Goal: Task Accomplishment & Management: Complete application form

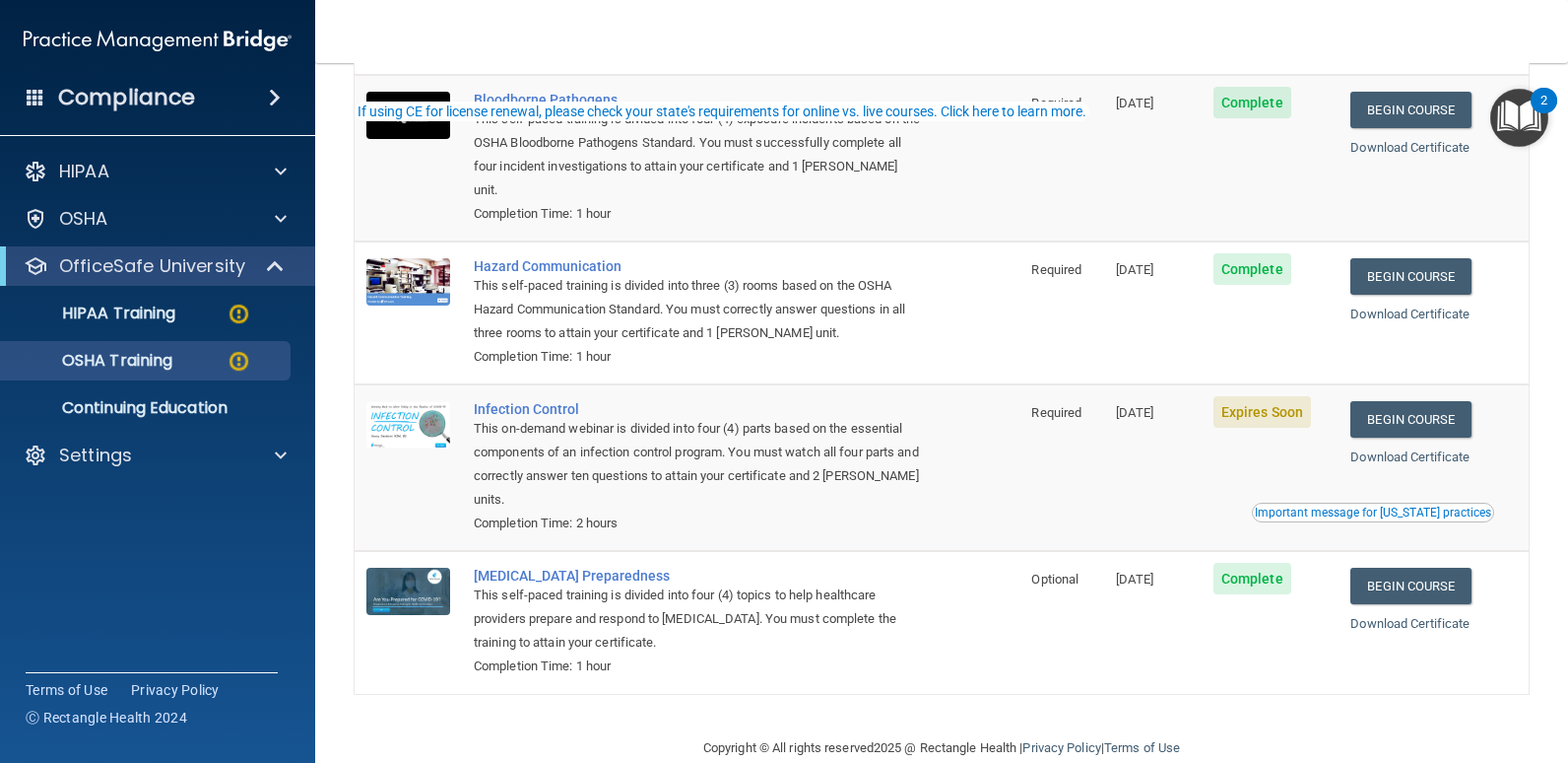
scroll to position [215, 0]
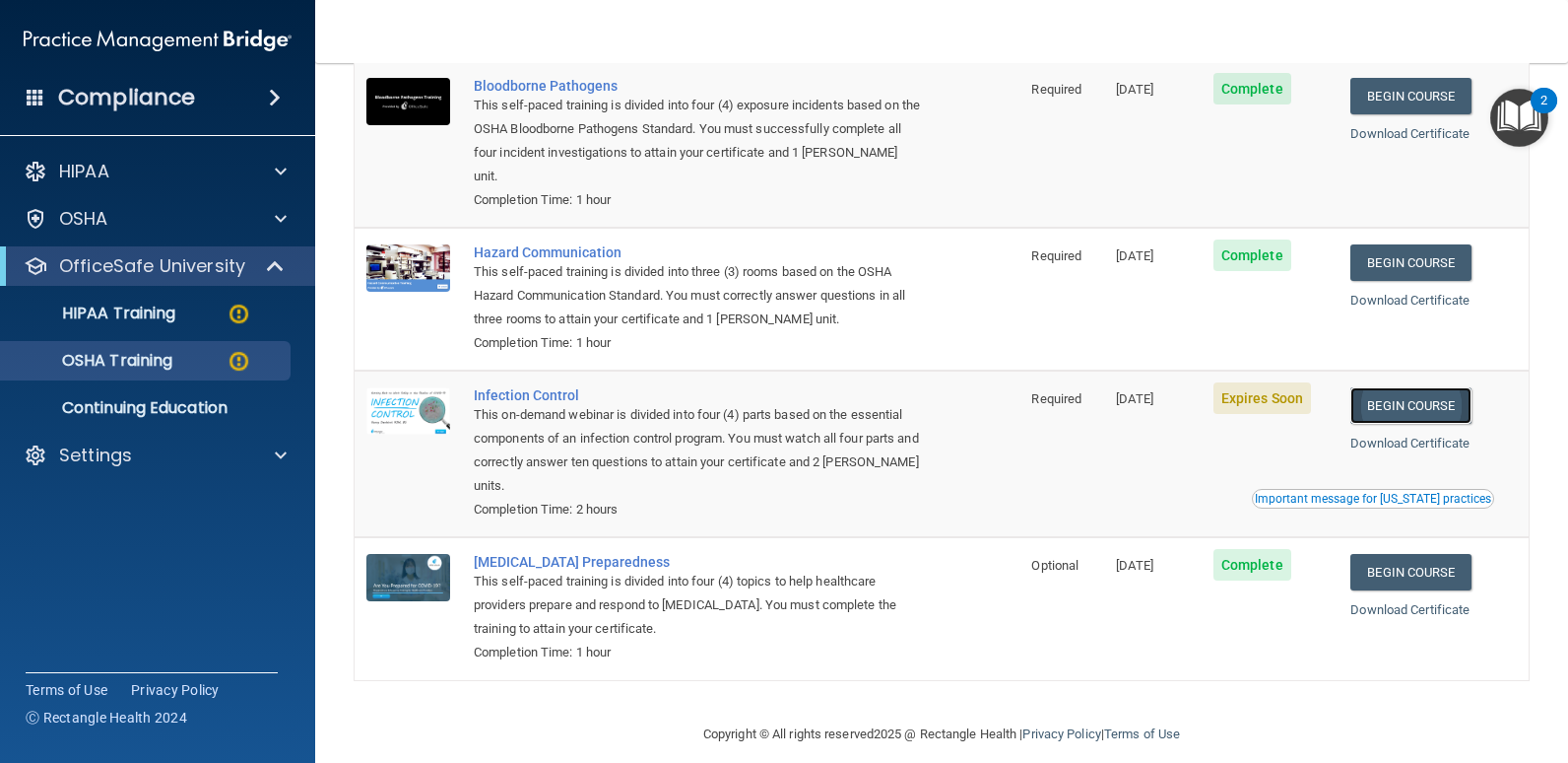
click at [1412, 391] on link "Begin Course" at bounding box center [1410, 405] width 120 height 37
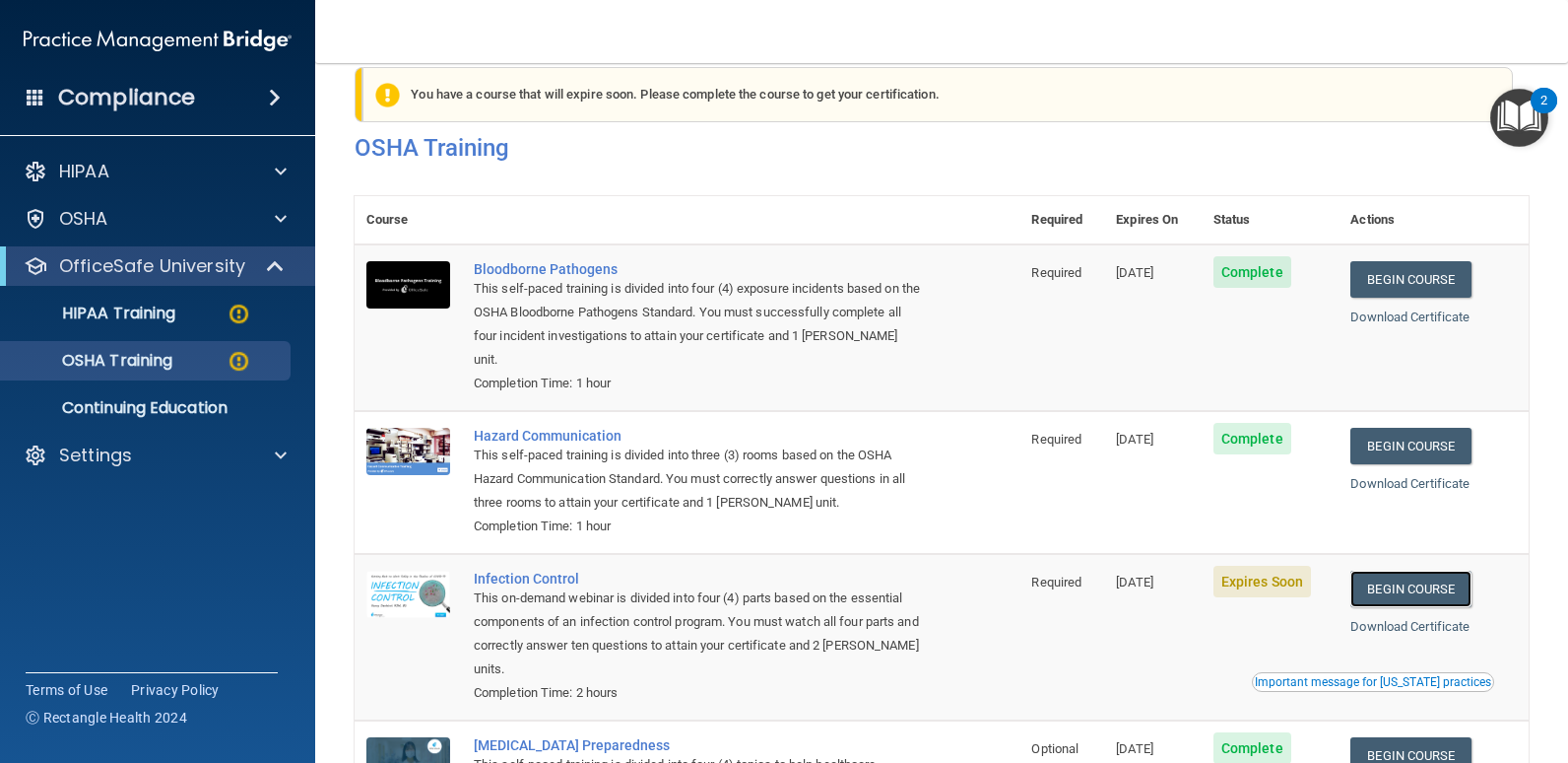
scroll to position [18, 0]
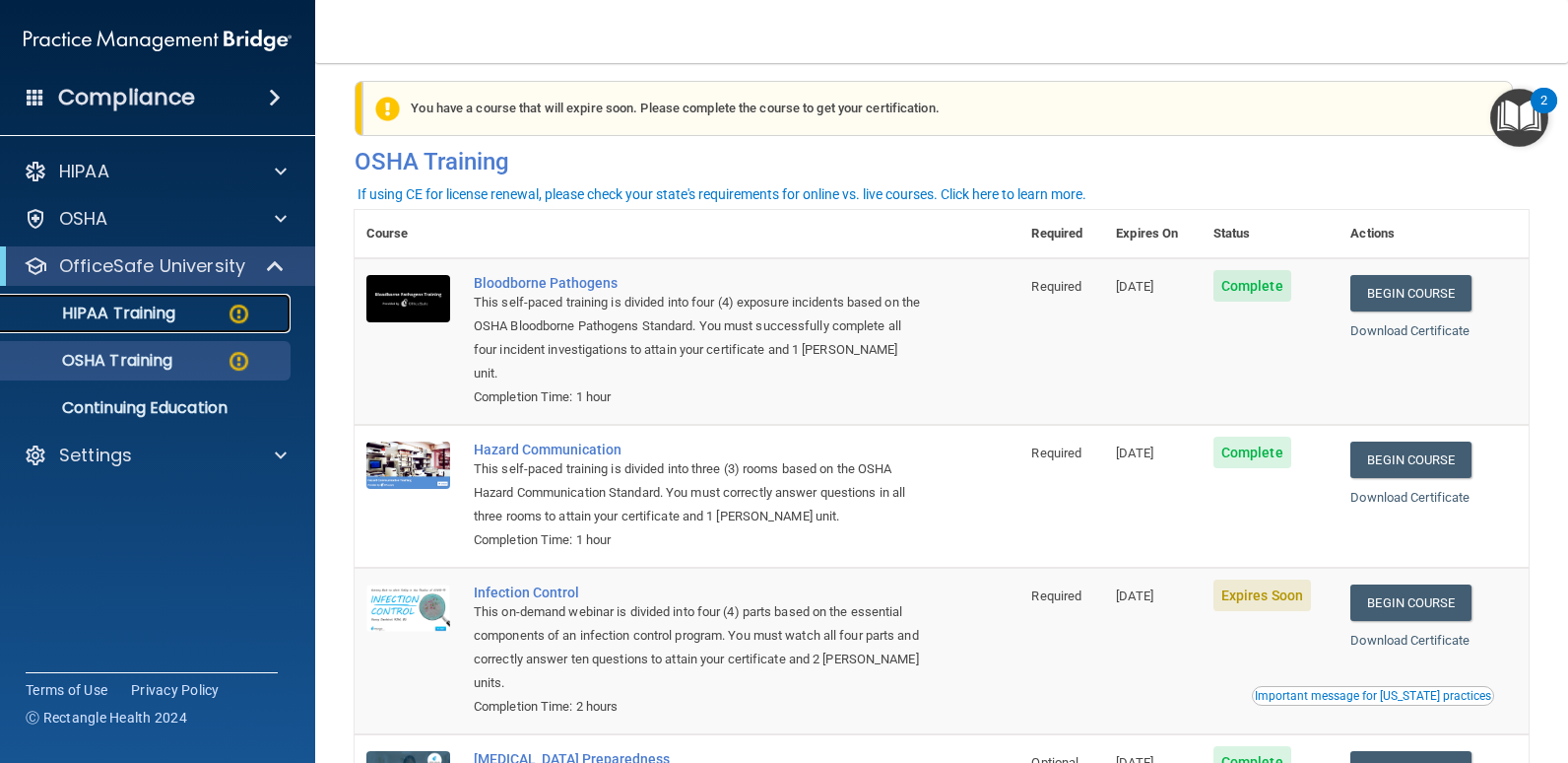
click at [136, 318] on p "HIPAA Training" at bounding box center [94, 314] width 163 height 20
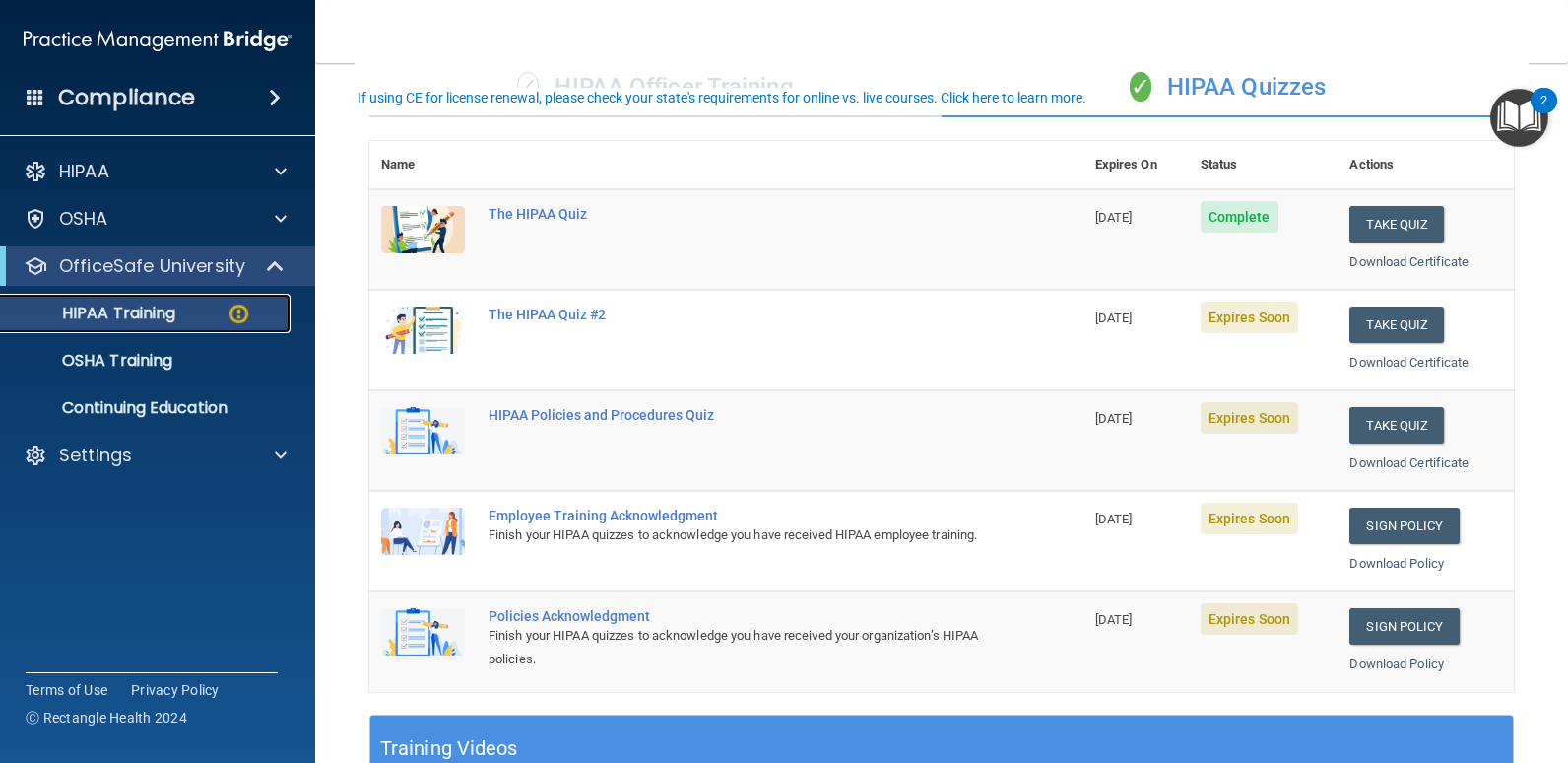
scroll to position [215, 0]
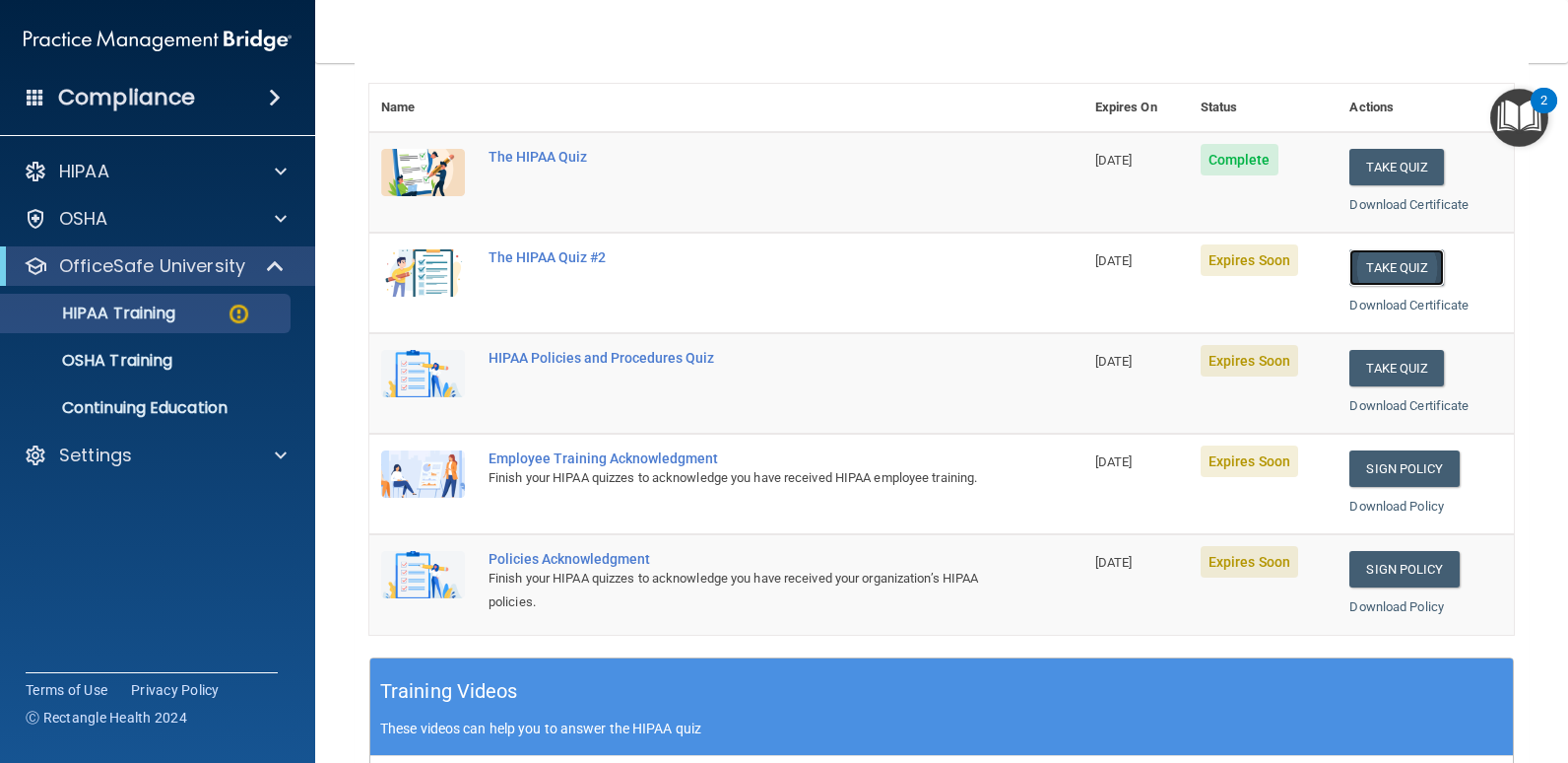
click at [1398, 267] on button "Take Quiz" at bounding box center [1396, 267] width 94 height 37
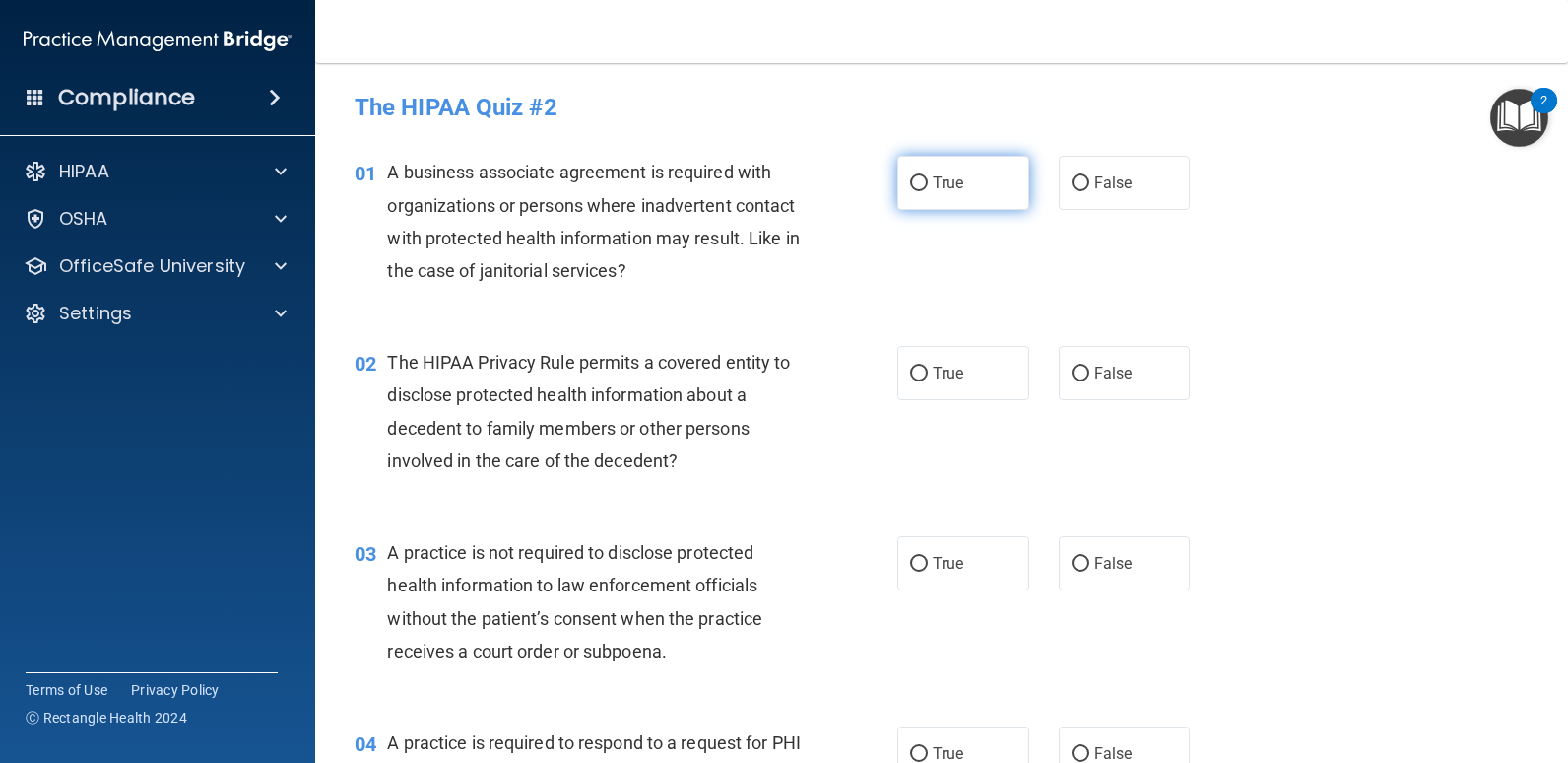
click at [933, 179] on span "True" at bounding box center [948, 183] width 31 height 19
click at [928, 179] on input "True" at bounding box center [919, 184] width 18 height 15
radio input "true"
click at [803, 247] on div "A business associate agreement is required with organizations or persons where …" at bounding box center [601, 221] width 429 height 131
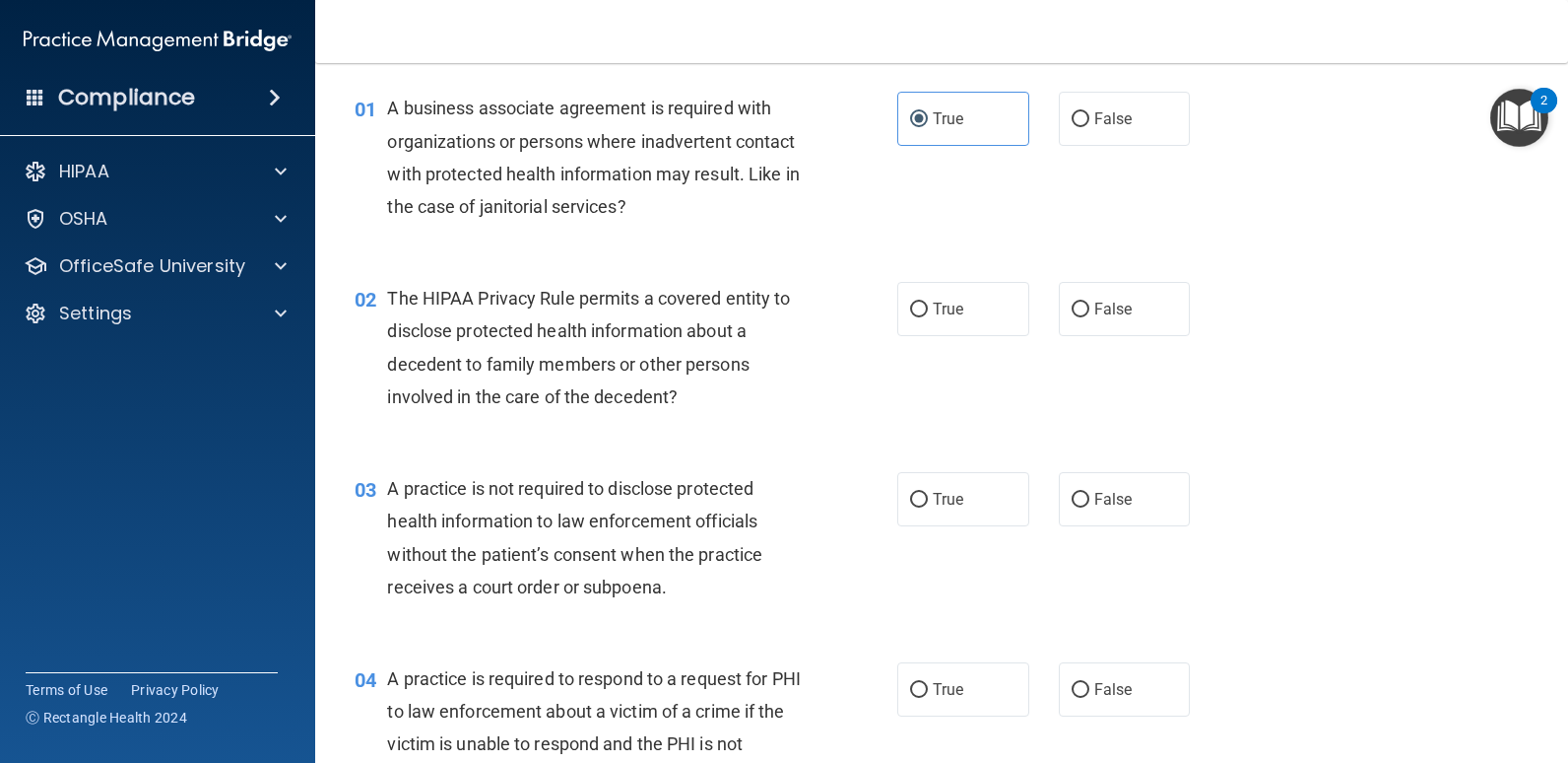
scroll to position [98, 0]
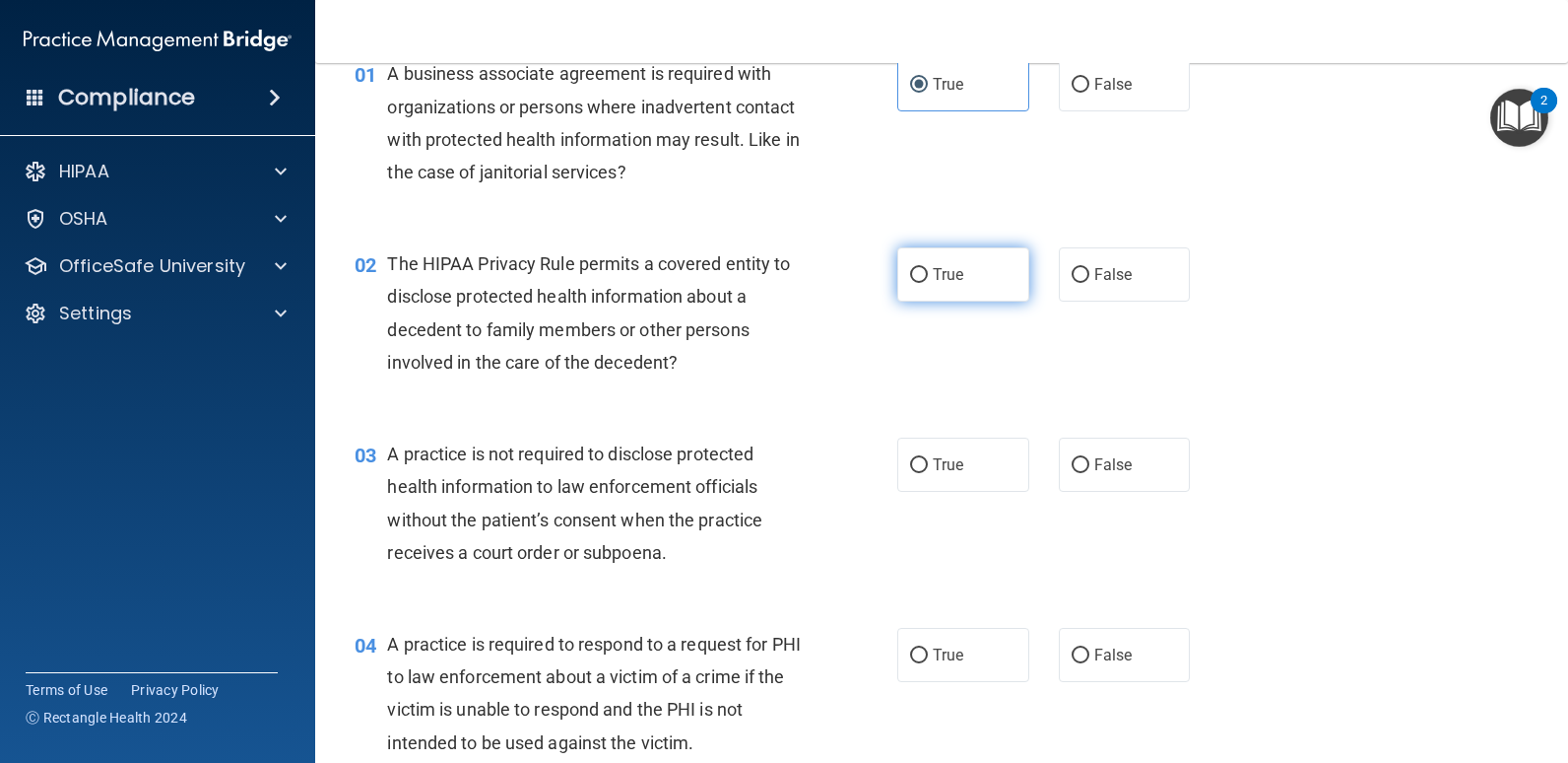
click at [911, 272] on input "True" at bounding box center [919, 275] width 18 height 15
radio input "true"
click at [821, 330] on div "02 The HIPAA Privacy Rule permits a covered entity to disclose protected health…" at bounding box center [626, 318] width 602 height 141
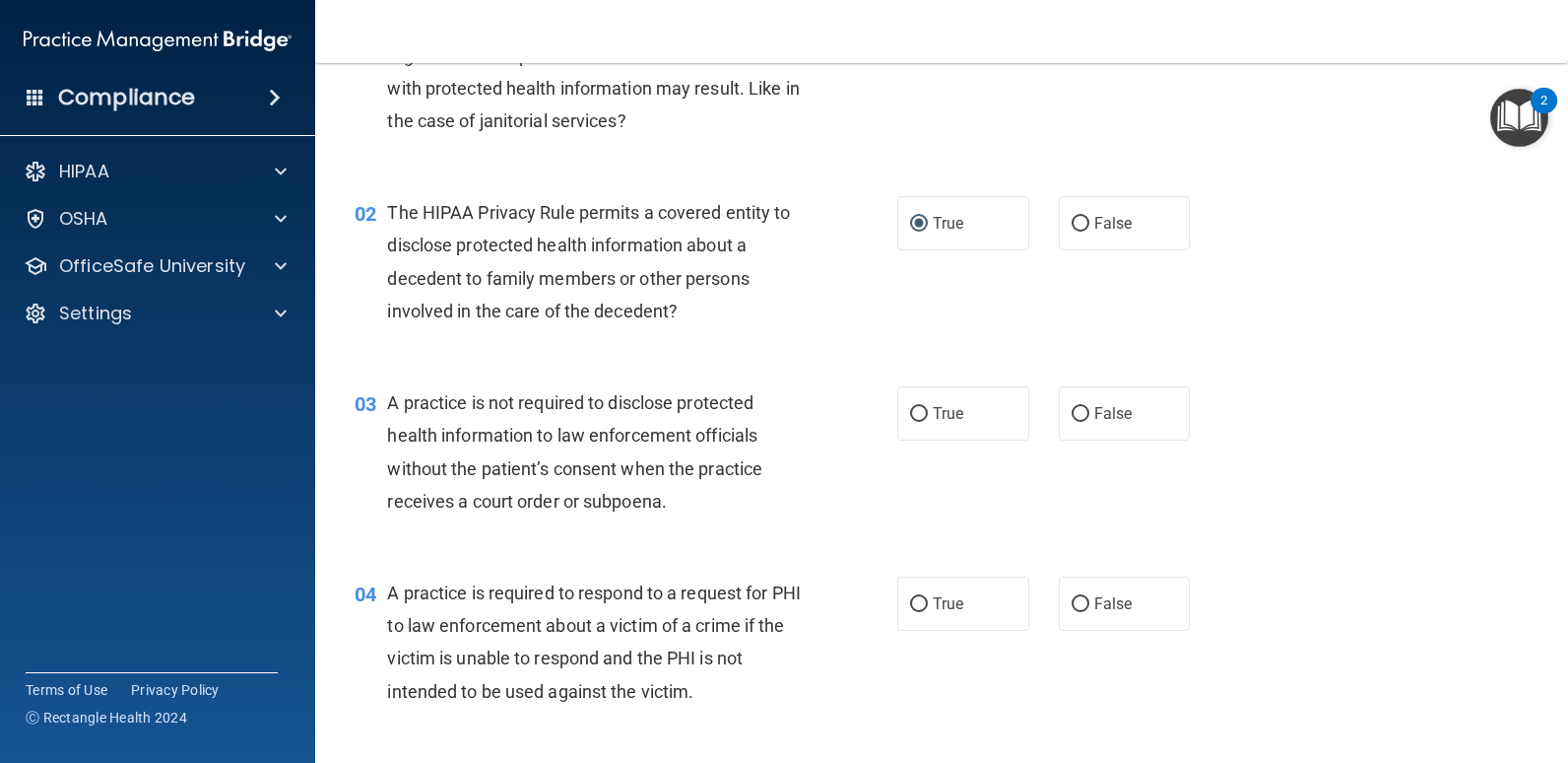
scroll to position [197, 0]
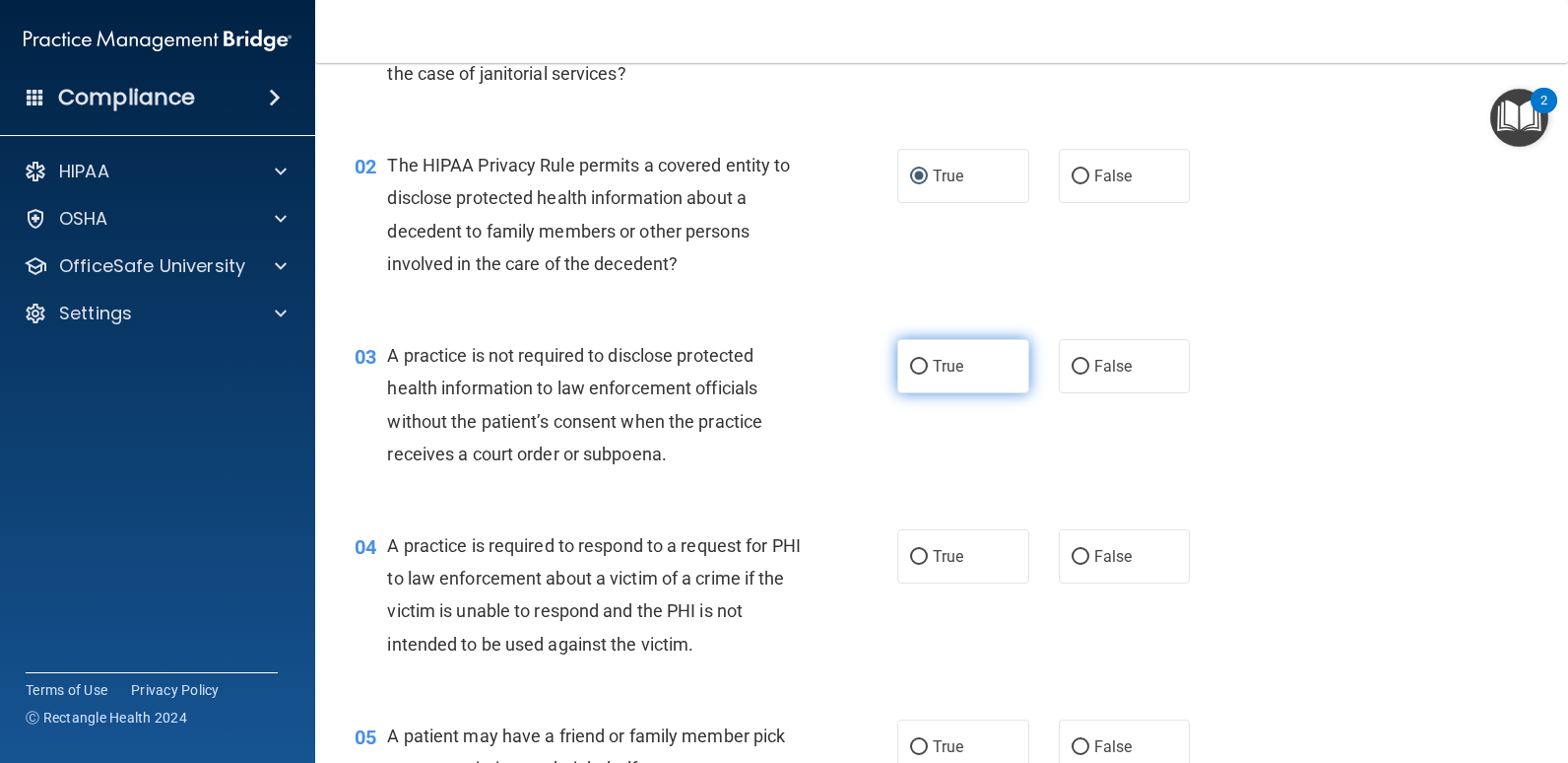
click at [908, 382] on label "True" at bounding box center [963, 366] width 132 height 55
click at [910, 374] on input "True" at bounding box center [919, 367] width 18 height 15
radio input "true"
click at [805, 421] on div "A practice is not required to disclose protected health information to law enfo…" at bounding box center [601, 405] width 429 height 131
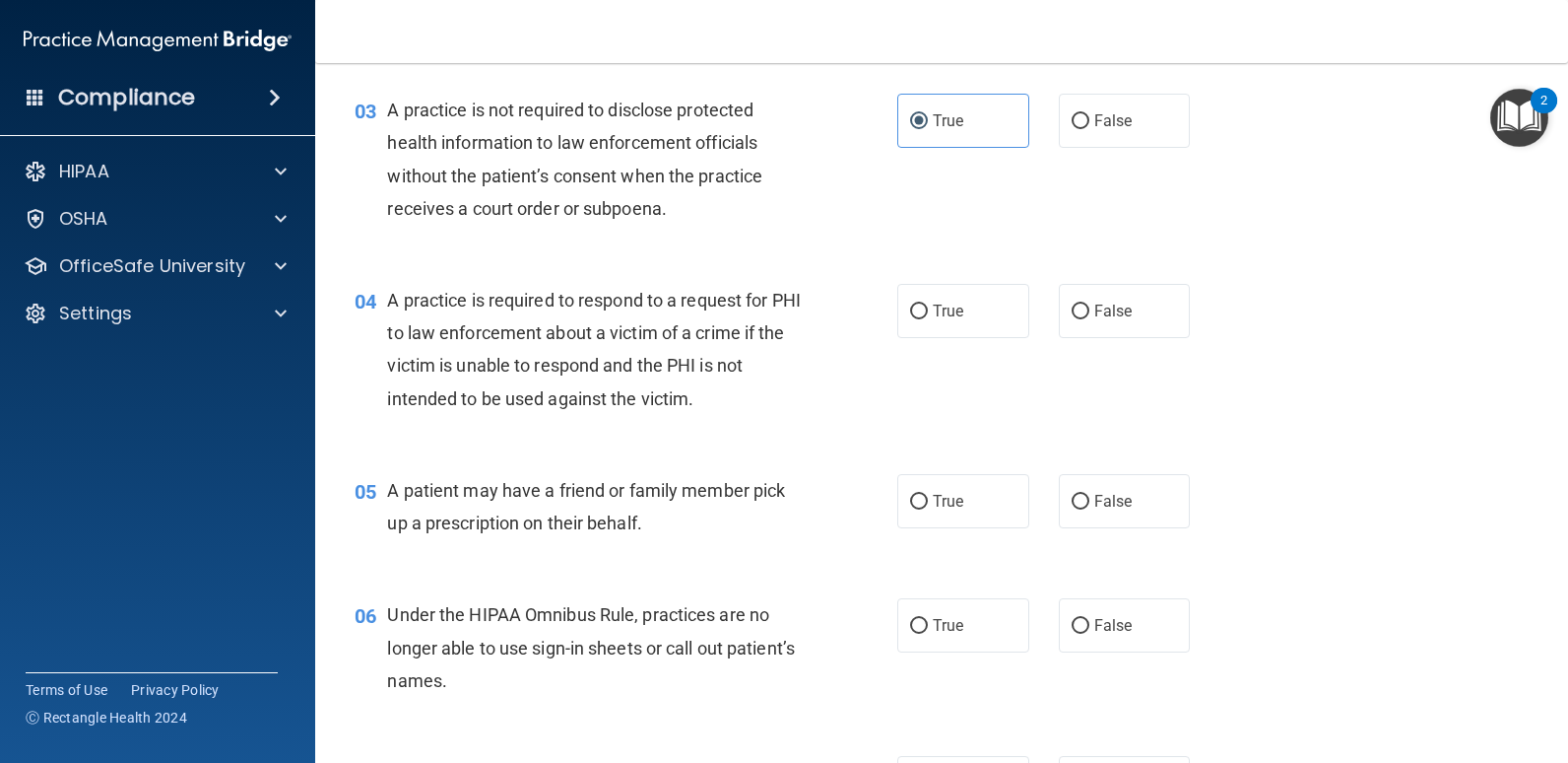
scroll to position [493, 0]
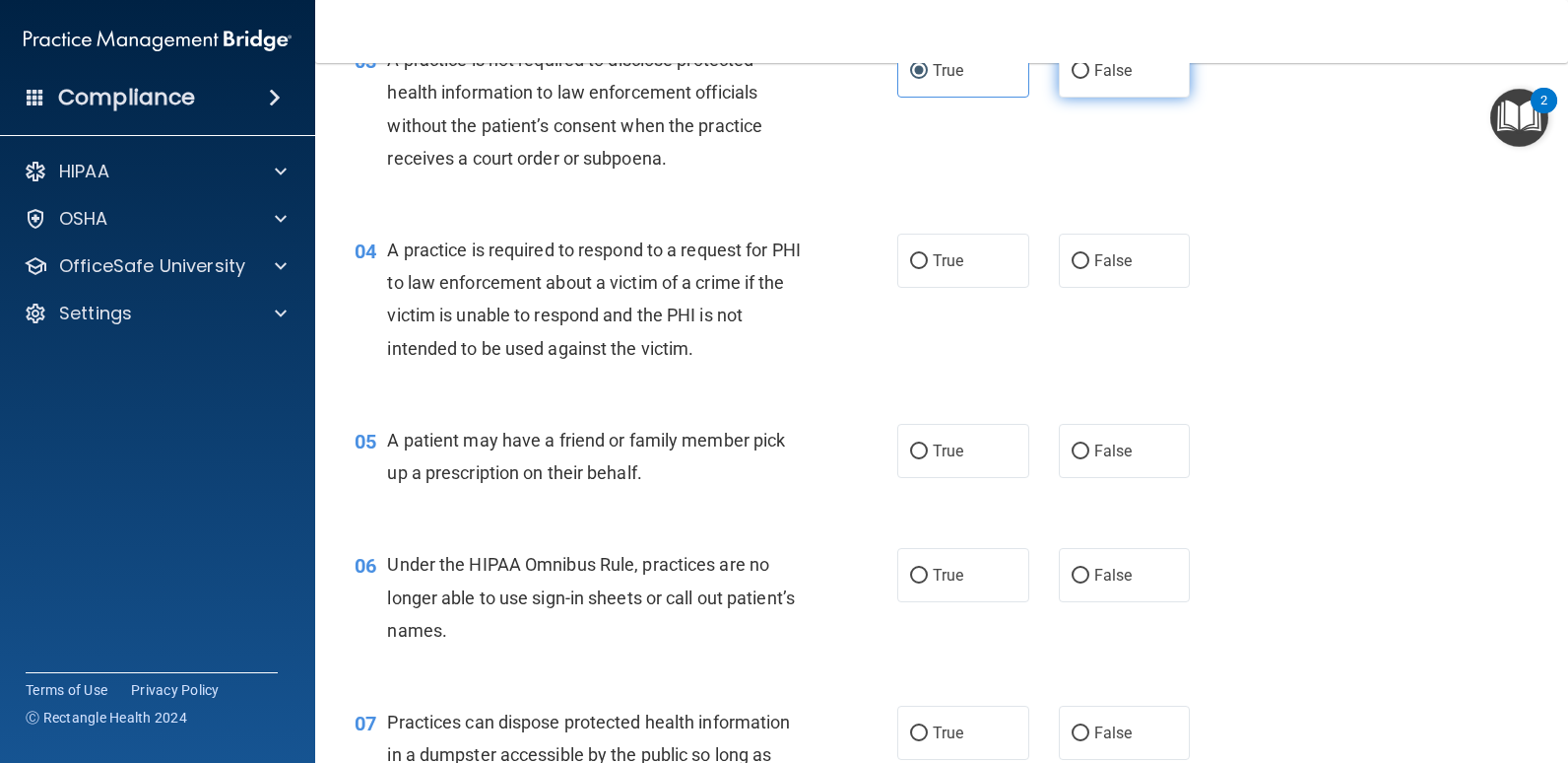
click at [1136, 85] on label "False" at bounding box center [1125, 70] width 132 height 55
click at [1090, 78] on input "False" at bounding box center [1081, 71] width 18 height 15
radio input "true"
radio input "false"
click at [936, 132] on div "03 A practice is not required to disclose protected health information to law e…" at bounding box center [942, 114] width 1204 height 191
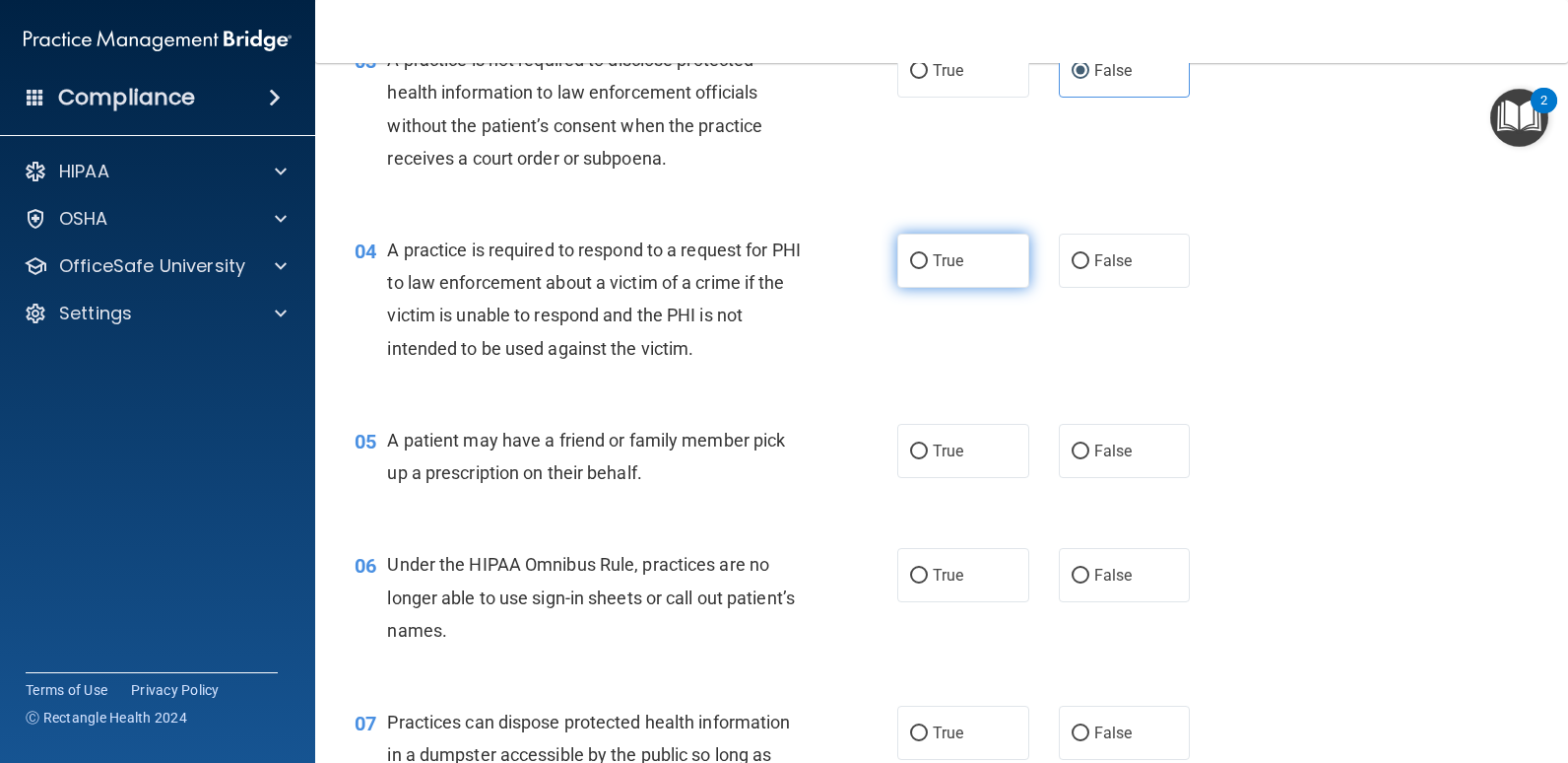
click at [933, 262] on span "True" at bounding box center [948, 260] width 31 height 19
click at [928, 262] on input "True" at bounding box center [919, 261] width 18 height 15
radio input "true"
click at [875, 329] on div "04 A practice is required to respond to a request for PHI to law enforcement ab…" at bounding box center [626, 304] width 602 height 141
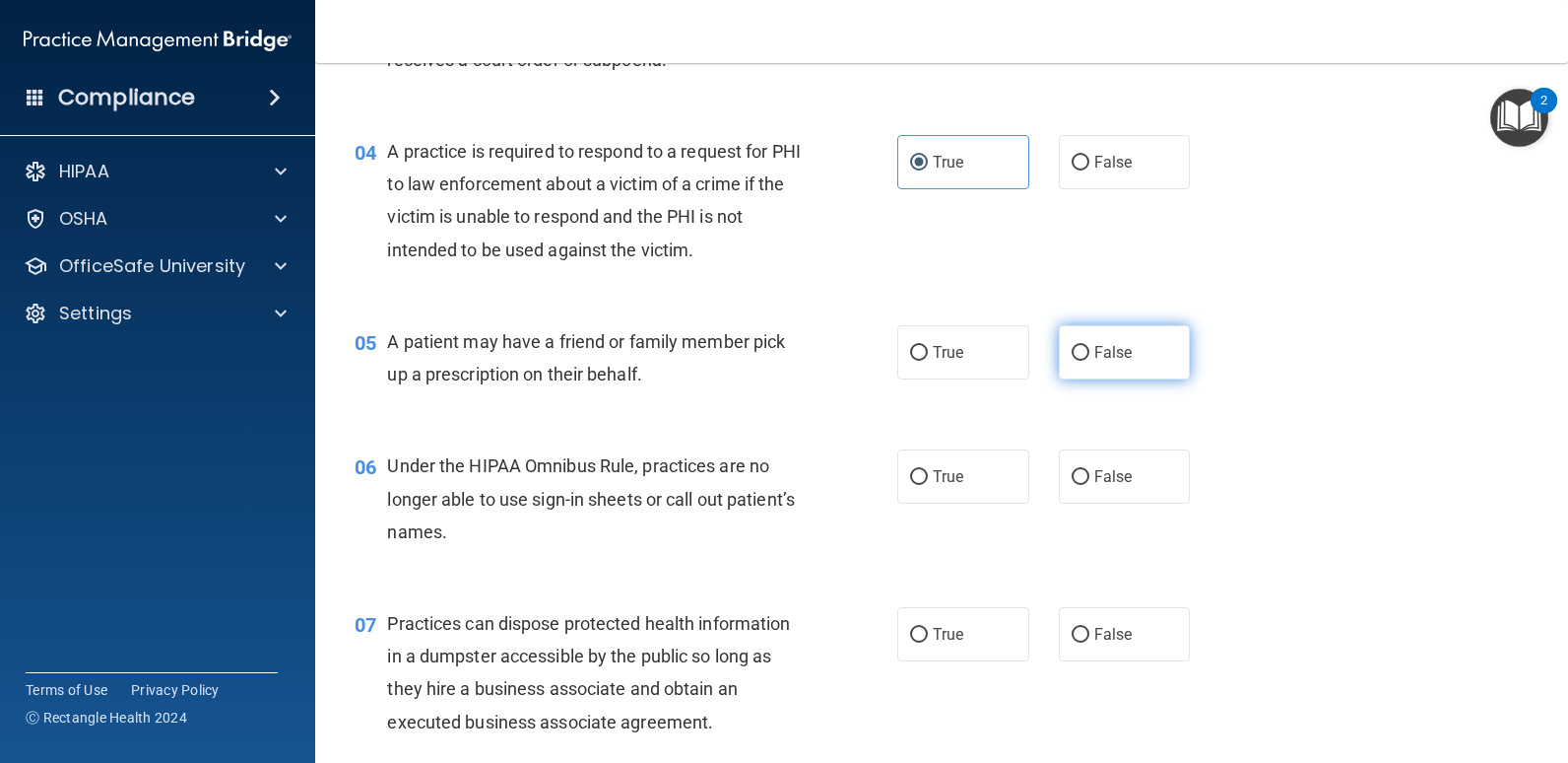
click at [1059, 347] on label "False" at bounding box center [1125, 352] width 132 height 55
click at [1072, 347] on input "False" at bounding box center [1081, 353] width 18 height 15
radio input "true"
click at [726, 426] on div "06 Under the HIPAA Omnibus Rule, practices are no longer able to use sign-in sh…" at bounding box center [942, 503] width 1204 height 158
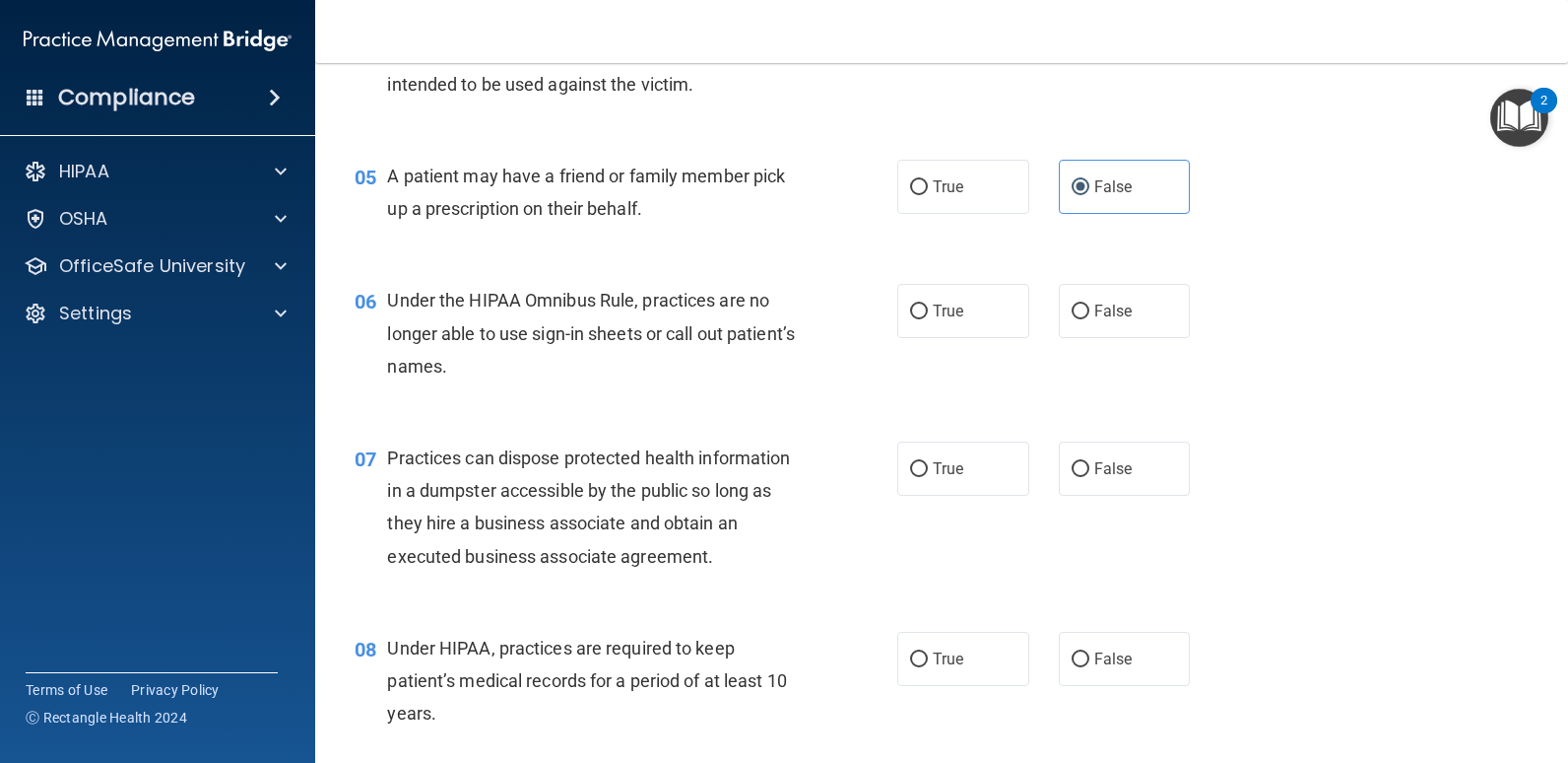
scroll to position [789, 0]
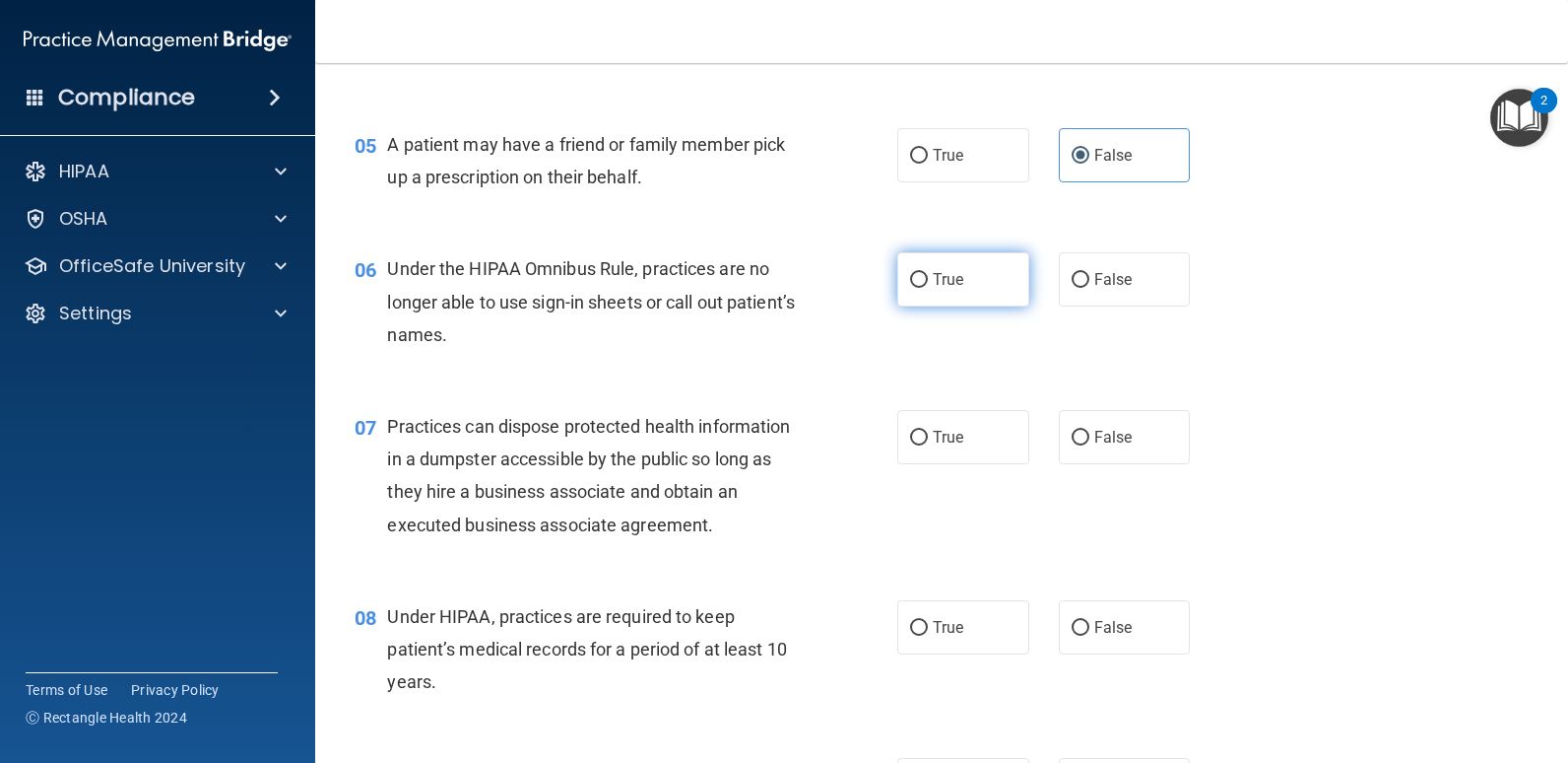
click at [917, 276] on input "True" at bounding box center [919, 280] width 18 height 15
radio input "true"
click at [788, 325] on div "Under the HIPAA Omnibus Rule, practices are no longer able to use sign-in sheet…" at bounding box center [601, 301] width 429 height 98
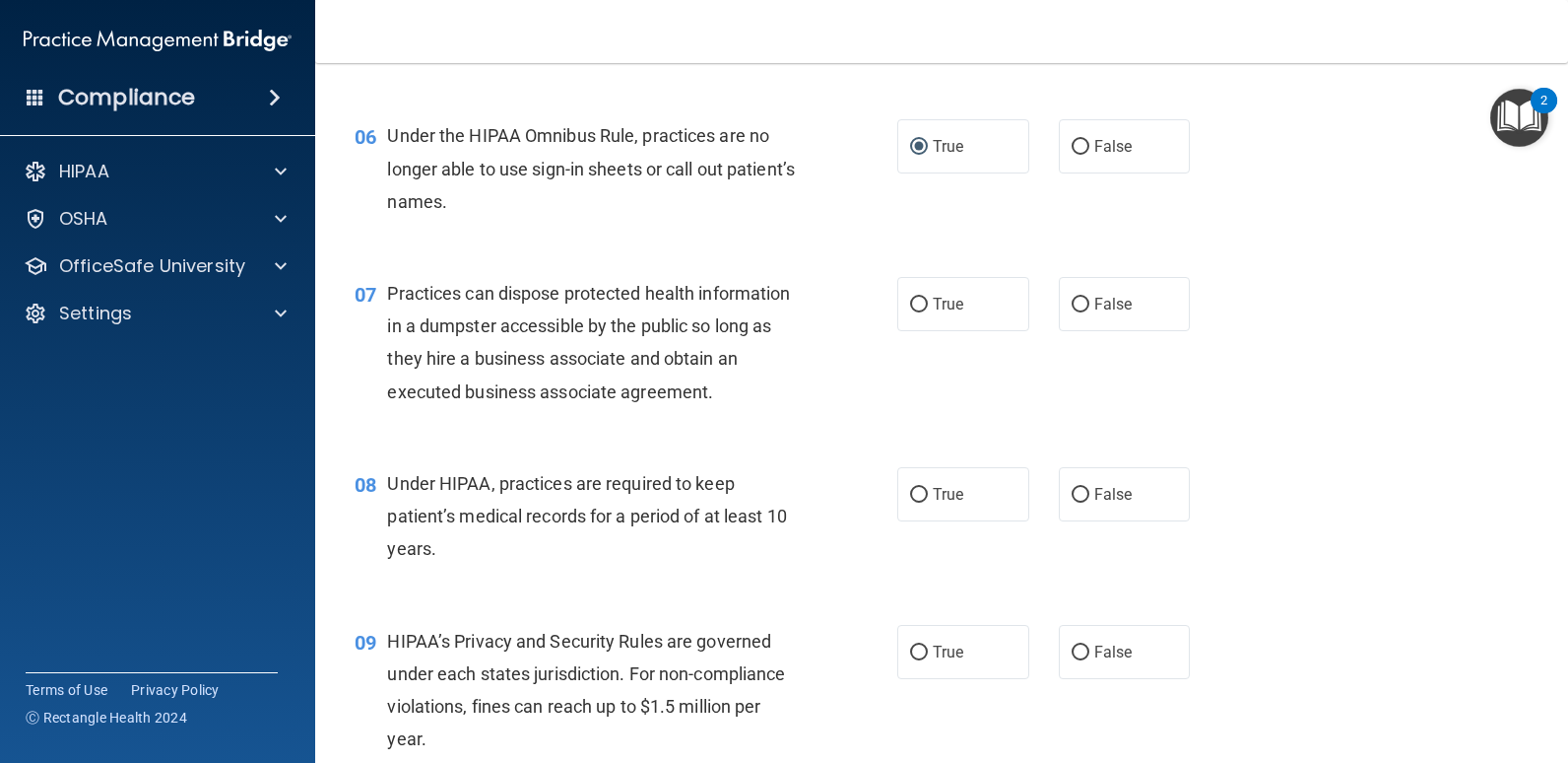
scroll to position [887, 0]
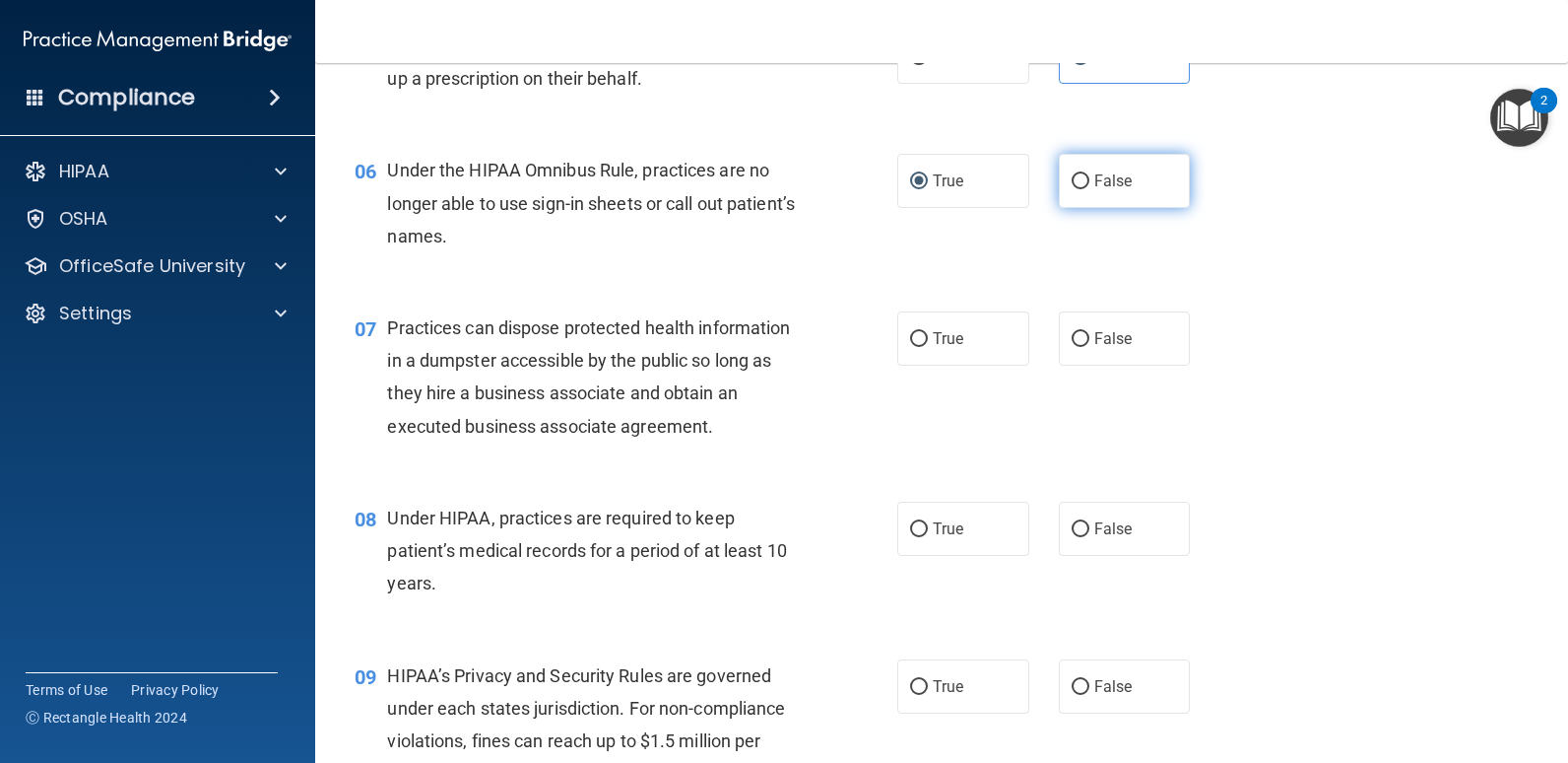
click at [1074, 193] on label "False" at bounding box center [1125, 181] width 132 height 55
click at [1074, 190] on input "False" at bounding box center [1081, 182] width 18 height 15
radio input "true"
radio input "false"
click at [970, 251] on div "06 Under the HIPAA Omnibus Rule, practices are no longer able to use sign-in sh…" at bounding box center [942, 207] width 1204 height 158
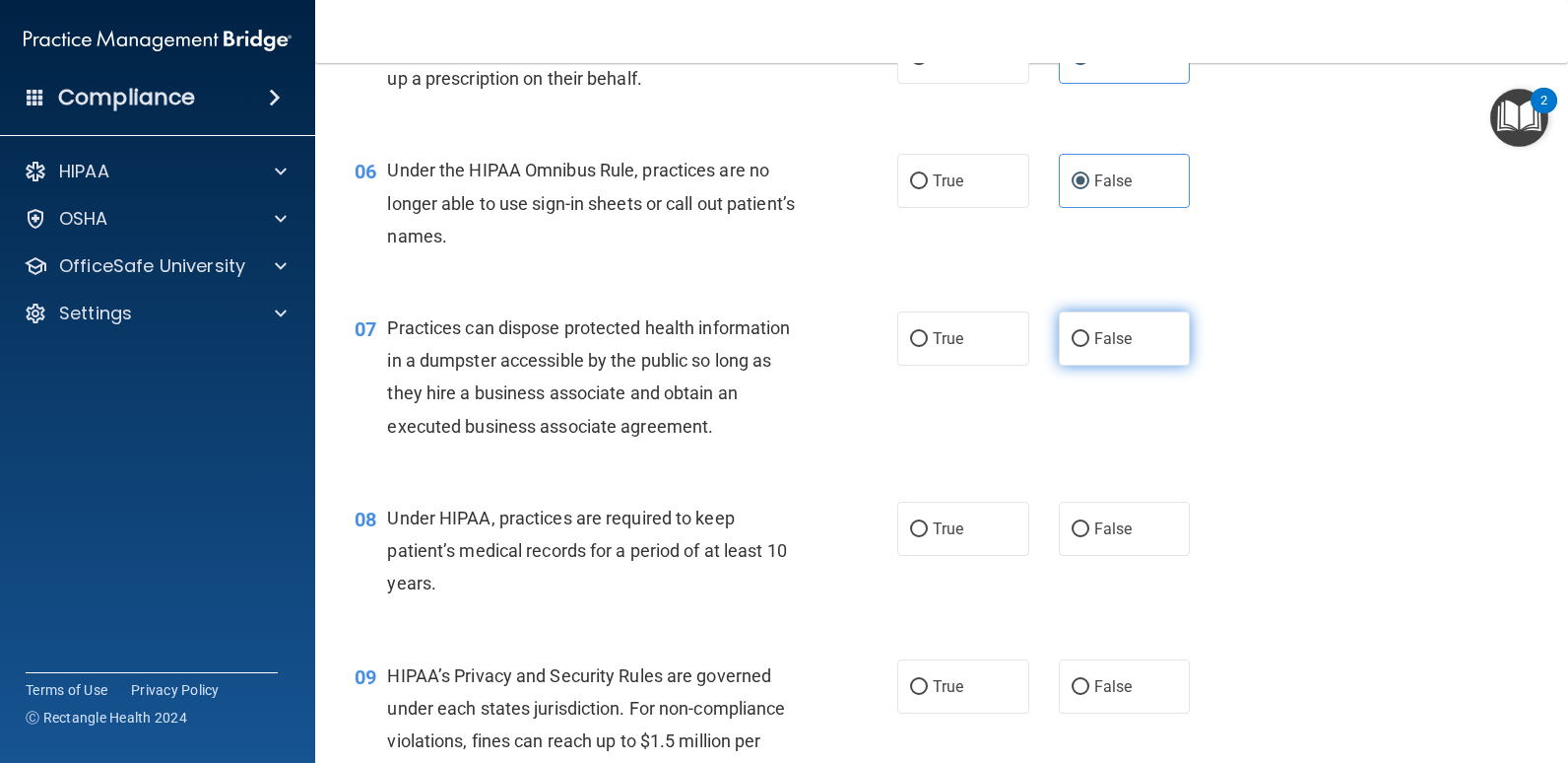
click at [1073, 348] on label "False" at bounding box center [1125, 338] width 132 height 55
click at [1073, 347] on input "False" at bounding box center [1081, 339] width 18 height 15
radio input "true"
click at [871, 405] on div "07 Practices can dispose protected health information in a dumpster accessible …" at bounding box center [626, 382] width 602 height 141
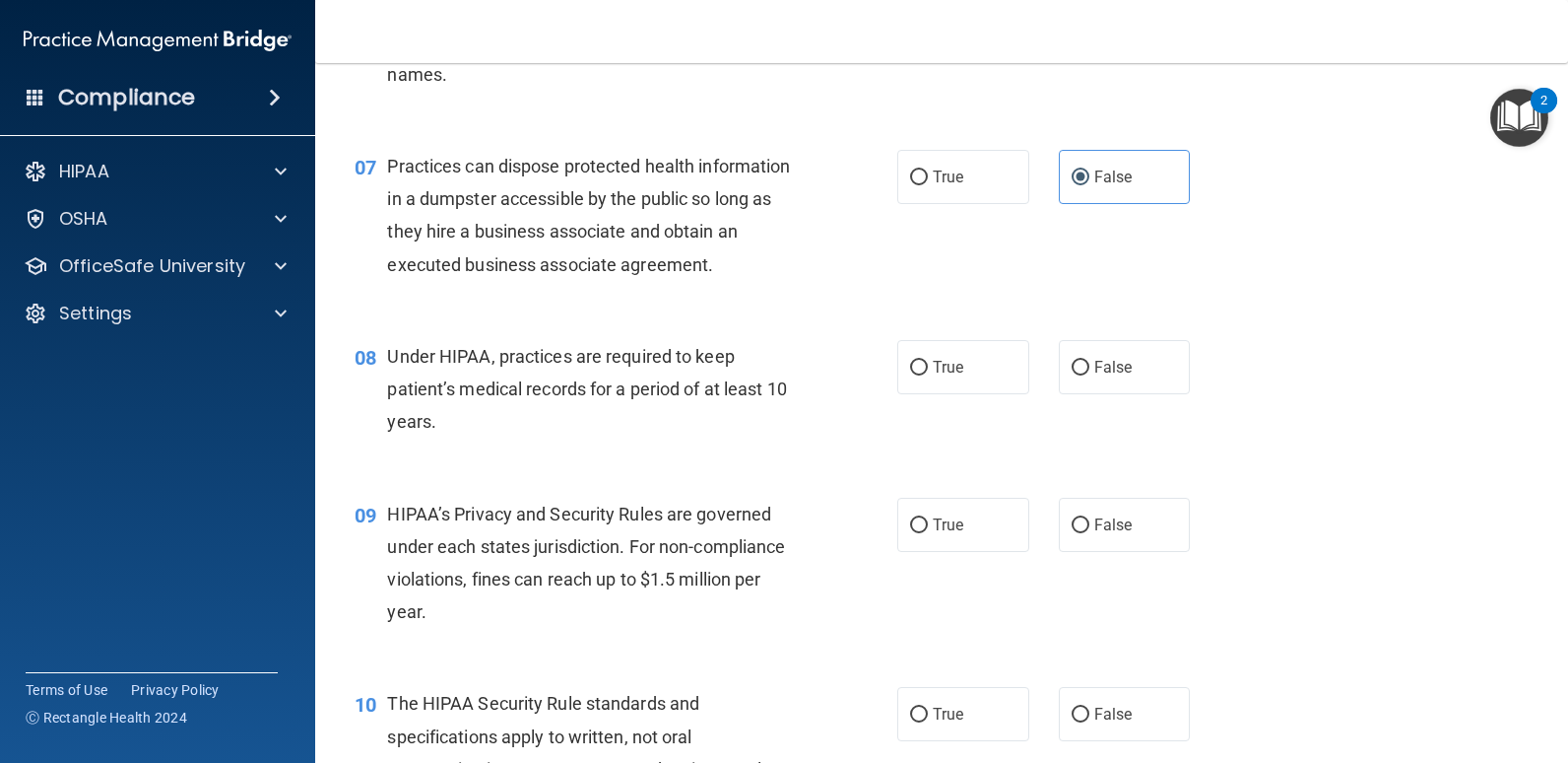
scroll to position [1084, 0]
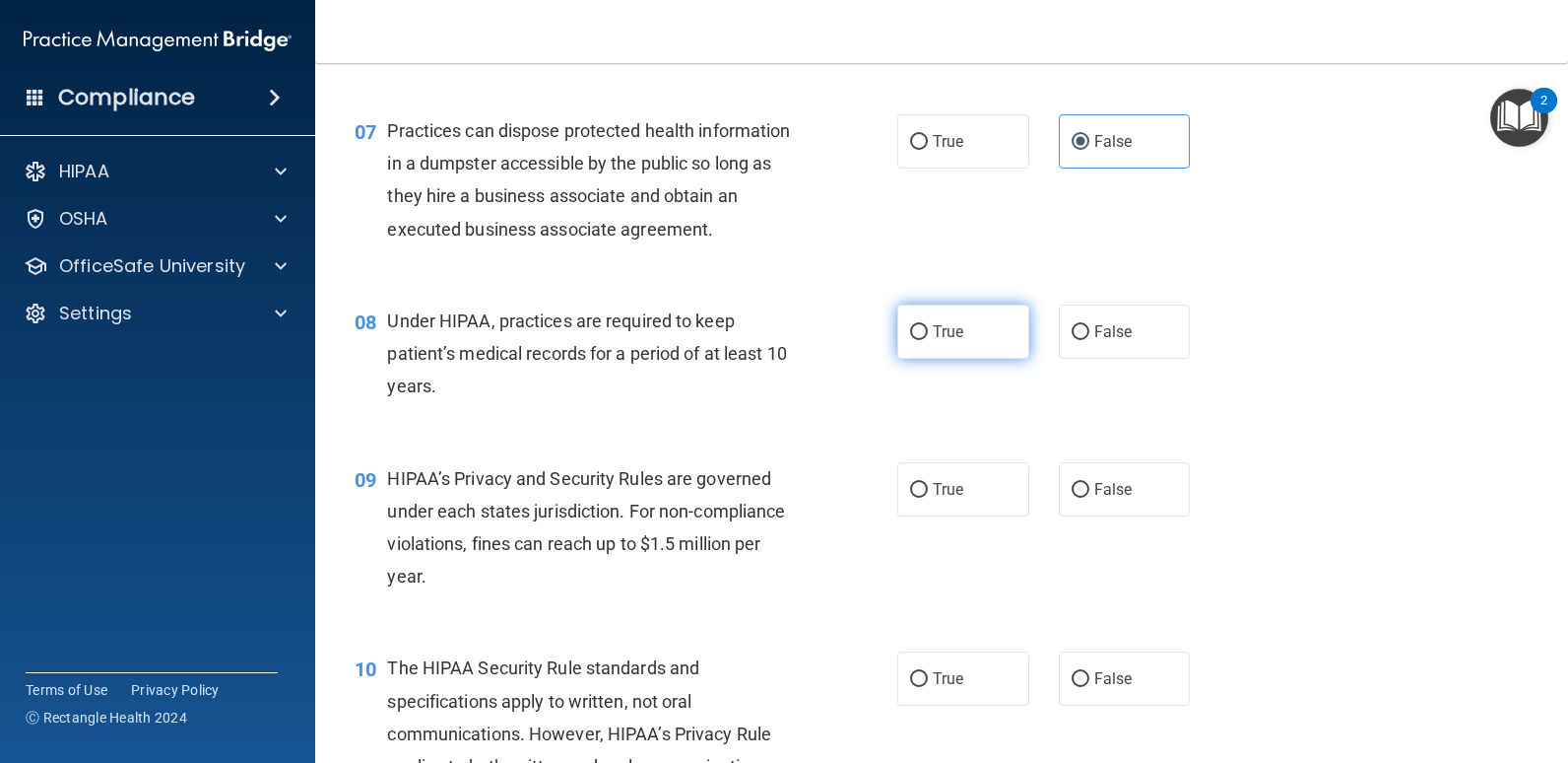
click at [940, 334] on span "True" at bounding box center [948, 331] width 31 height 19
click at [928, 334] on input "True" at bounding box center [919, 332] width 18 height 15
radio input "true"
click at [765, 394] on div "Under HIPAA, practices are required to keep patient’s medical records for a per…" at bounding box center [601, 353] width 429 height 98
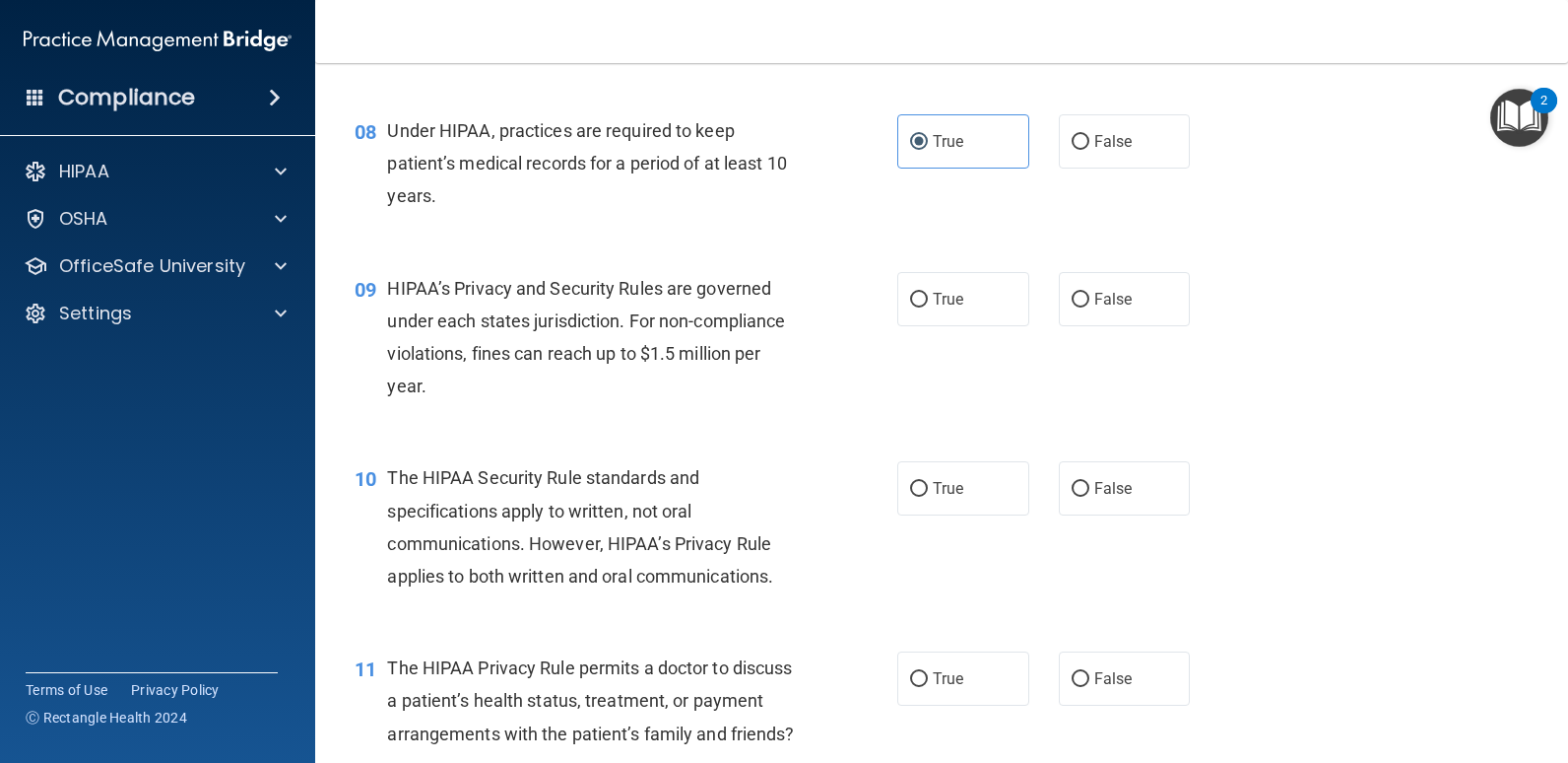
scroll to position [1281, 0]
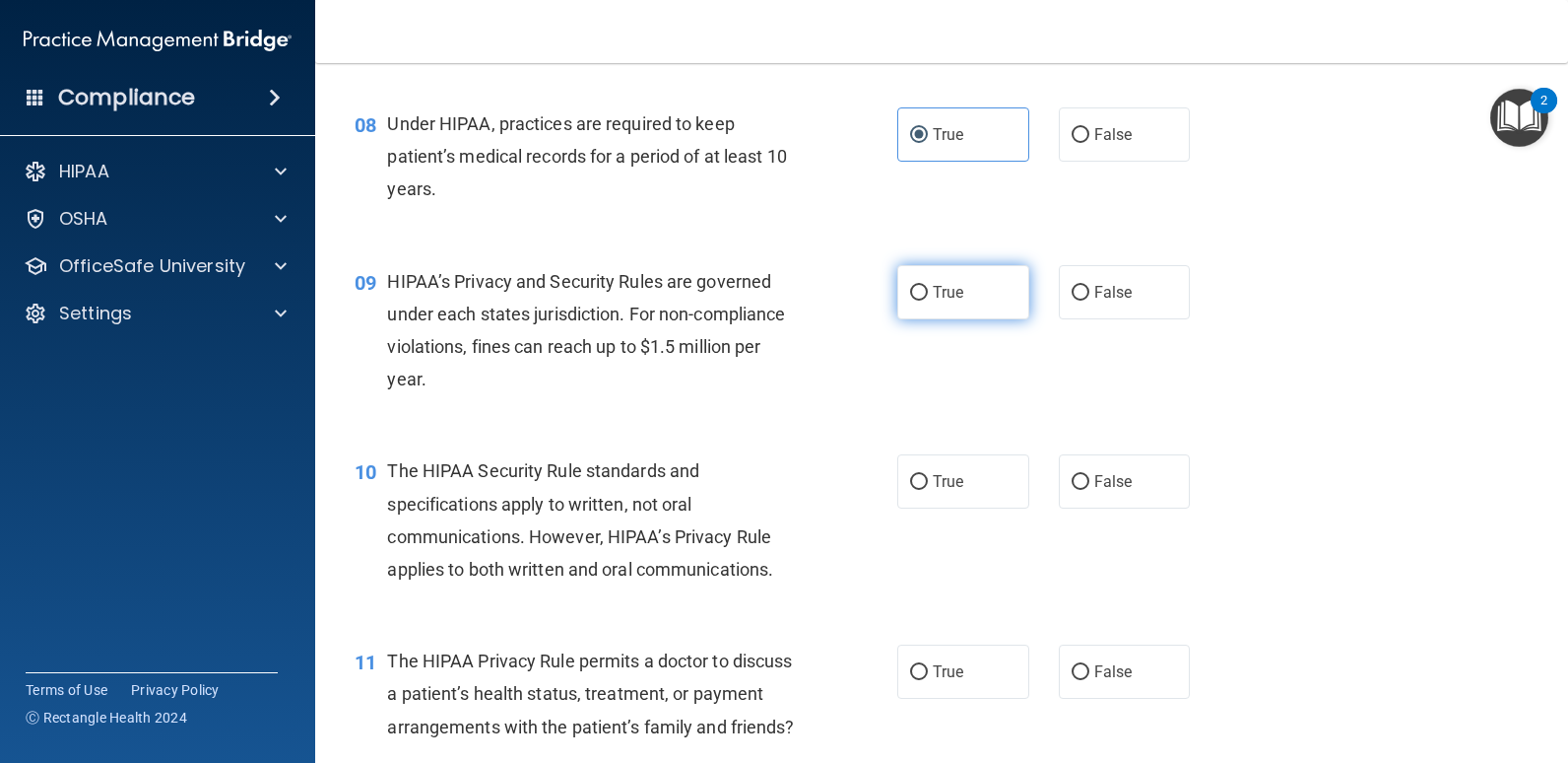
click at [917, 288] on input "True" at bounding box center [919, 293] width 18 height 15
radio input "true"
click at [834, 339] on div "09 HIPAA’s Privacy and Security Rules are governed under each states jurisdicti…" at bounding box center [626, 335] width 602 height 141
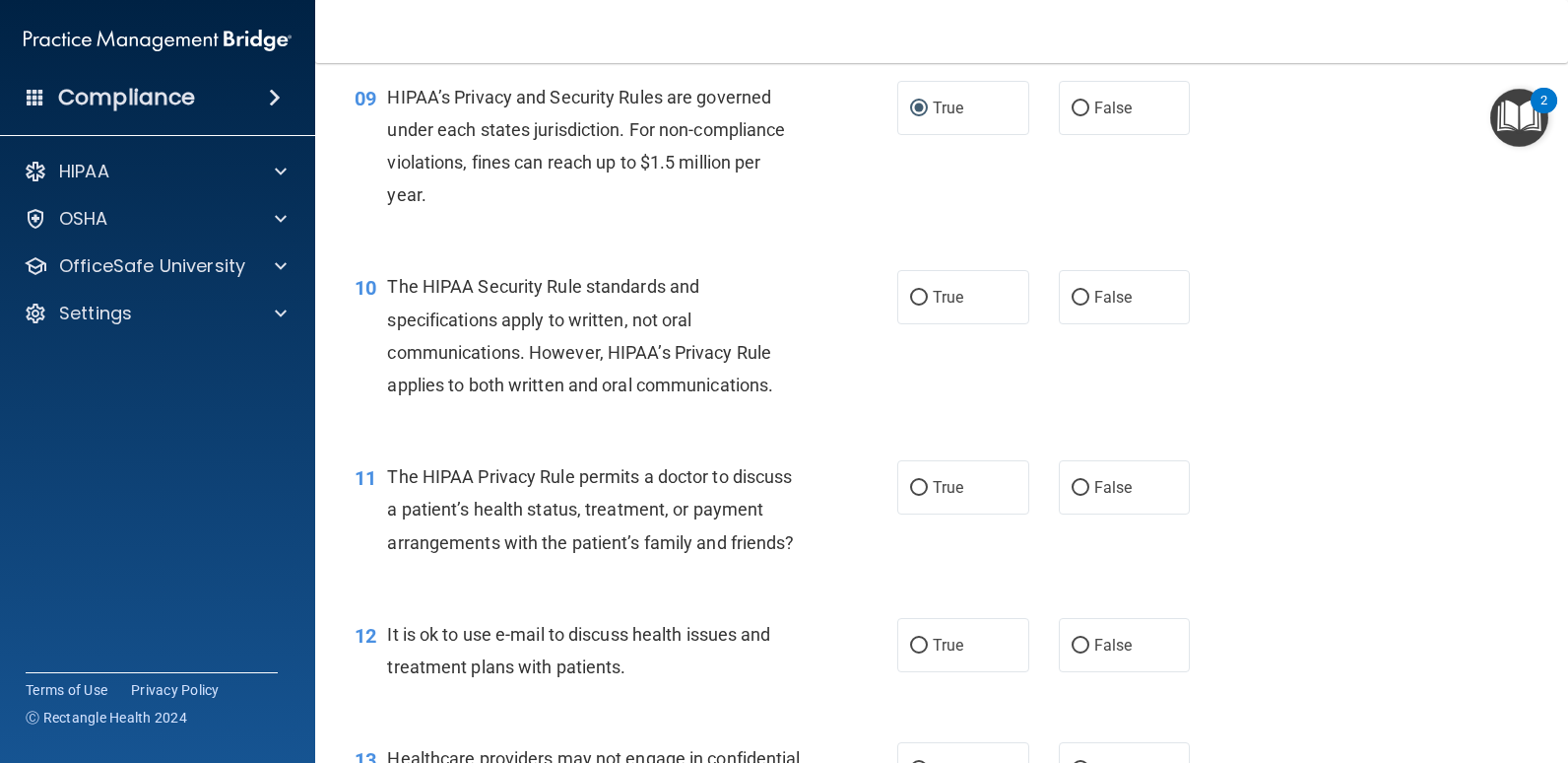
scroll to position [1577, 0]
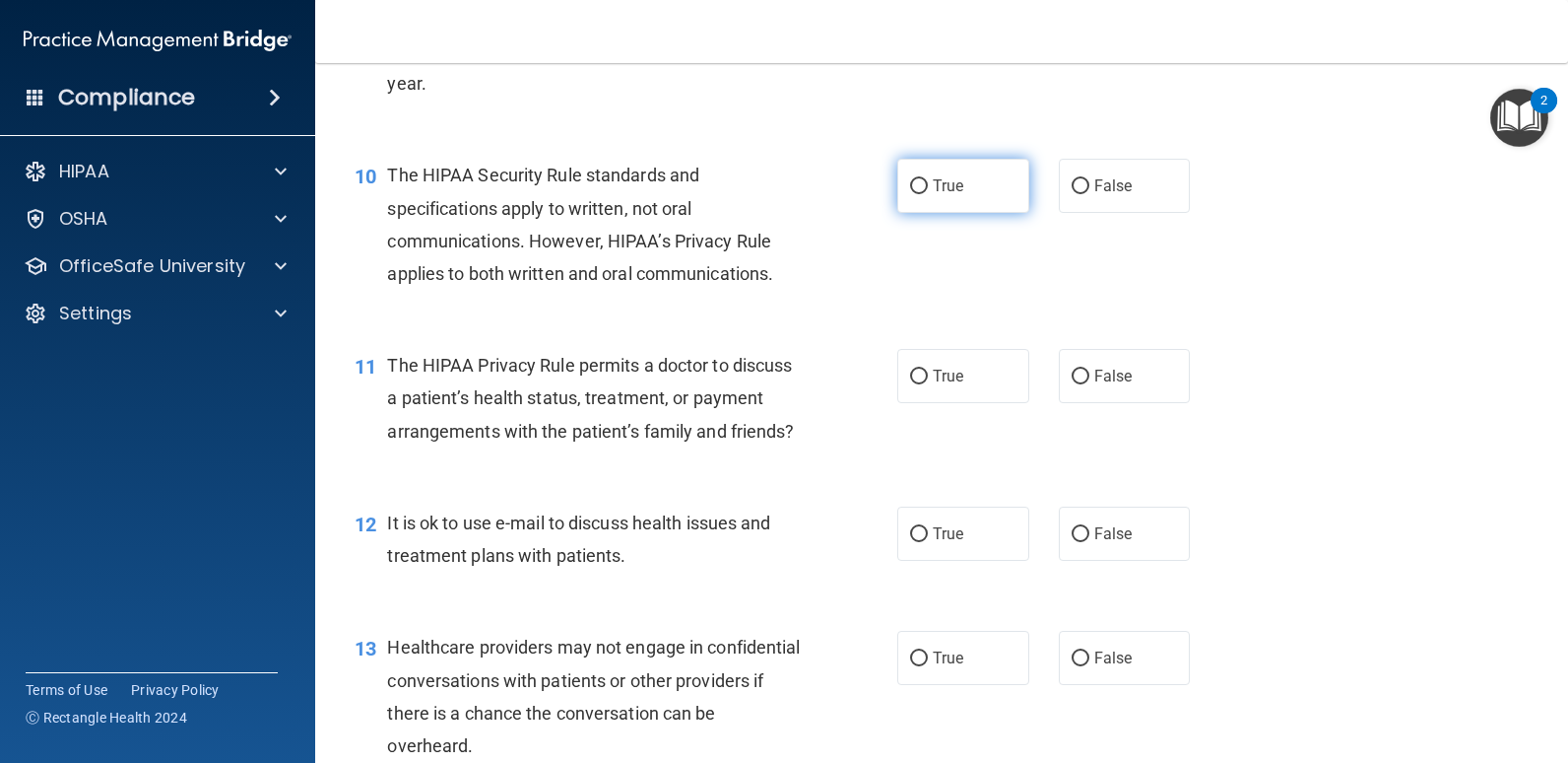
click at [933, 194] on span "True" at bounding box center [948, 186] width 31 height 19
click at [928, 194] on input "True" at bounding box center [919, 187] width 18 height 15
radio input "true"
click at [825, 252] on div "10 The HIPAA Security Rule standards and specifications apply to written, not o…" at bounding box center [626, 229] width 602 height 141
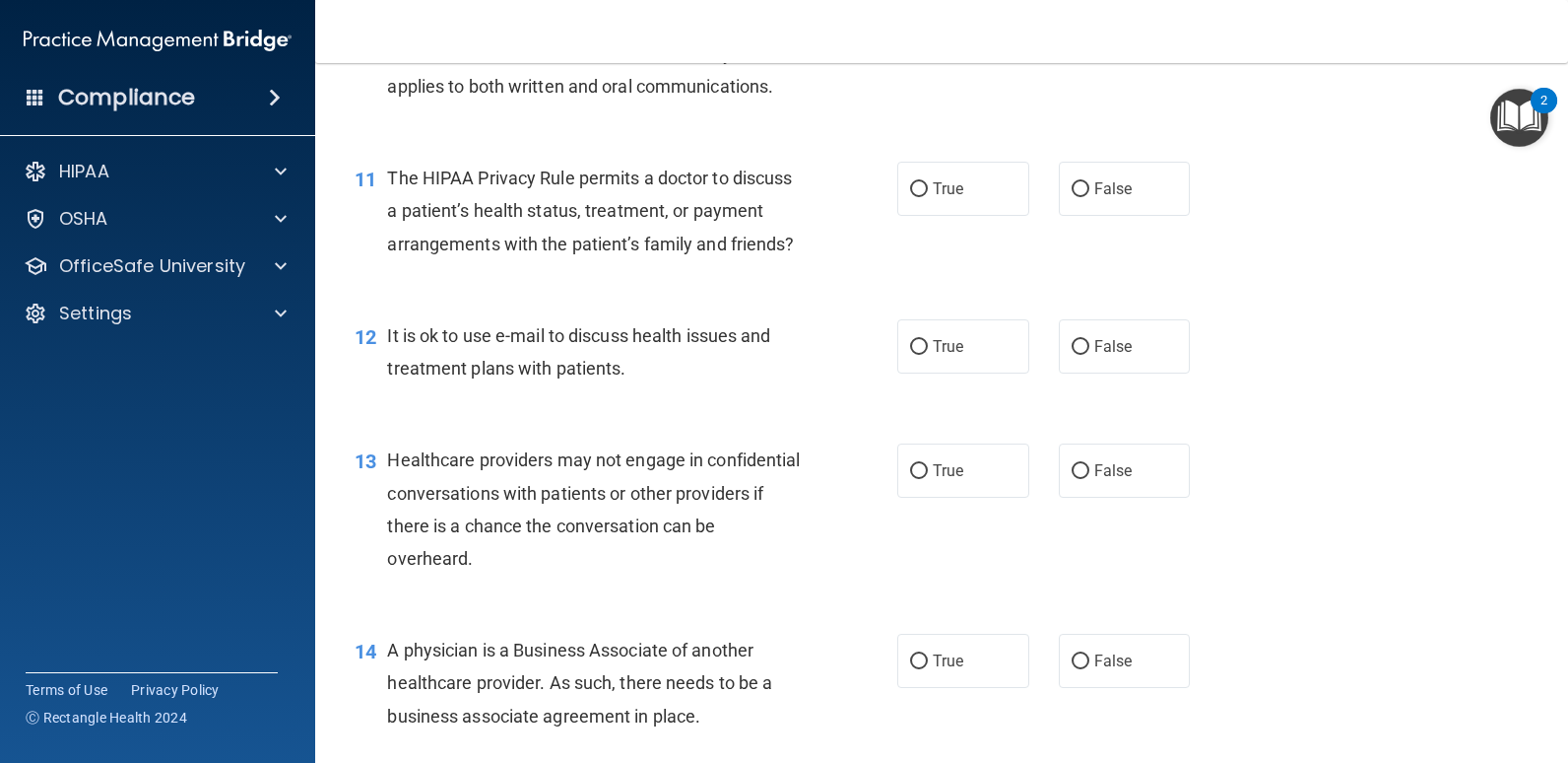
scroll to position [1774, 0]
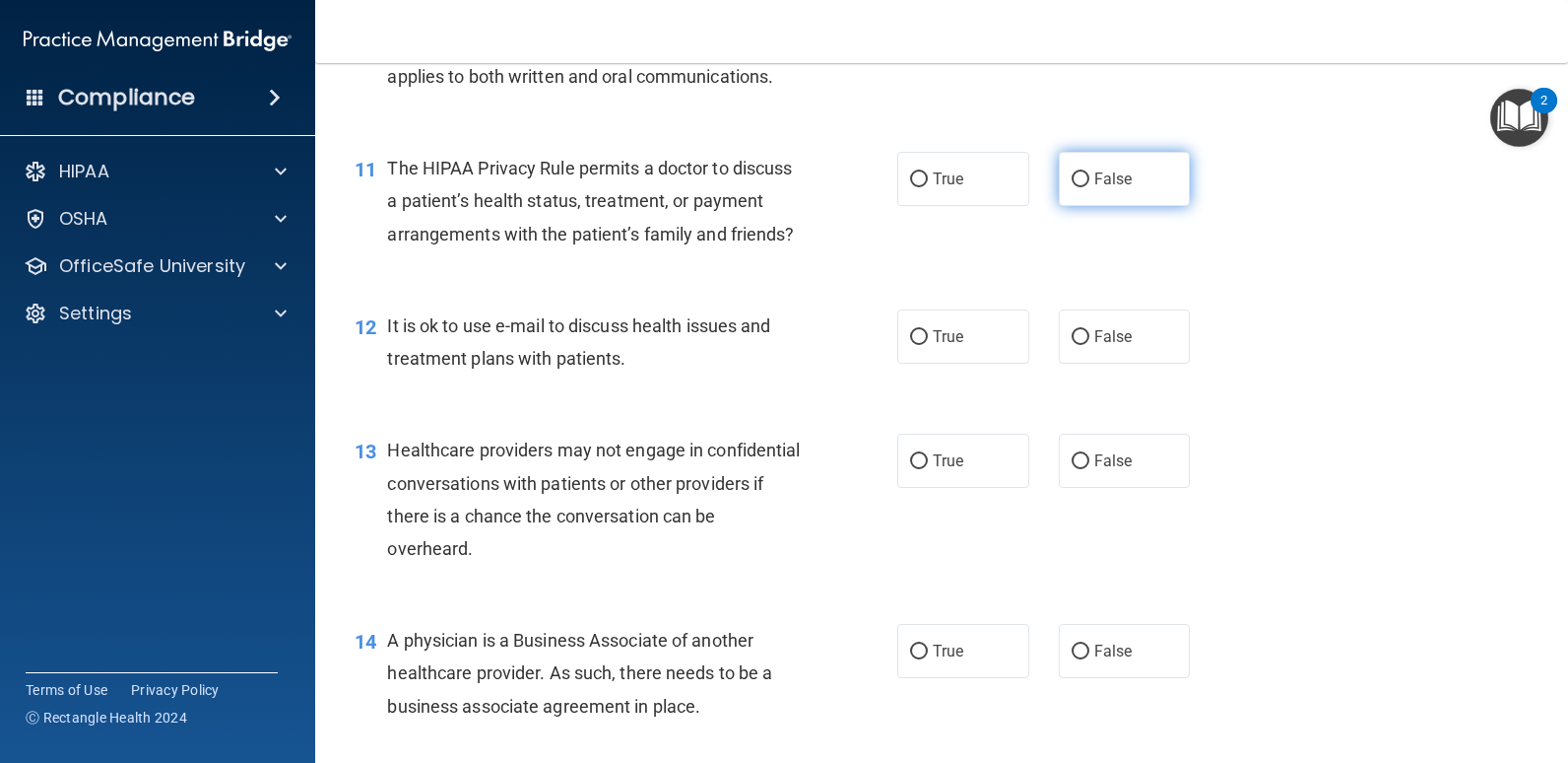
click at [1127, 179] on label "False" at bounding box center [1125, 179] width 132 height 55
click at [1090, 179] on input "False" at bounding box center [1081, 180] width 18 height 15
radio input "true"
click at [902, 260] on div "11 The HIPAA Privacy Rule permits a doctor to discuss a patient’s health status…" at bounding box center [626, 205] width 602 height 108
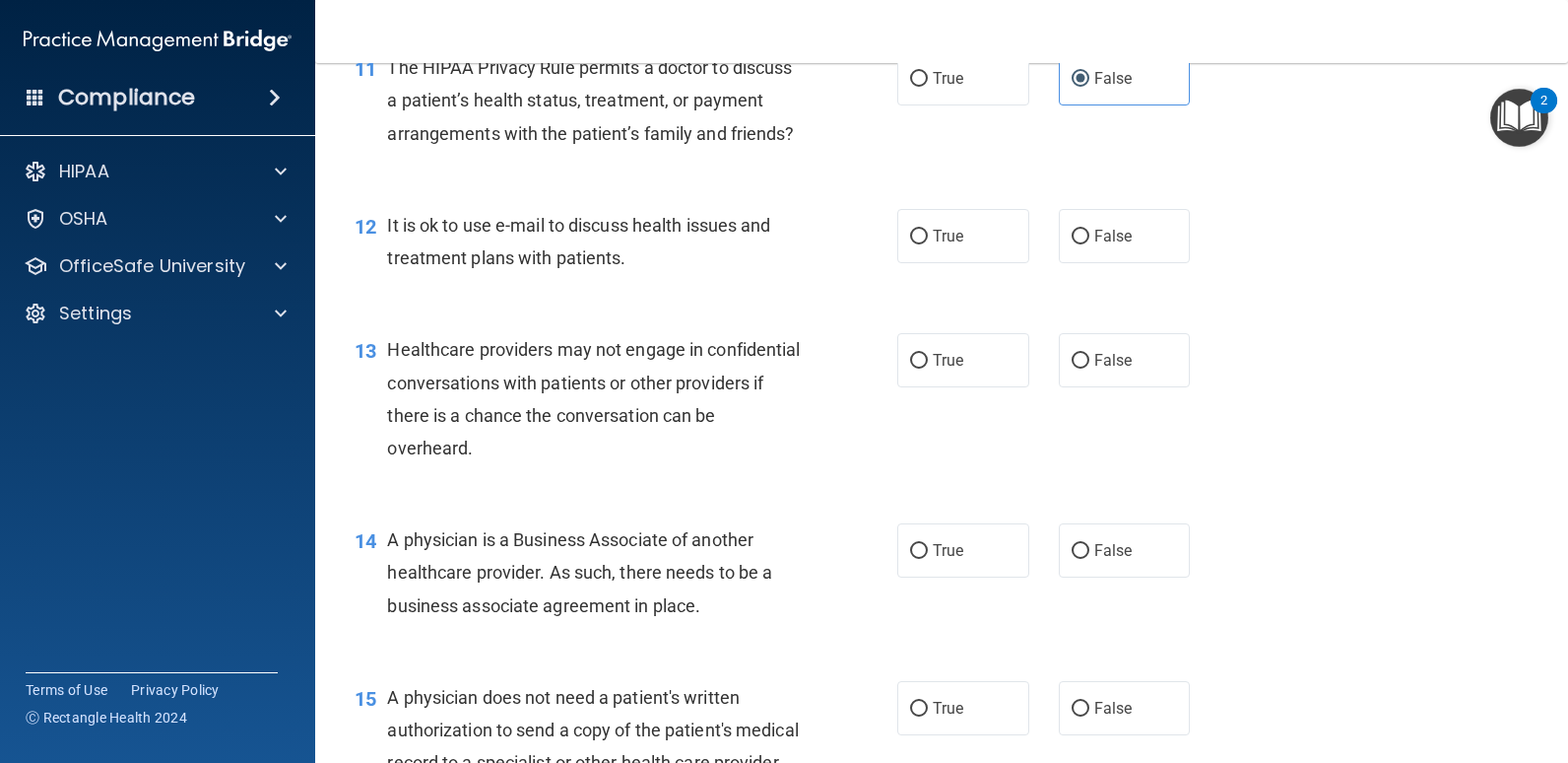
scroll to position [1971, 0]
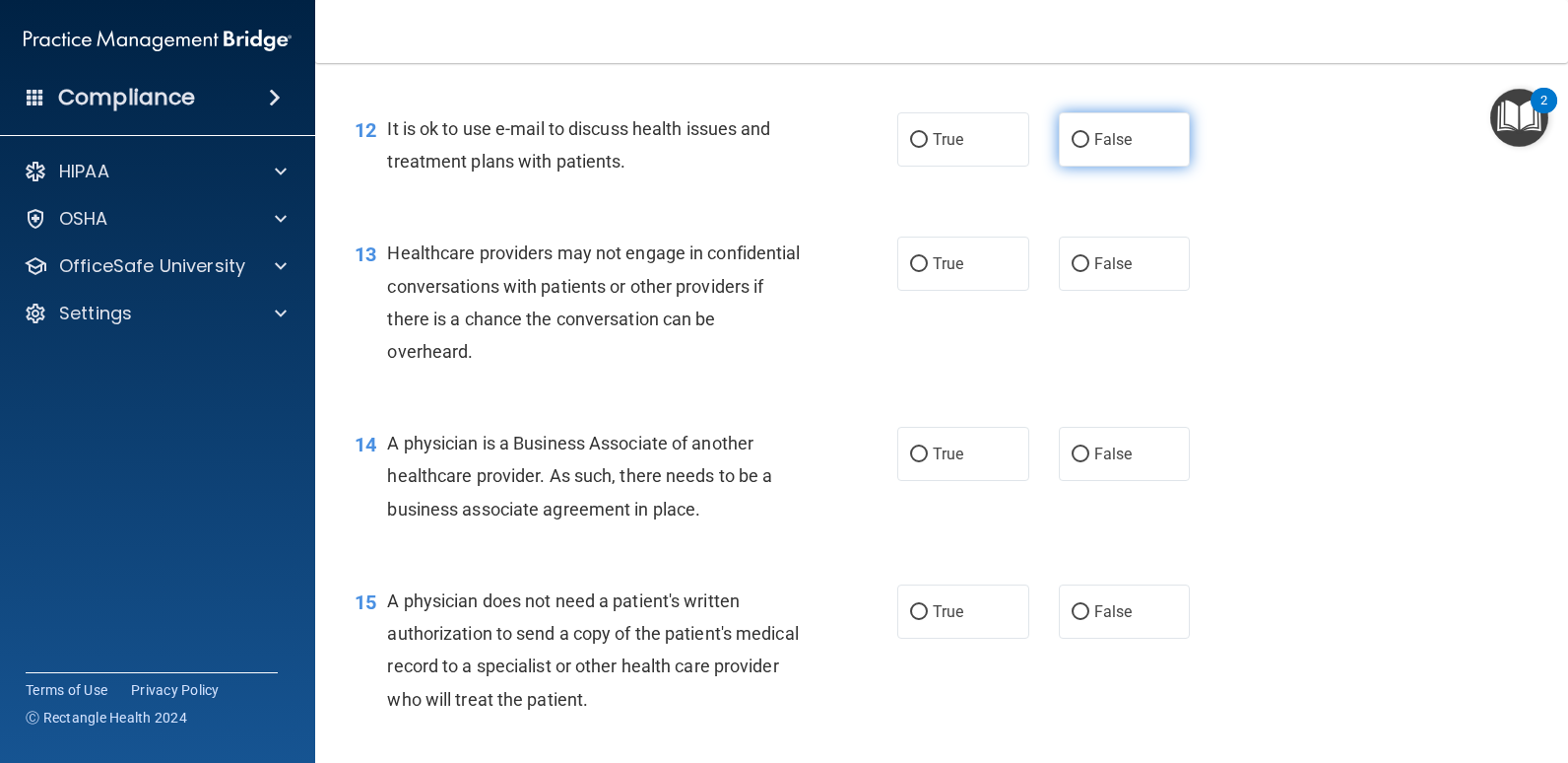
click at [1083, 167] on label "False" at bounding box center [1125, 139] width 132 height 55
click at [1083, 148] on input "False" at bounding box center [1081, 140] width 18 height 15
radio input "true"
click at [787, 212] on div "12 It is ok to use e-mail to discuss health issues and treatment plans with pat…" at bounding box center [942, 149] width 1204 height 124
click at [948, 291] on label "True" at bounding box center [963, 263] width 132 height 55
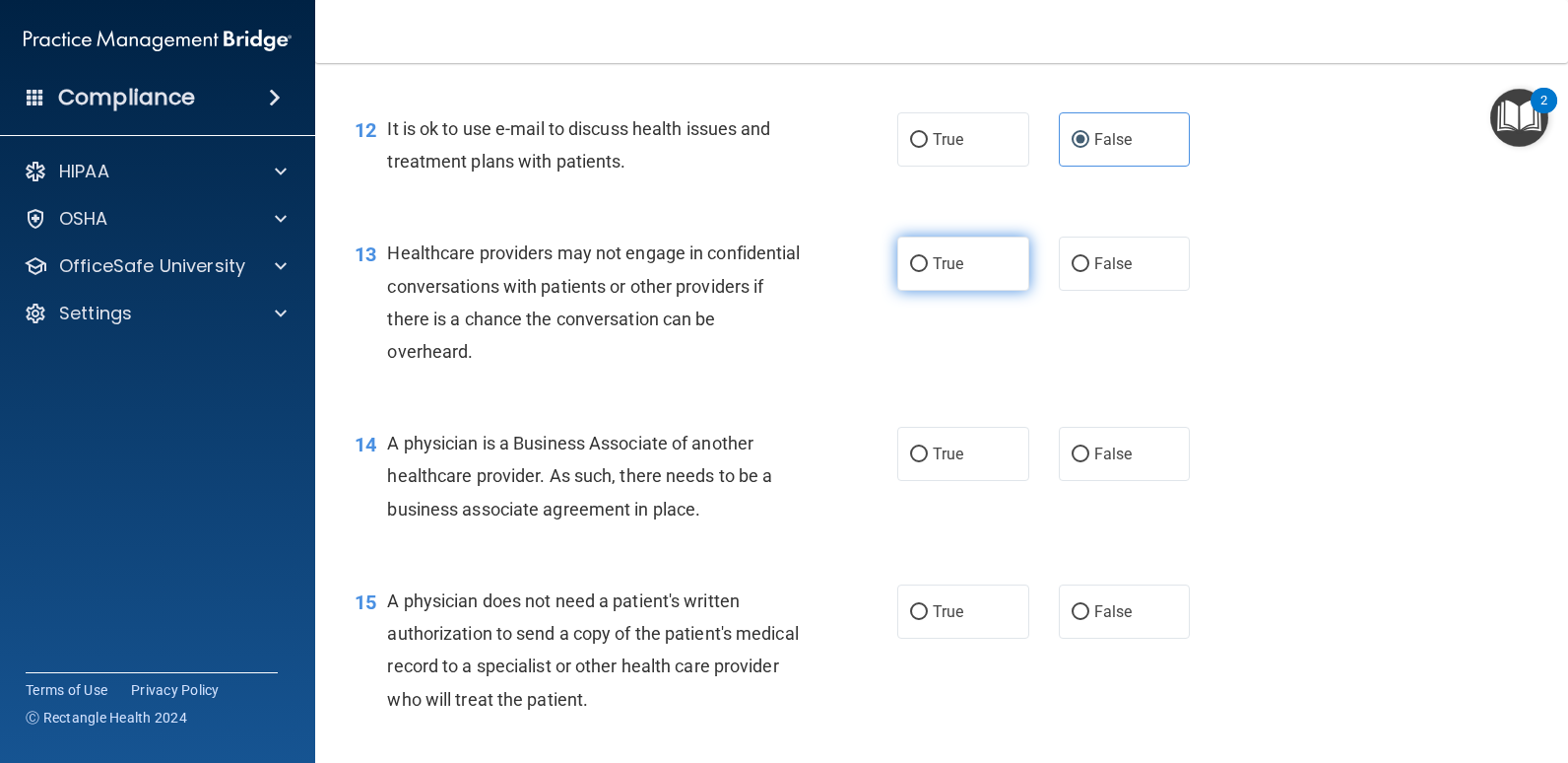
click at [928, 272] on input "True" at bounding box center [919, 264] width 18 height 15
radio input "true"
click at [847, 353] on div "13 Healthcare providers may not engage in confidential conversations with patie…" at bounding box center [626, 307] width 602 height 141
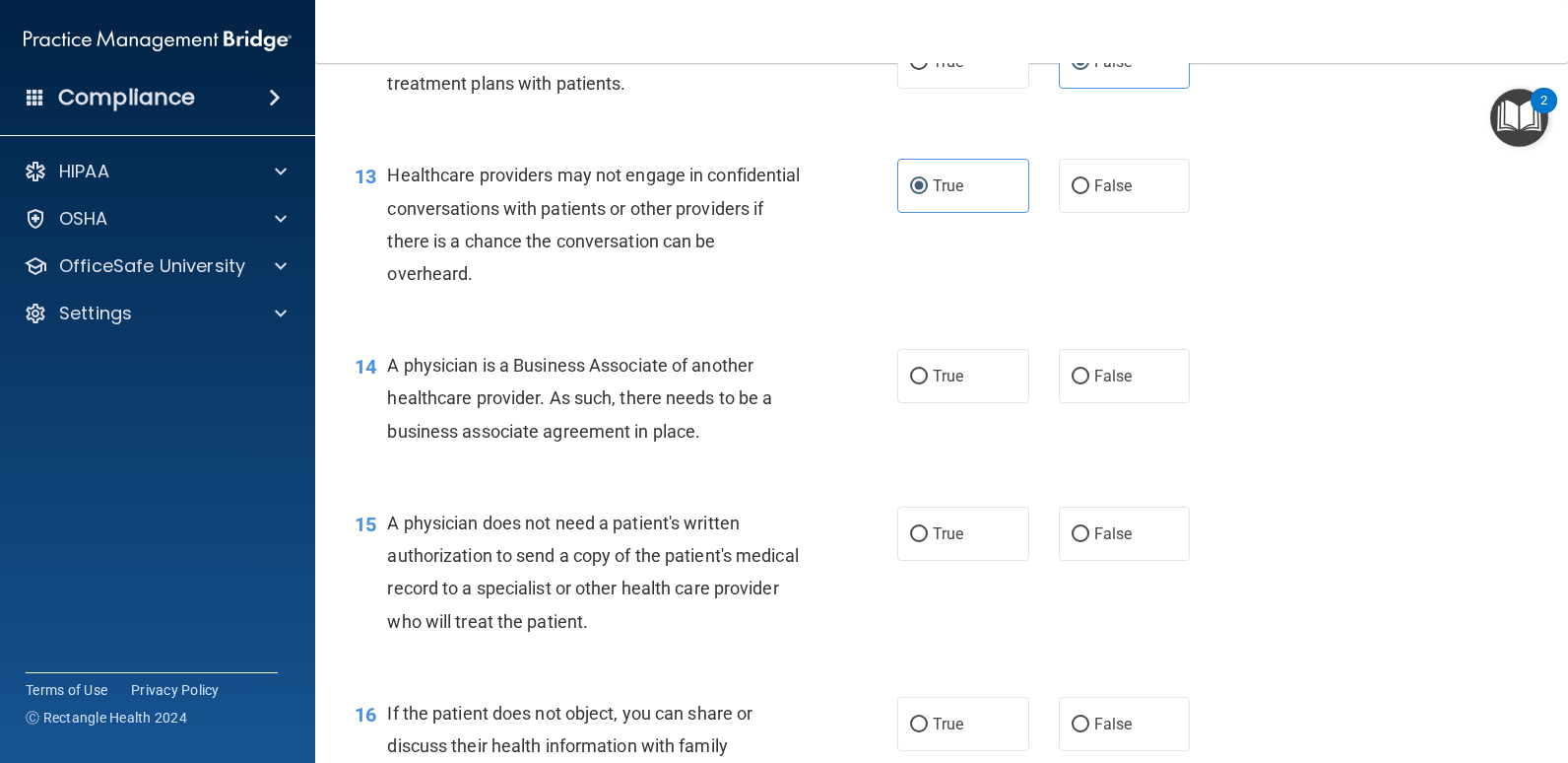
scroll to position [2168, 0]
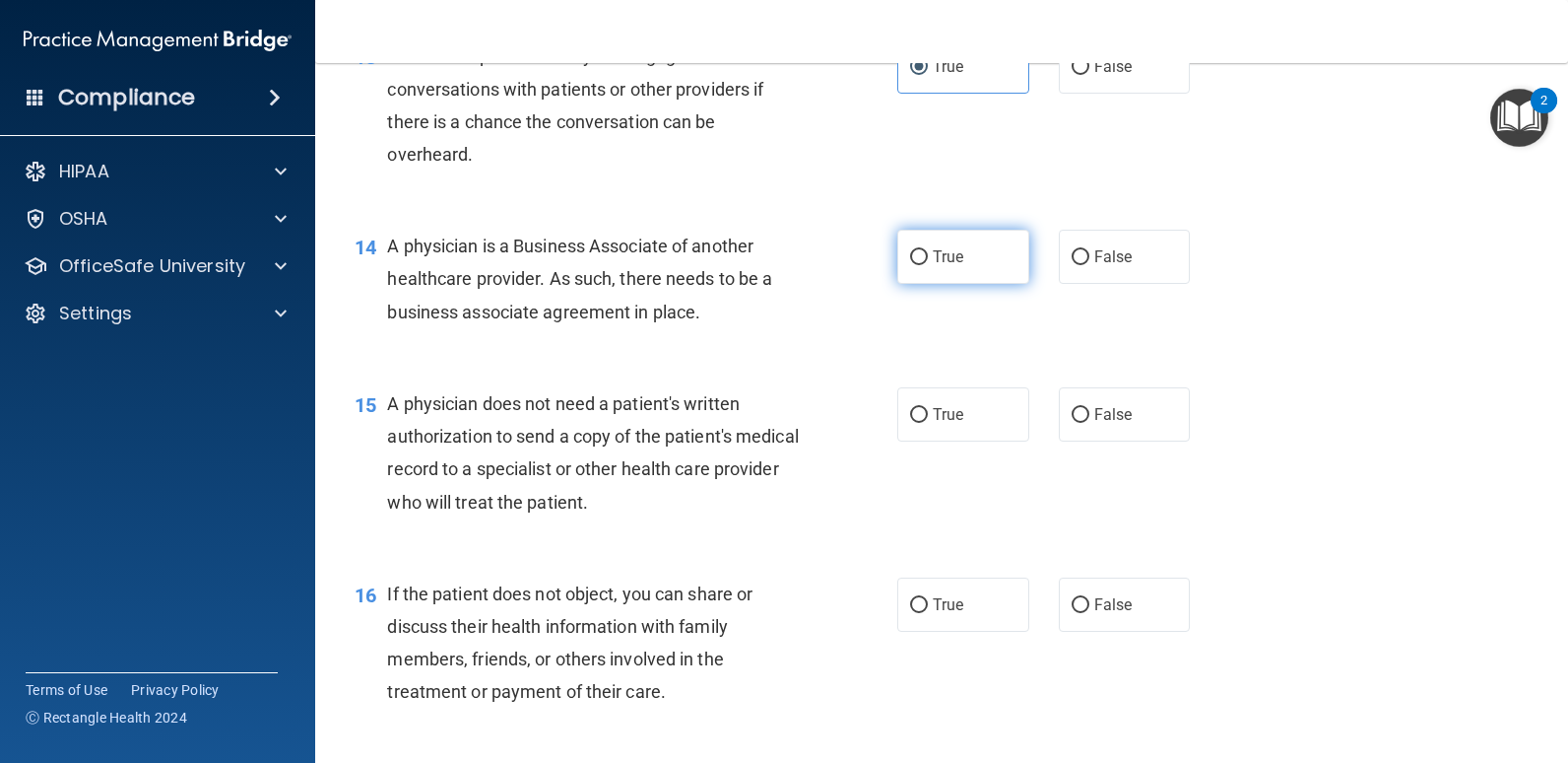
click at [907, 284] on label "True" at bounding box center [963, 256] width 132 height 55
click at [910, 265] on input "True" at bounding box center [919, 257] width 18 height 15
radio input "true"
click at [782, 328] on div "A physician is a Business Associate of another healthcare provider. As such, th…" at bounding box center [601, 278] width 429 height 98
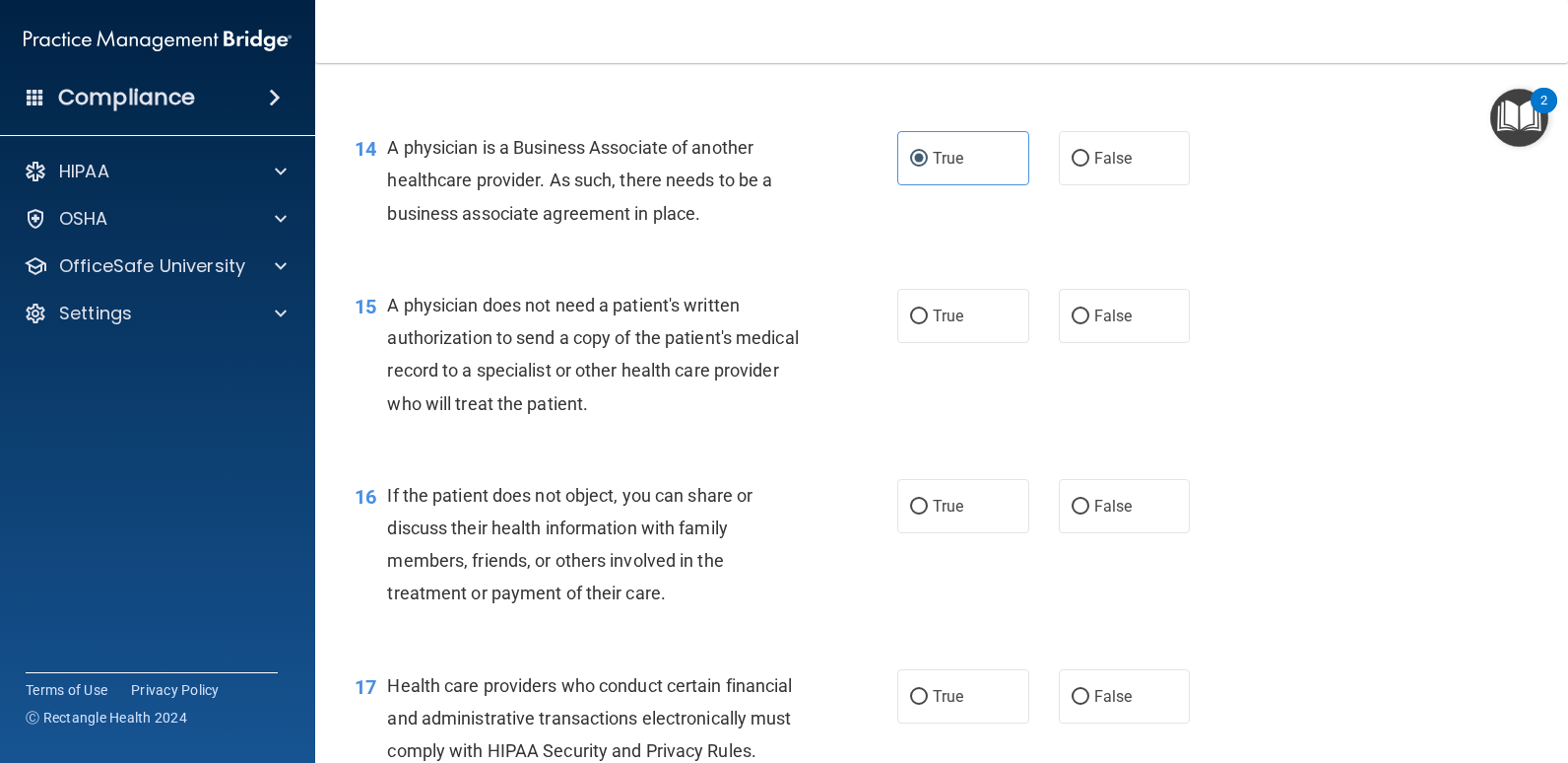
scroll to position [2365, 0]
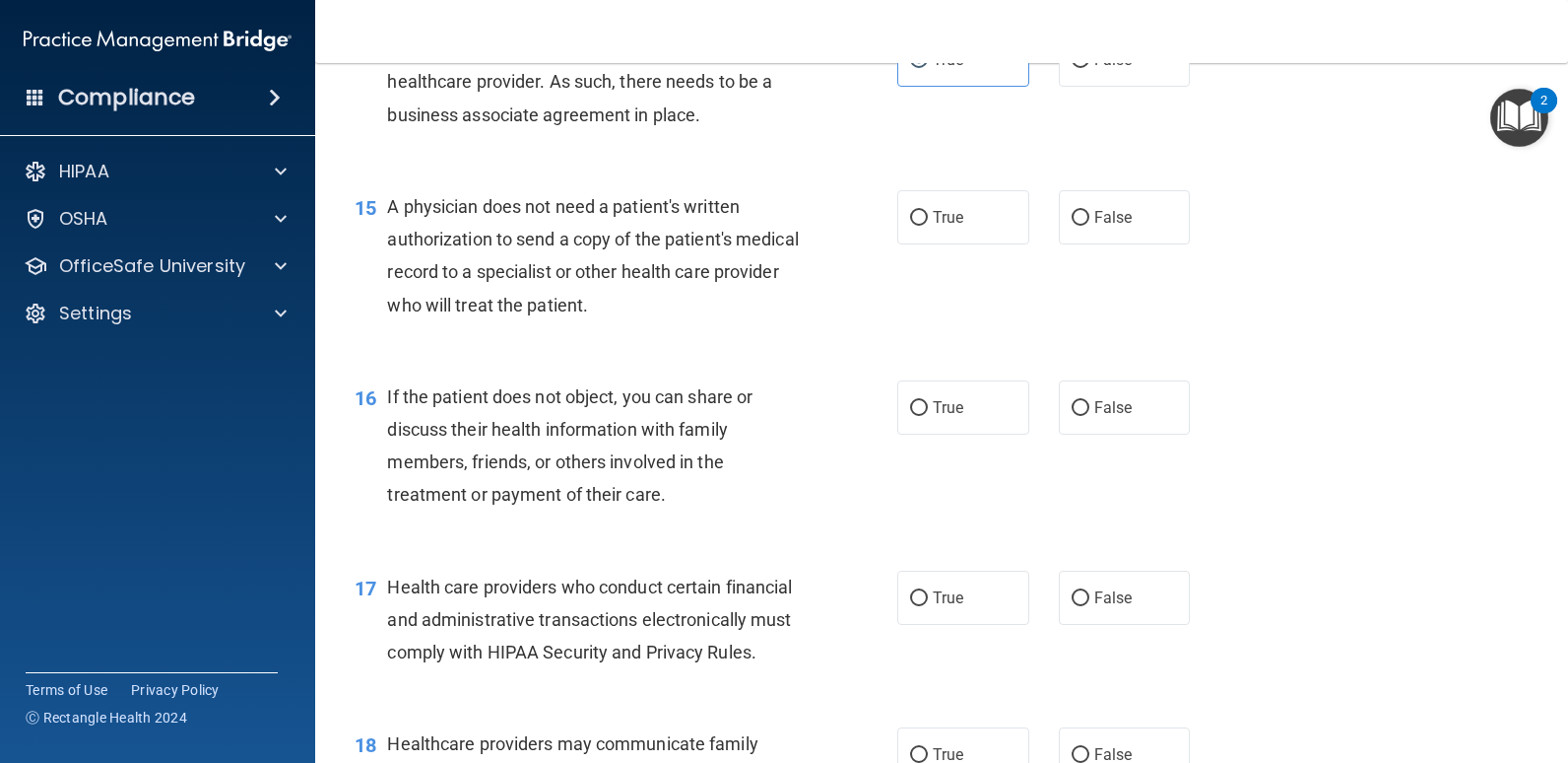
click at [1032, 244] on div "True False" at bounding box center [1055, 217] width 316 height 55
click at [1105, 226] on span "False" at bounding box center [1114, 217] width 39 height 19
click at [1090, 225] on input "False" at bounding box center [1081, 218] width 18 height 15
radio input "true"
click at [809, 331] on div "15 A physician does not need a patient's written authorization to send a copy o…" at bounding box center [626, 261] width 602 height 141
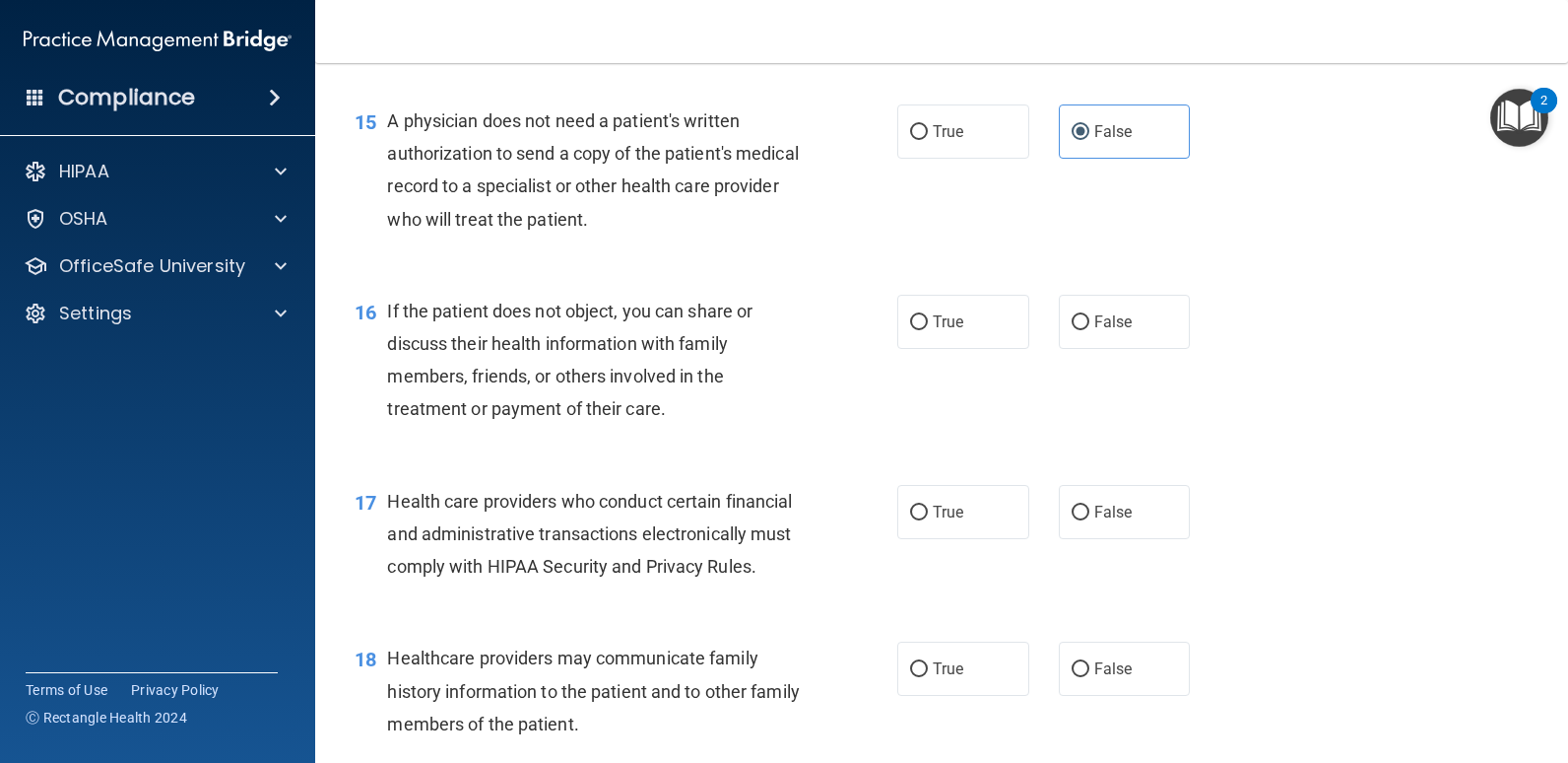
scroll to position [2562, 0]
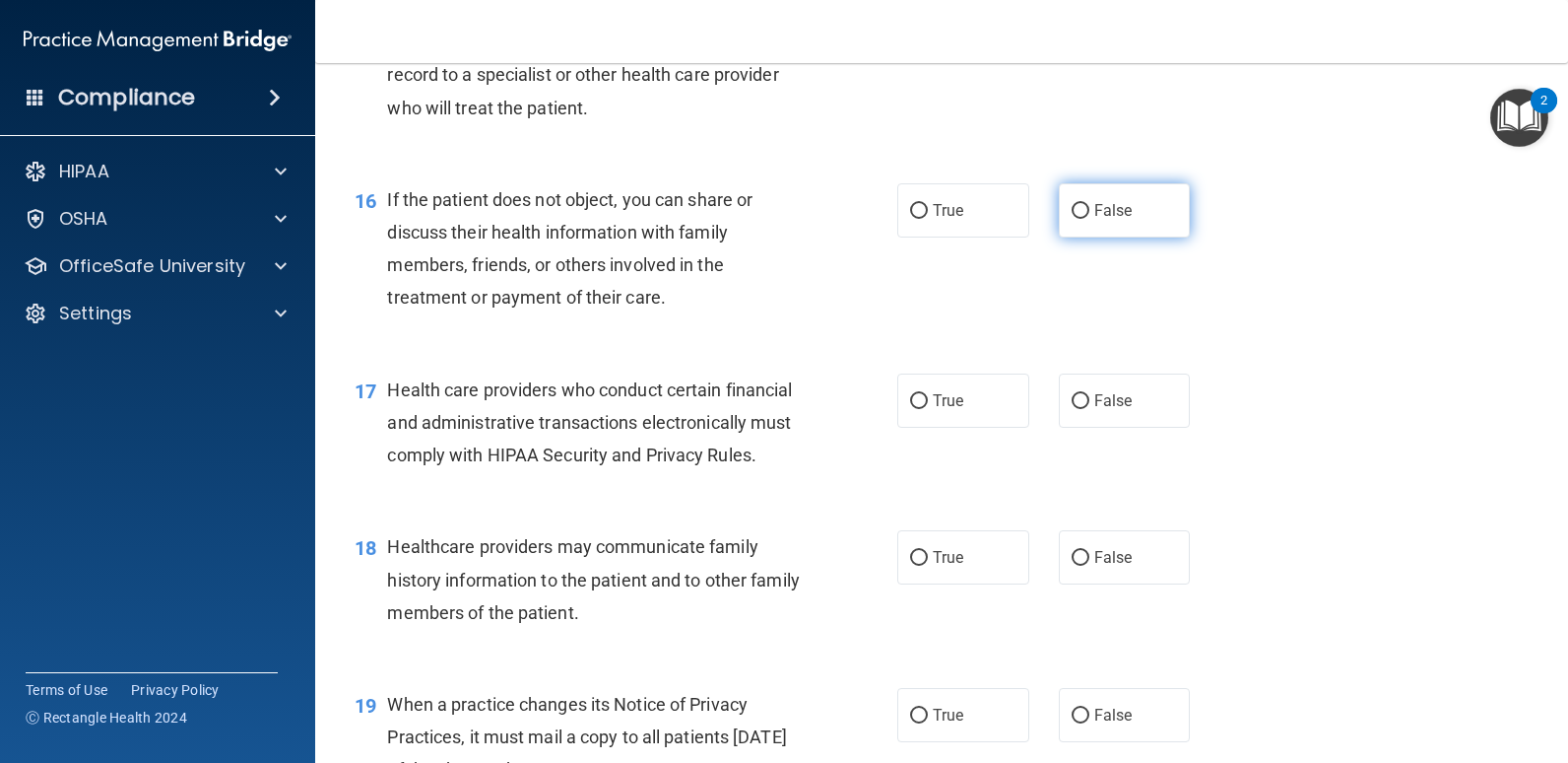
click at [1068, 237] on label "False" at bounding box center [1125, 210] width 132 height 55
click at [1072, 219] on input "False" at bounding box center [1081, 211] width 18 height 15
radio input "true"
click at [790, 315] on div "If the patient does not object, you can share or discuss their health informati…" at bounding box center [601, 249] width 429 height 131
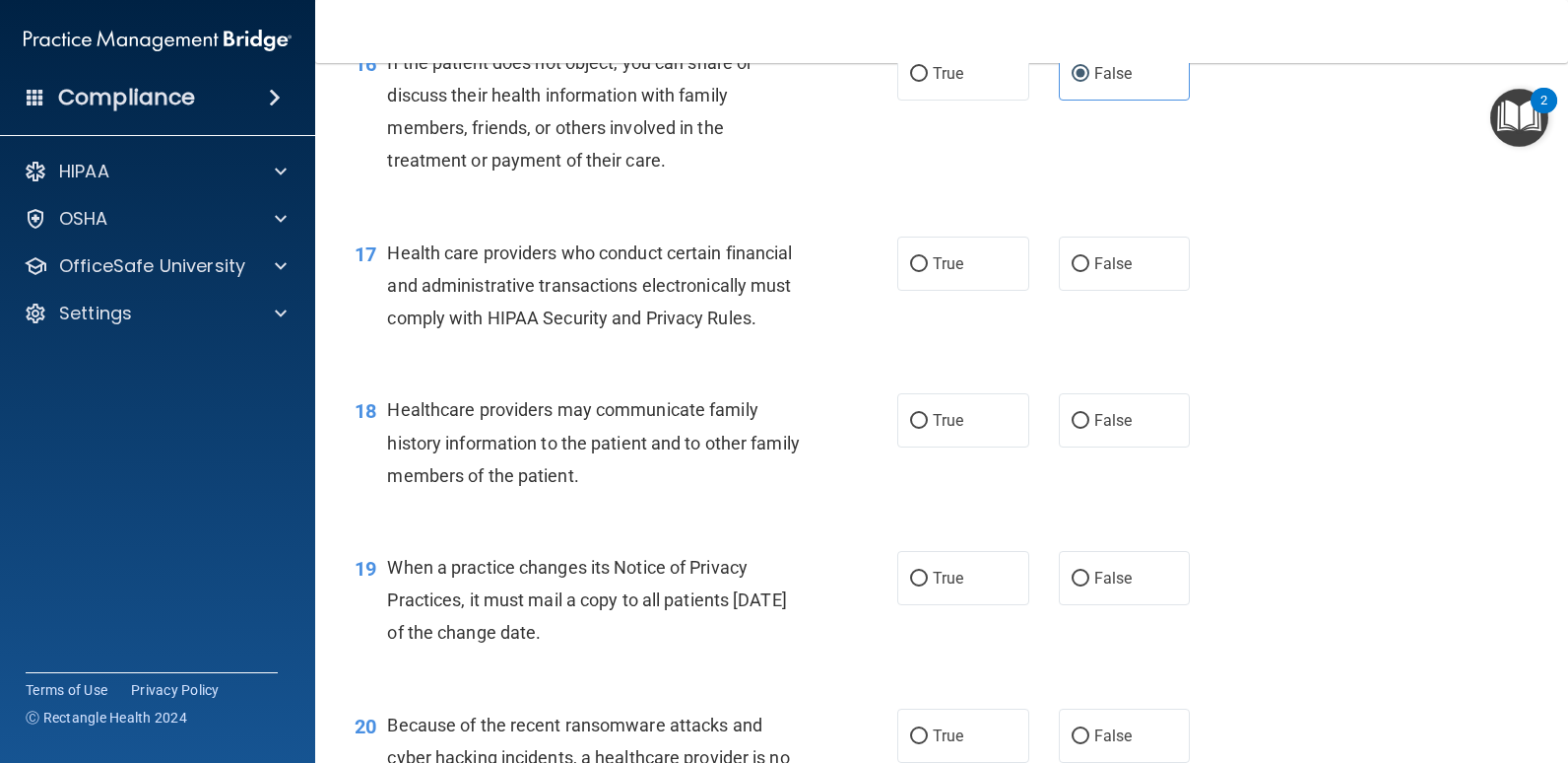
scroll to position [2759, 0]
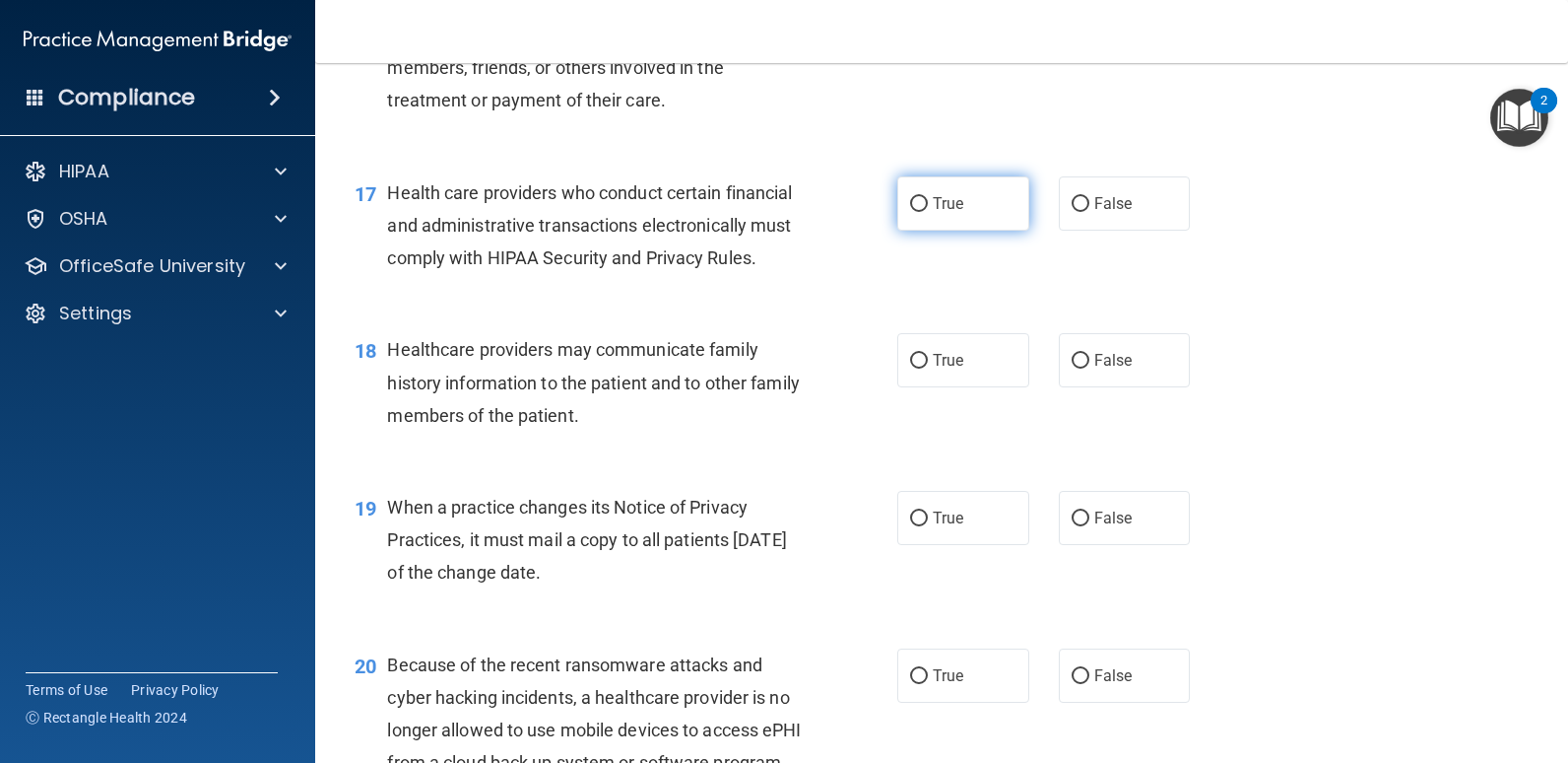
click at [939, 213] on span "True" at bounding box center [948, 203] width 31 height 19
click at [928, 212] on input "True" at bounding box center [919, 204] width 18 height 15
radio input "true"
click at [833, 285] on div "17 Health care providers who conduct certain financial and administrative trans…" at bounding box center [626, 230] width 602 height 108
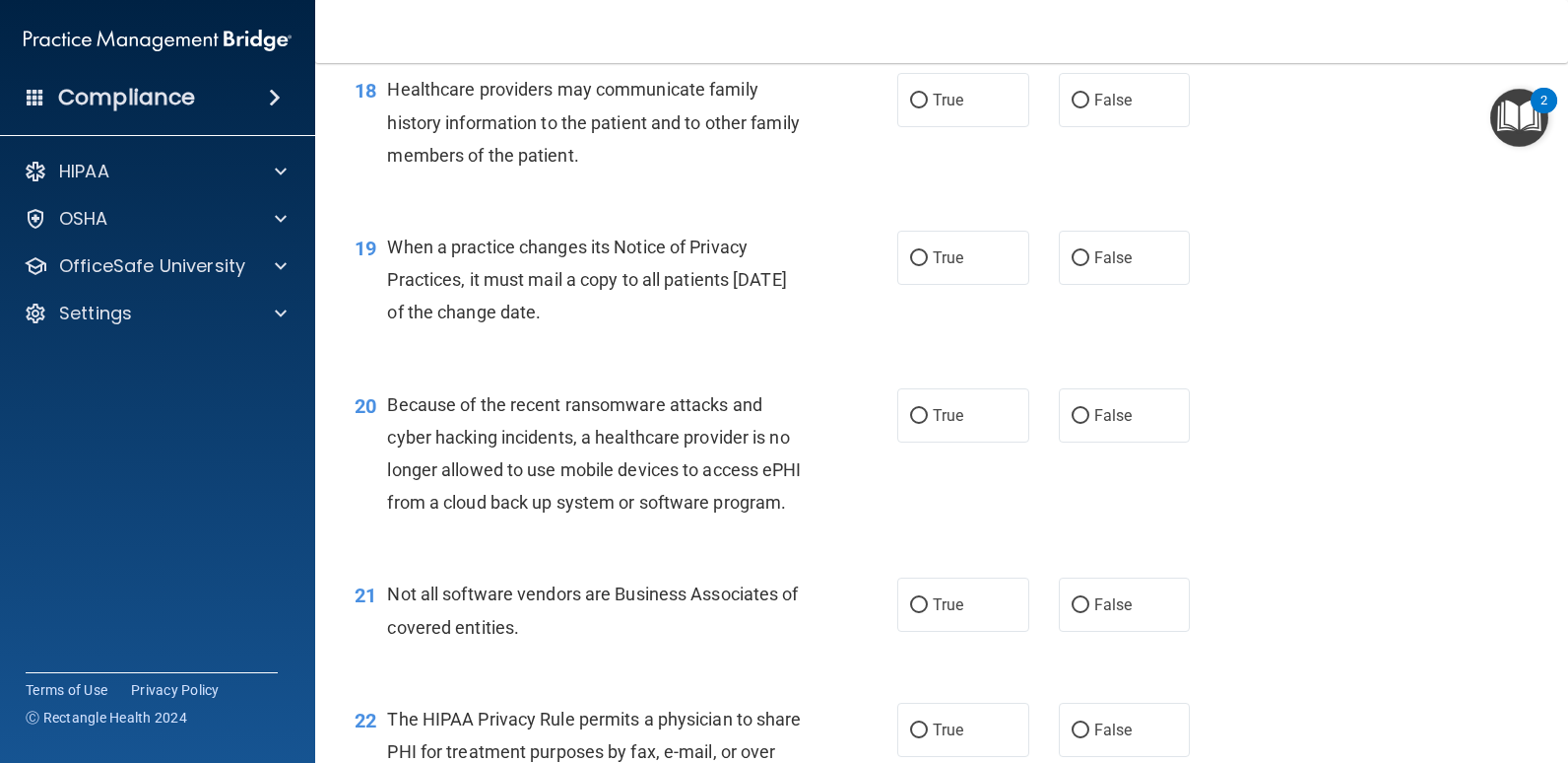
scroll to position [3055, 0]
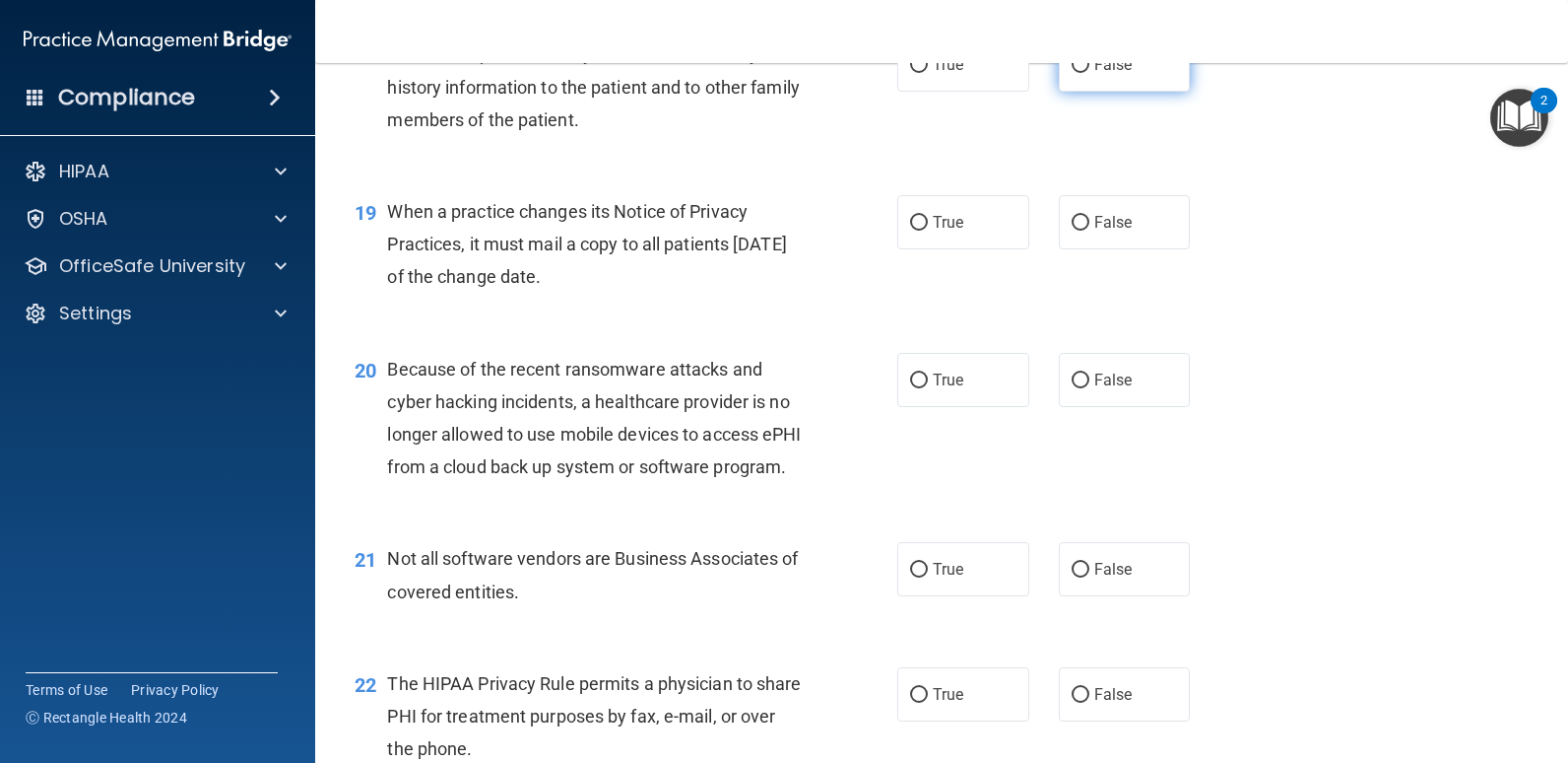
click at [1077, 73] on input "False" at bounding box center [1081, 65] width 18 height 15
radio input "true"
click at [845, 146] on div "18 Healthcare providers may communicate family history information to the patie…" at bounding box center [626, 91] width 602 height 108
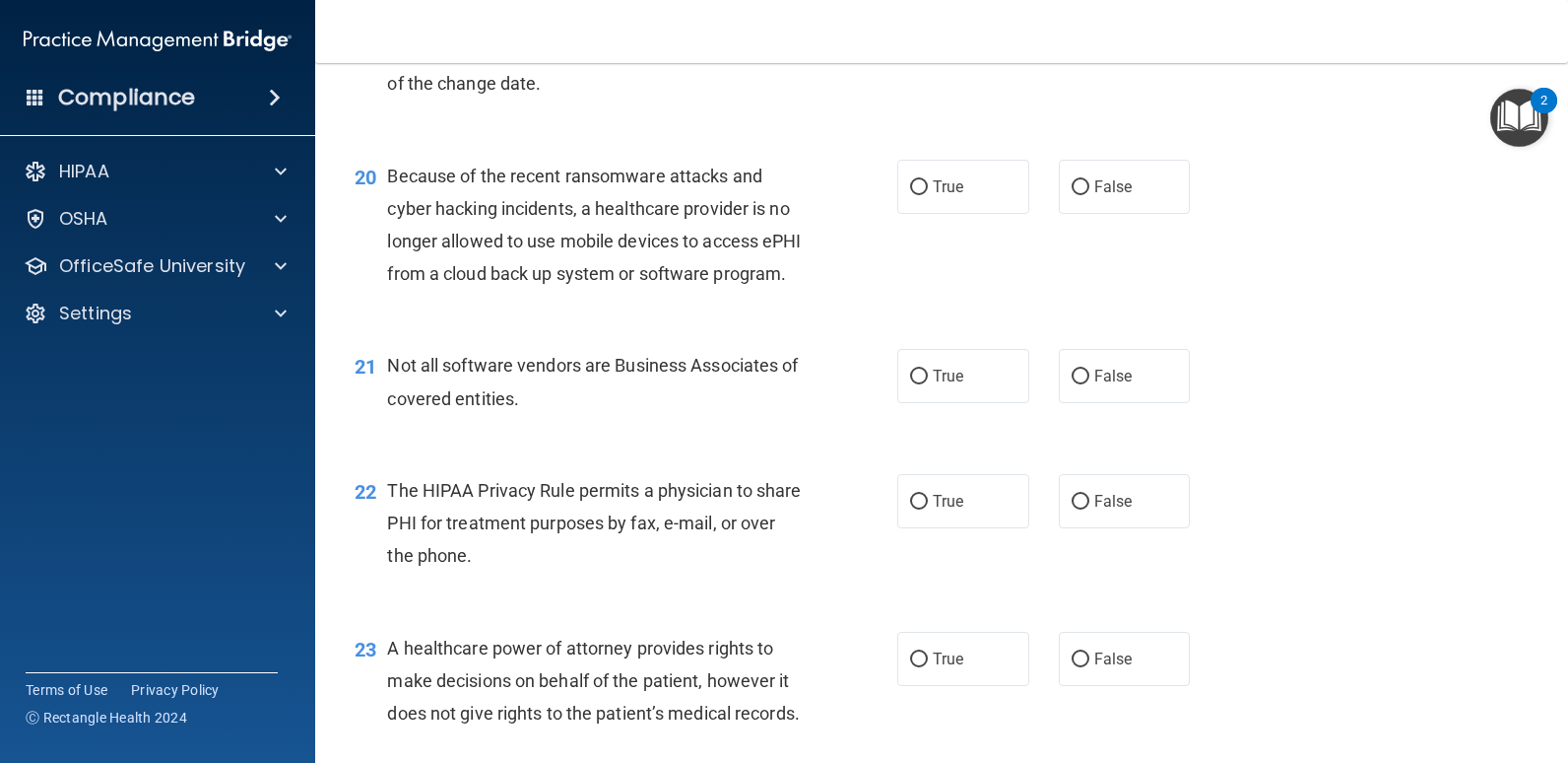
scroll to position [3252, 0]
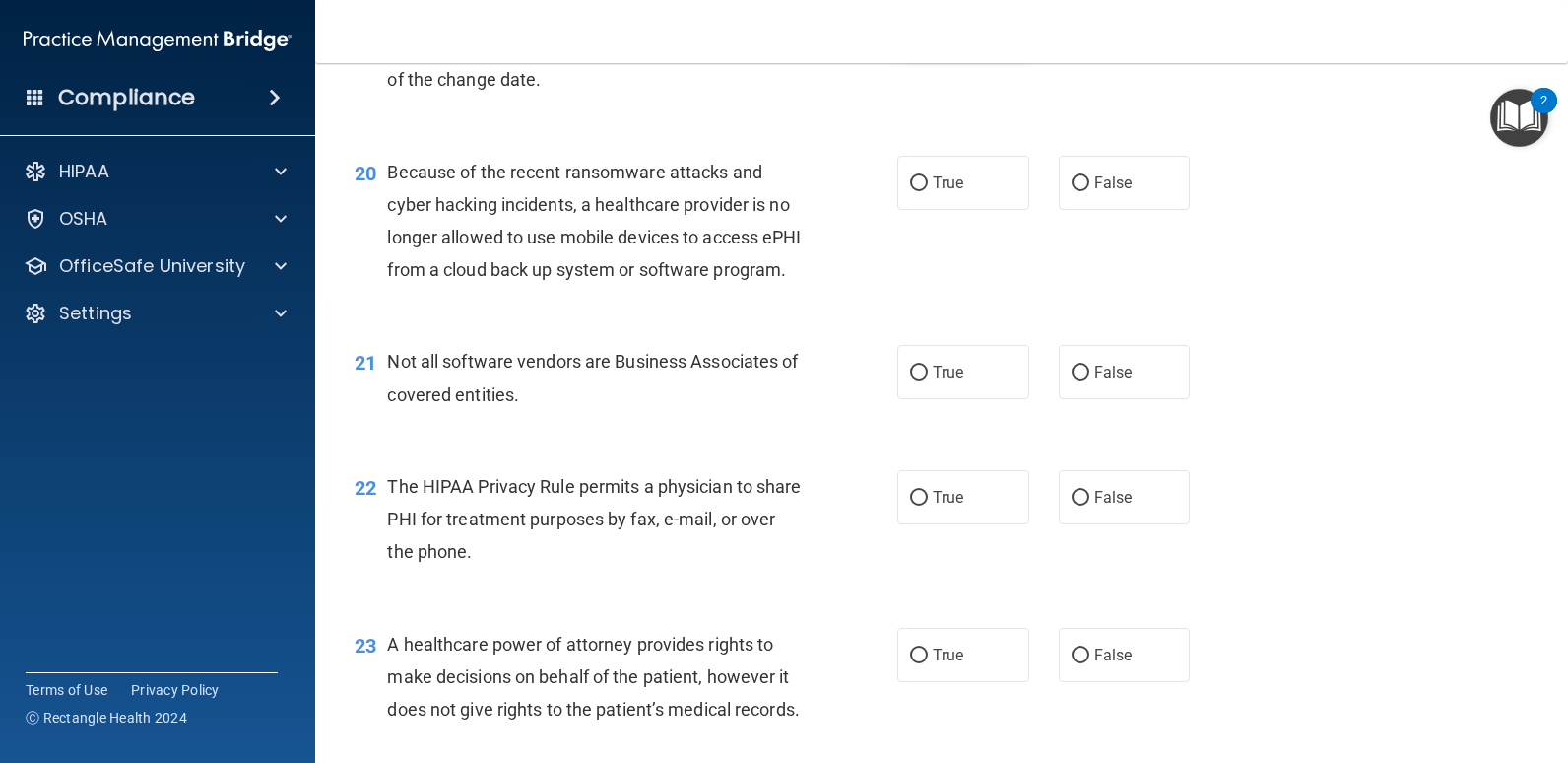
click at [933, 35] on span "True" at bounding box center [948, 25] width 31 height 19
click at [927, 34] on input "True" at bounding box center [919, 26] width 18 height 15
radio input "true"
click at [845, 131] on div "19 When a practice changes its Notice of Privacy Practices, it must mail a copy…" at bounding box center [942, 52] width 1204 height 158
click at [846, 131] on div "19 When a practice changes its Notice of Privacy Practices, it must mail a copy…" at bounding box center [942, 52] width 1204 height 158
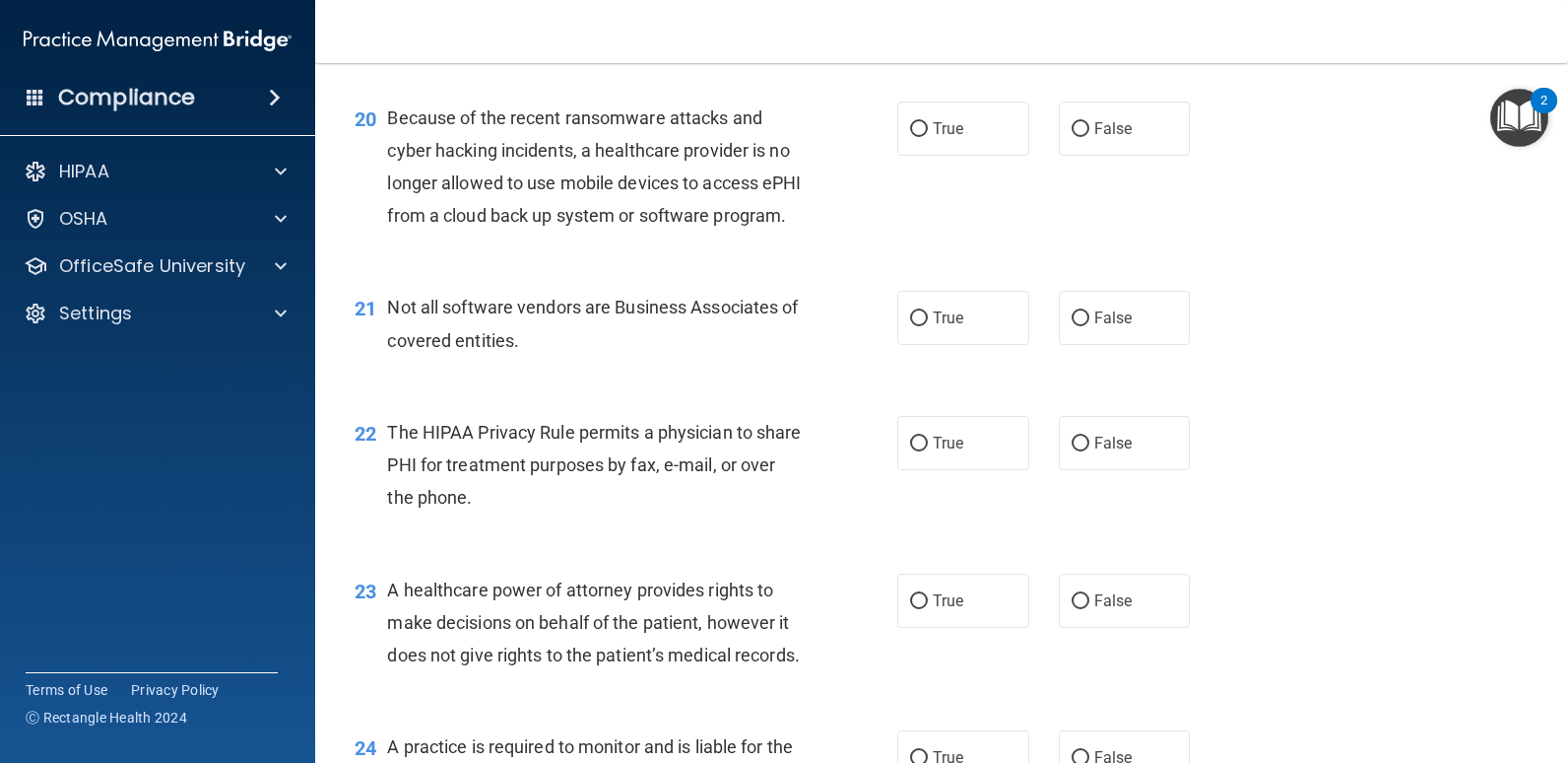
scroll to position [3351, 0]
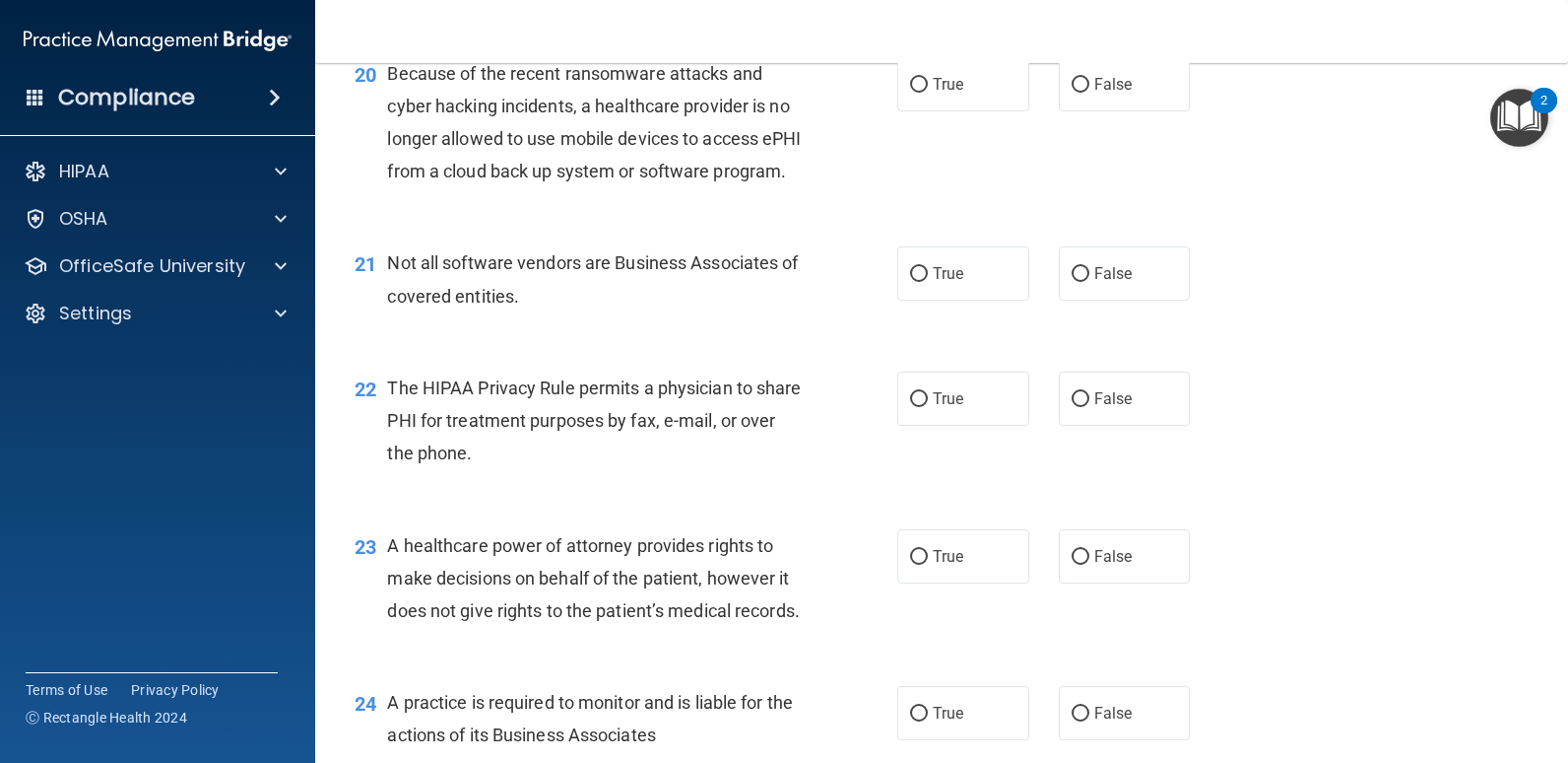
drag, startPoint x: 881, startPoint y: 162, endPoint x: 908, endPoint y: 159, distance: 27.2
click at [882, 162] on div "20 Because of the recent ransomware attacks and cyber hacking incidents, a heal…" at bounding box center [626, 128] width 602 height 141
click at [908, 111] on label "True" at bounding box center [963, 84] width 132 height 55
click at [910, 92] on input "True" at bounding box center [919, 84] width 18 height 15
radio input "true"
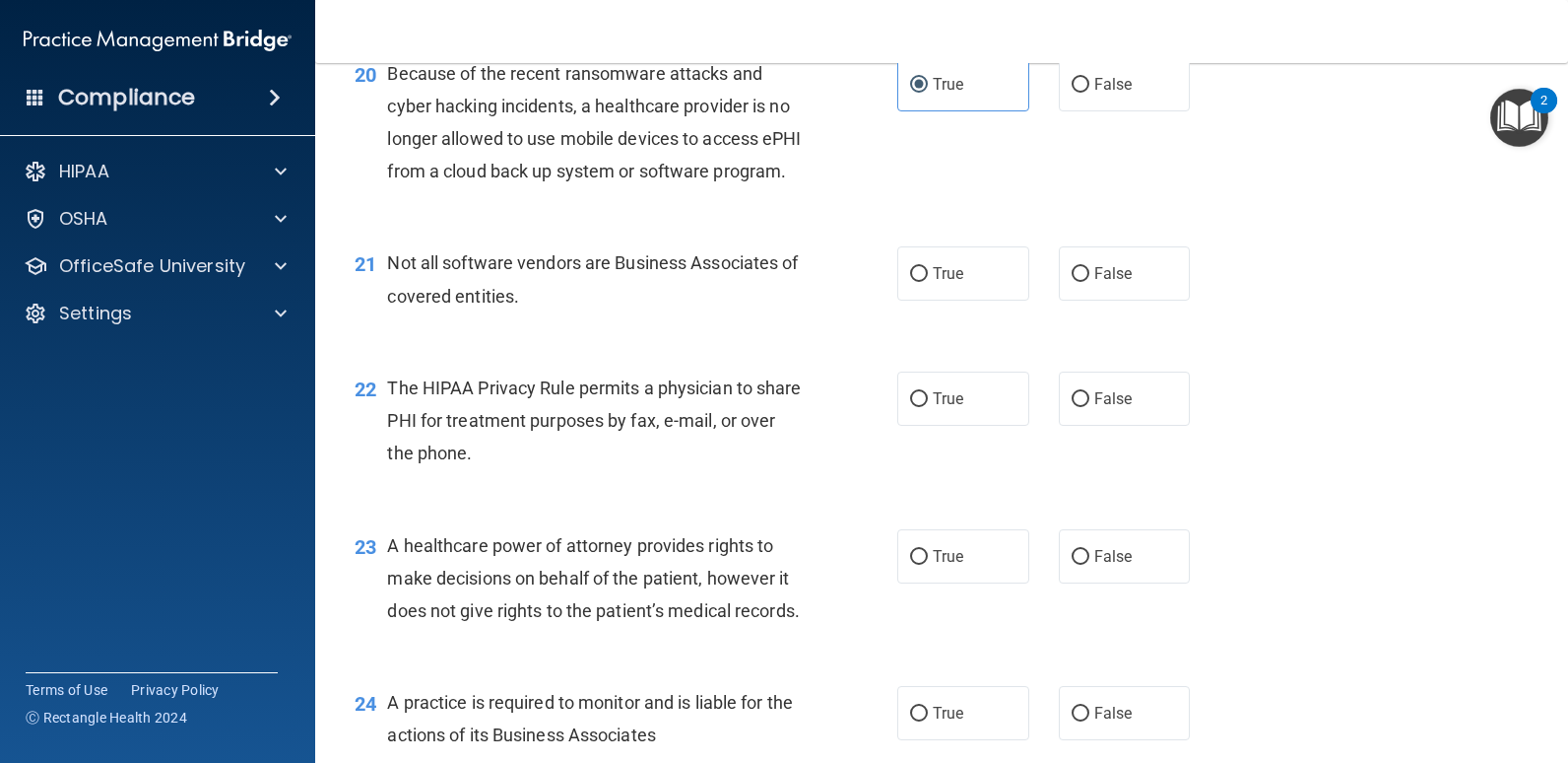
click at [784, 189] on div "Because of the recent ransomware attacks and cyber hacking incidents, a healthc…" at bounding box center [601, 123] width 429 height 131
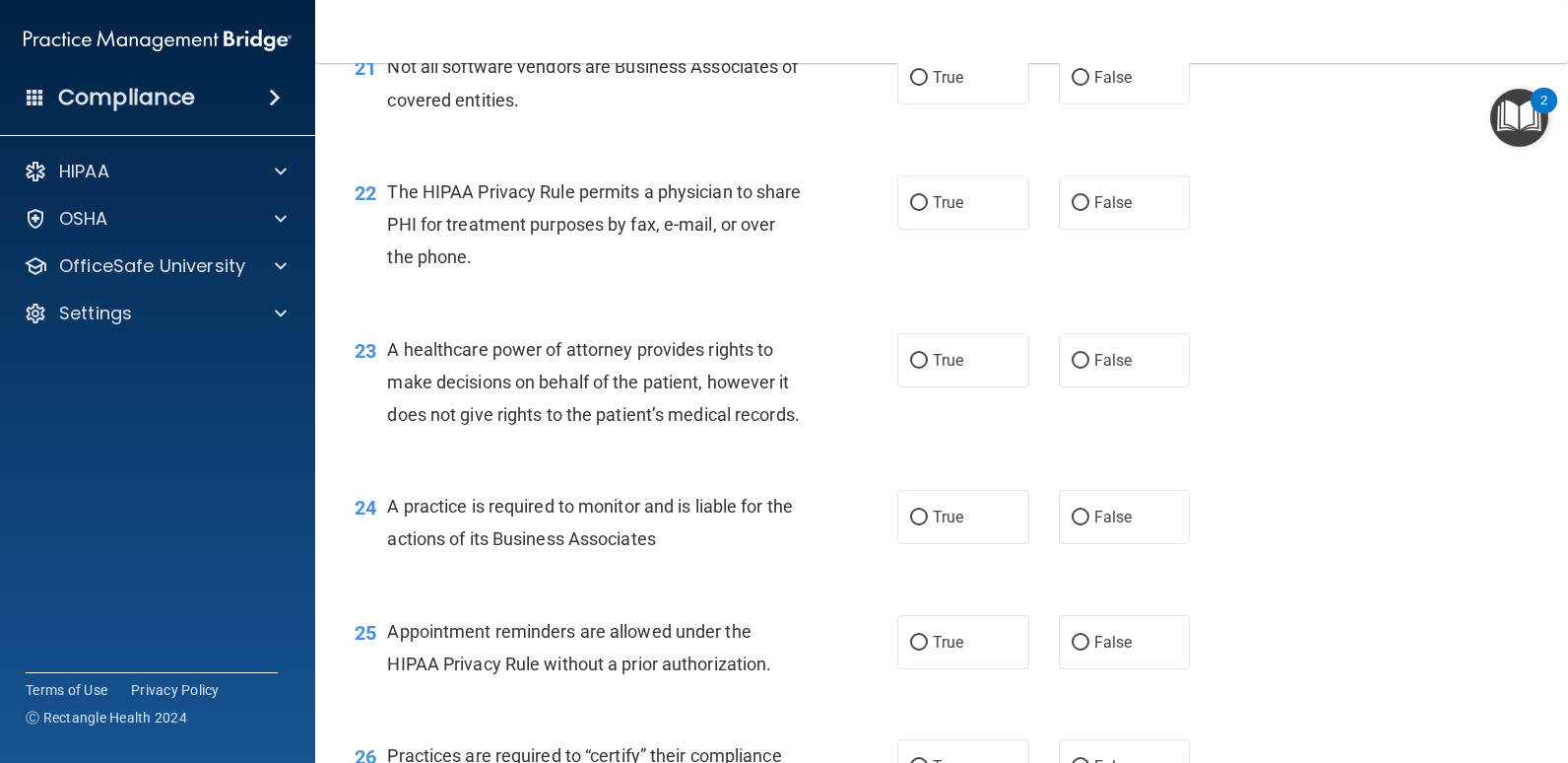
scroll to position [3548, 0]
click at [999, 103] on label "True" at bounding box center [963, 76] width 132 height 55
click at [928, 84] on input "True" at bounding box center [919, 77] width 18 height 15
radio input "true"
click at [754, 149] on div "21 Not all software vendors are Business Associates of covered entities. True F…" at bounding box center [942, 86] width 1204 height 124
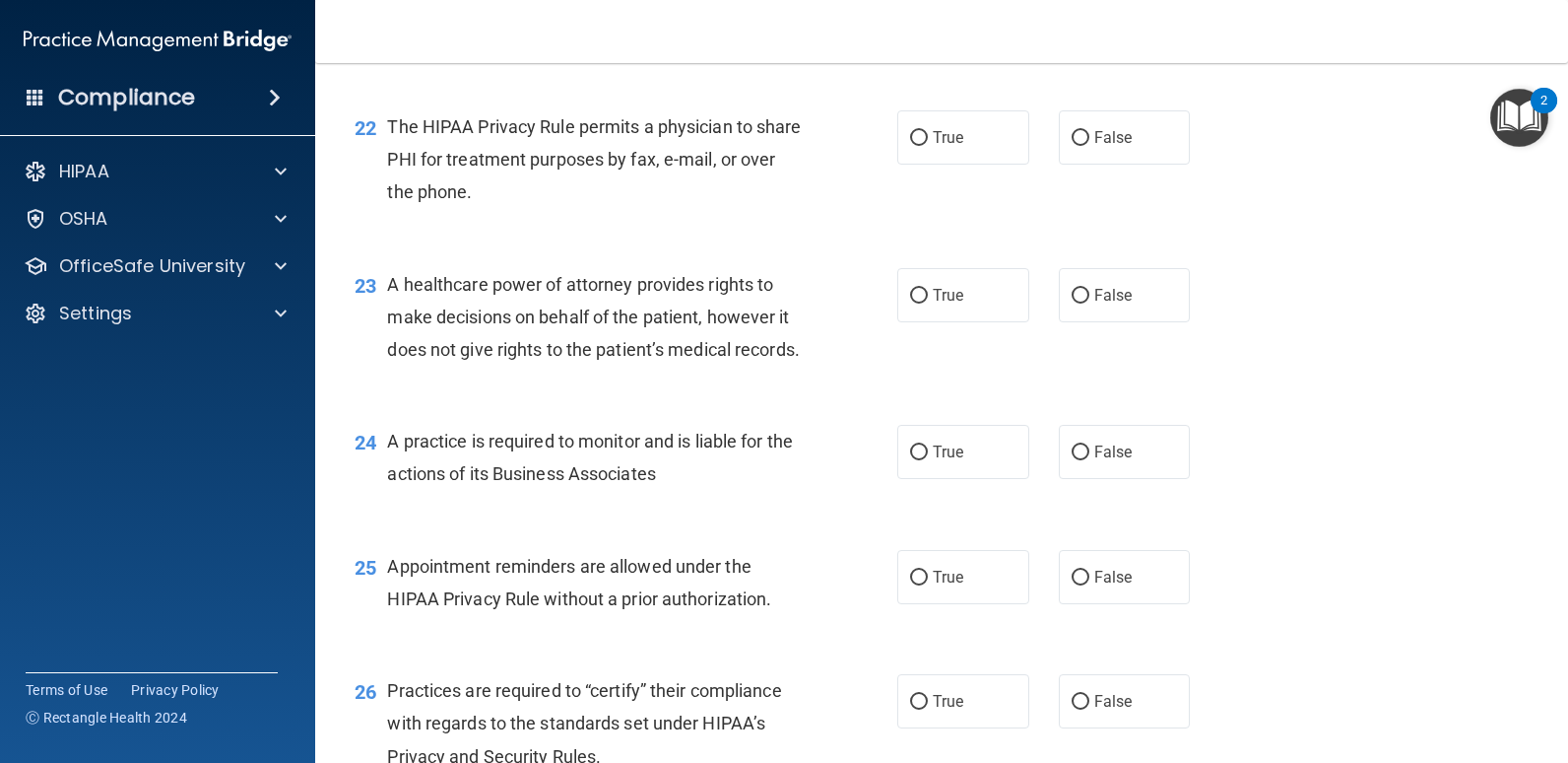
scroll to position [3646, 0]
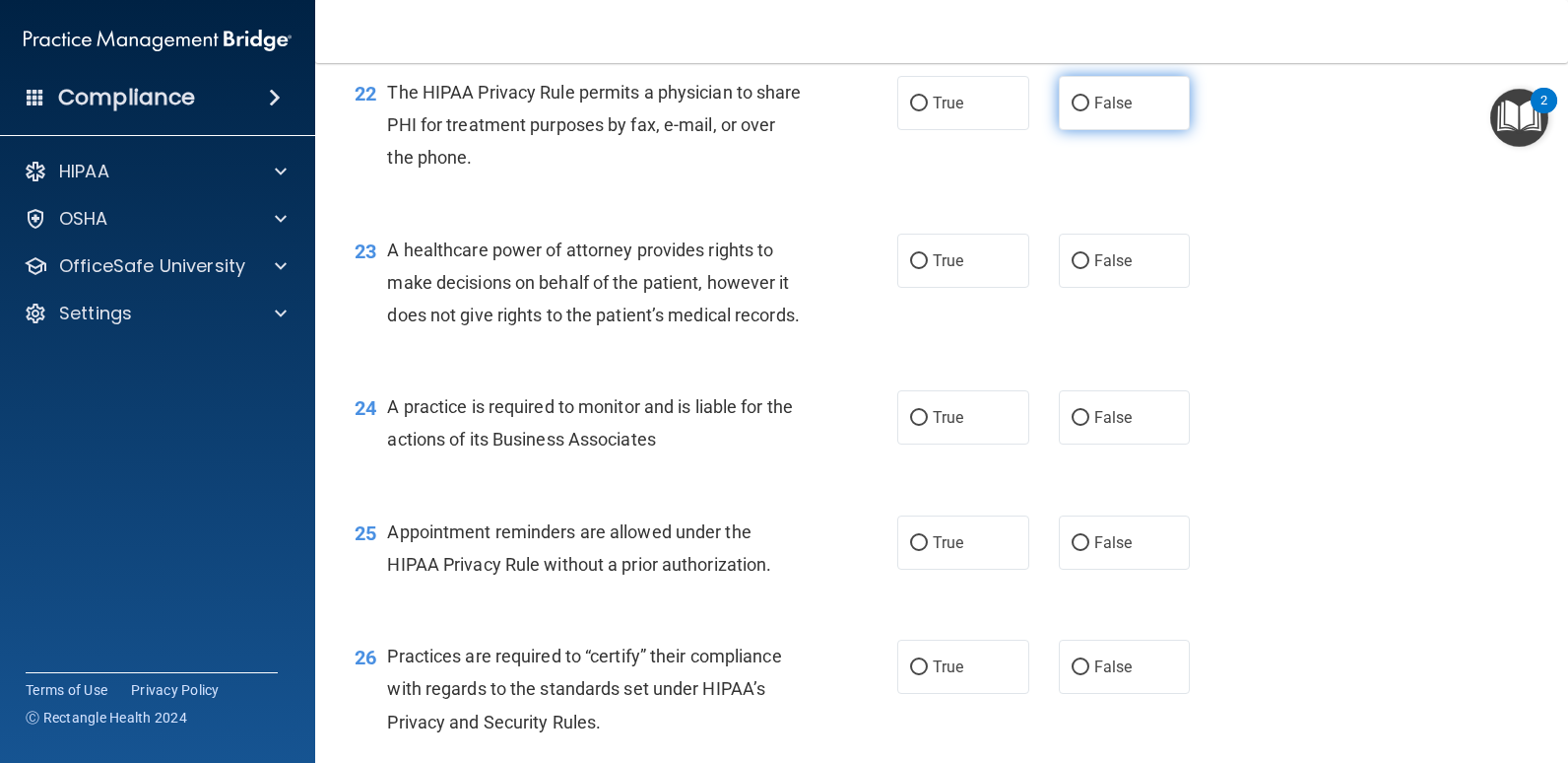
click at [1072, 111] on input "False" at bounding box center [1081, 103] width 18 height 15
radio input "true"
click at [853, 185] on div "22 The HIPAA Privacy Rule permits a physician to share PHI for treatment purpos…" at bounding box center [626, 129] width 602 height 108
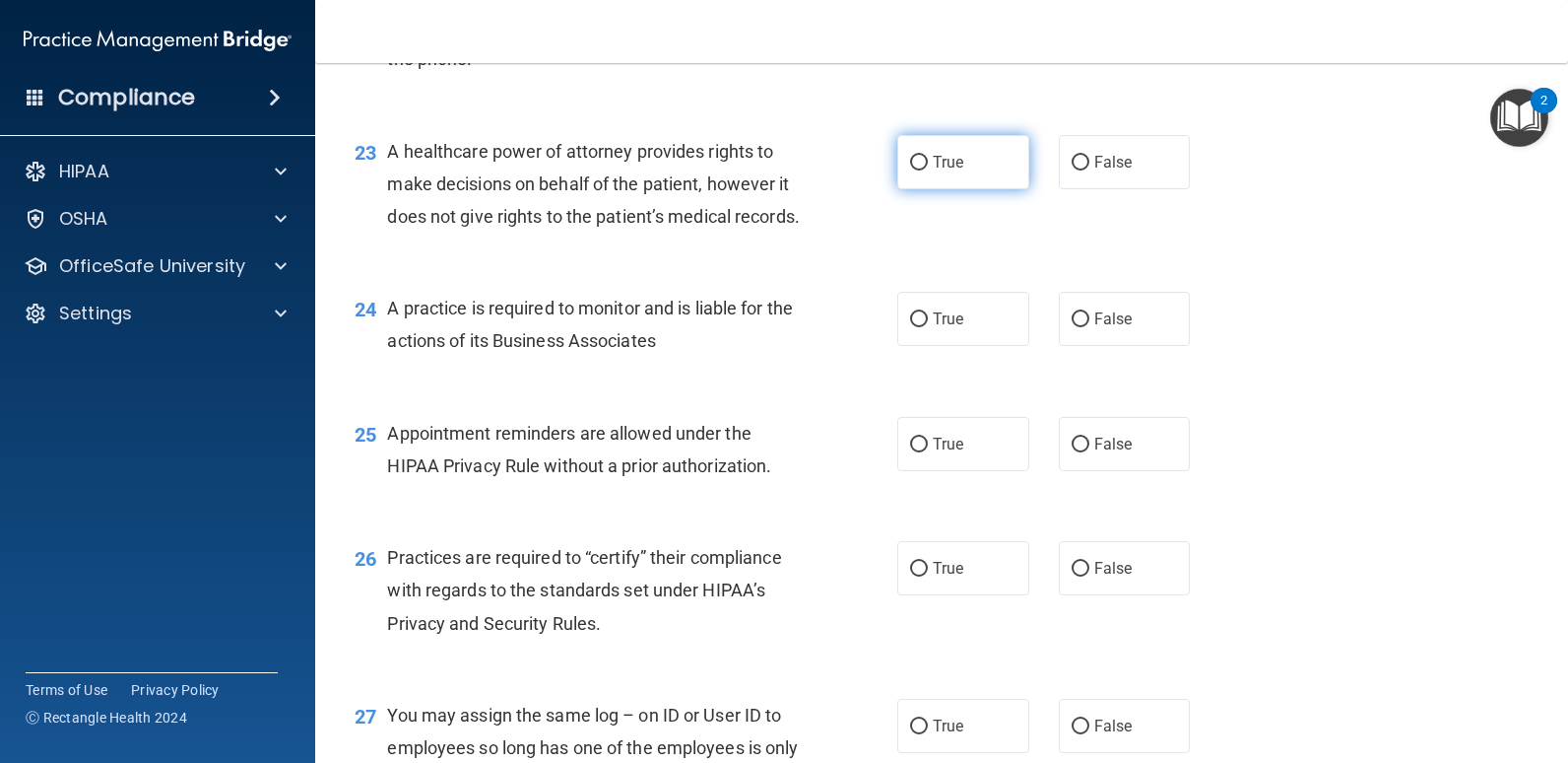
click at [977, 190] on label "True" at bounding box center [963, 162] width 132 height 55
click at [928, 171] on input "True" at bounding box center [919, 163] width 18 height 15
radio input "true"
click at [872, 243] on div "23 A healthcare power of attorney provides rights to make decisions on behalf o…" at bounding box center [626, 189] width 602 height 108
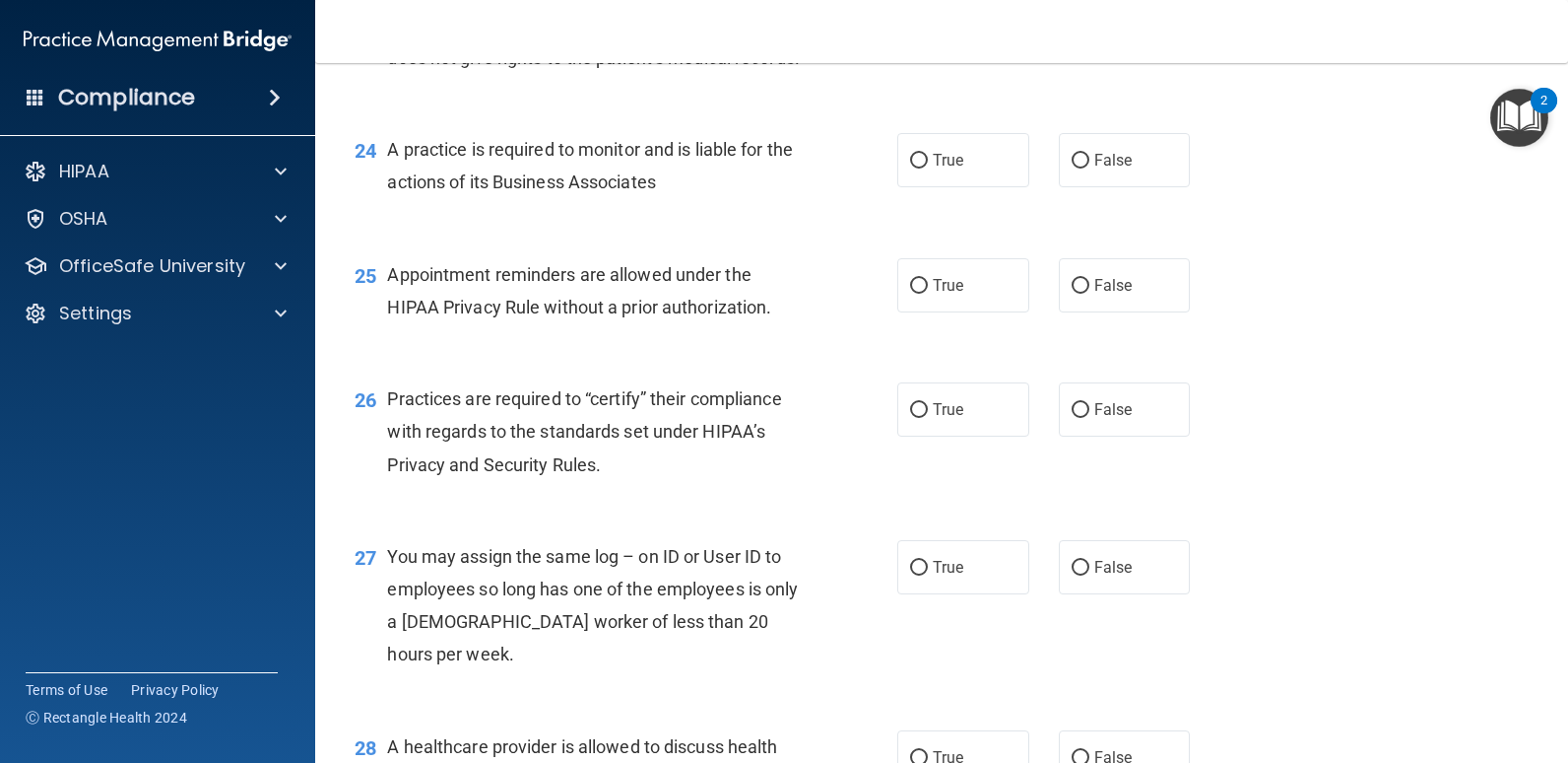
scroll to position [3942, 0]
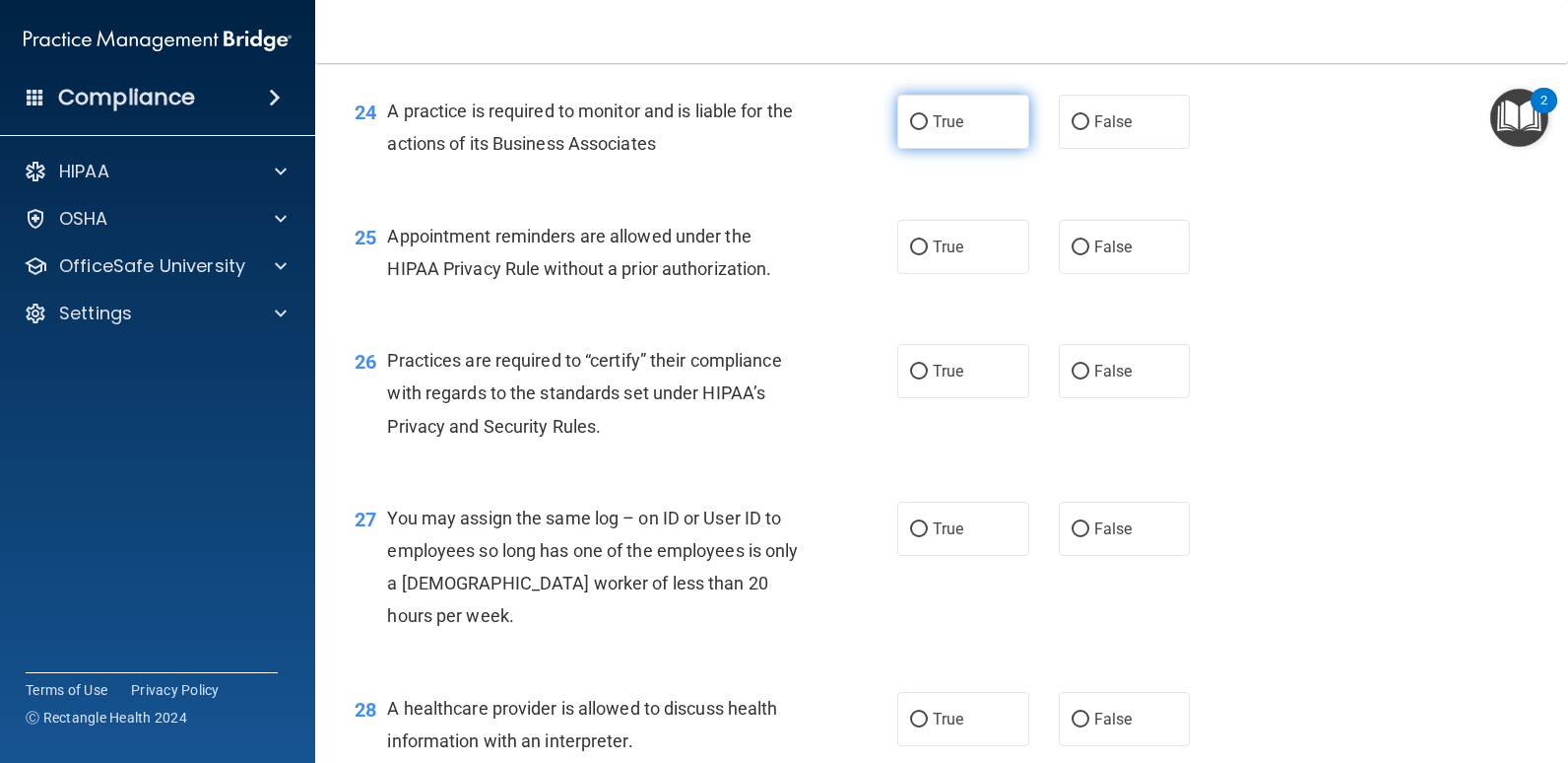
click at [966, 149] on label "True" at bounding box center [963, 121] width 132 height 55
click at [928, 130] on input "True" at bounding box center [919, 122] width 18 height 15
radio input "true"
click at [788, 194] on div "24 A practice is required to monitor and is liable for the actions of its Busin…" at bounding box center [942, 132] width 1204 height 124
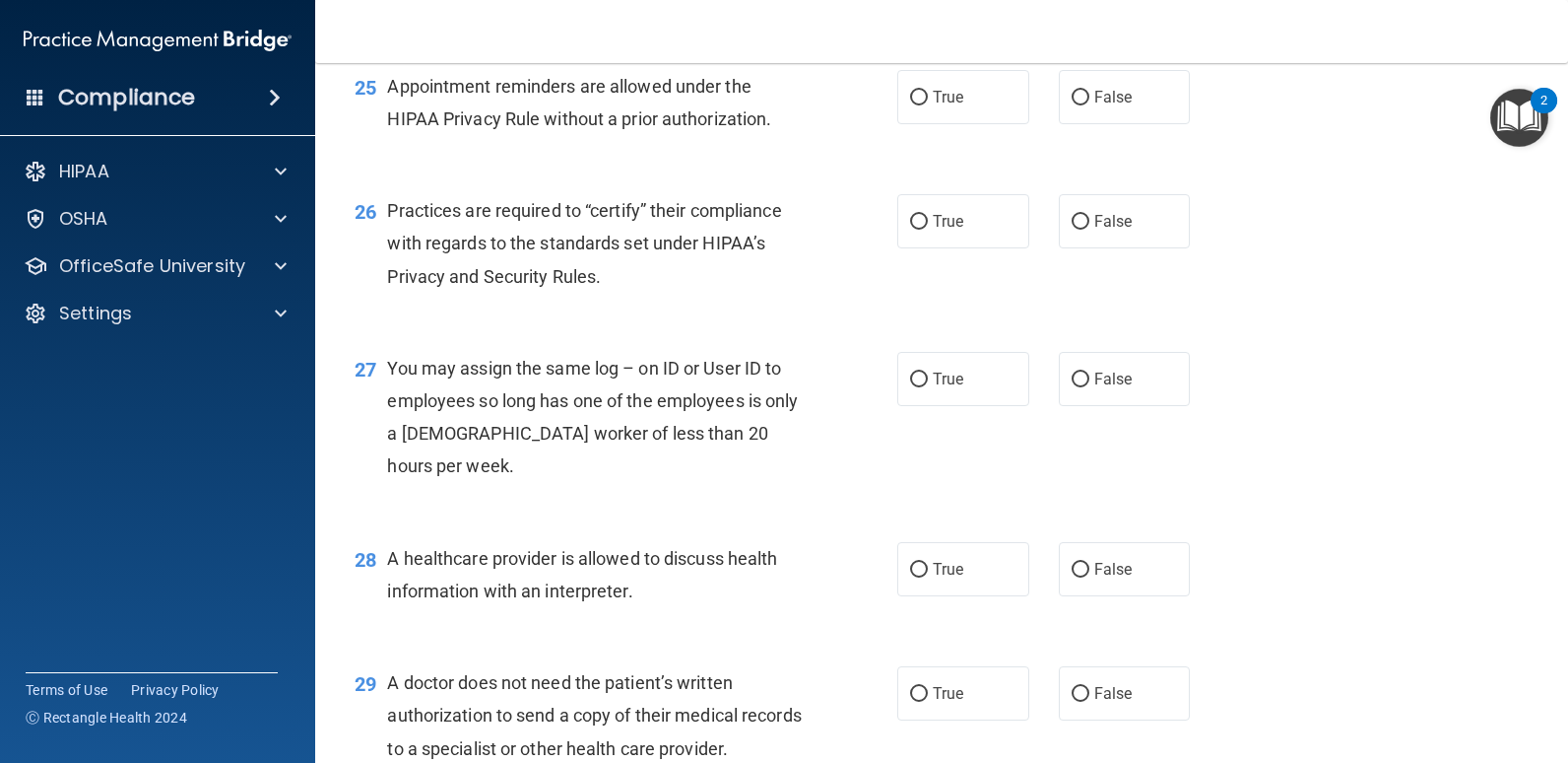
scroll to position [4139, 0]
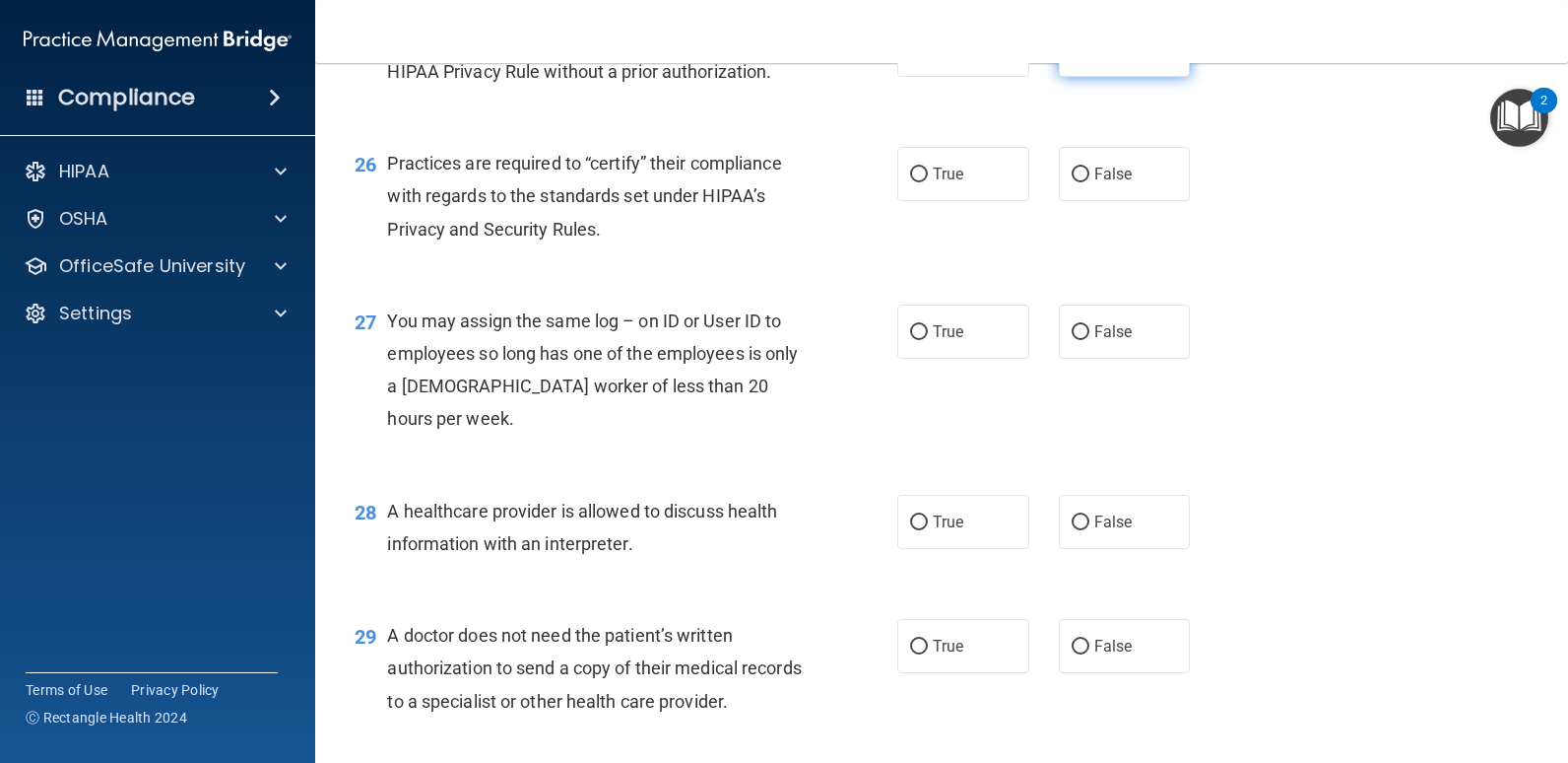
click at [1075, 76] on label "False" at bounding box center [1125, 50] width 132 height 55
click at [1075, 59] on input "False" at bounding box center [1081, 51] width 18 height 15
radio input "true"
click at [859, 122] on div "25 Appointment reminders are allowed under the HIPAA Privacy Rule without a pri…" at bounding box center [942, 60] width 1204 height 124
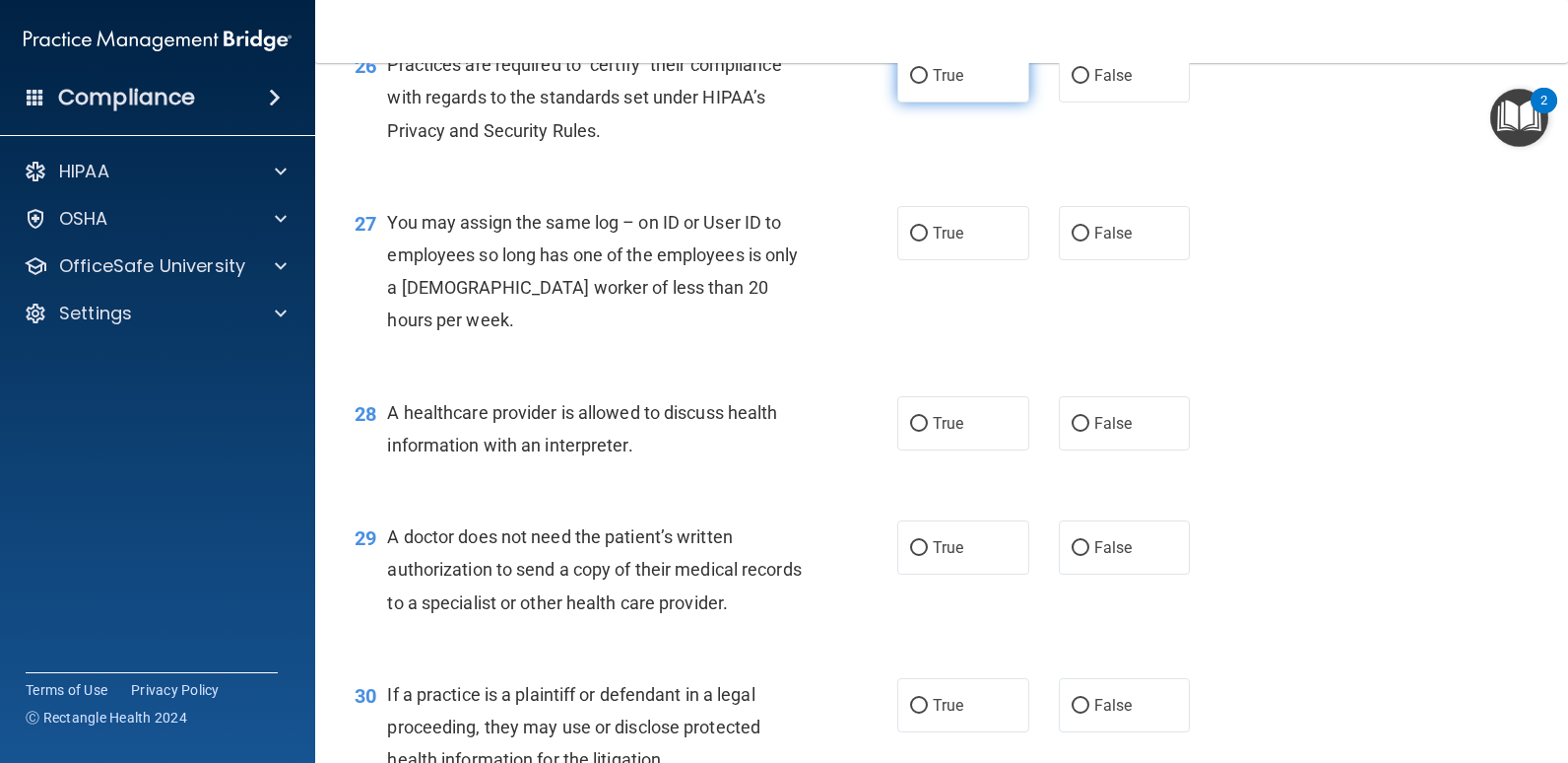
click at [950, 102] on label "True" at bounding box center [963, 75] width 132 height 55
click at [928, 83] on input "True" at bounding box center [919, 76] width 18 height 15
radio input "true"
click at [746, 147] on div "Practices are required to “certify” their compliance with regards to the standa…" at bounding box center [601, 97] width 429 height 98
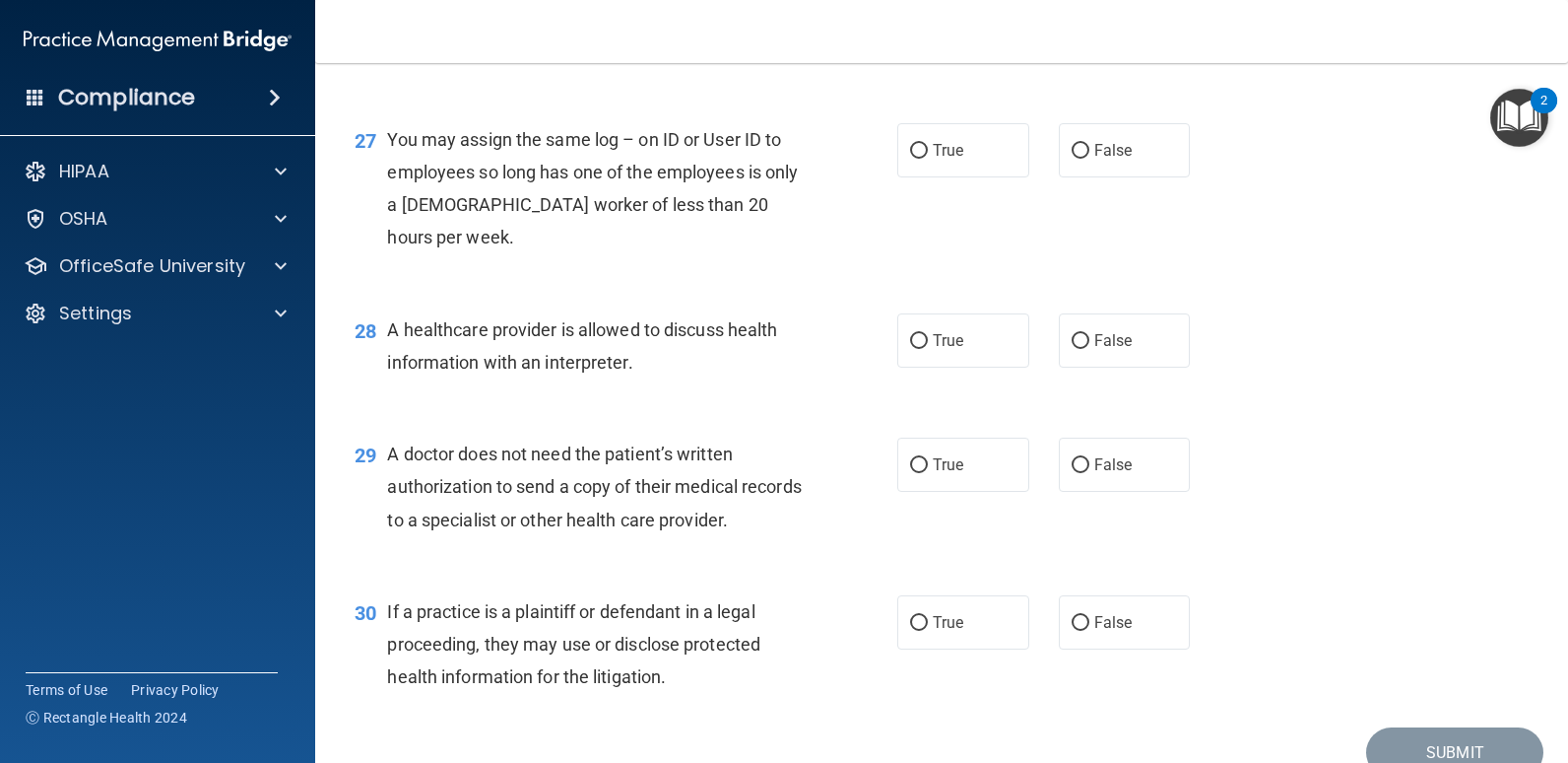
scroll to position [4435, 0]
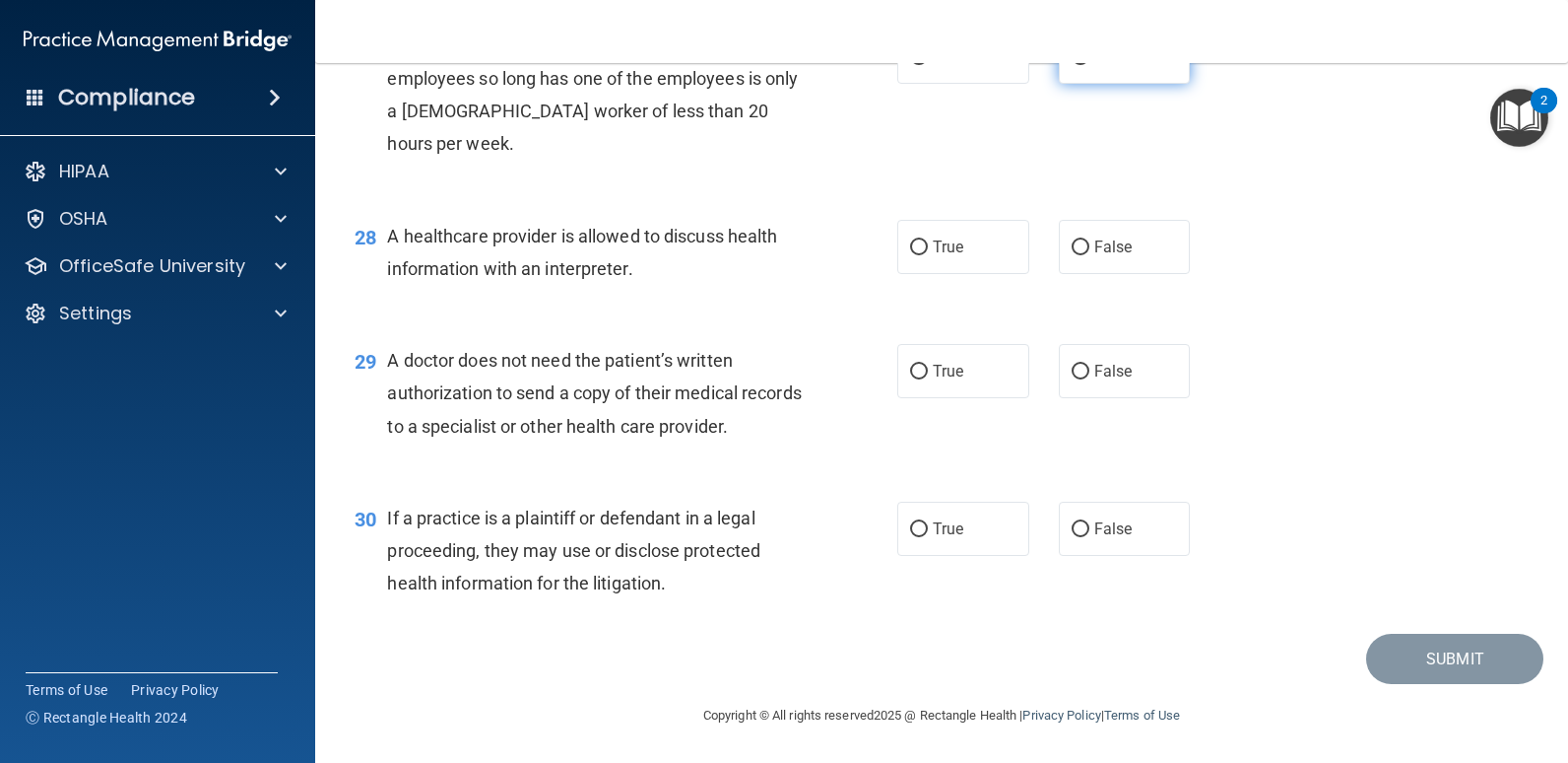
click at [1059, 83] on label "False" at bounding box center [1125, 57] width 132 height 55
click at [1072, 65] on input "False" at bounding box center [1081, 58] width 18 height 15
radio input "true"
click at [827, 171] on div "27 You may assign the same log – on ID or User ID to employees so long has one …" at bounding box center [626, 100] width 602 height 141
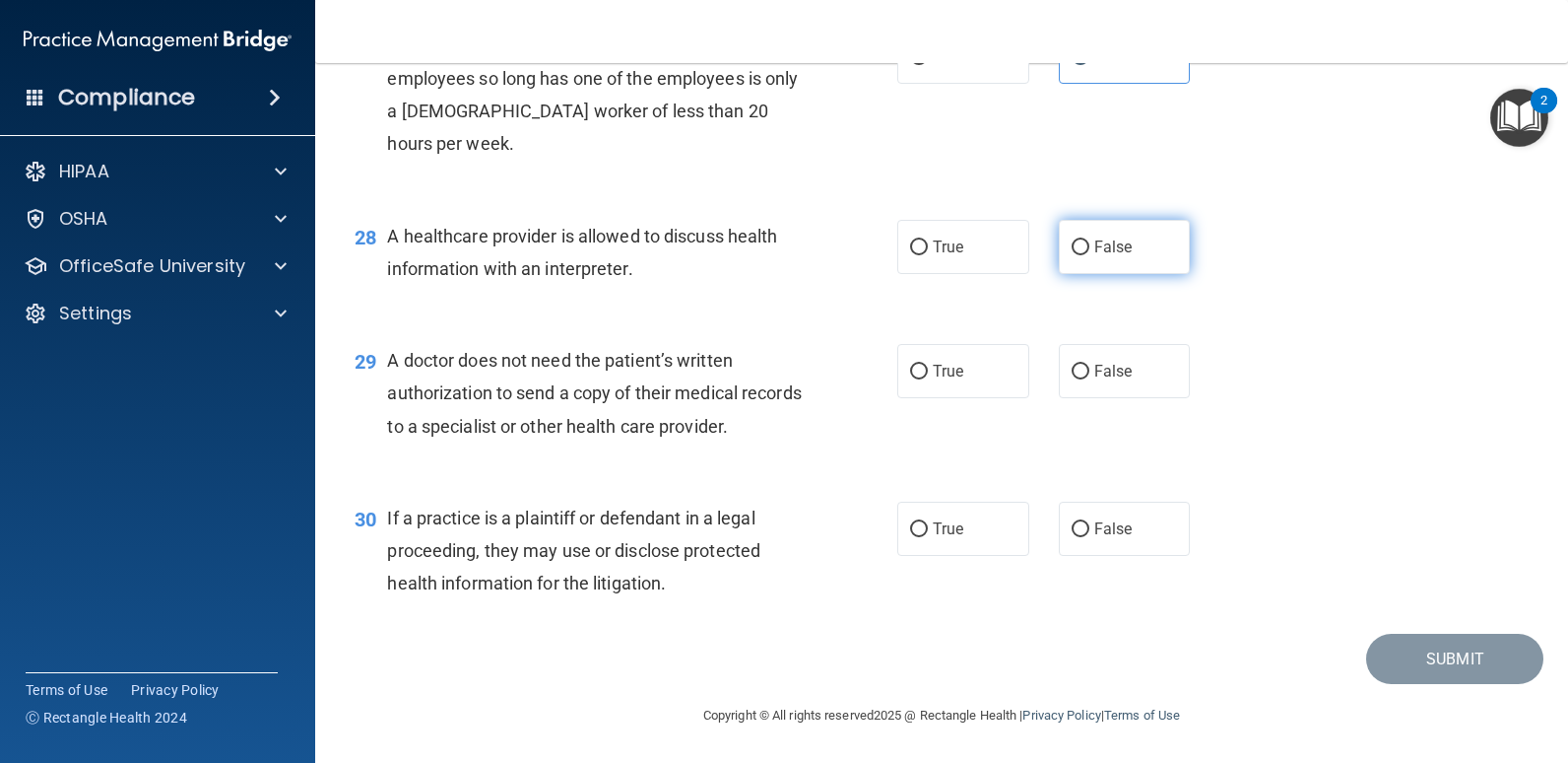
click at [1059, 252] on label "False" at bounding box center [1125, 246] width 132 height 55
click at [1072, 252] on input "False" at bounding box center [1081, 247] width 18 height 15
radio input "true"
click at [870, 316] on div "28 A healthcare provider is allowed to discuss health information with an inter…" at bounding box center [942, 257] width 1204 height 124
click at [1082, 373] on label "False" at bounding box center [1125, 371] width 132 height 55
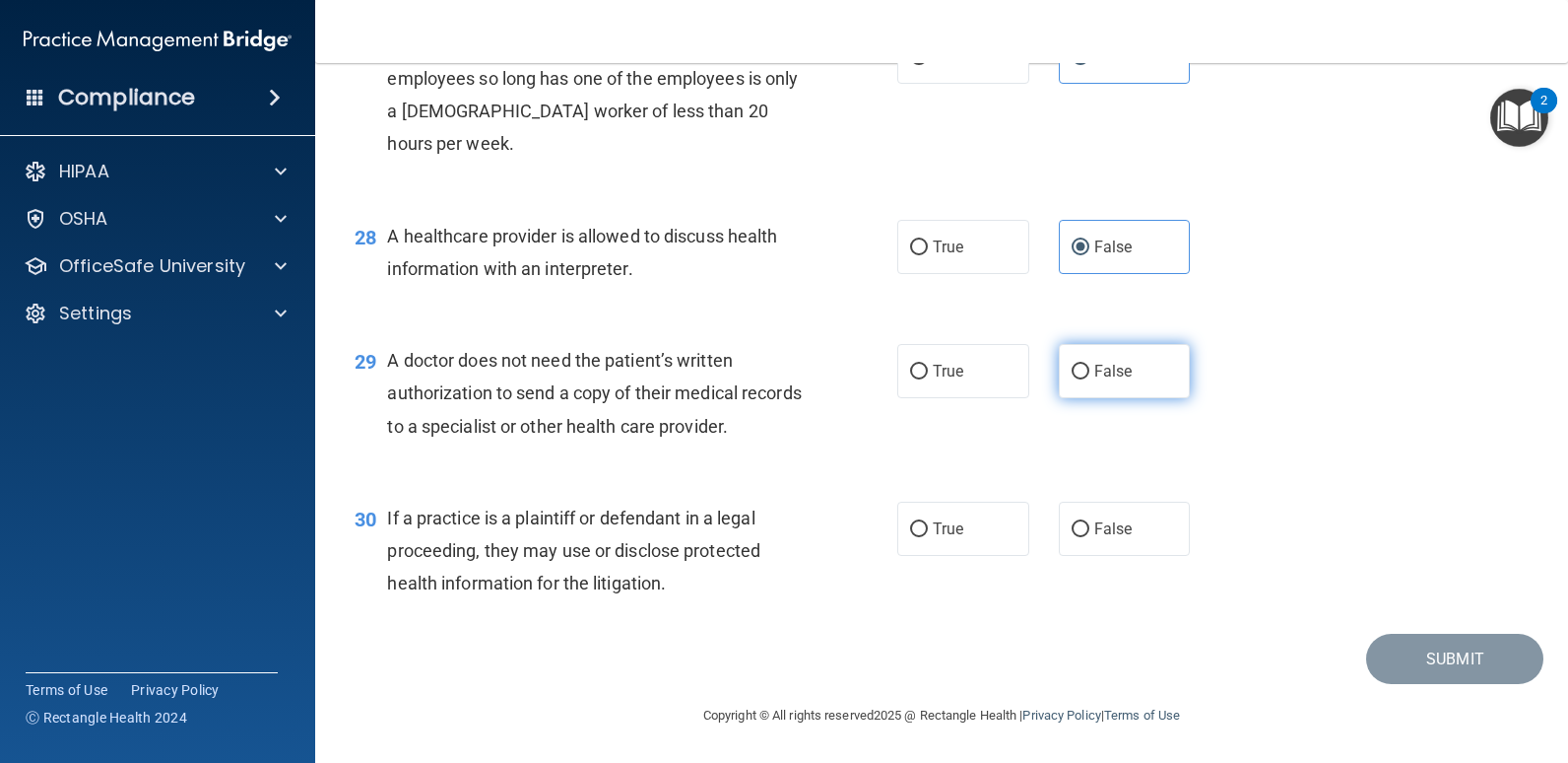
click at [1082, 373] on input "False" at bounding box center [1081, 372] width 18 height 15
radio input "true"
click at [1073, 532] on input "False" at bounding box center [1081, 529] width 18 height 15
radio input "true"
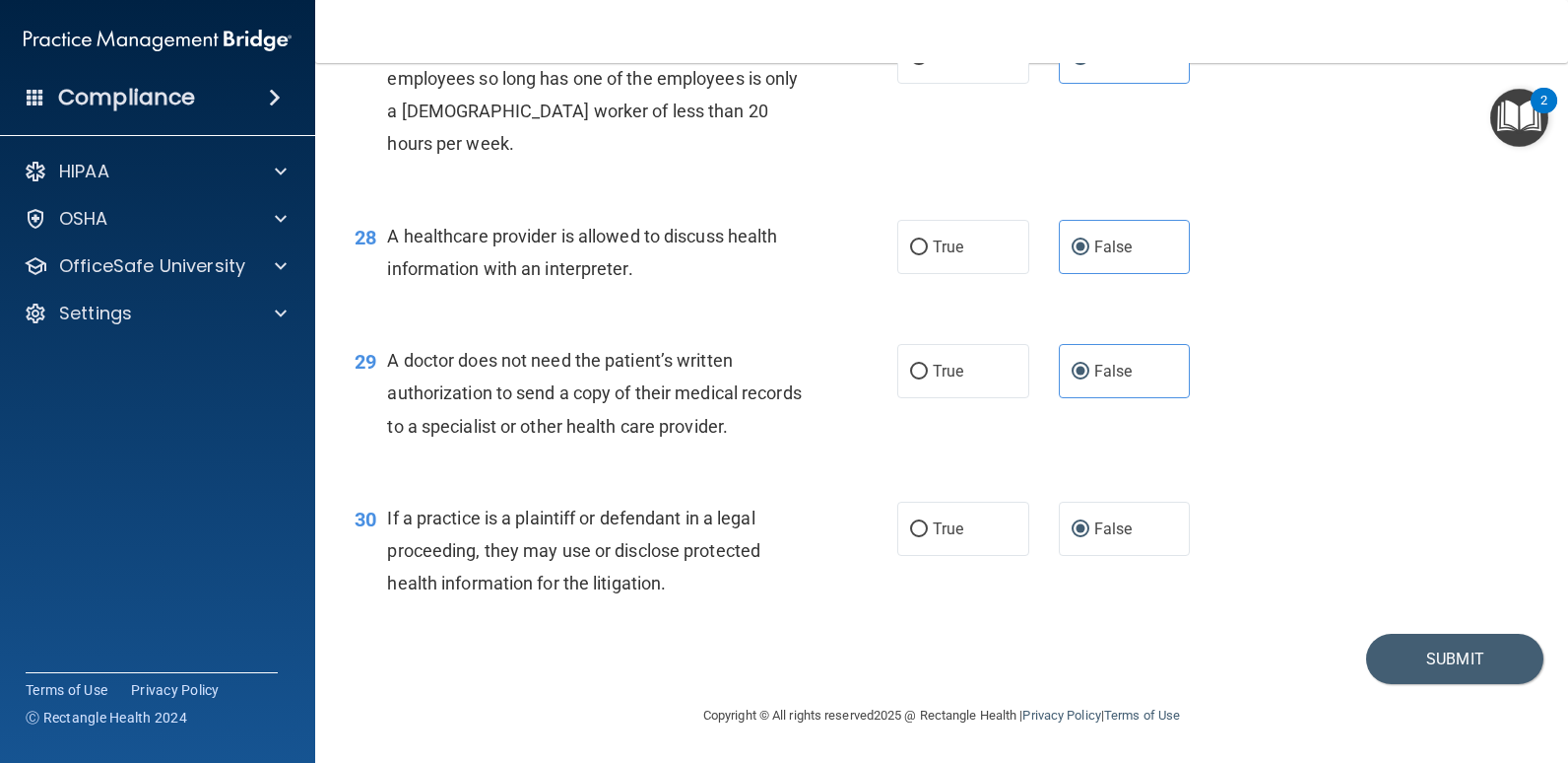
click at [1351, 580] on div "30 If a practice is a plaintiff or defendant in a legal proceeding, they may us…" at bounding box center [942, 556] width 1204 height 158
click at [1385, 649] on button "Submit" at bounding box center [1455, 659] width 178 height 51
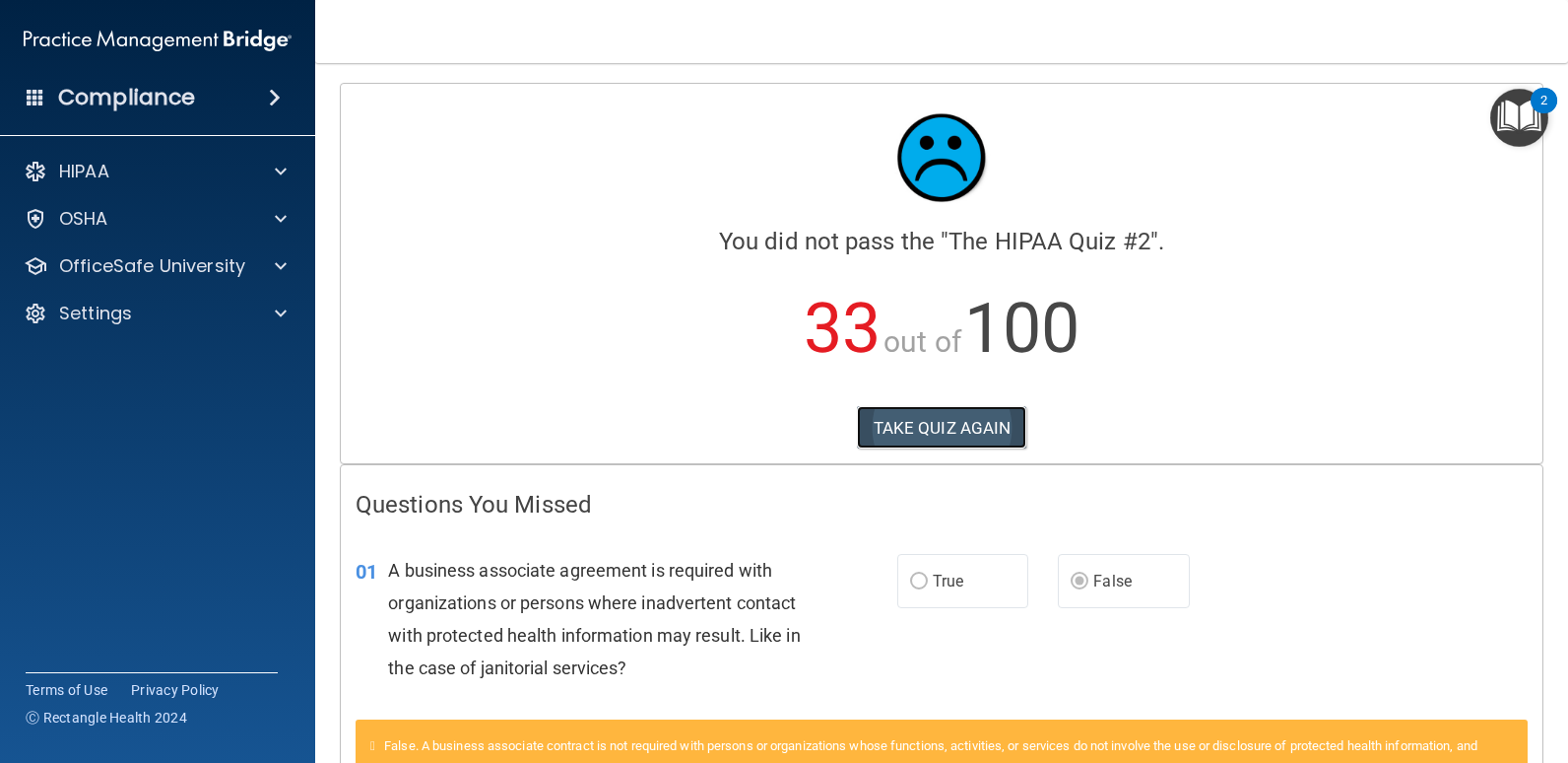
click at [952, 423] on button "TAKE QUIZ AGAIN" at bounding box center [942, 428] width 171 height 44
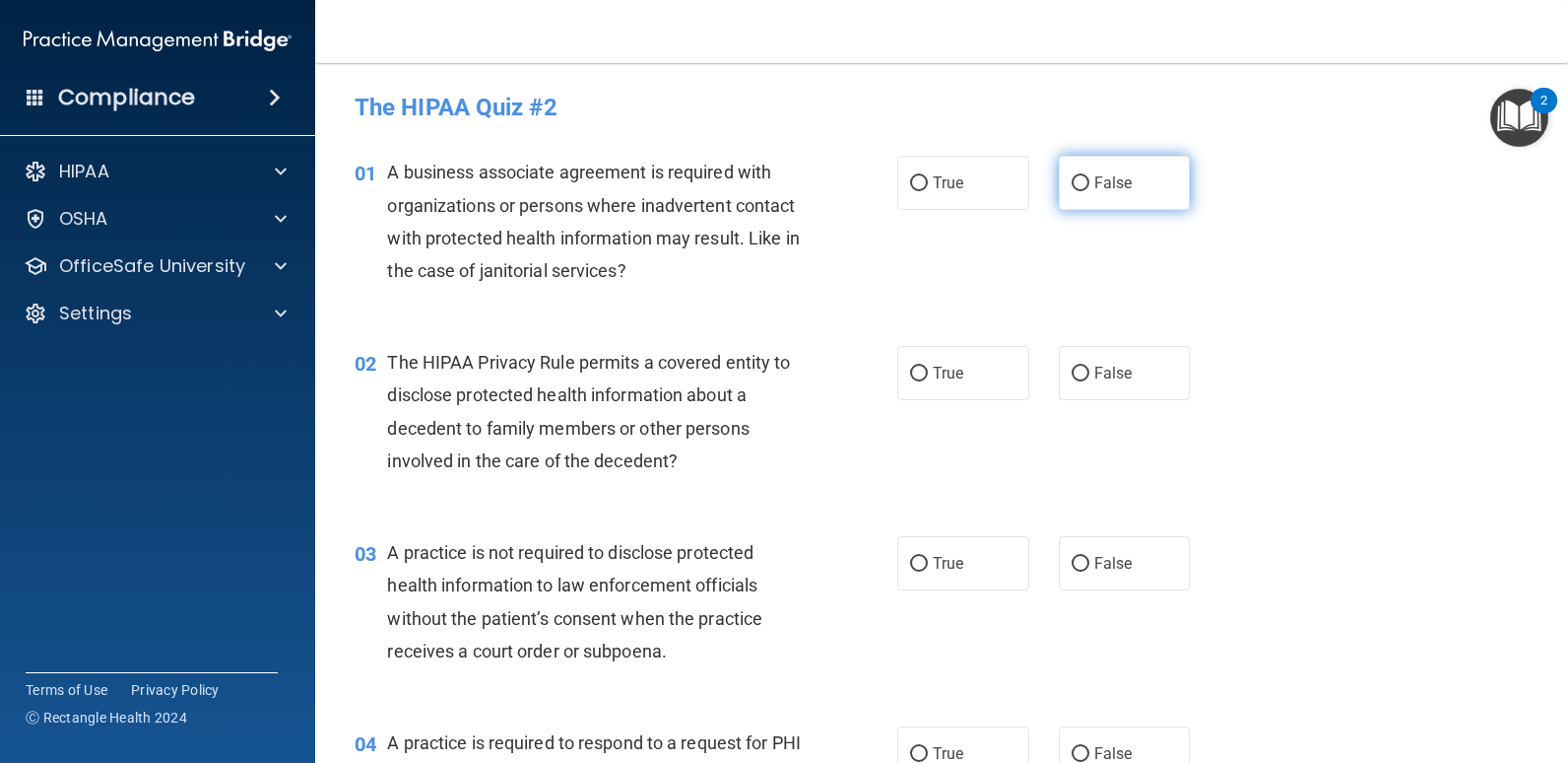
click at [1084, 192] on label "False" at bounding box center [1125, 183] width 132 height 55
click at [1084, 191] on input "False" at bounding box center [1081, 184] width 18 height 15
radio input "true"
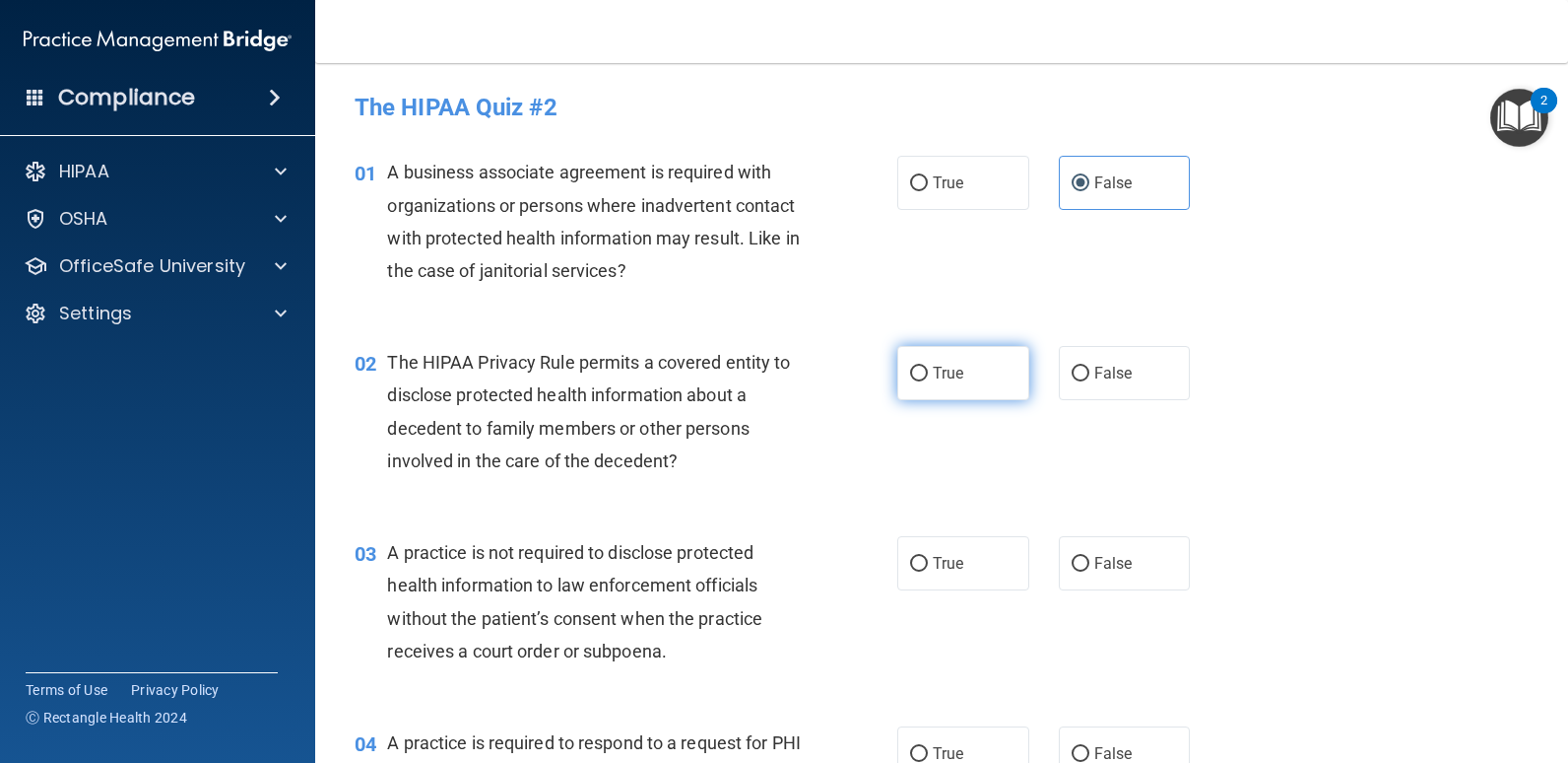
click at [942, 378] on span "True" at bounding box center [948, 373] width 31 height 19
click at [928, 378] on input "True" at bounding box center [919, 373] width 18 height 15
radio input "true"
click at [792, 459] on div "The HIPAA Privacy Rule permits a covered entity to disclose protected health in…" at bounding box center [601, 412] width 429 height 131
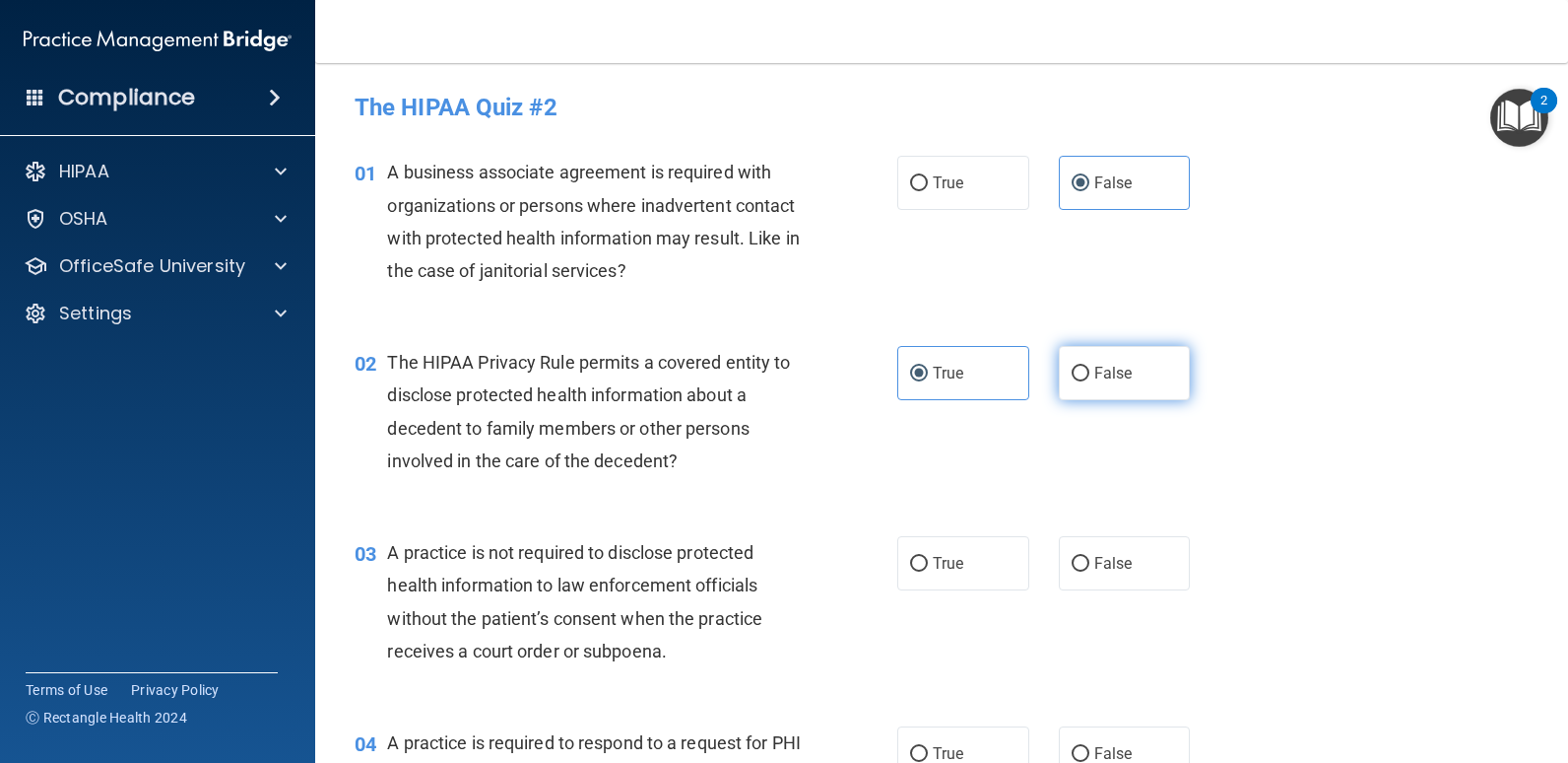
click at [1090, 359] on label "False" at bounding box center [1125, 373] width 132 height 55
click at [1090, 366] on input "False" at bounding box center [1081, 373] width 18 height 15
radio input "true"
radio input "false"
click at [775, 461] on div "The HIPAA Privacy Rule permits a covered entity to disclose protected health in…" at bounding box center [601, 412] width 429 height 131
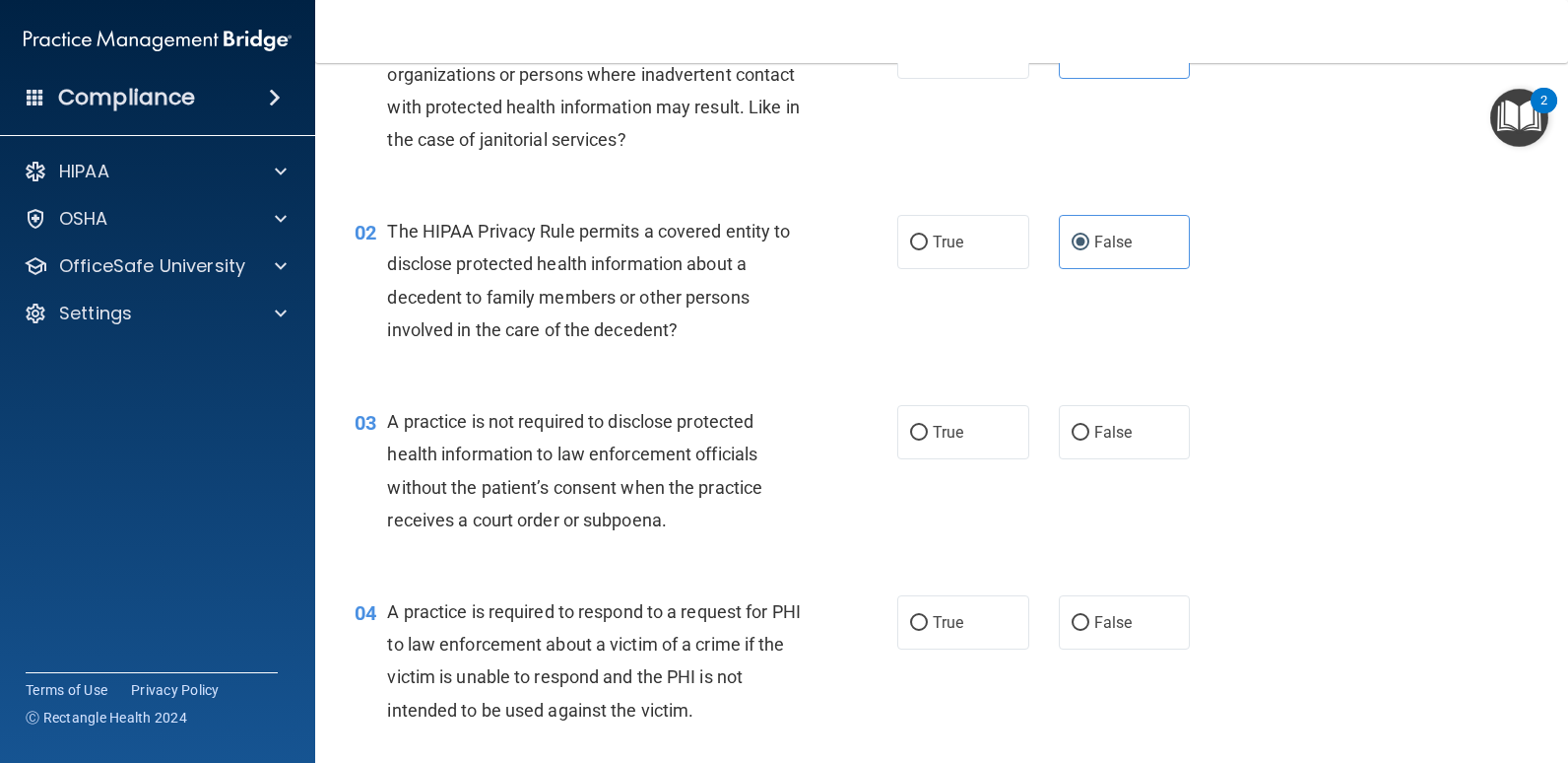
scroll to position [197, 0]
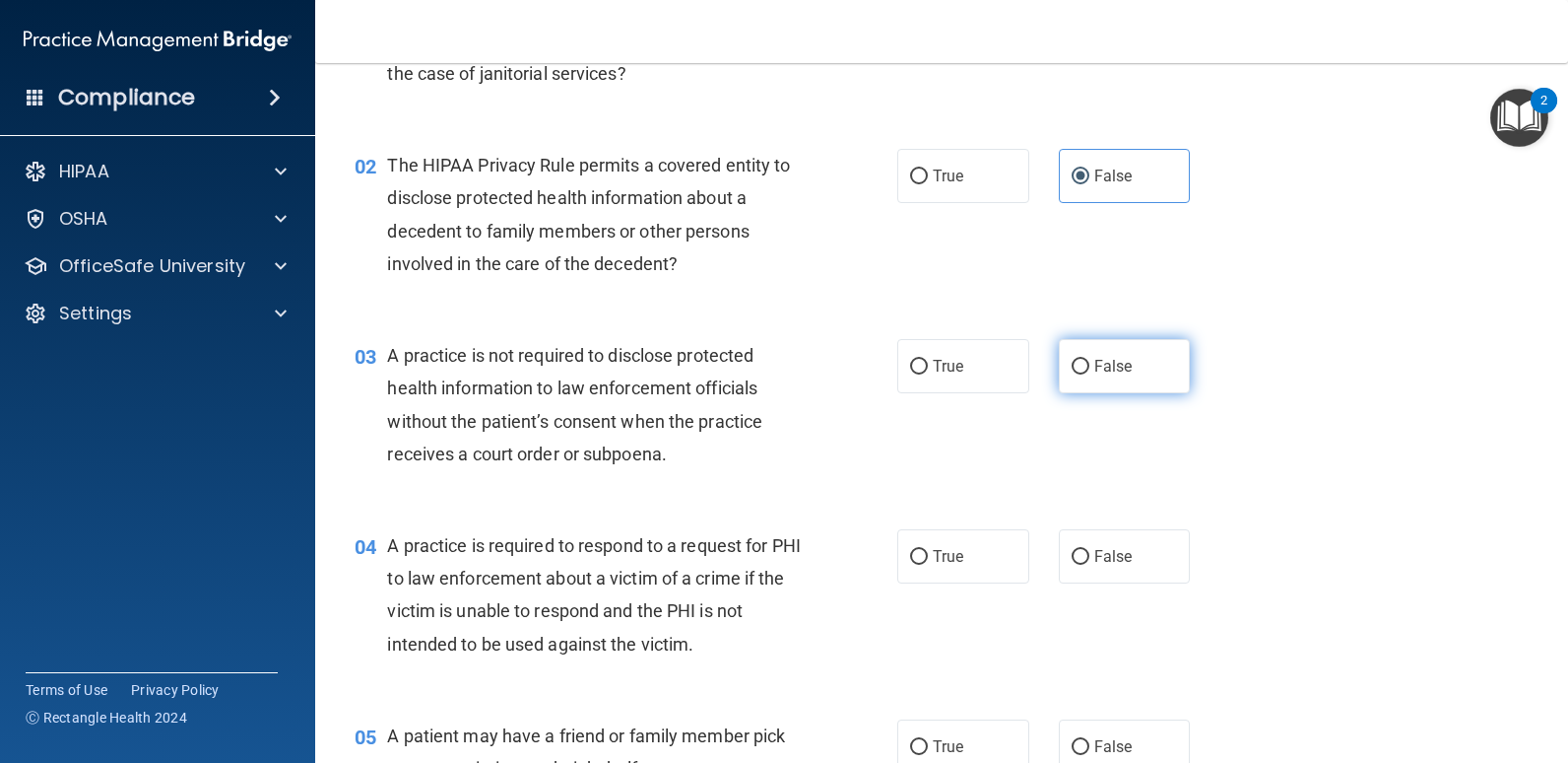
click at [1106, 380] on label "False" at bounding box center [1125, 366] width 132 height 55
click at [1090, 374] on input "False" at bounding box center [1081, 367] width 18 height 15
radio input "true"
click at [848, 438] on div "03 A practice is not required to disclose protected health information to law e…" at bounding box center [626, 410] width 602 height 141
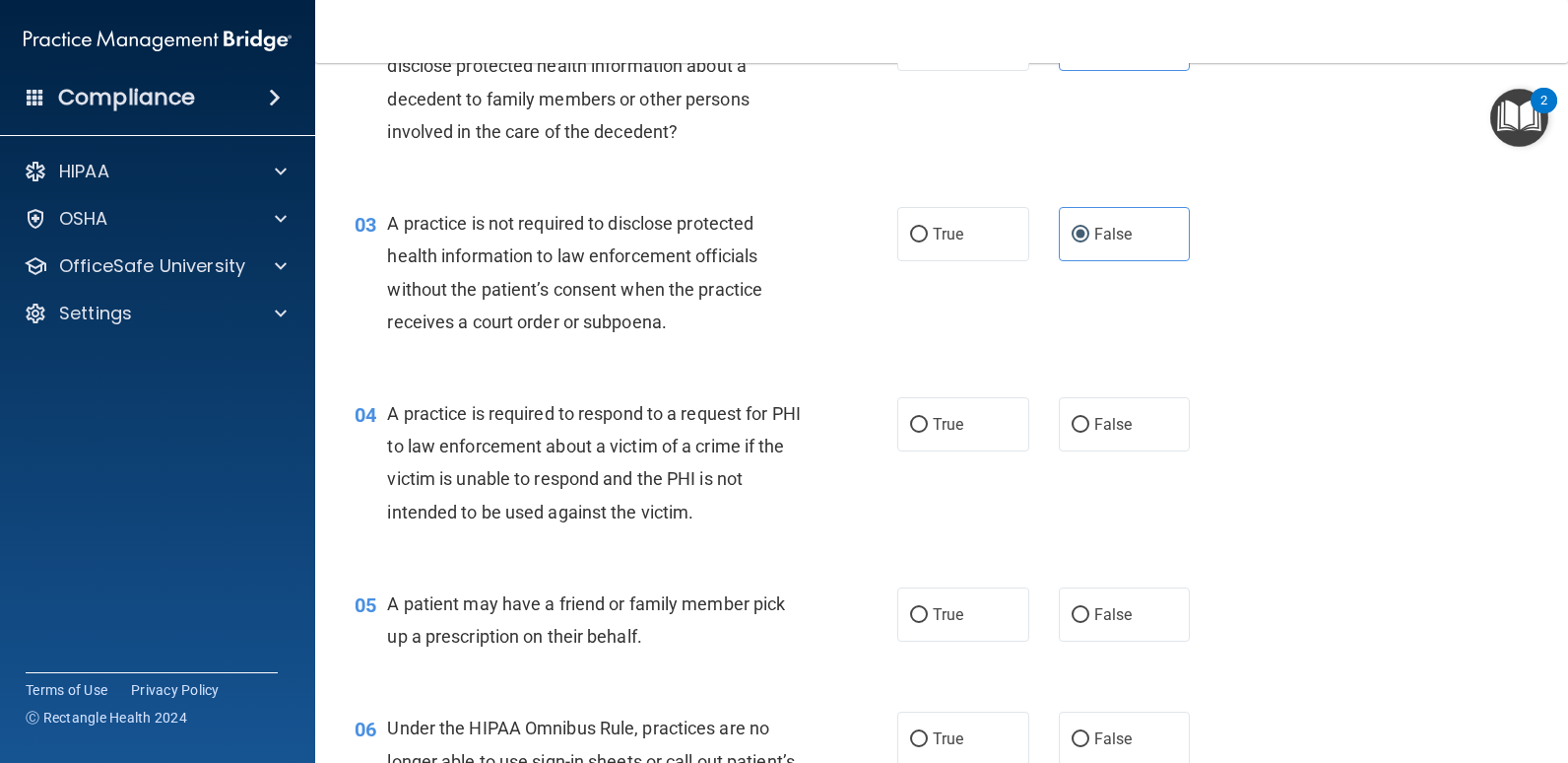
scroll to position [394, 0]
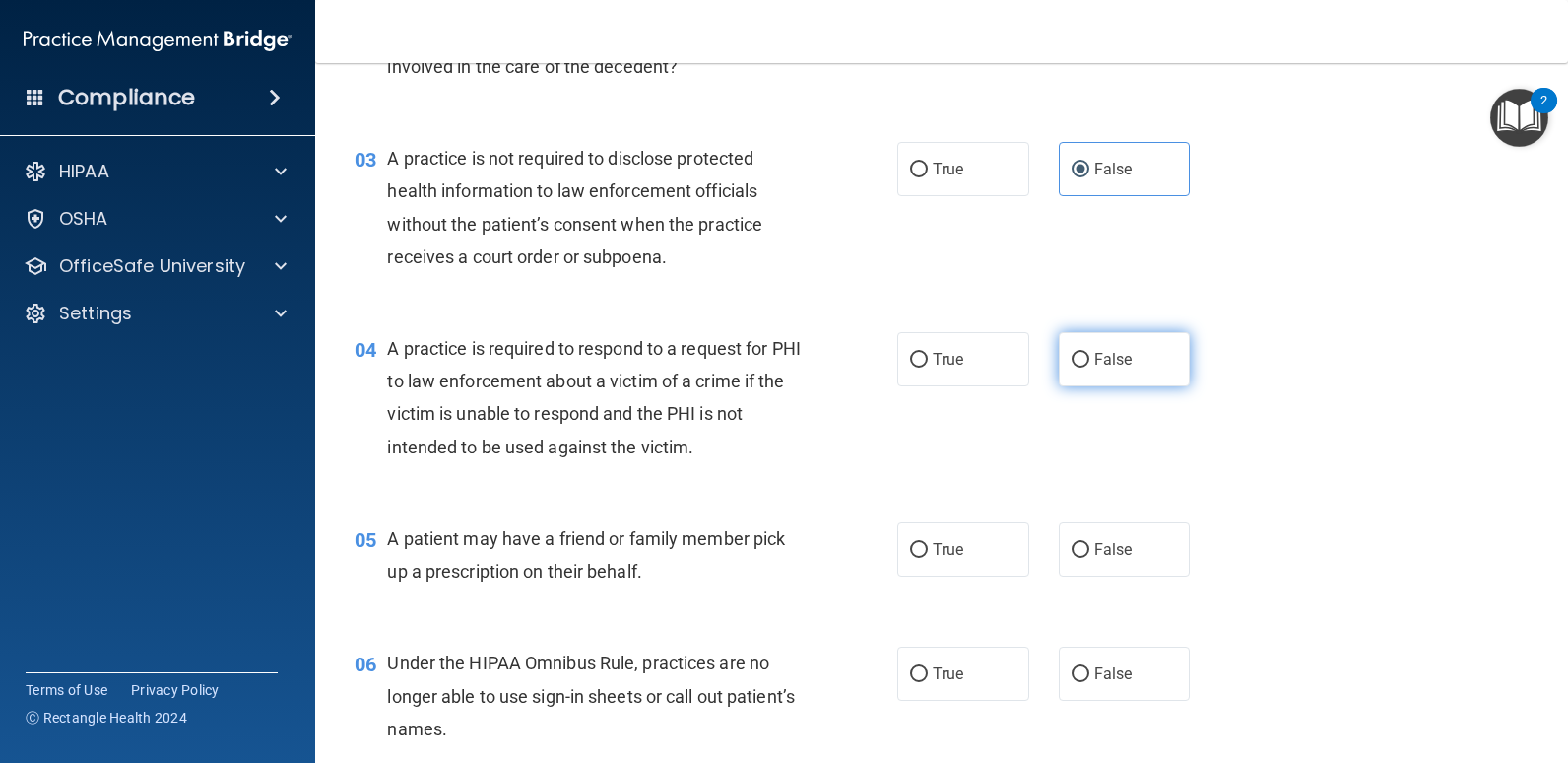
drag, startPoint x: 1090, startPoint y: 359, endPoint x: 1059, endPoint y: 366, distance: 31.8
click at [1095, 358] on span "False" at bounding box center [1114, 359] width 39 height 19
click at [829, 440] on div "04 A practice is required to respond to a request for PHI to law enforcement ab…" at bounding box center [626, 403] width 602 height 141
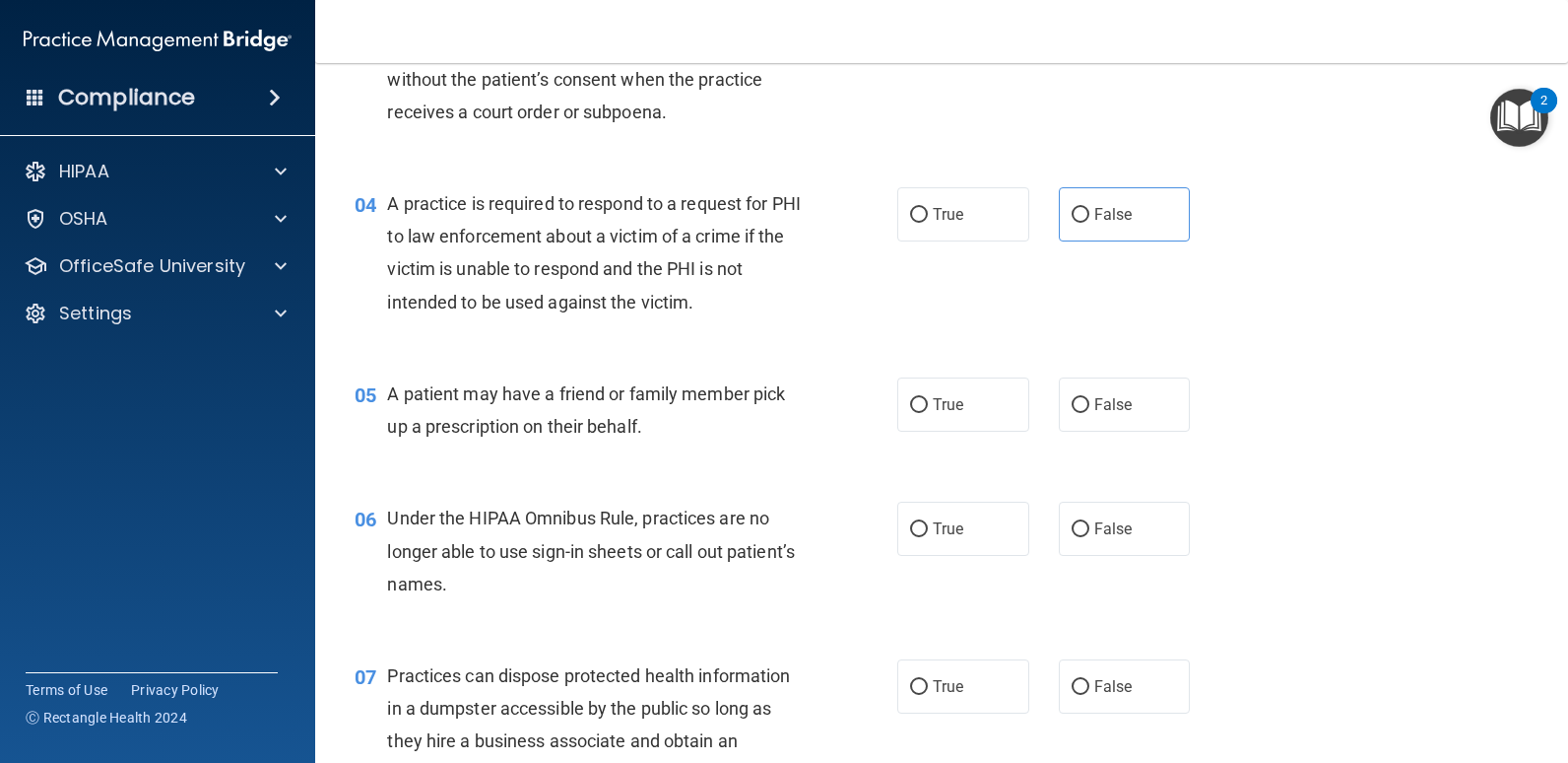
scroll to position [591, 0]
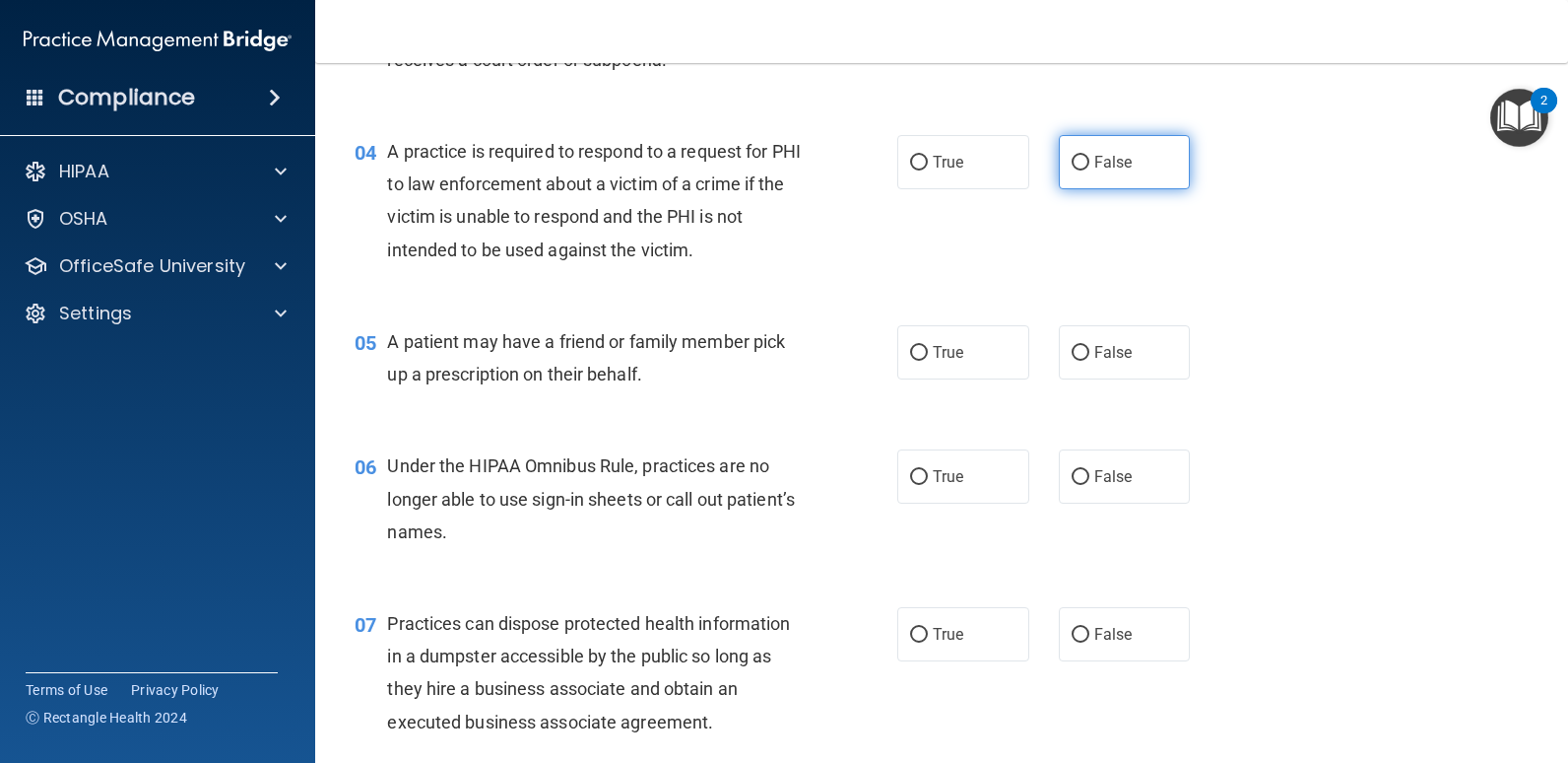
click at [1101, 177] on label "False" at bounding box center [1125, 162] width 132 height 55
click at [1090, 171] on input "False" at bounding box center [1081, 163] width 18 height 15
radio input "true"
click at [947, 248] on div "04 A practice is required to respond to a request for PHI to law enforcement ab…" at bounding box center [942, 205] width 1204 height 191
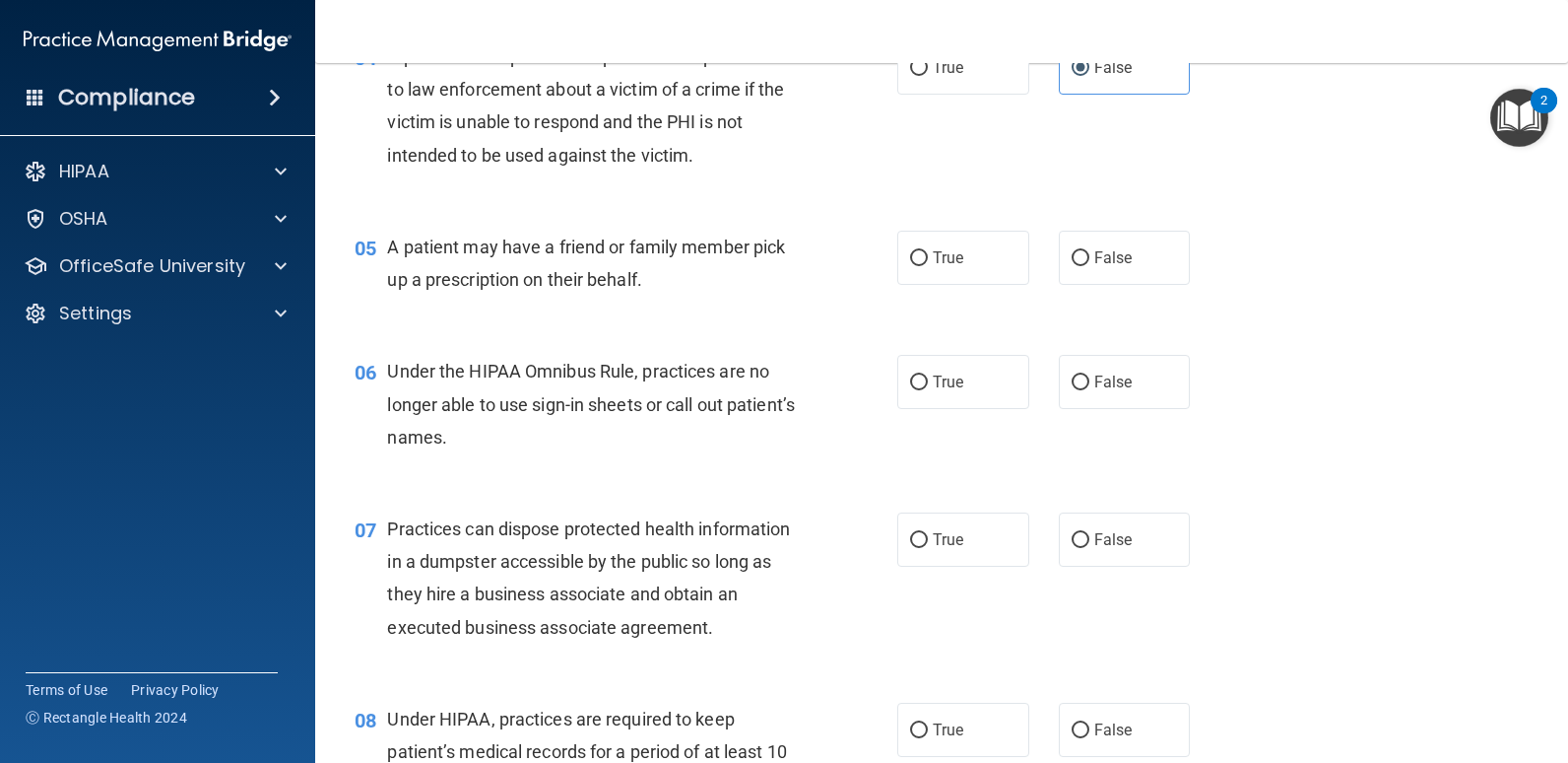
scroll to position [690, 0]
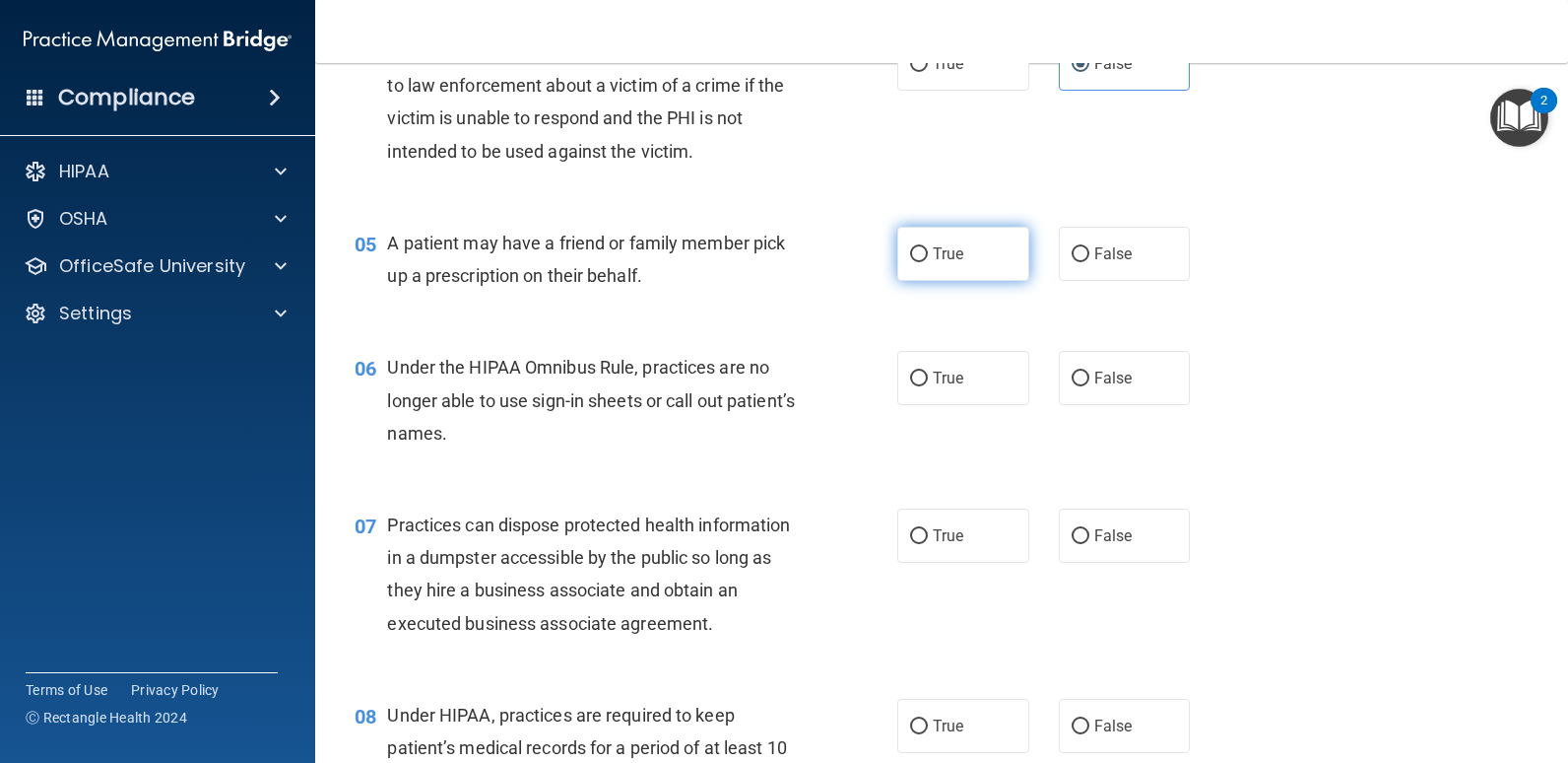
click at [967, 269] on label "True" at bounding box center [963, 253] width 132 height 55
click at [928, 262] on input "True" at bounding box center [919, 254] width 18 height 15
radio input "true"
click at [741, 313] on div "05 A patient may have a friend or family member pick up a prescription on their…" at bounding box center [942, 264] width 1204 height 124
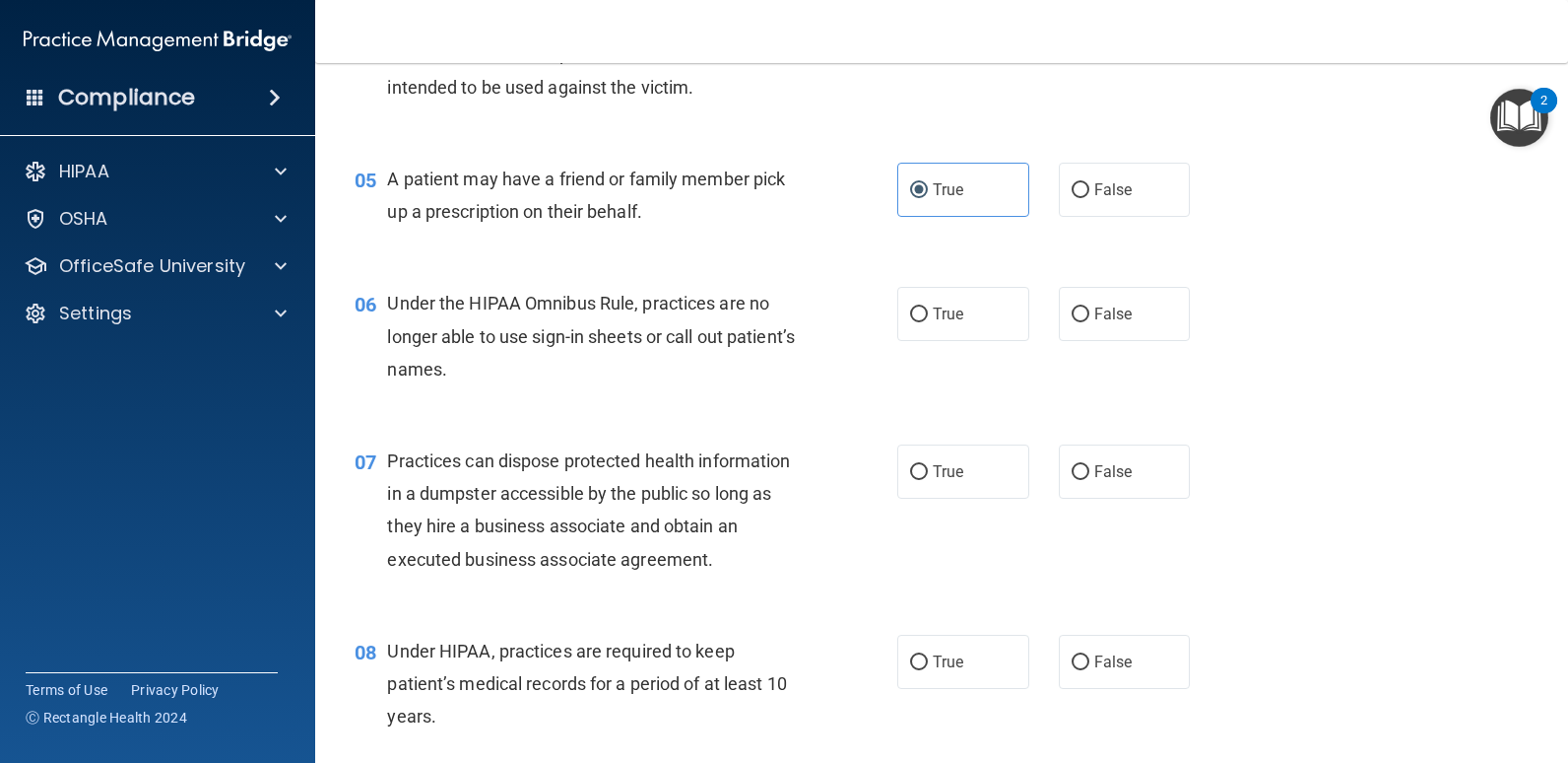
scroll to position [789, 0]
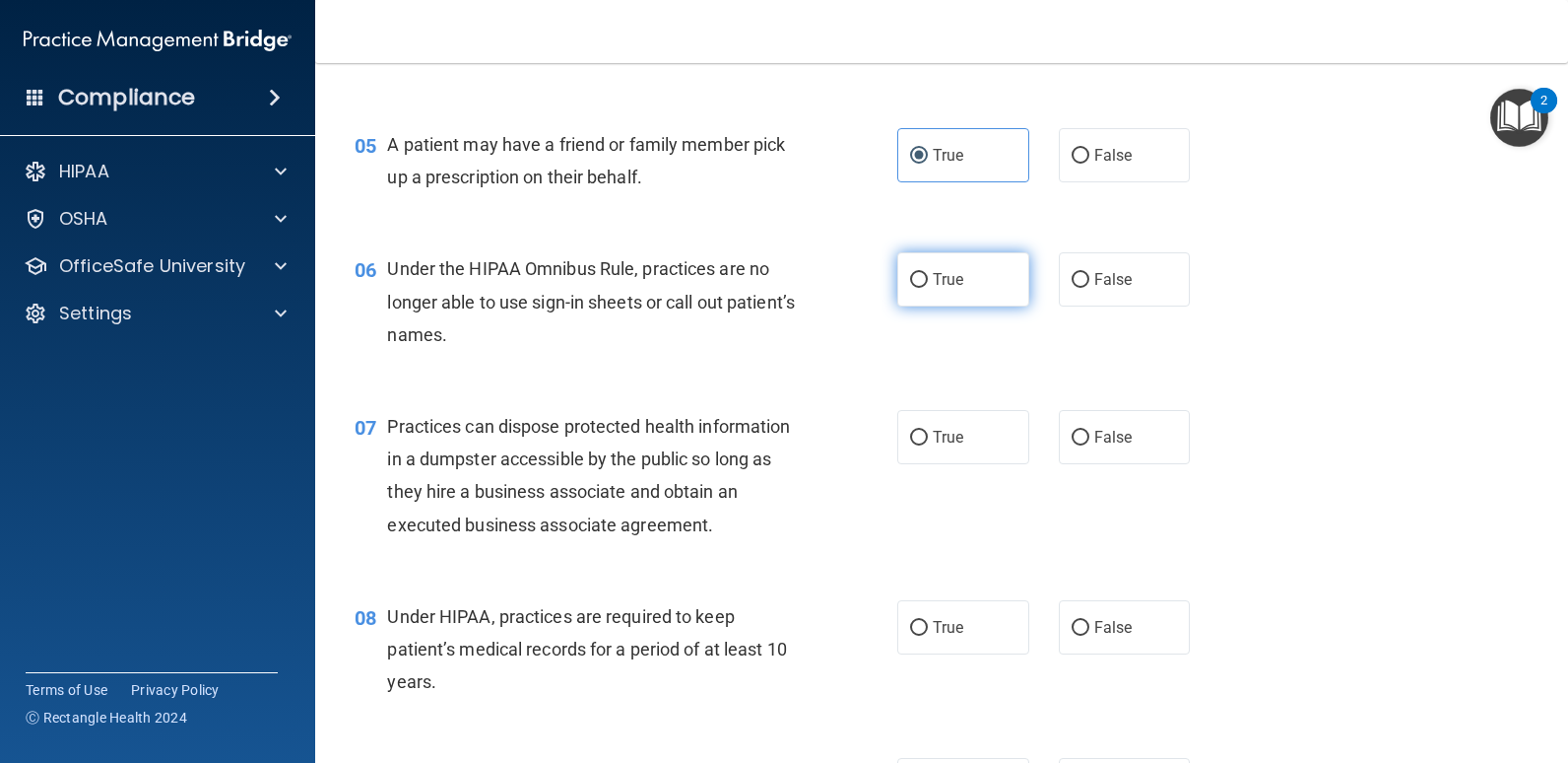
click at [983, 289] on label "True" at bounding box center [963, 279] width 132 height 55
click at [928, 288] on input "True" at bounding box center [919, 280] width 18 height 15
radio input "true"
click at [838, 365] on div "06 Under the HIPAA Omnibus Rule, practices are no longer able to use sign-in sh…" at bounding box center [942, 306] width 1204 height 158
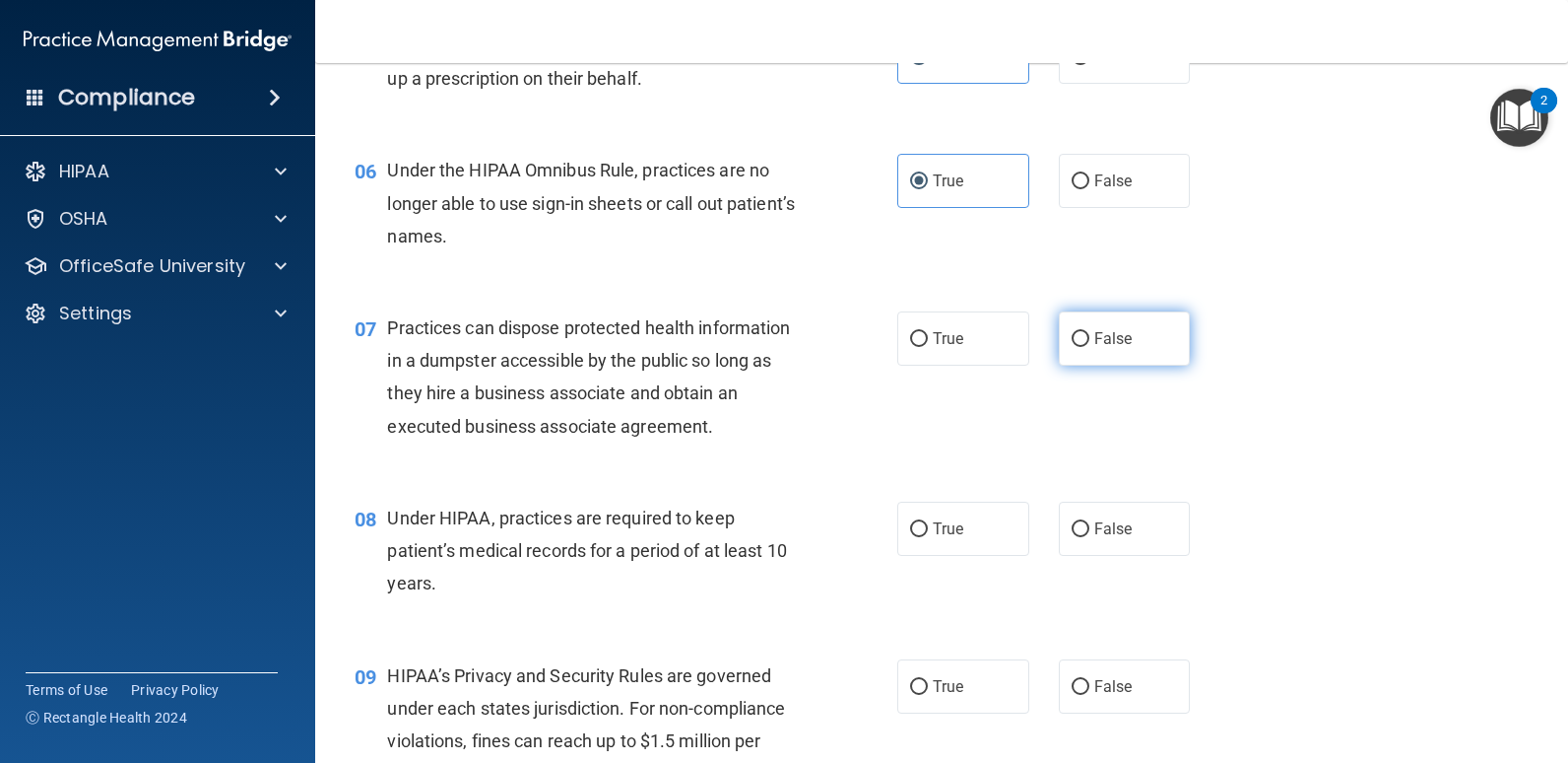
click at [1095, 345] on span "False" at bounding box center [1114, 338] width 39 height 19
click at [1086, 345] on input "False" at bounding box center [1081, 339] width 18 height 15
radio input "true"
click at [669, 435] on span "Practices can dispose protected health information in a dumpster accessible by …" at bounding box center [588, 377] width 403 height 119
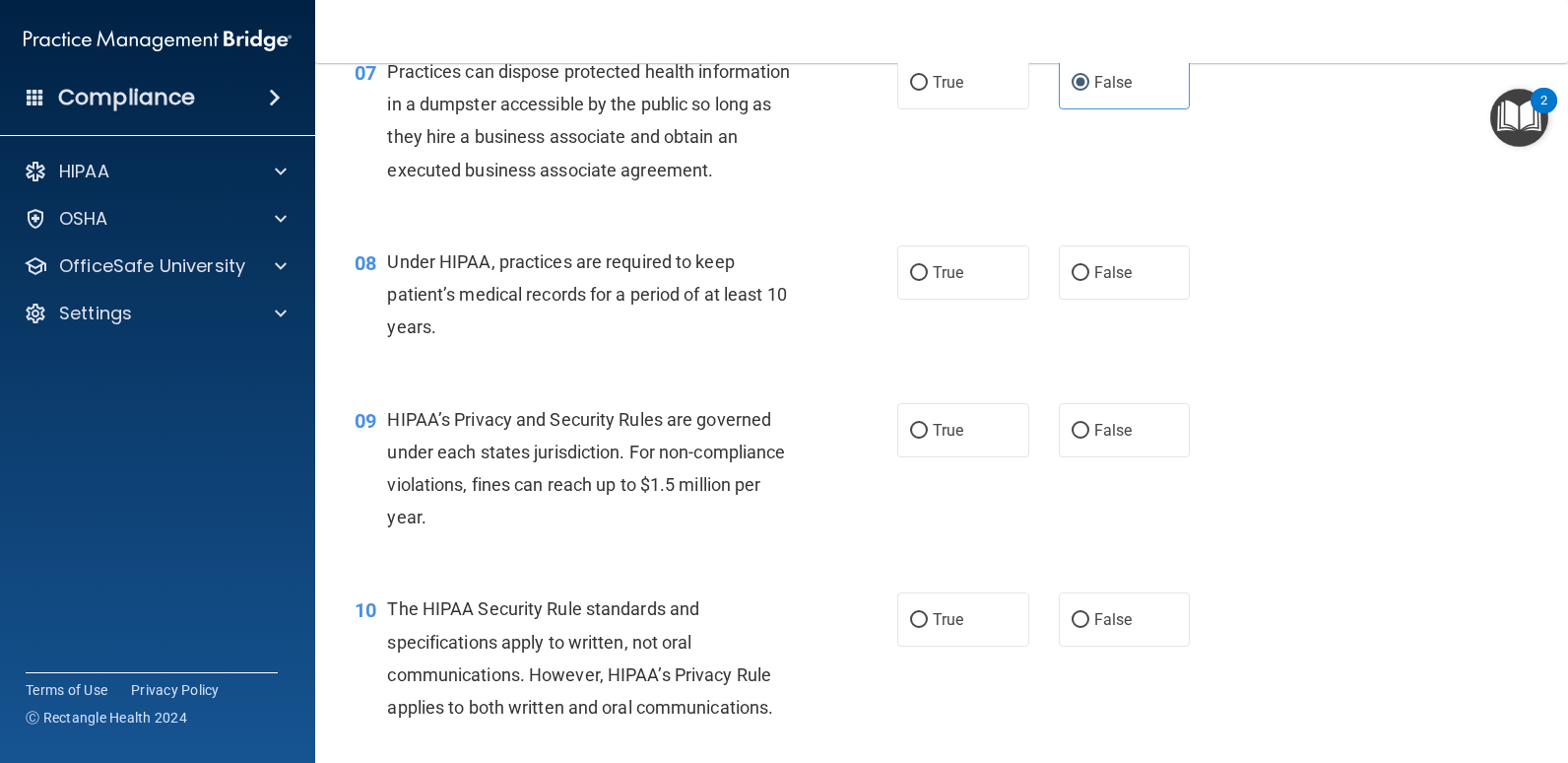
scroll to position [1183, 0]
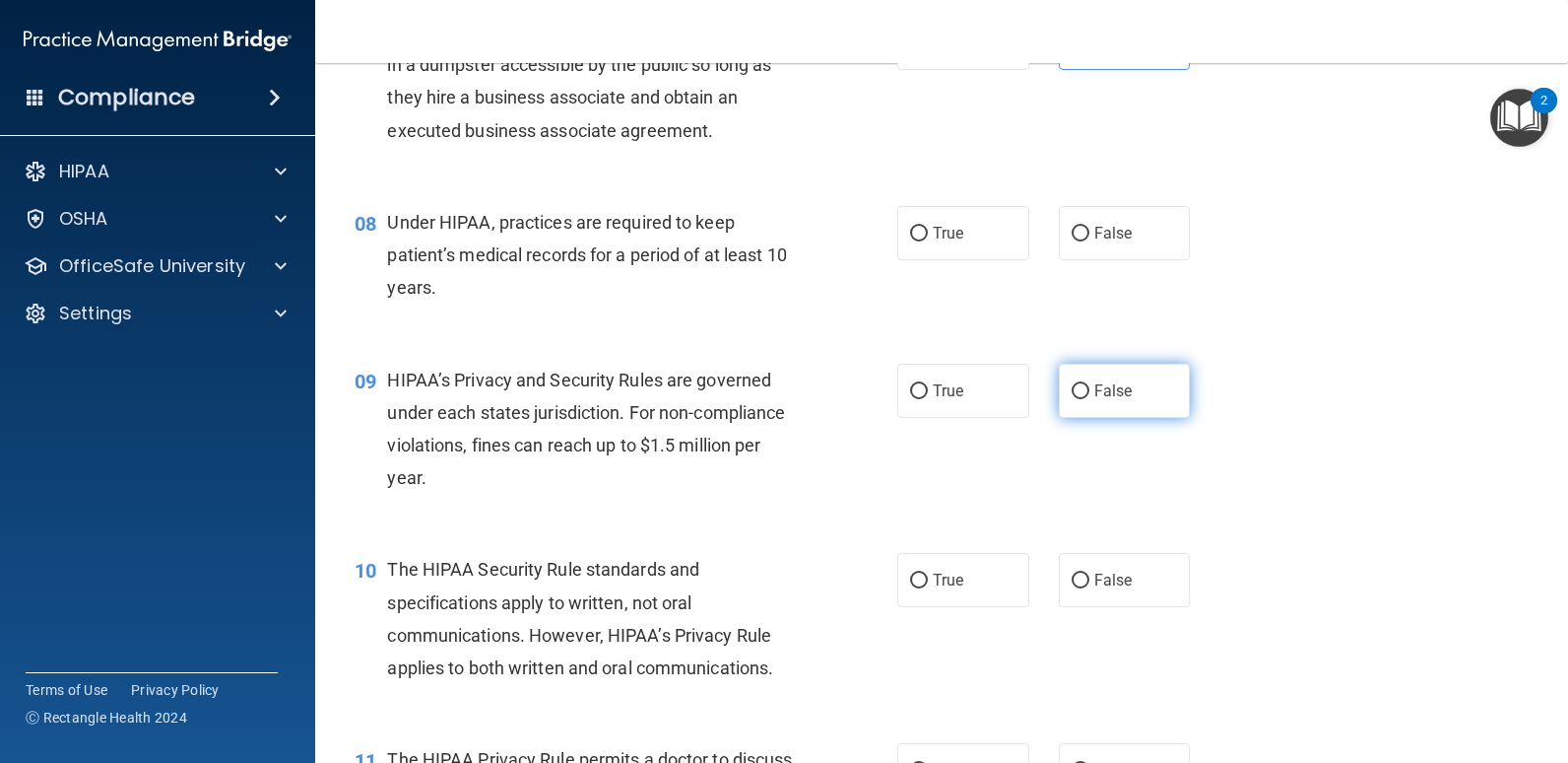
click at [1059, 389] on label "False" at bounding box center [1125, 391] width 132 height 55
click at [1072, 389] on input "False" at bounding box center [1081, 391] width 18 height 15
radio input "true"
click at [821, 461] on div "09 HIPAA’s Privacy and Security Rules are governed under each states jurisdicti…" at bounding box center [626, 435] width 602 height 141
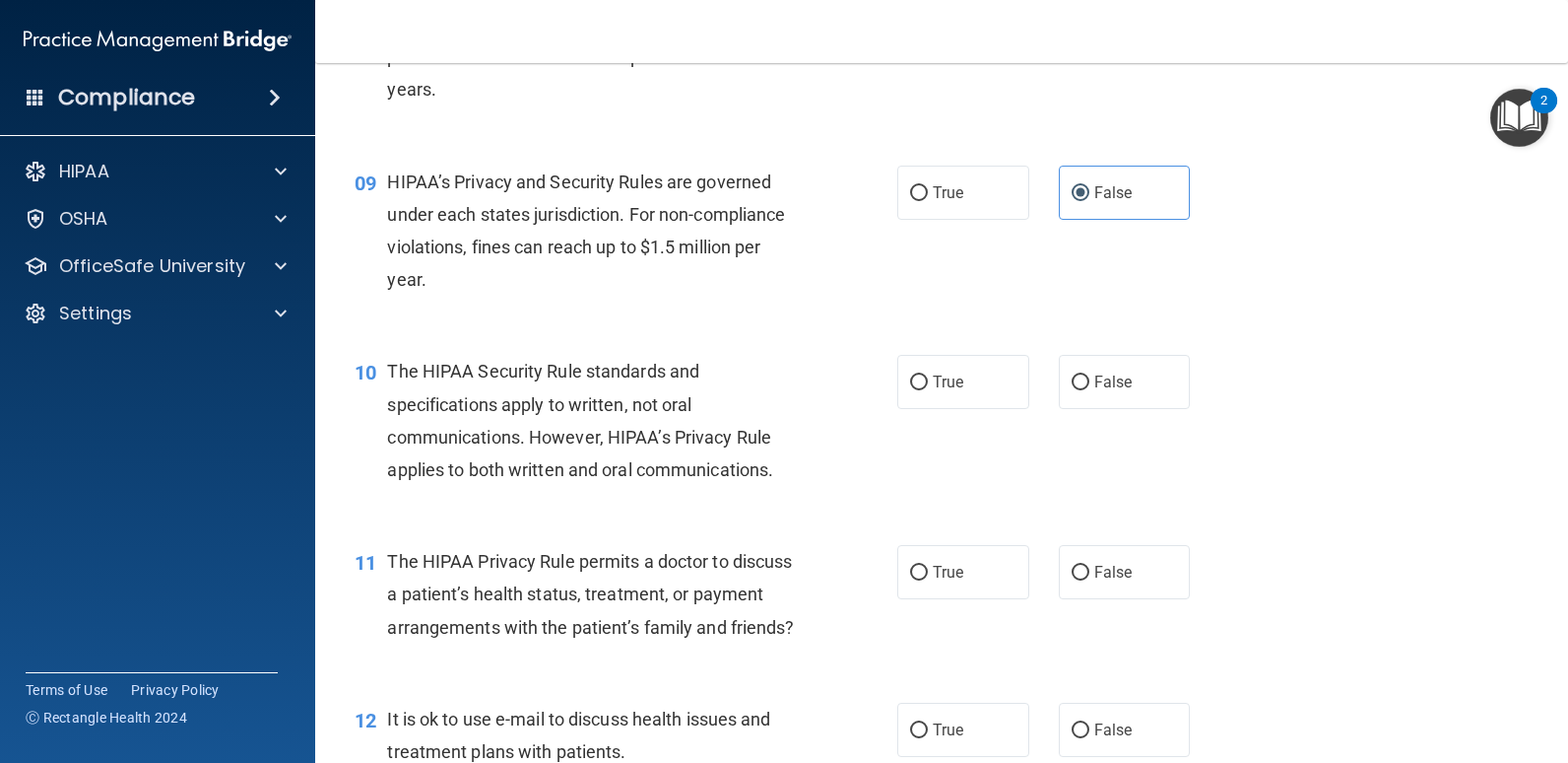
scroll to position [1380, 0]
click at [795, 336] on div "10 The HIPAA Security Rule standards and specifications apply to written, not o…" at bounding box center [942, 427] width 1204 height 191
click at [933, 385] on span "True" at bounding box center [948, 382] width 31 height 19
click at [928, 385] on input "True" at bounding box center [919, 383] width 18 height 15
radio input "true"
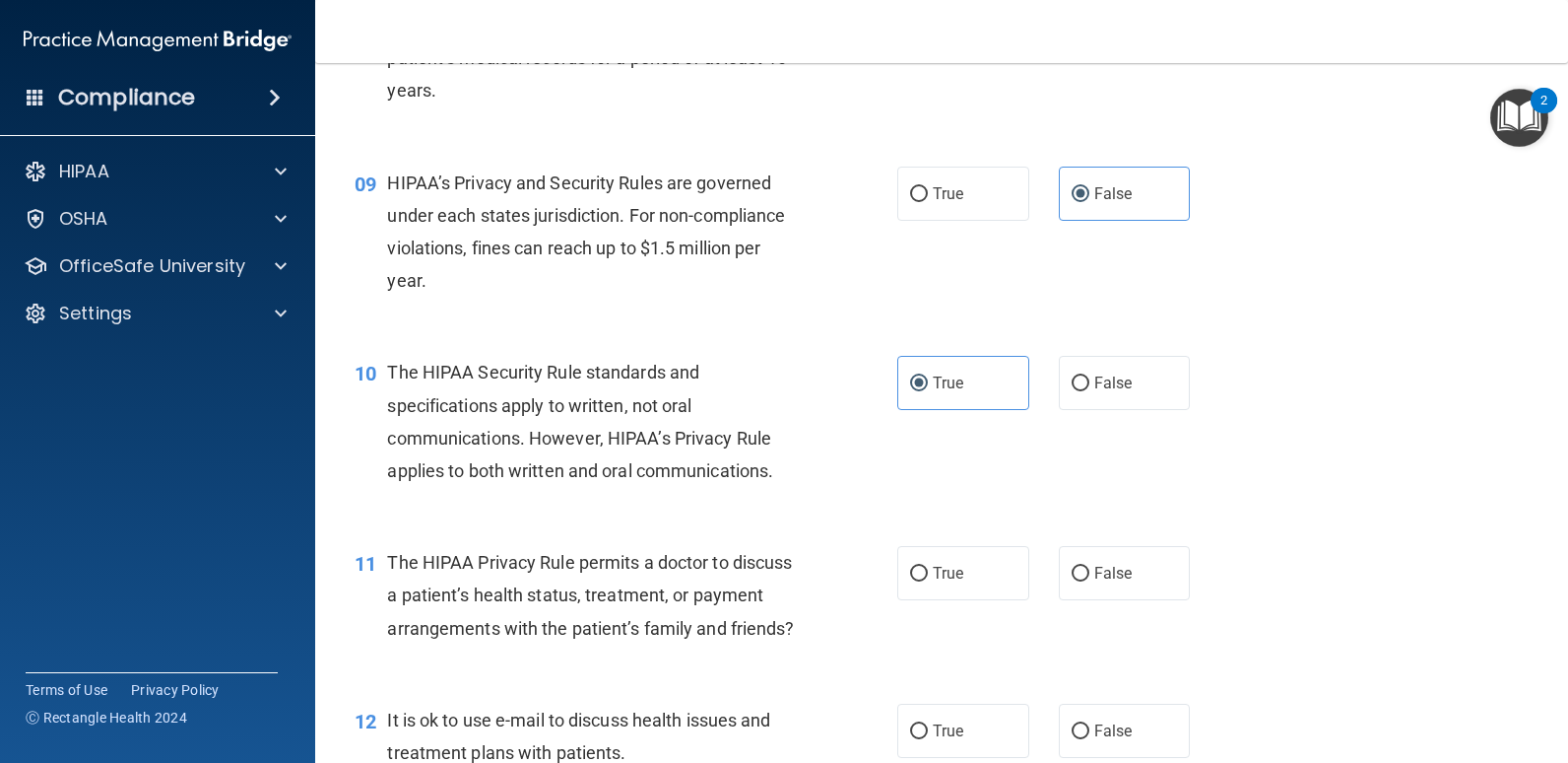
click at [777, 418] on div "The HIPAA Security Rule standards and specifications apply to written, not oral…" at bounding box center [601, 422] width 429 height 131
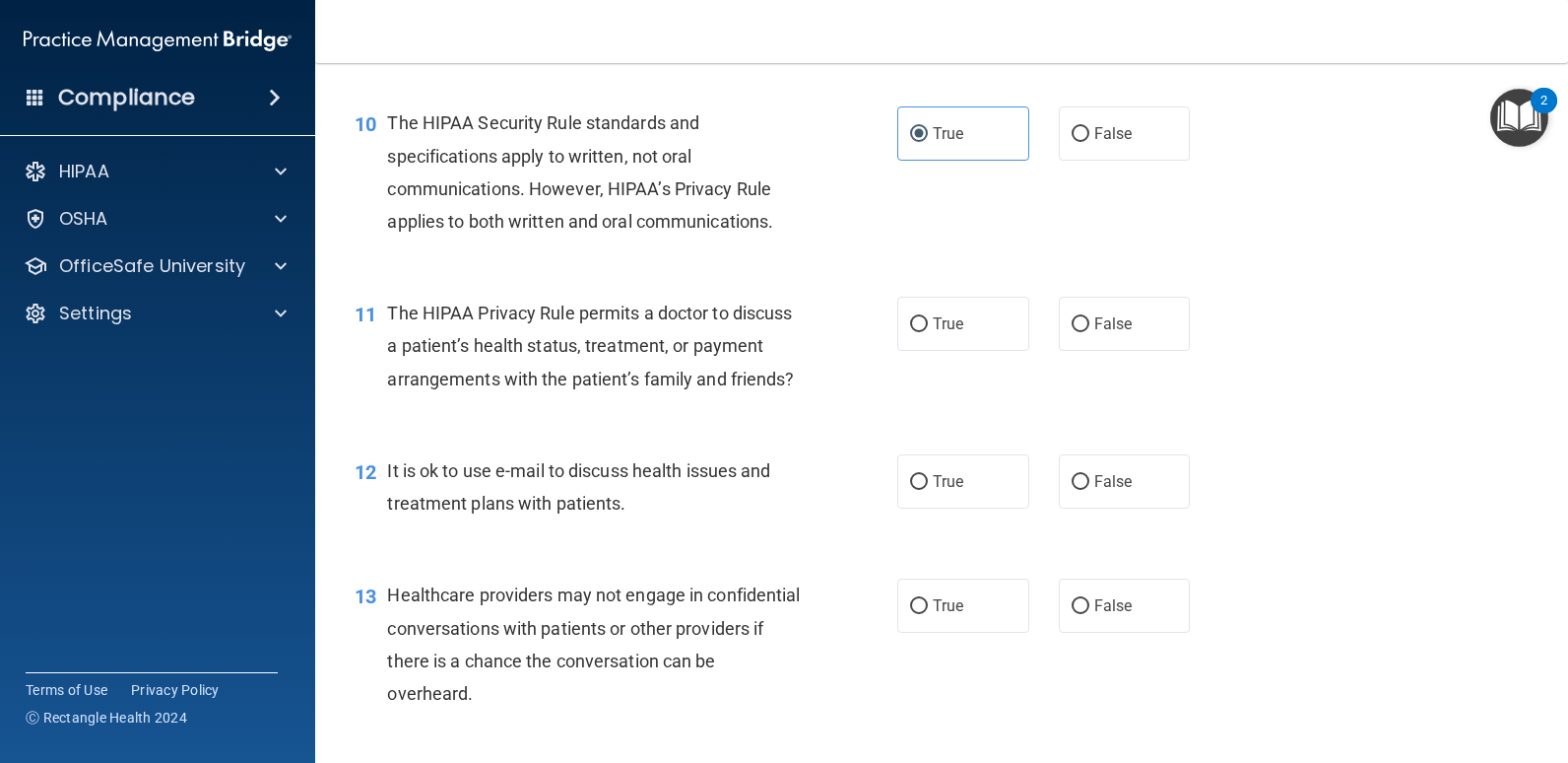
scroll to position [1676, 0]
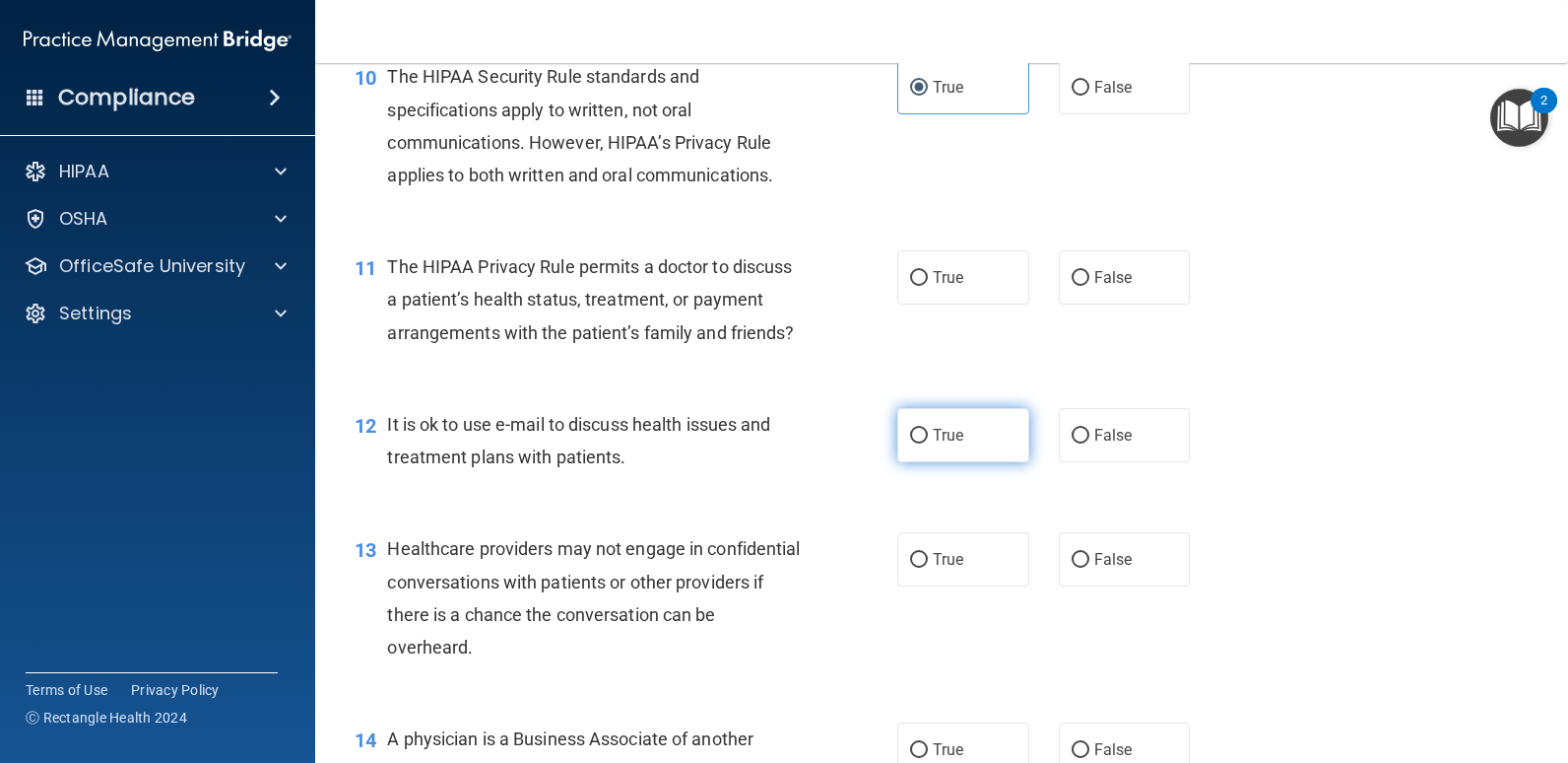
click at [933, 445] on span "True" at bounding box center [948, 435] width 31 height 19
click at [928, 444] on input "True" at bounding box center [919, 436] width 18 height 15
radio input "true"
click at [838, 480] on div "12 It is ok to use e-mail to discuss health issues and treatment plans with pat…" at bounding box center [626, 445] width 602 height 74
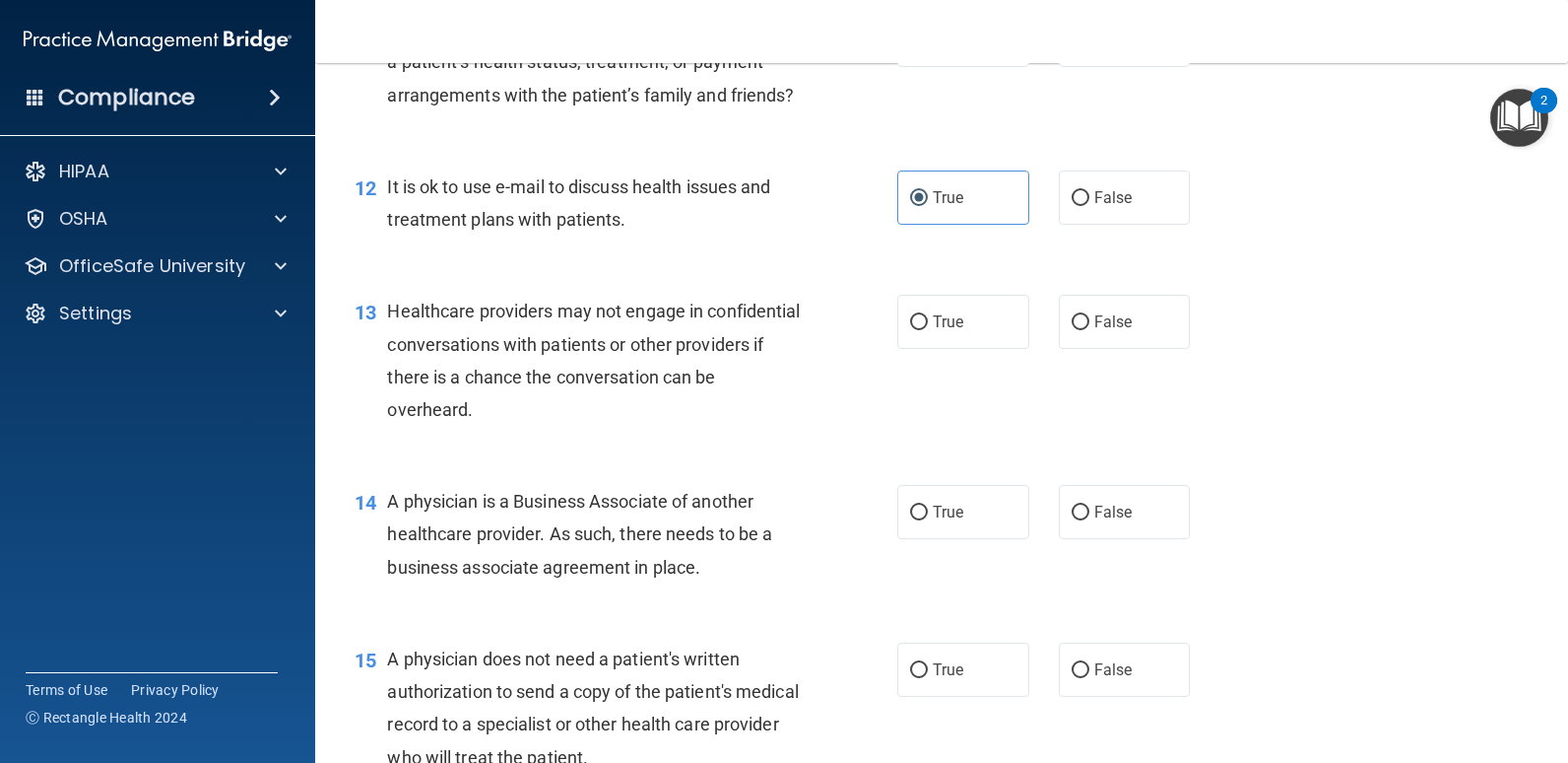
scroll to position [1971, 0]
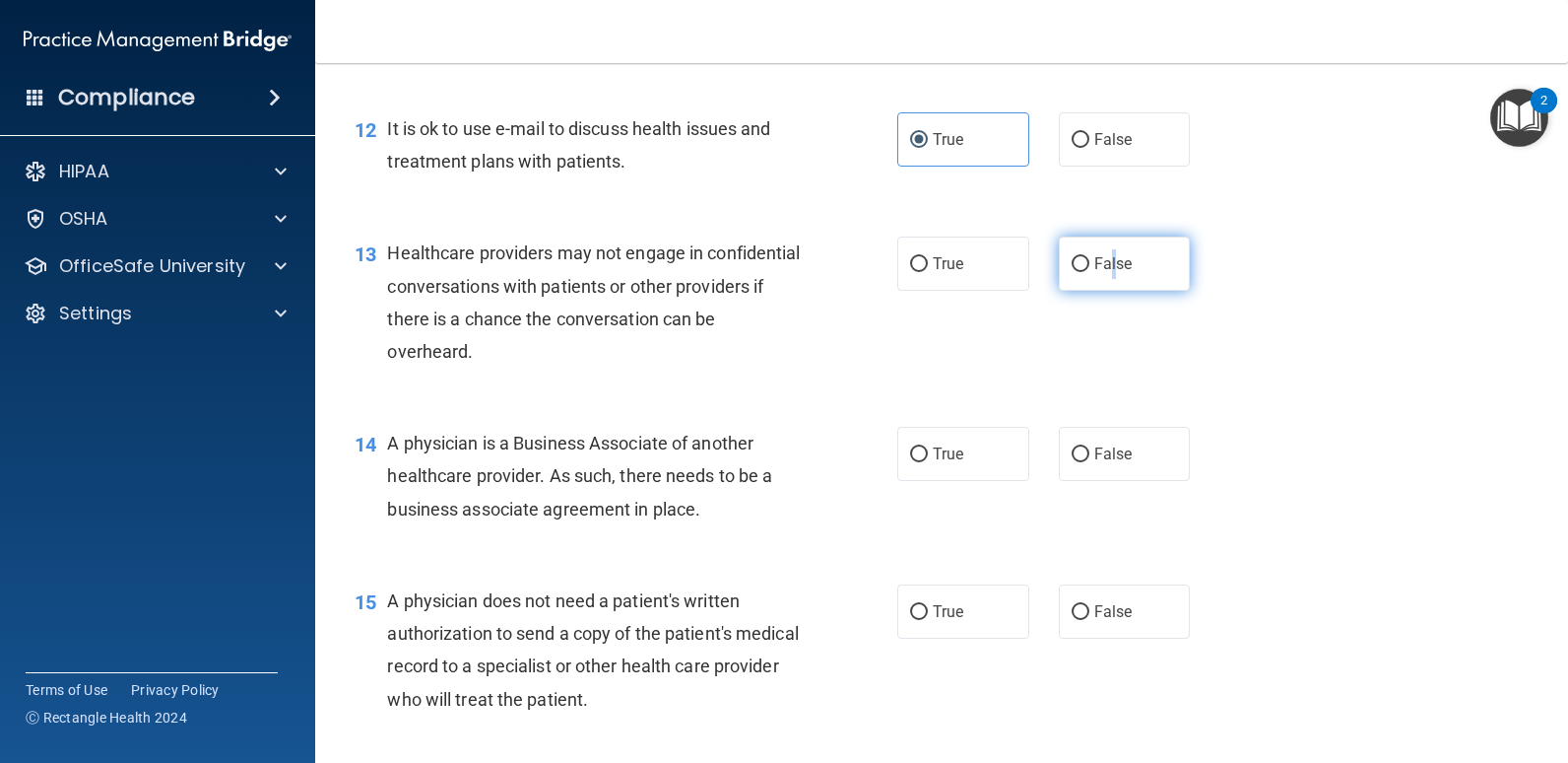
click at [1100, 273] on span "False" at bounding box center [1114, 263] width 39 height 19
click at [1072, 272] on input "False" at bounding box center [1081, 264] width 18 height 15
radio input "true"
click at [843, 377] on div "13 Healthcare providers may not engage in confidential conversations with patie…" at bounding box center [626, 307] width 602 height 141
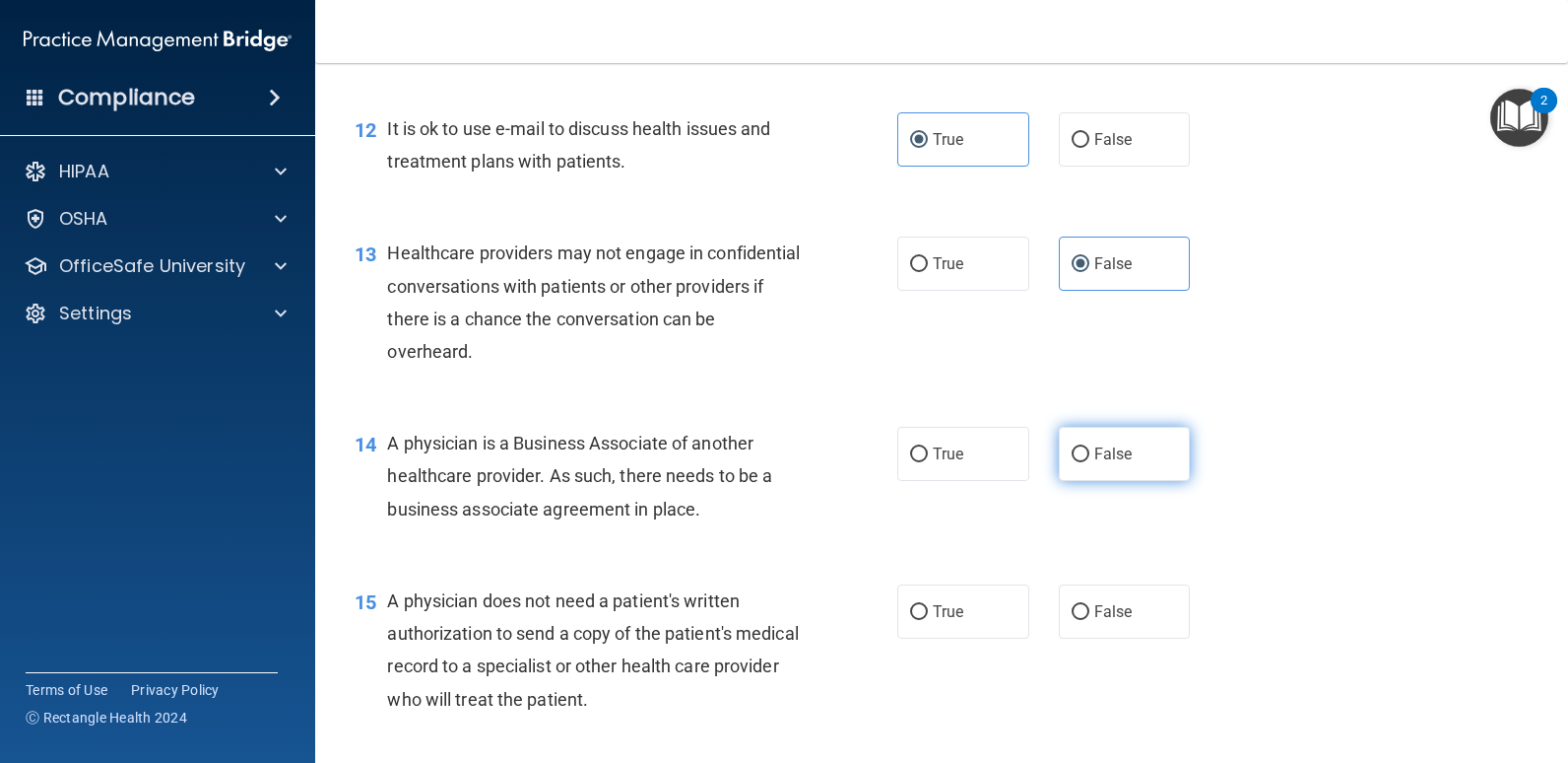
click at [1099, 476] on label "False" at bounding box center [1125, 453] width 132 height 55
click at [1090, 462] on input "False" at bounding box center [1081, 454] width 18 height 15
radio input "true"
click at [933, 621] on span "True" at bounding box center [948, 611] width 31 height 19
click at [926, 620] on input "True" at bounding box center [919, 612] width 18 height 15
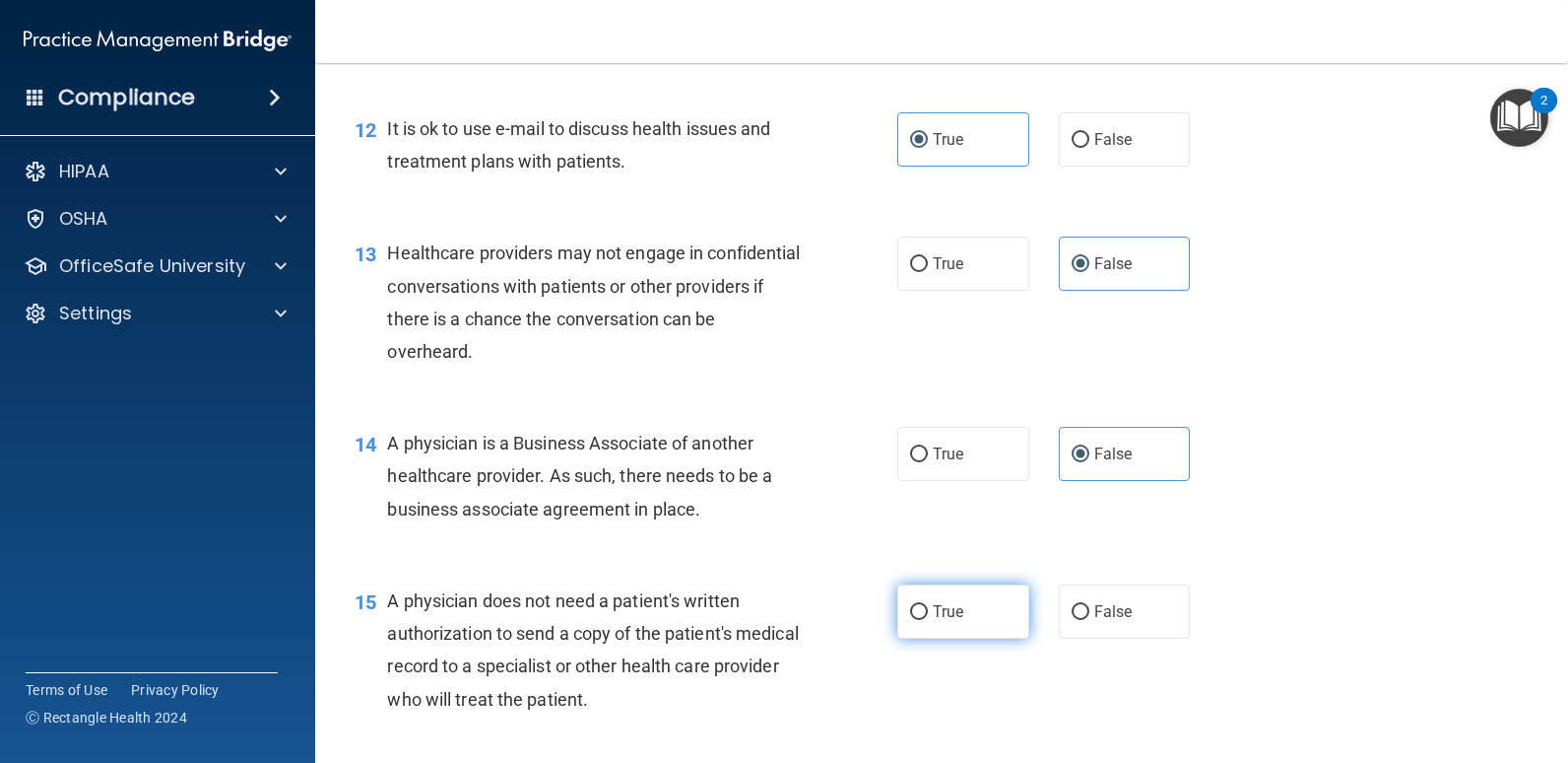
radio input "true"
click at [794, 630] on div "A physician does not need a patient's written authorization to send a copy of t…" at bounding box center [601, 650] width 429 height 131
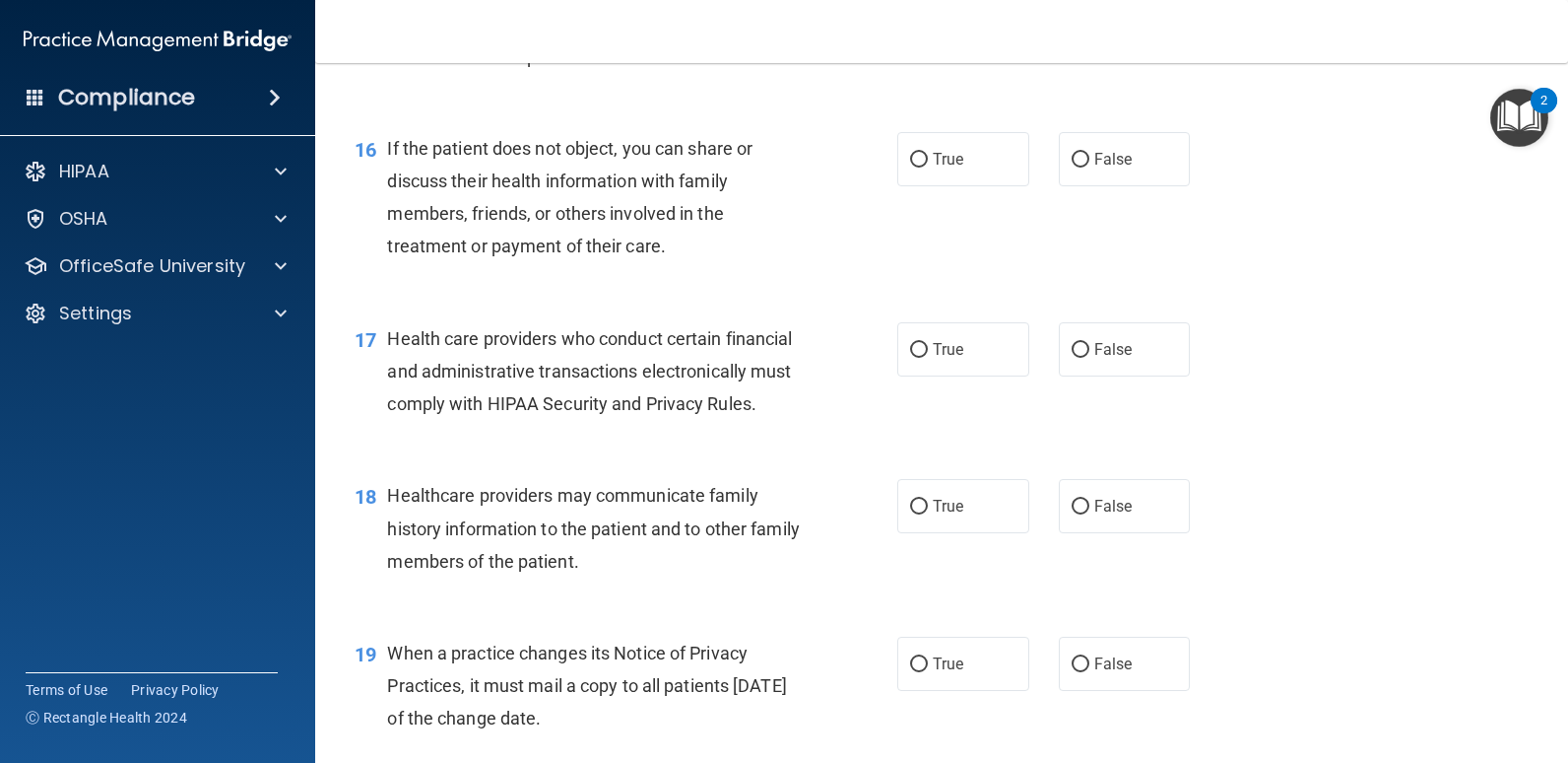
scroll to position [2661, 0]
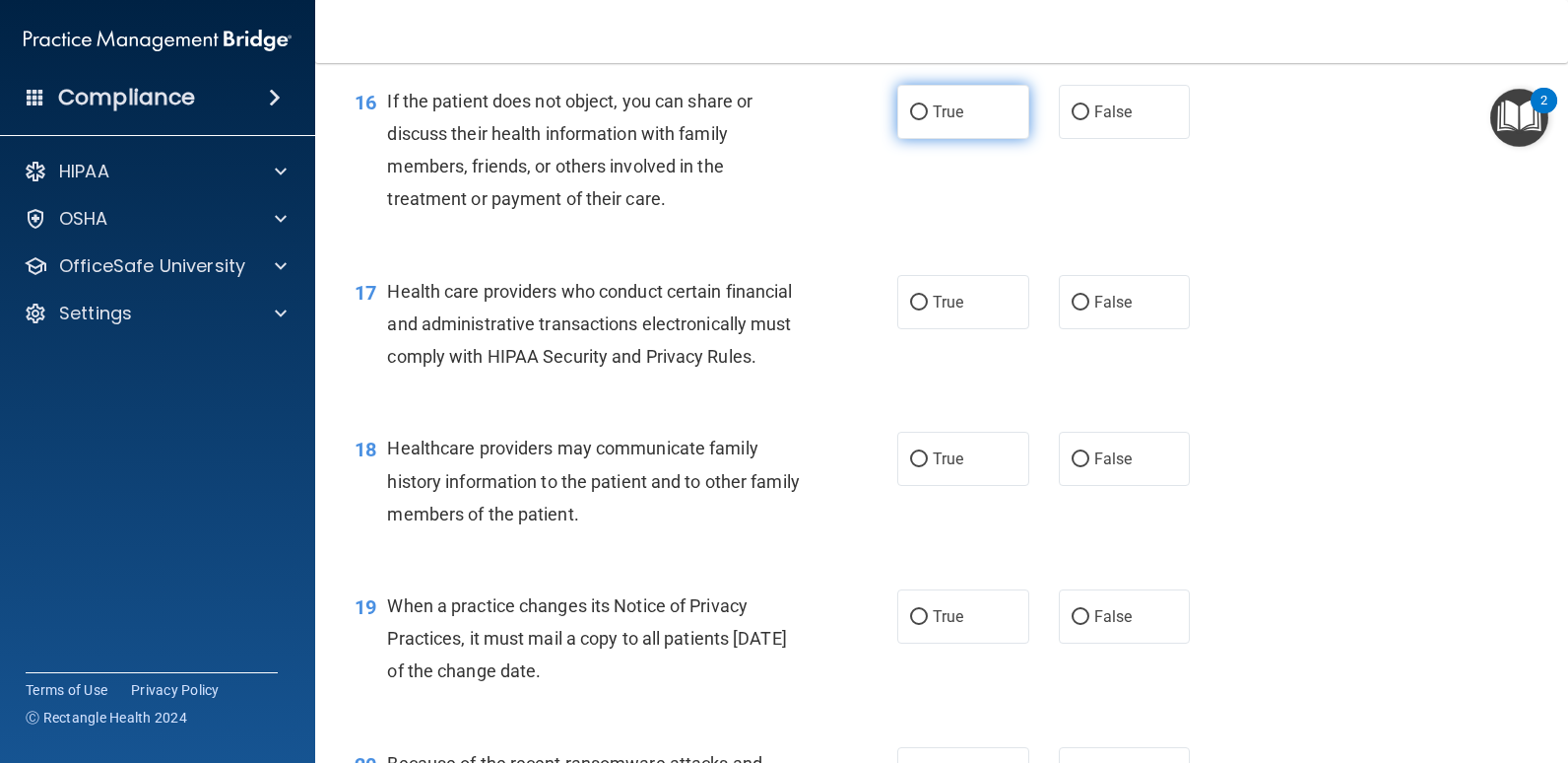
click at [925, 139] on label "True" at bounding box center [963, 111] width 132 height 55
click at [925, 120] on input "True" at bounding box center [919, 112] width 18 height 15
radio input "true"
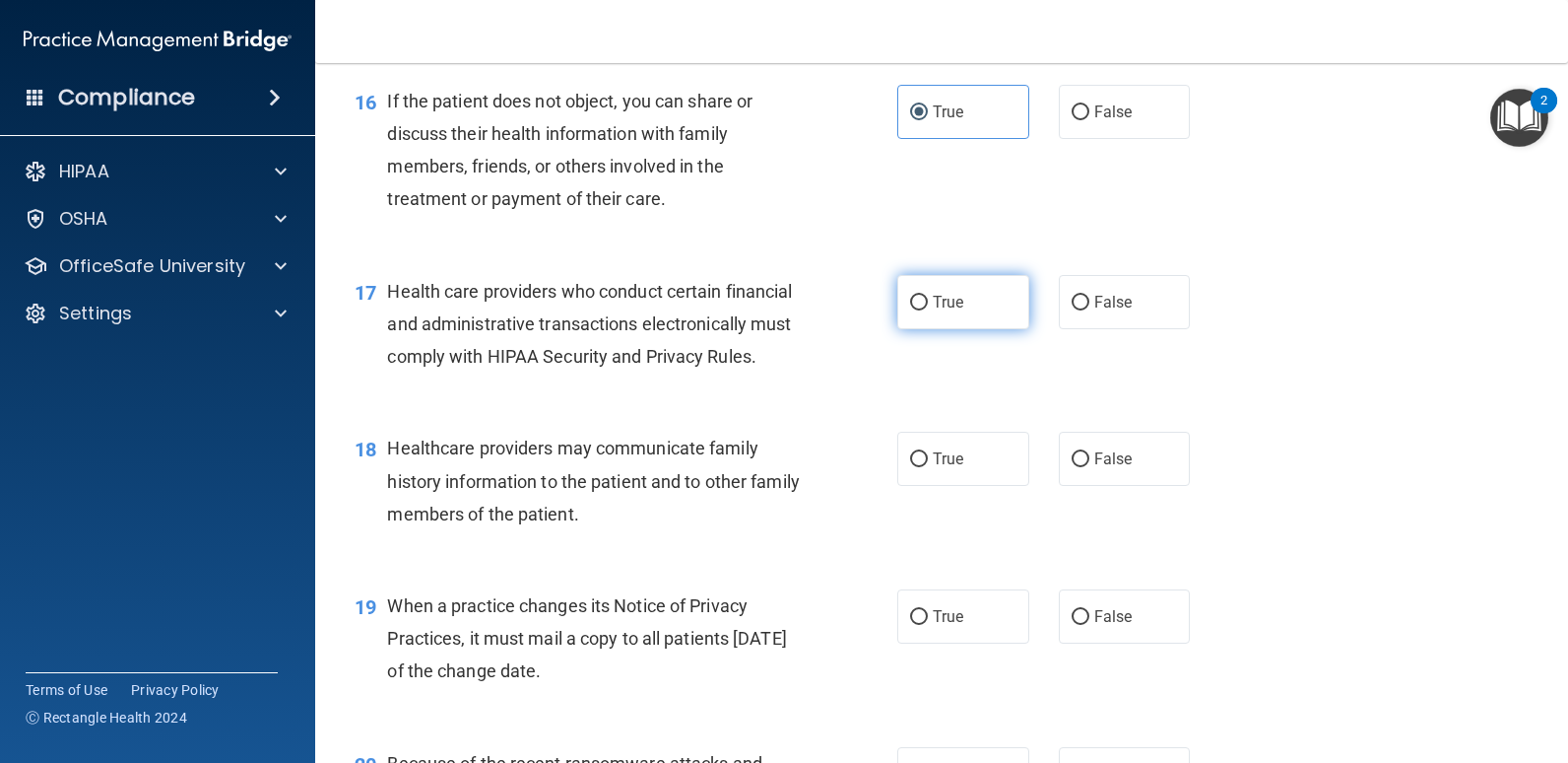
click at [944, 329] on label "True" at bounding box center [963, 302] width 132 height 55
click at [928, 311] on input "True" at bounding box center [919, 303] width 18 height 15
radio input "true"
click at [720, 479] on div "18 Healthcare providers may communicate family history information to the patie…" at bounding box center [942, 485] width 1204 height 158
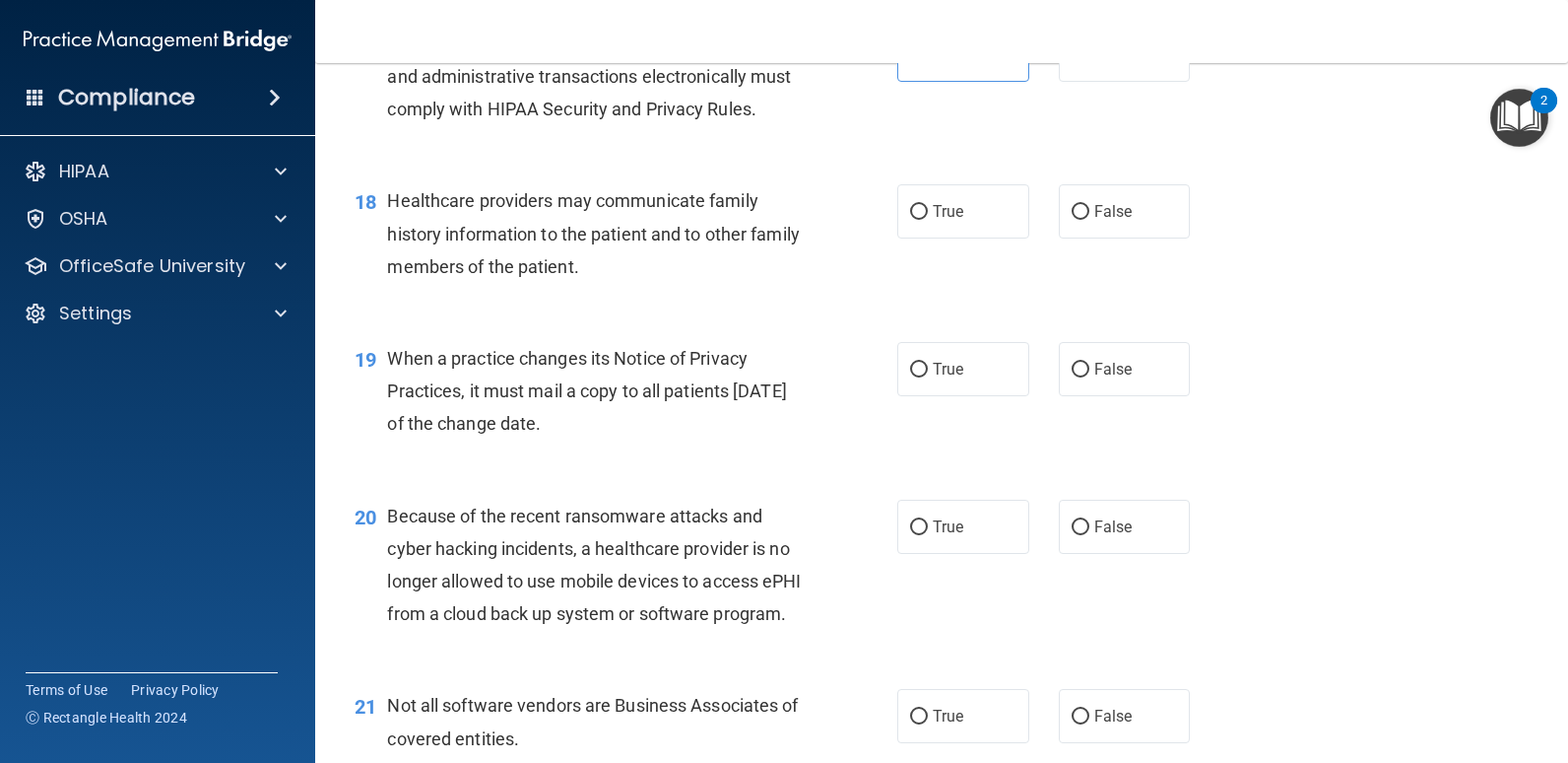
scroll to position [2957, 0]
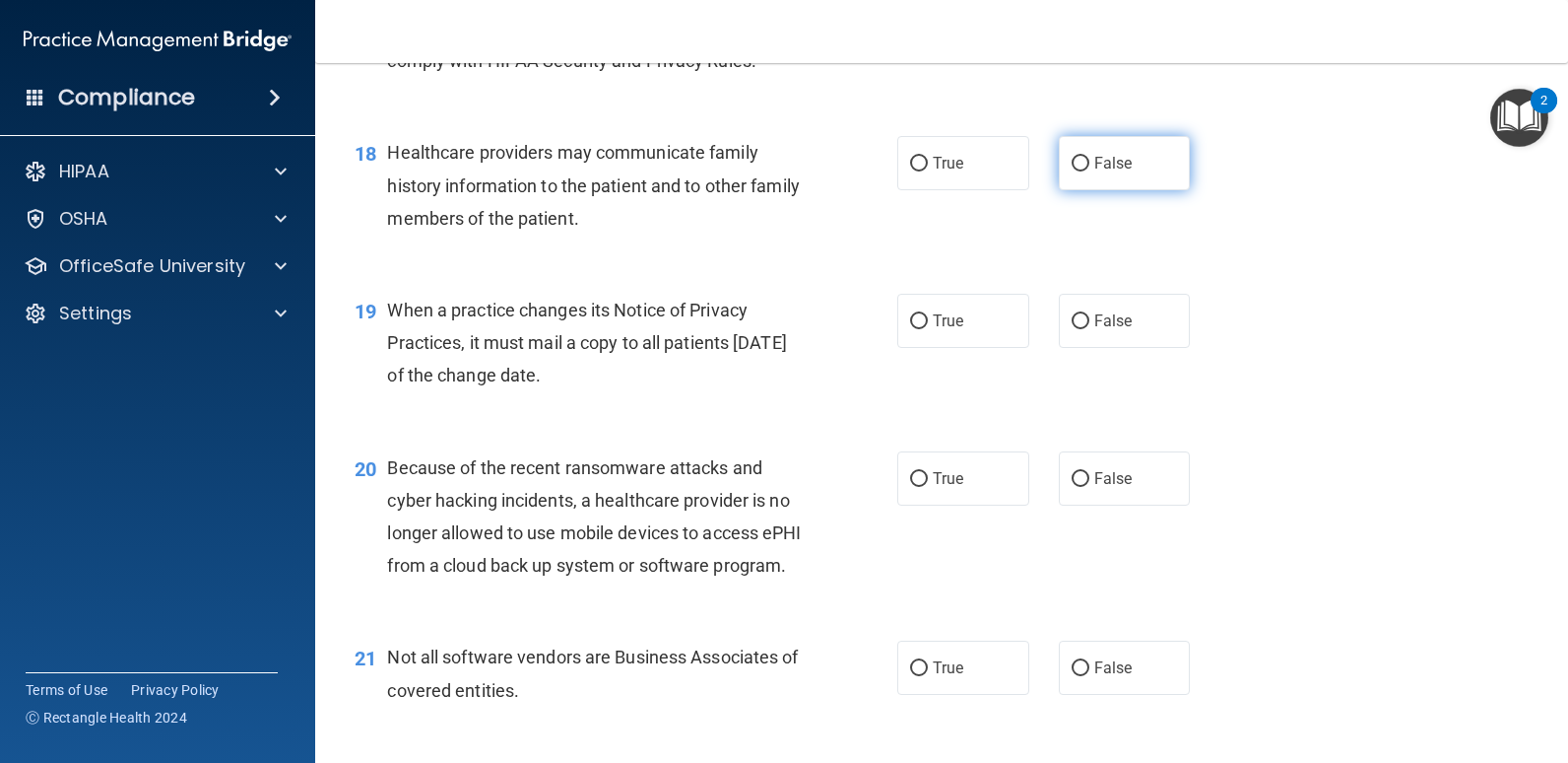
click at [1080, 191] on label "False" at bounding box center [1125, 163] width 132 height 55
click at [1080, 172] on input "False" at bounding box center [1081, 164] width 18 height 15
radio input "true"
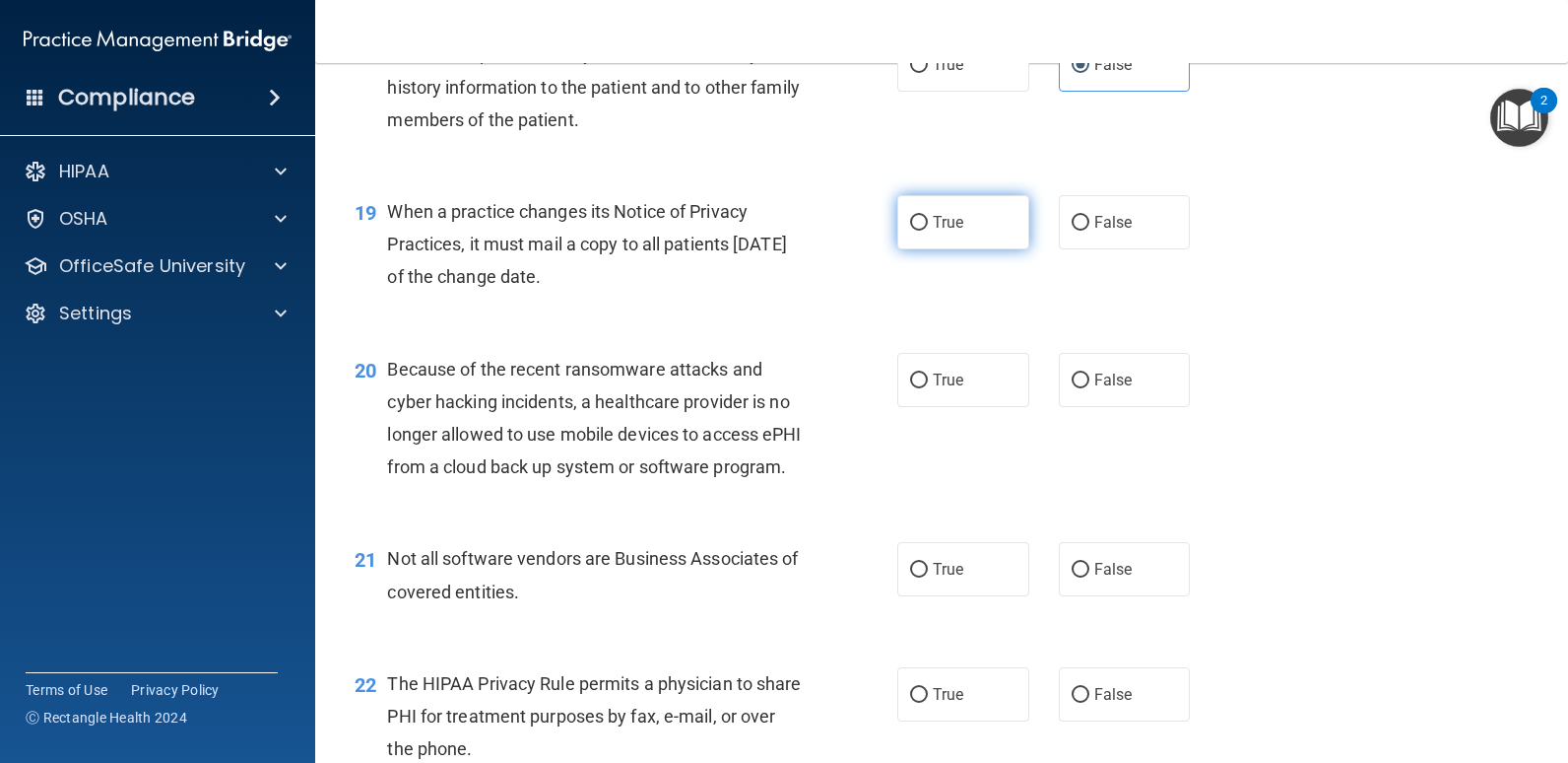
click at [898, 249] on label "True" at bounding box center [963, 222] width 132 height 55
click at [910, 230] on input "True" at bounding box center [919, 223] width 18 height 15
radio input "true"
click at [1090, 249] on label "False" at bounding box center [1125, 222] width 132 height 55
click at [1090, 230] on input "False" at bounding box center [1081, 223] width 18 height 15
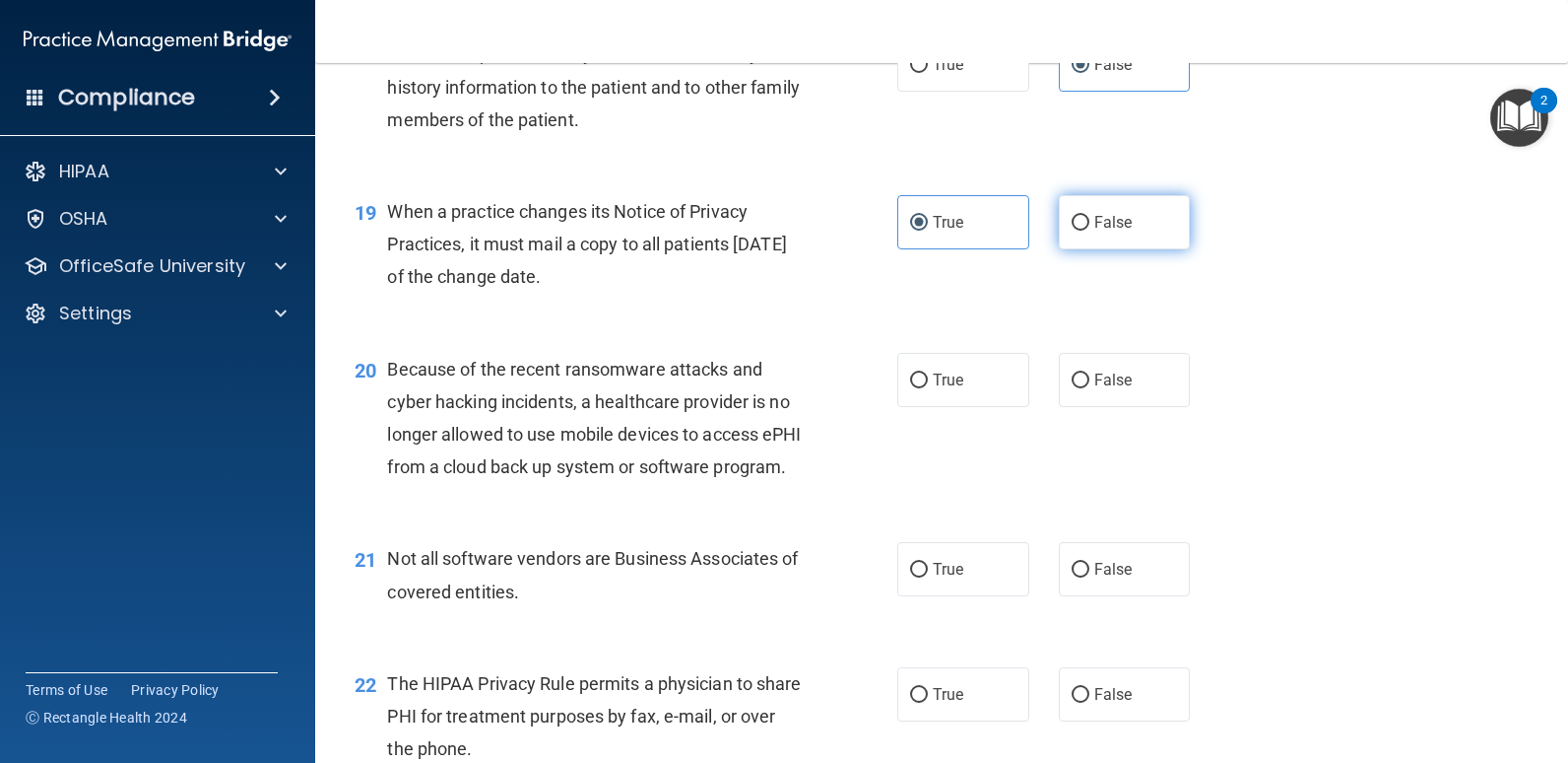
radio input "true"
radio input "false"
click at [1102, 389] on span "False" at bounding box center [1114, 379] width 39 height 19
click at [1090, 388] on input "False" at bounding box center [1081, 380] width 18 height 15
radio input "true"
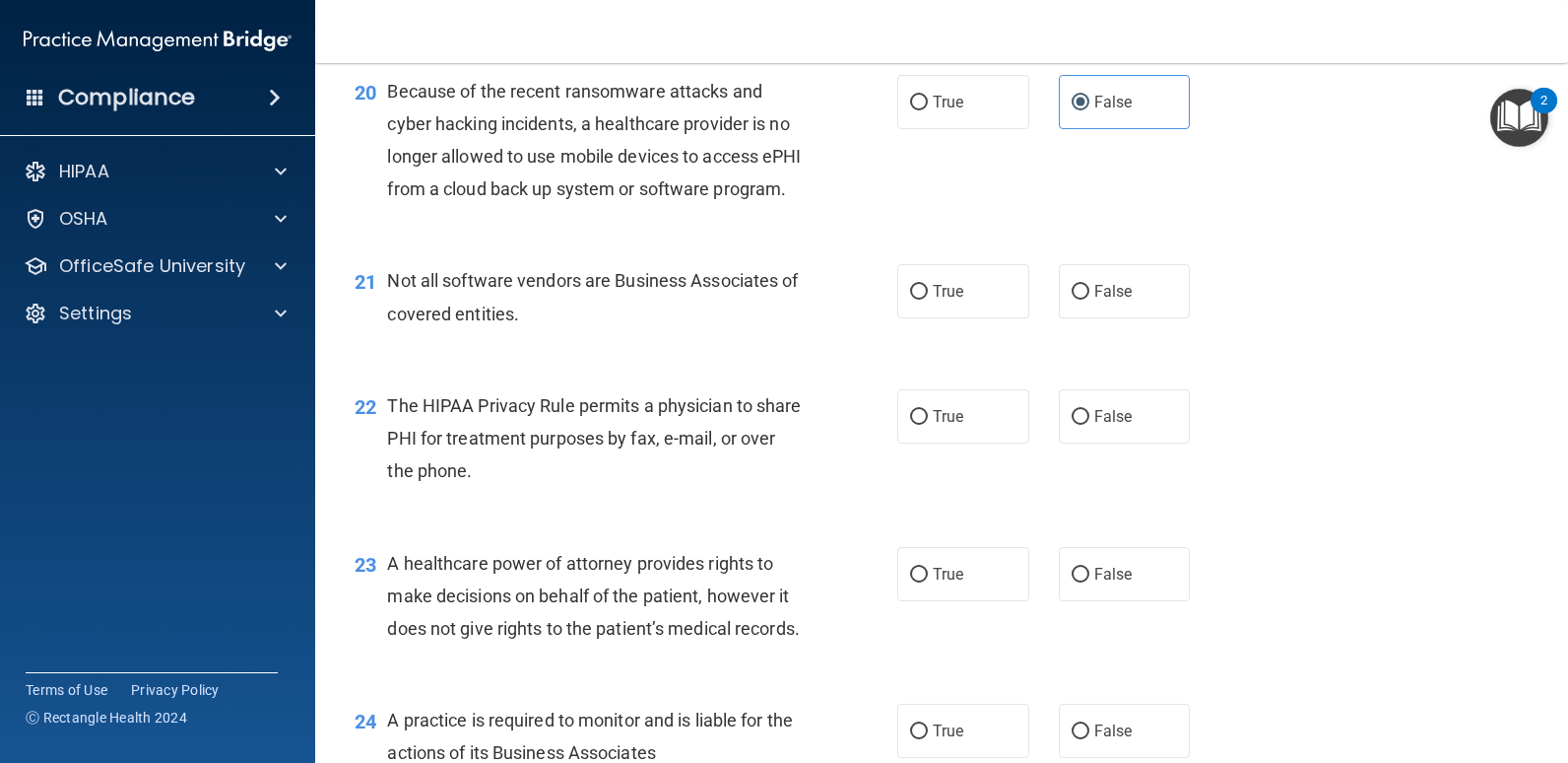
scroll to position [3351, 0]
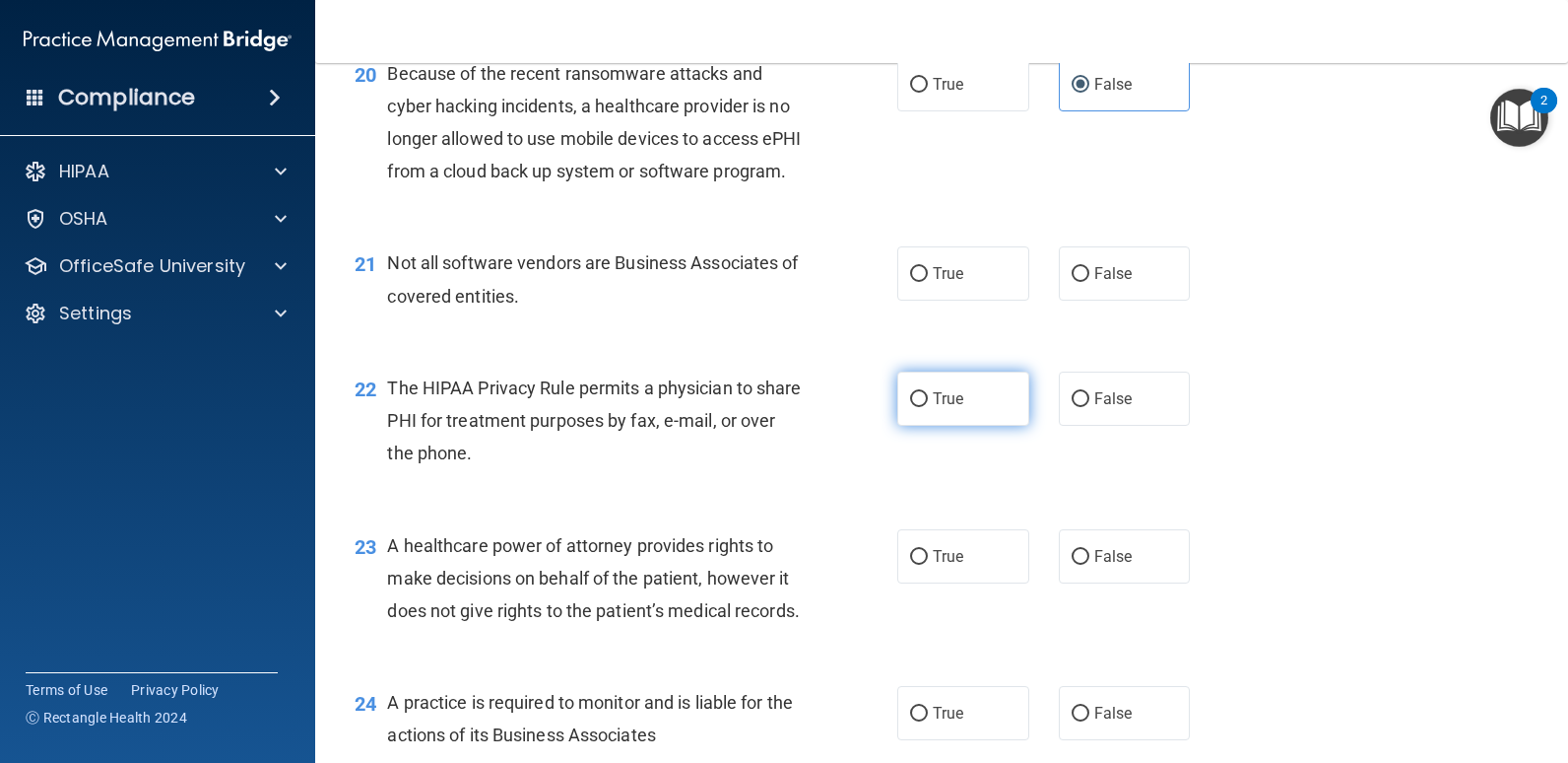
click at [925, 426] on label "True" at bounding box center [963, 398] width 132 height 55
click at [925, 407] on input "True" at bounding box center [919, 399] width 18 height 15
radio input "true"
click at [952, 301] on label "True" at bounding box center [963, 273] width 132 height 55
click at [928, 282] on input "True" at bounding box center [919, 274] width 18 height 15
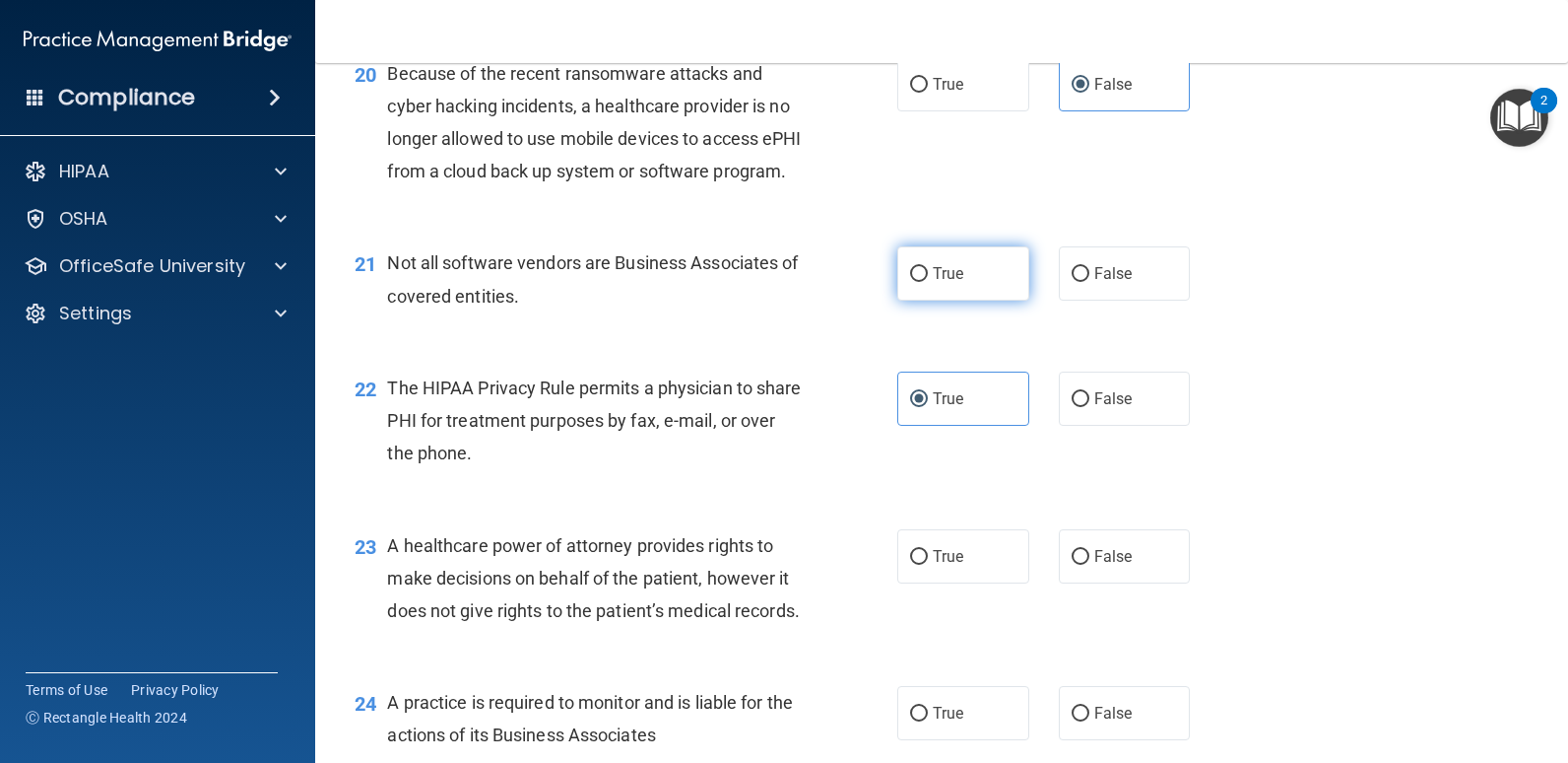
radio input "true"
click at [831, 453] on div "22 The HIPAA Privacy Rule permits a physician to share PHI for treatment purpos…" at bounding box center [942, 426] width 1204 height 158
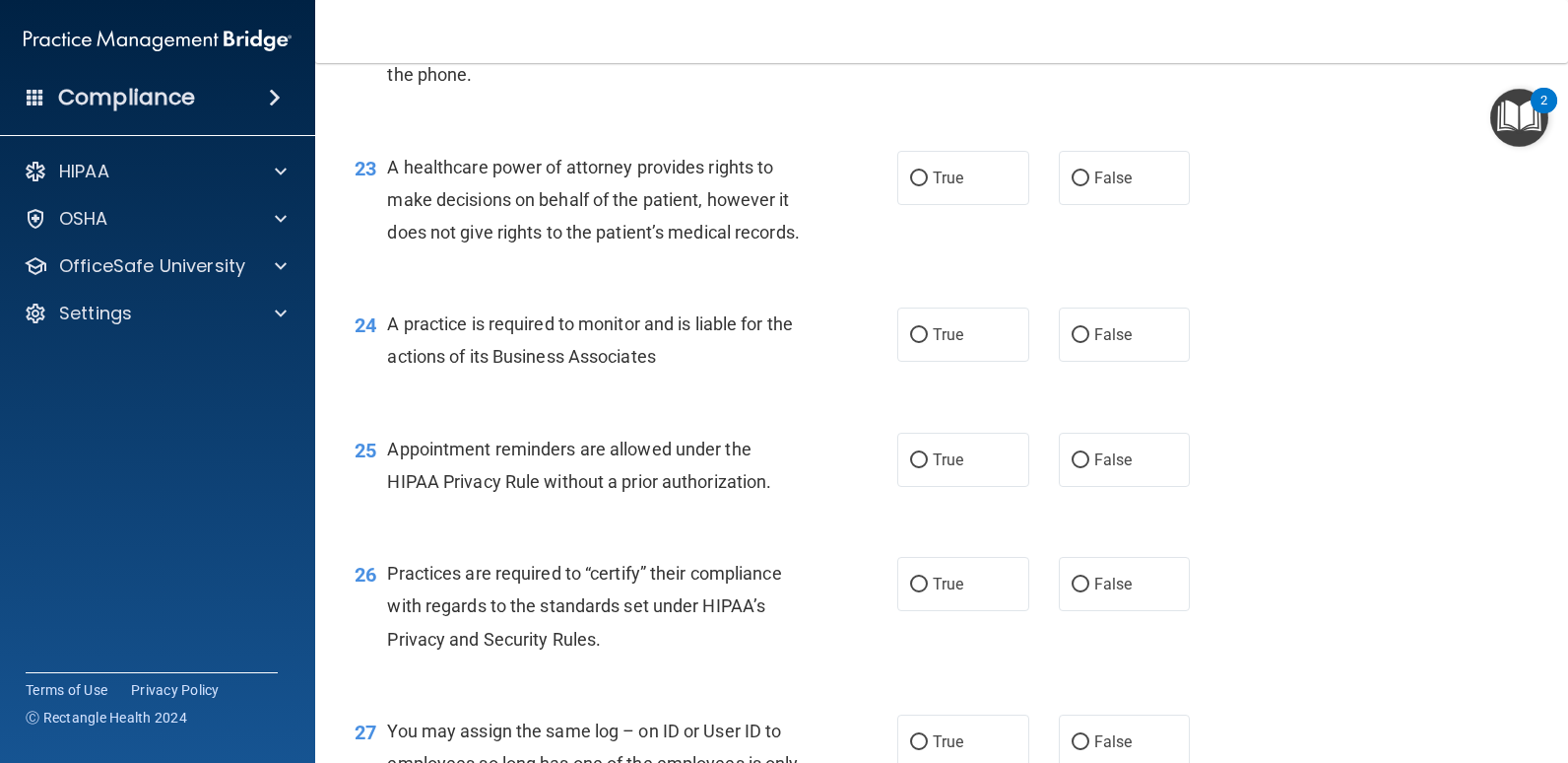
scroll to position [3745, 0]
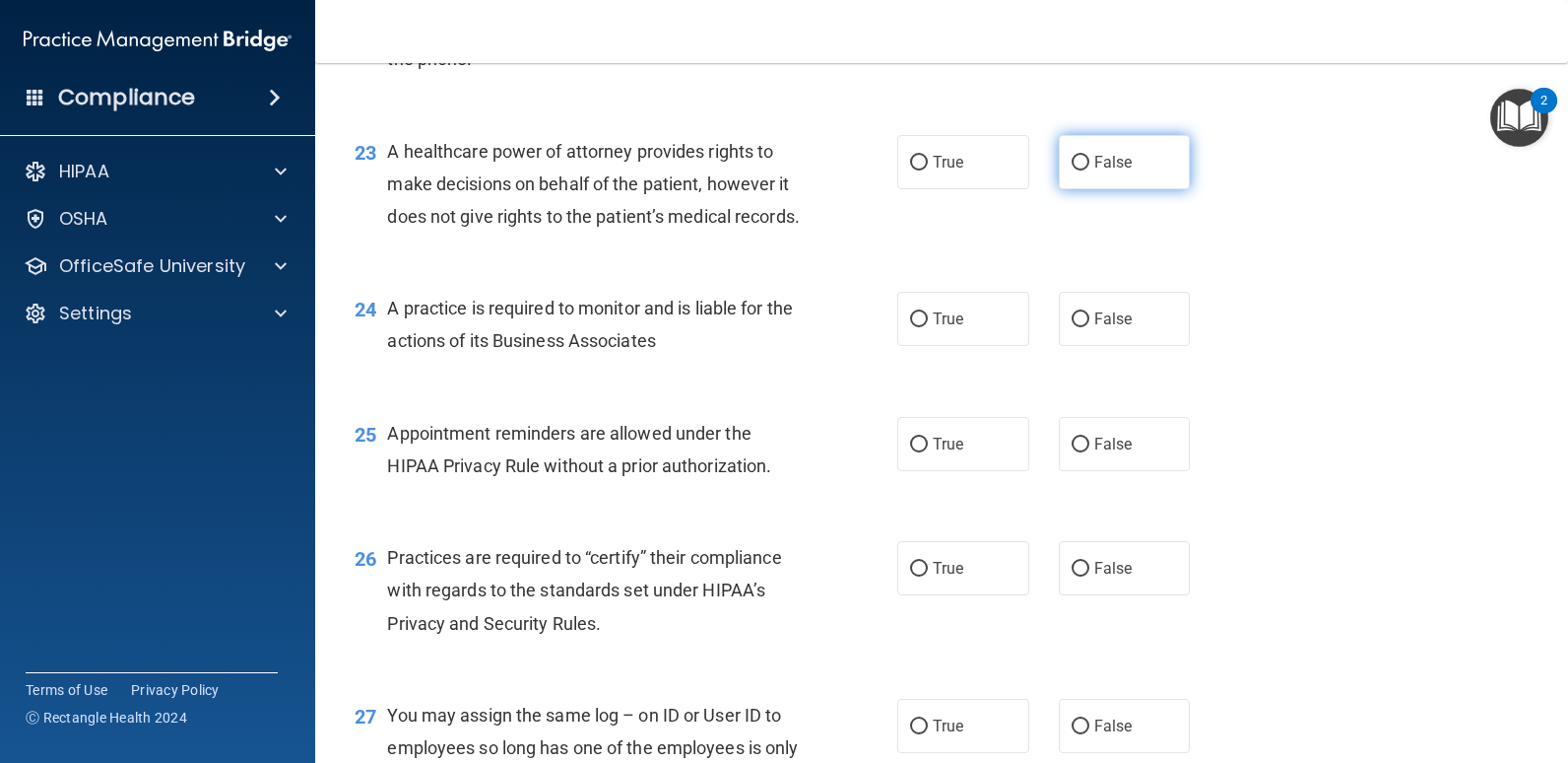
click at [1085, 190] on label "False" at bounding box center [1125, 162] width 132 height 55
click at [1085, 171] on input "False" at bounding box center [1081, 163] width 18 height 15
radio input "true"
click at [1072, 327] on input "False" at bounding box center [1081, 319] width 18 height 15
radio input "true"
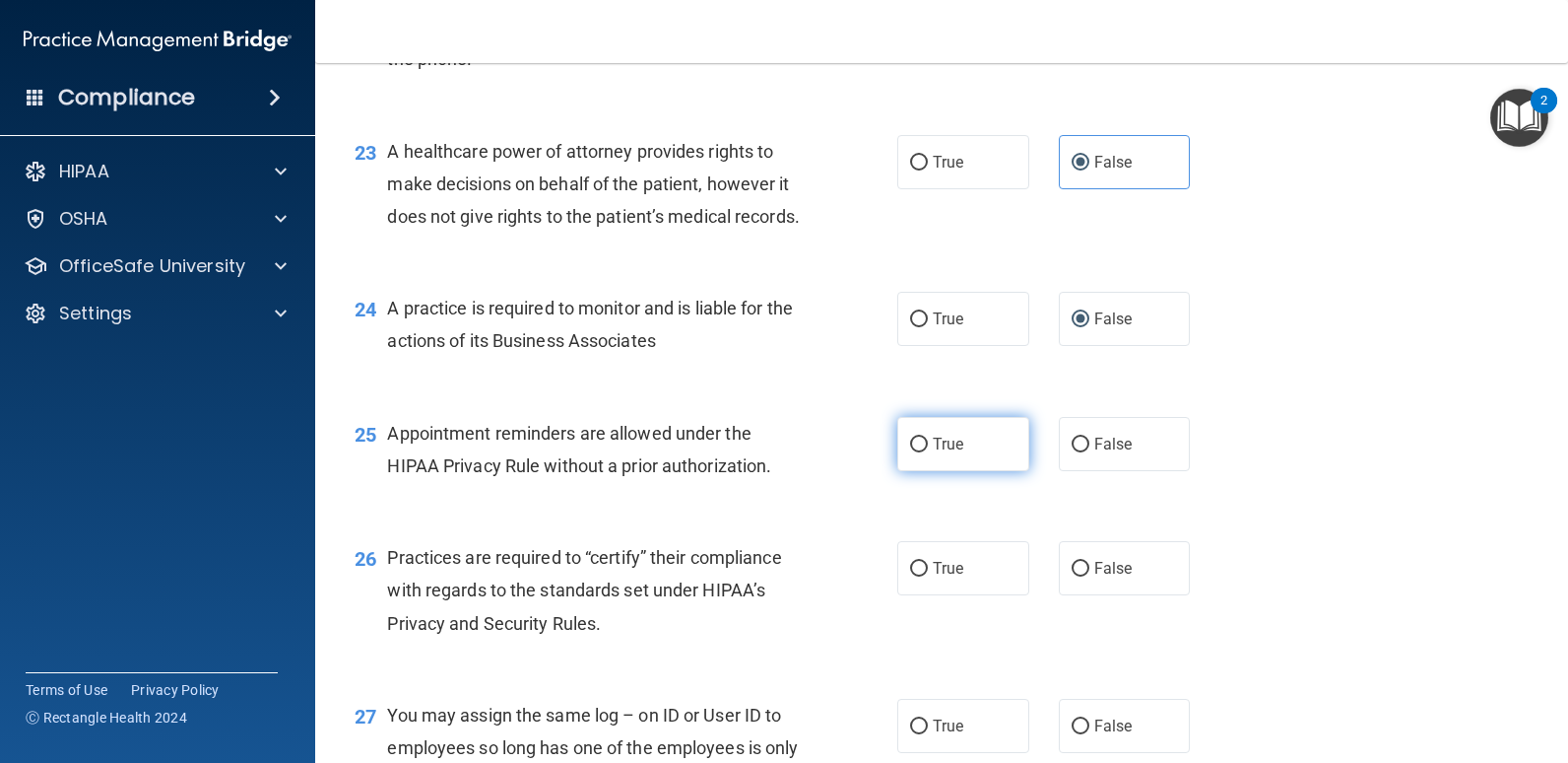
click at [919, 471] on label "True" at bounding box center [963, 444] width 132 height 55
click at [919, 452] on input "True" at bounding box center [919, 445] width 18 height 15
radio input "true"
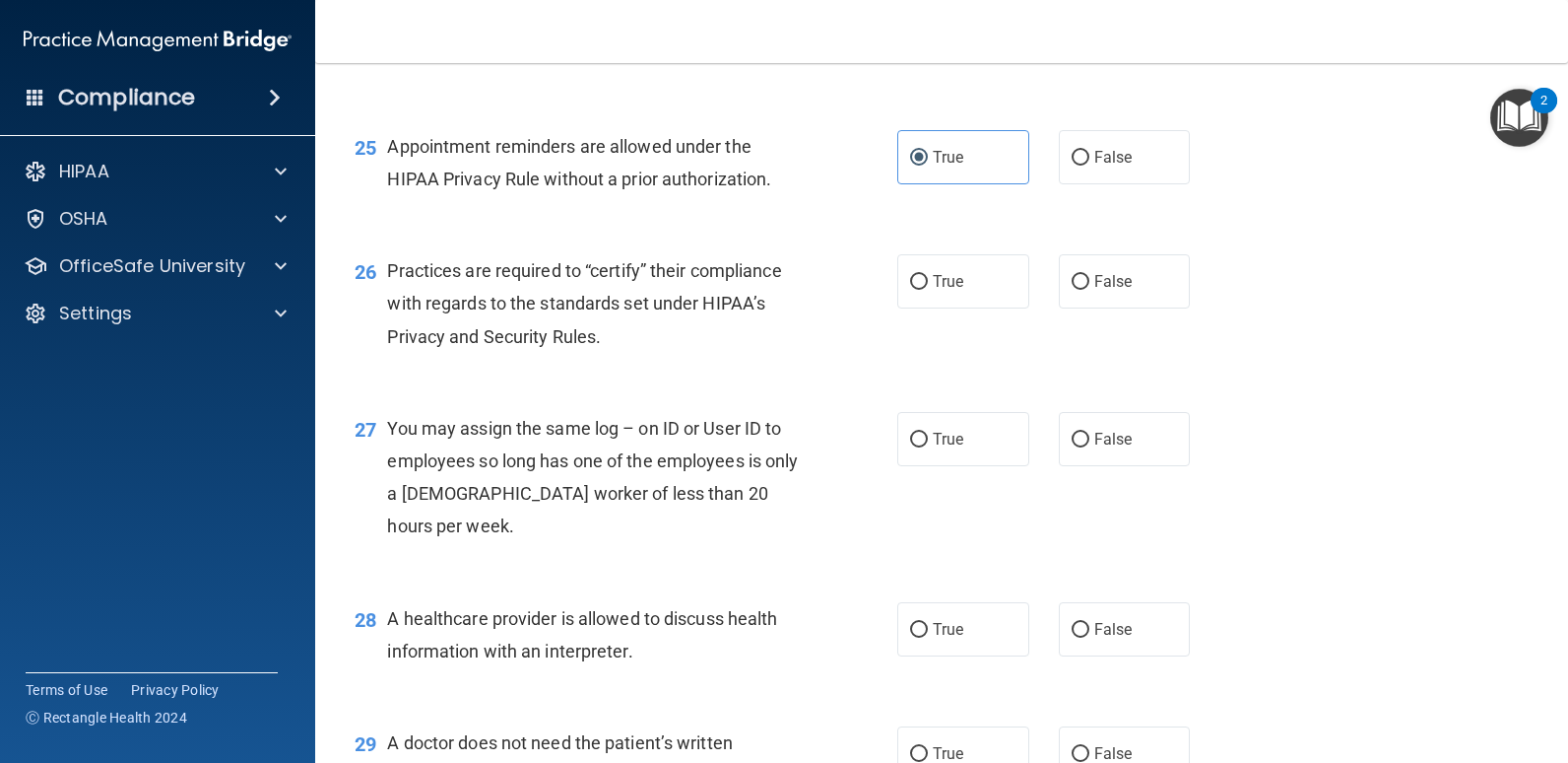
scroll to position [4139, 0]
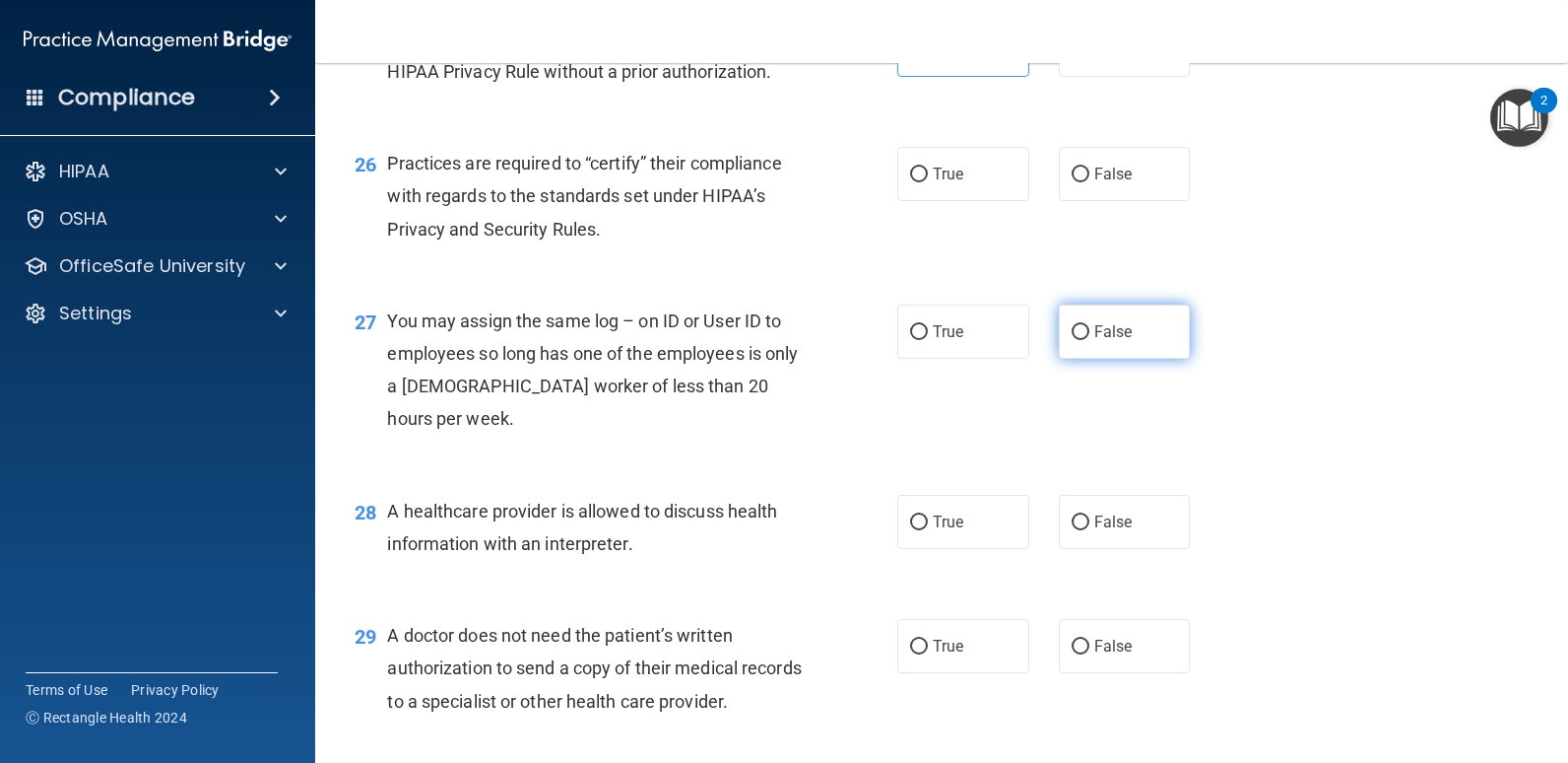
click at [1076, 359] on label "False" at bounding box center [1125, 331] width 132 height 55
click at [1076, 340] on input "False" at bounding box center [1081, 332] width 18 height 15
radio input "true"
click at [1072, 183] on input "False" at bounding box center [1081, 175] width 18 height 15
radio input "true"
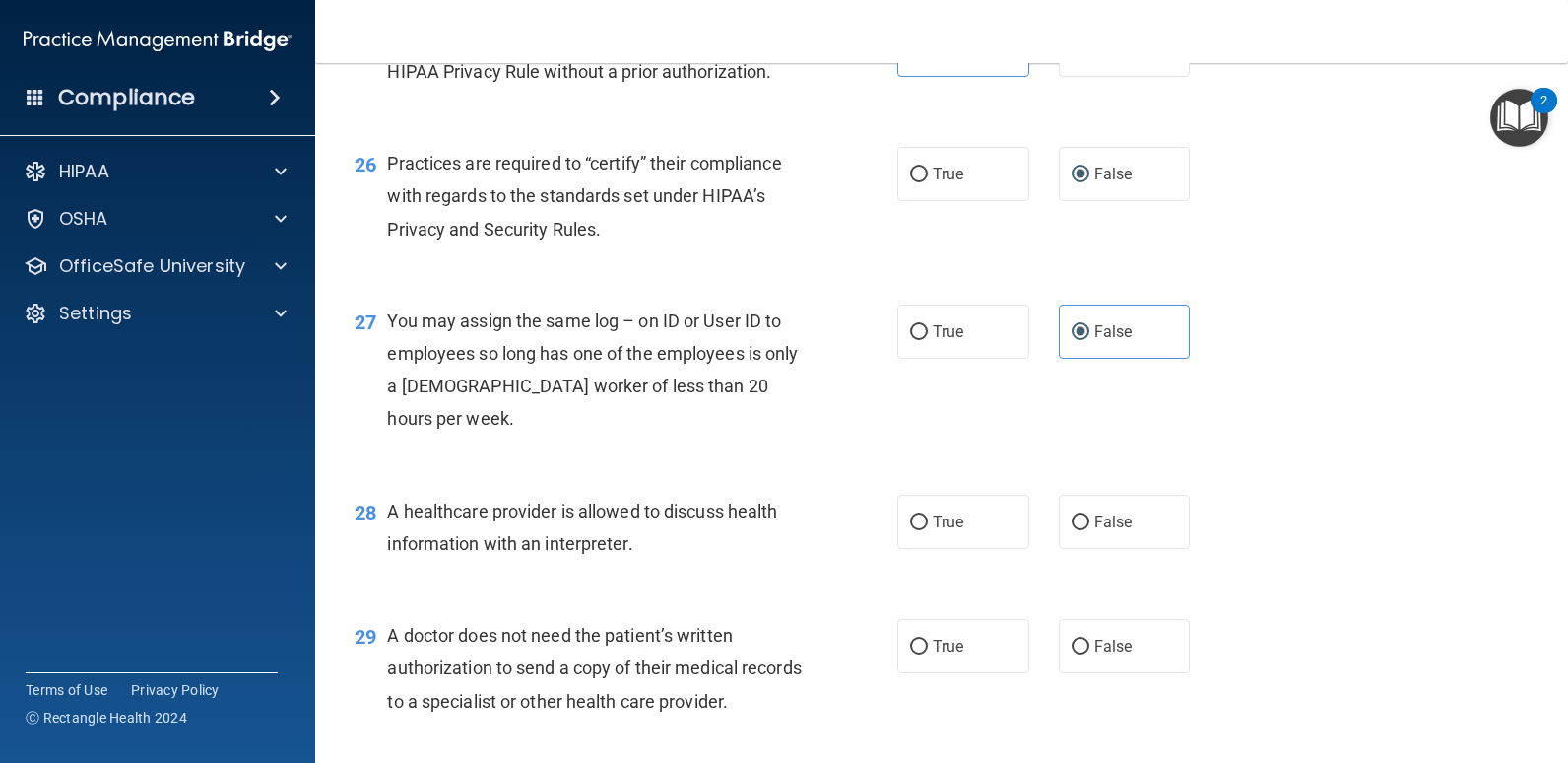
click at [692, 436] on div "You may assign the same log – on ID or User ID to employees so long has one of …" at bounding box center [601, 370] width 429 height 131
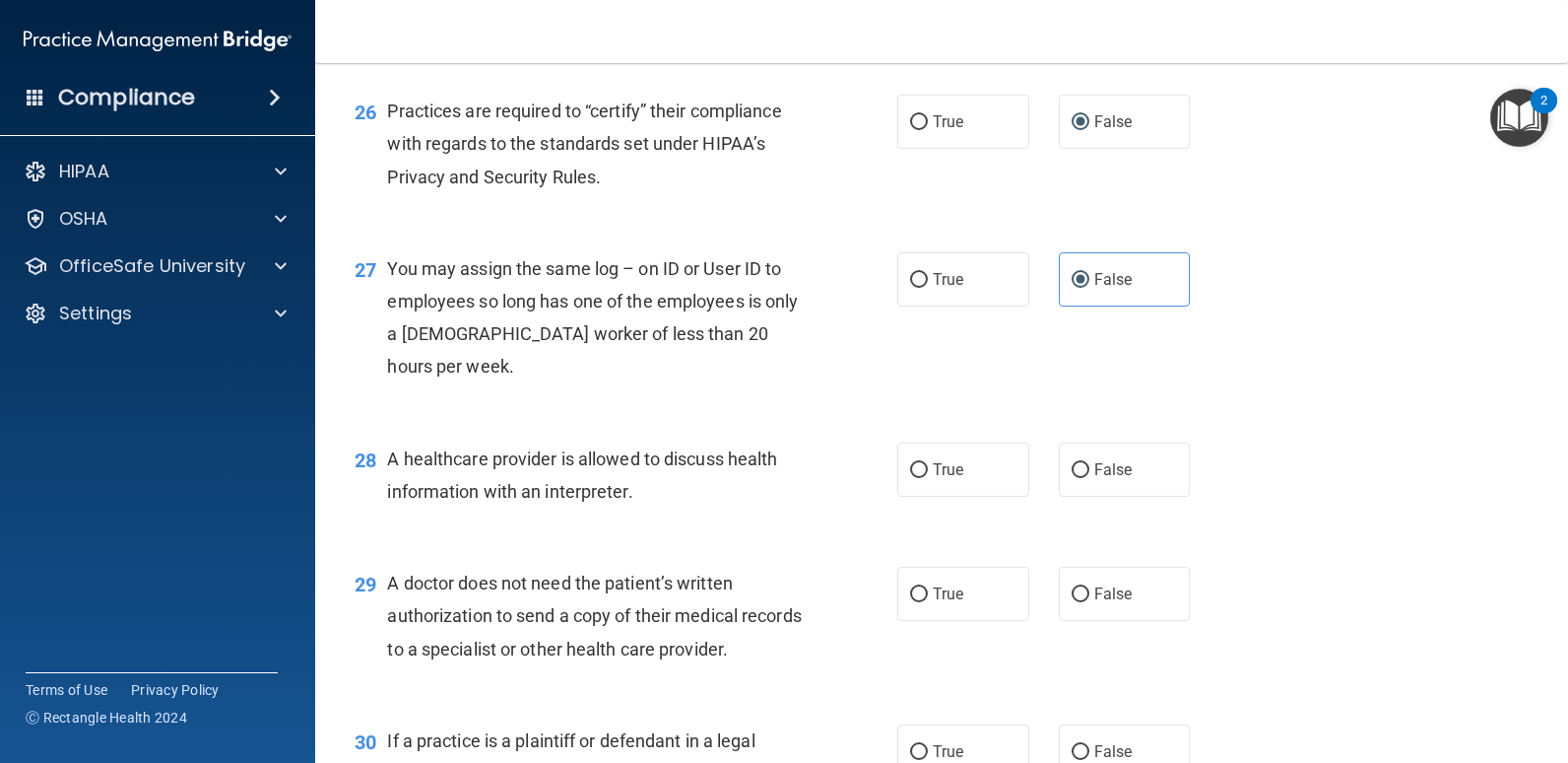
scroll to position [4336, 0]
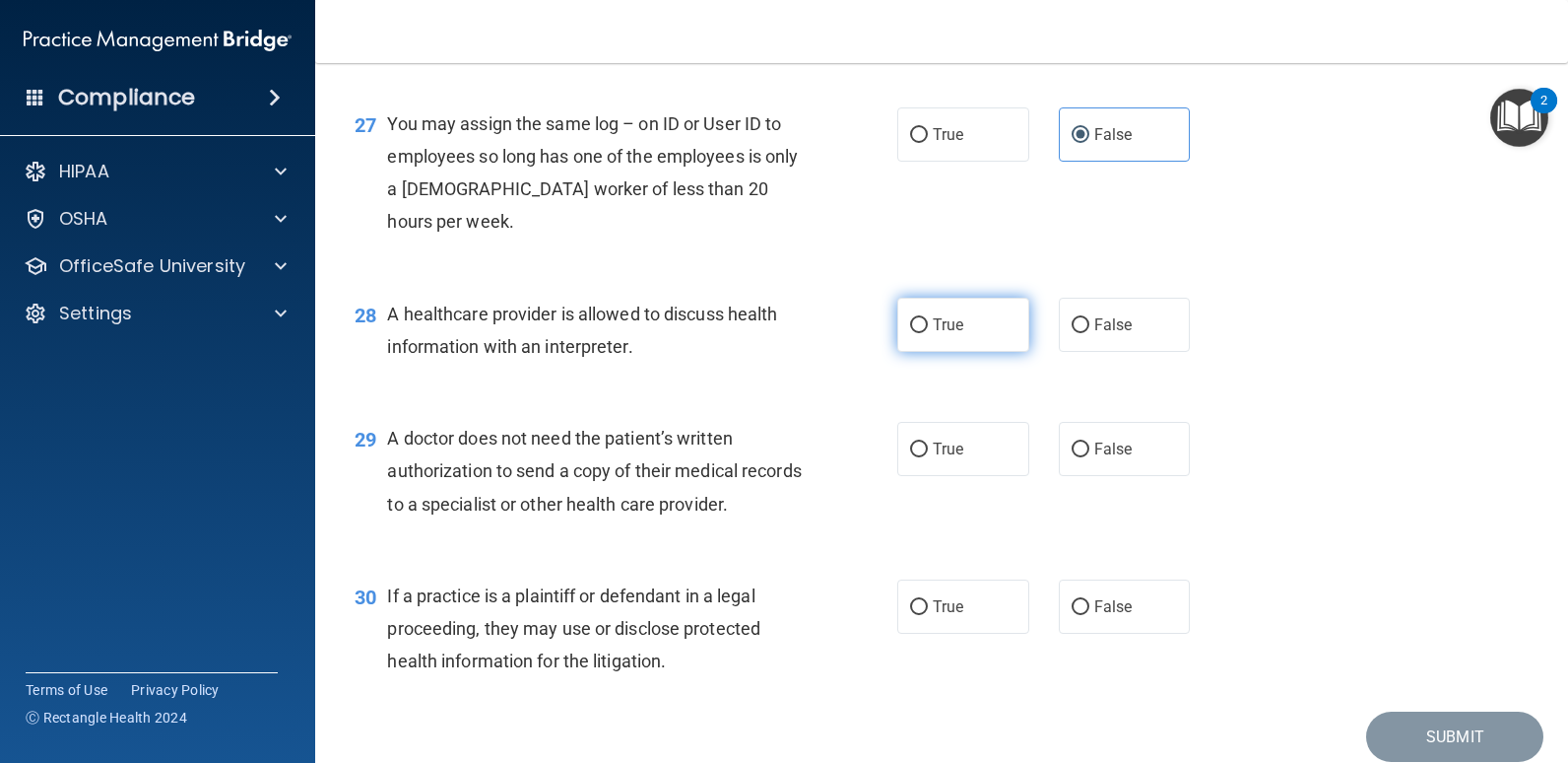
click at [968, 352] on label "True" at bounding box center [963, 324] width 132 height 55
click at [928, 333] on input "True" at bounding box center [919, 325] width 18 height 15
radio input "true"
click at [728, 372] on div "28 A healthcare provider is allowed to discuss health information with an inter…" at bounding box center [626, 334] width 602 height 74
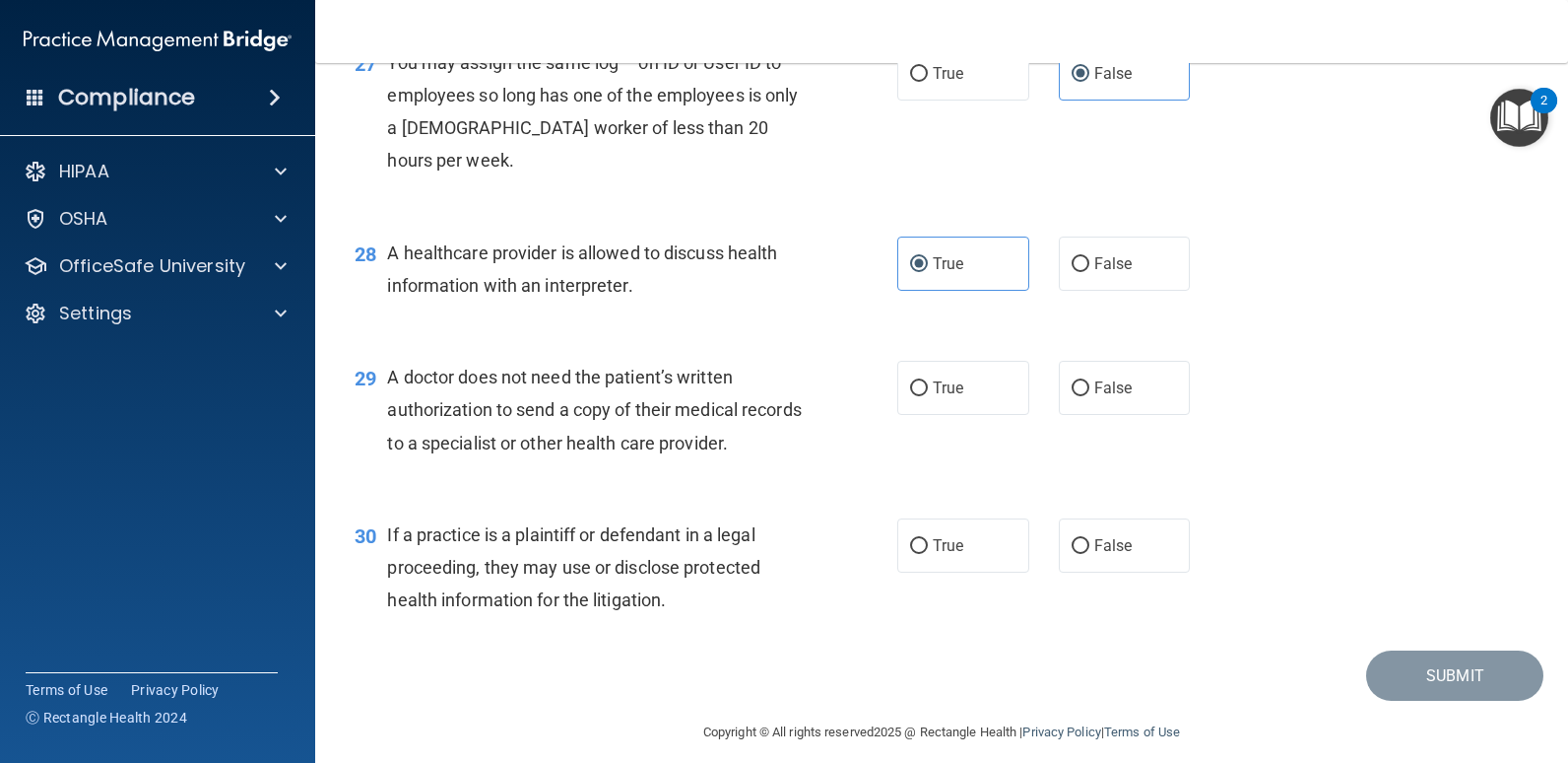
scroll to position [4545, 0]
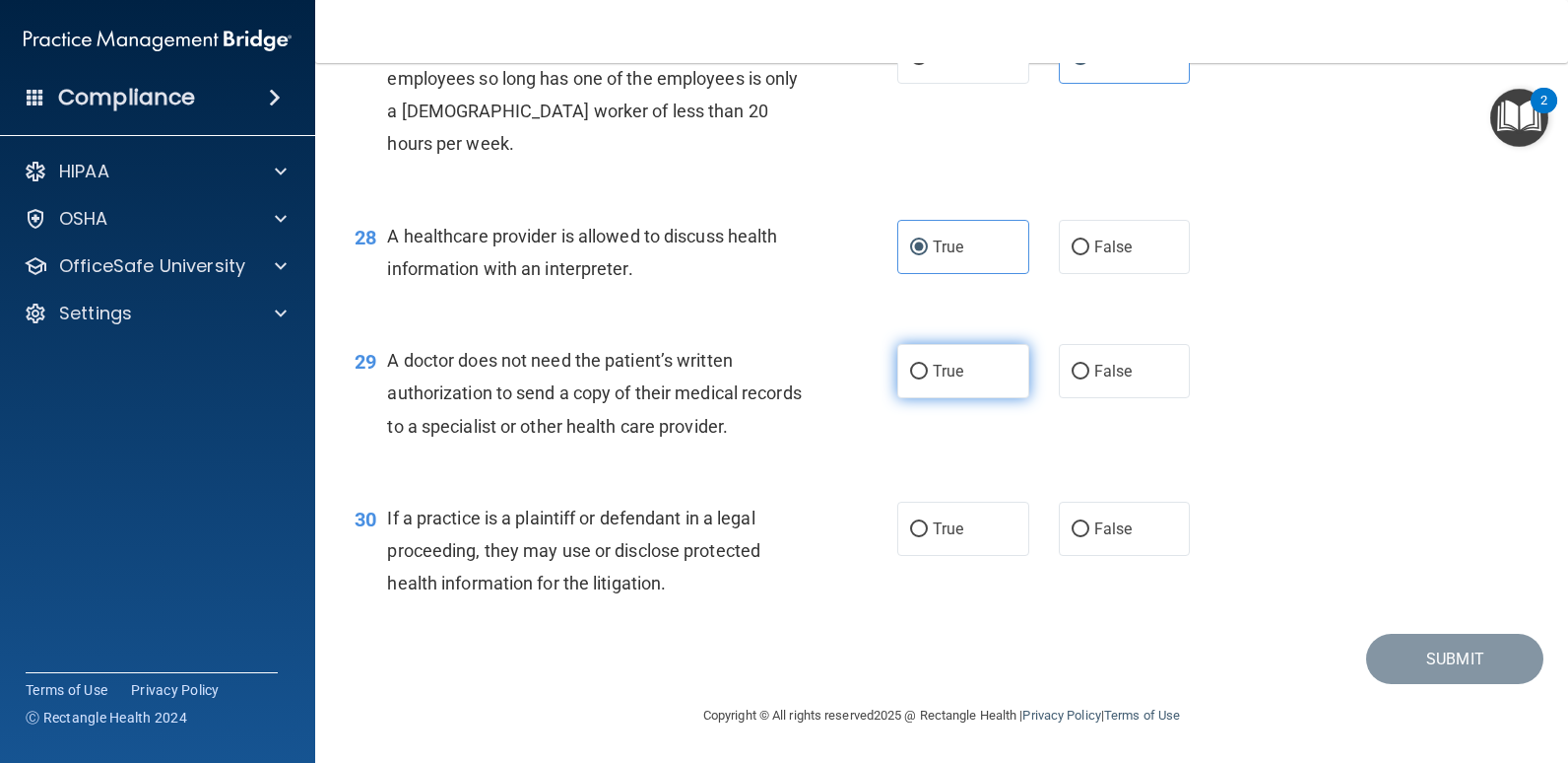
click at [958, 396] on label "True" at bounding box center [963, 371] width 132 height 55
click at [928, 379] on input "True" at bounding box center [919, 372] width 18 height 15
radio input "true"
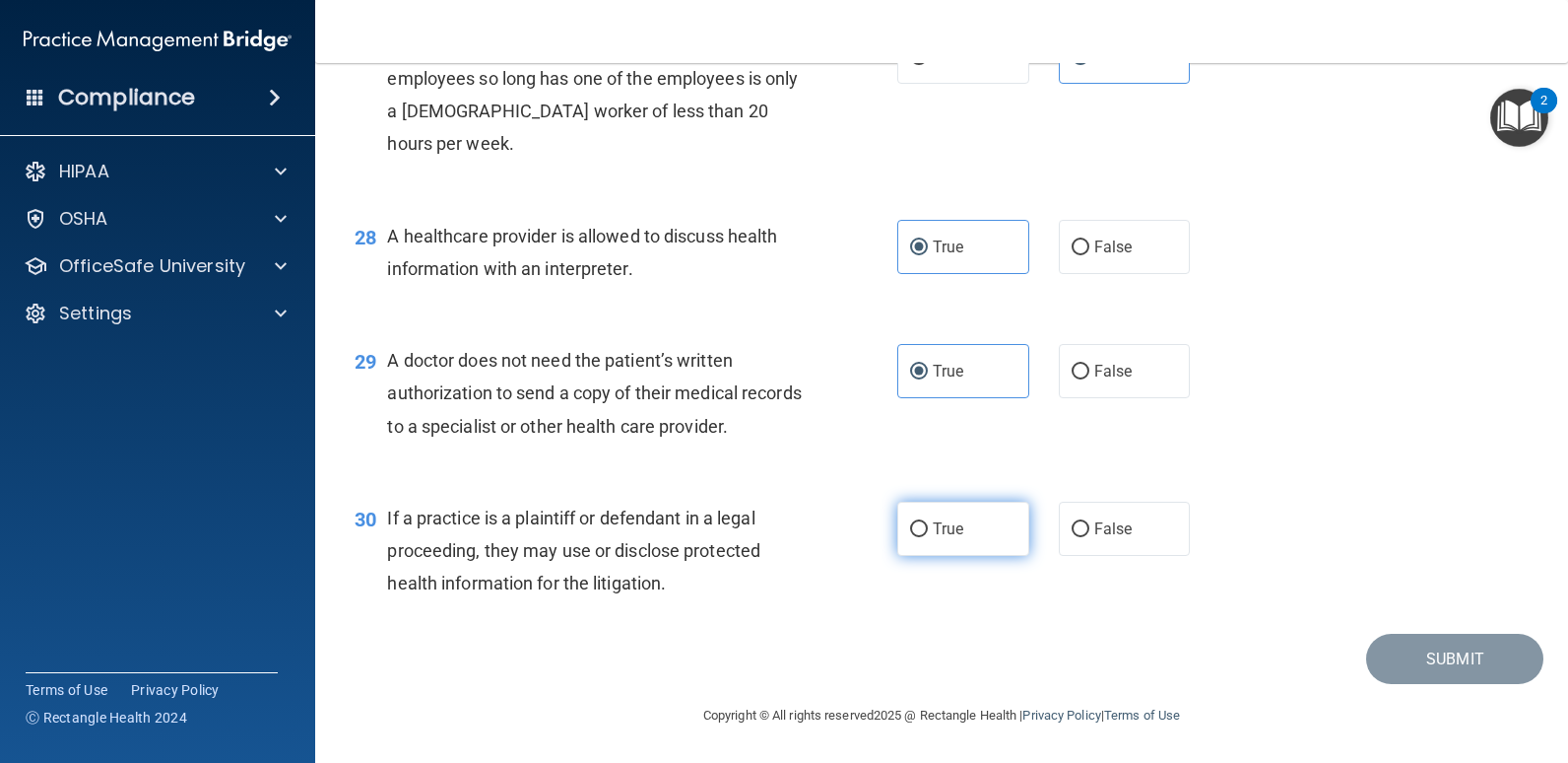
click at [949, 533] on span "True" at bounding box center [948, 528] width 31 height 19
click at [928, 533] on input "True" at bounding box center [919, 529] width 18 height 15
radio input "true"
click at [751, 533] on div "If a practice is a plaintiff or defendant in a legal proceeding, they may use o…" at bounding box center [601, 551] width 429 height 98
click at [1276, 663] on div "Submit" at bounding box center [942, 659] width 1204 height 51
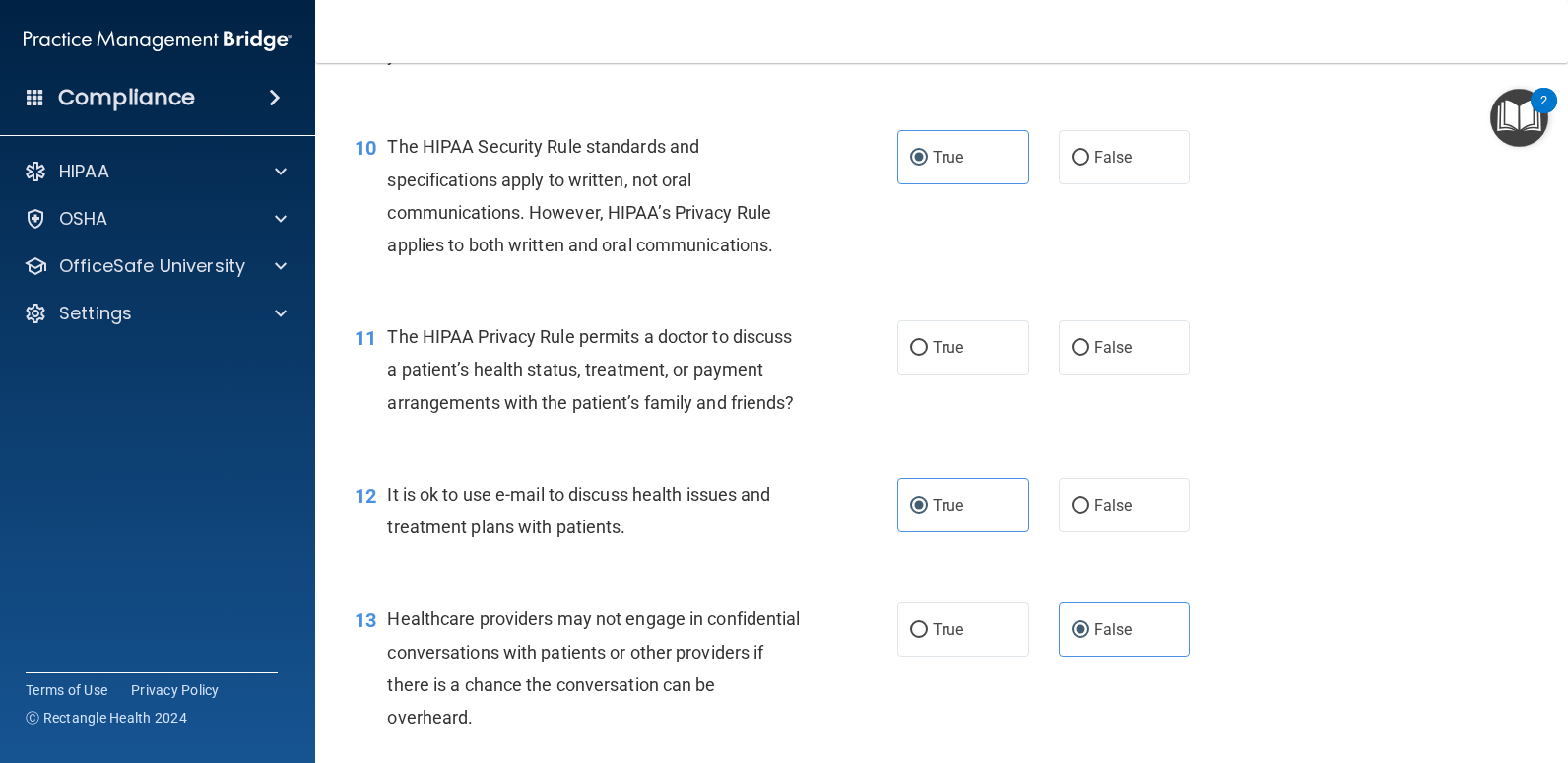
scroll to position [1589, 0]
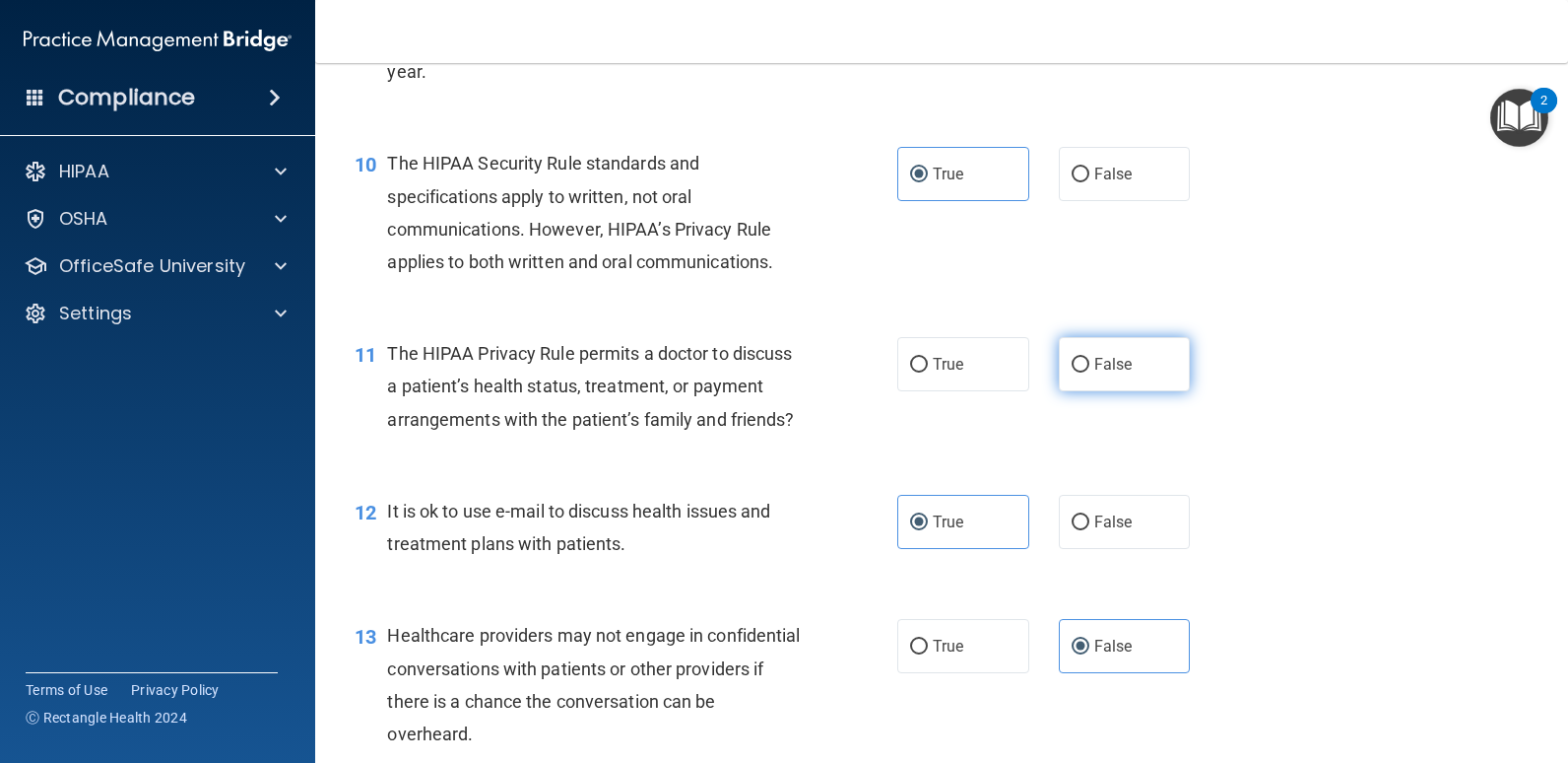
click at [1092, 374] on label "False" at bounding box center [1125, 364] width 132 height 55
click at [1090, 372] on input "False" at bounding box center [1081, 365] width 18 height 15
radio input "true"
click at [1346, 423] on div "11 The HIPAA Privacy Rule permits a doctor to discuss a patient’s health status…" at bounding box center [942, 391] width 1204 height 158
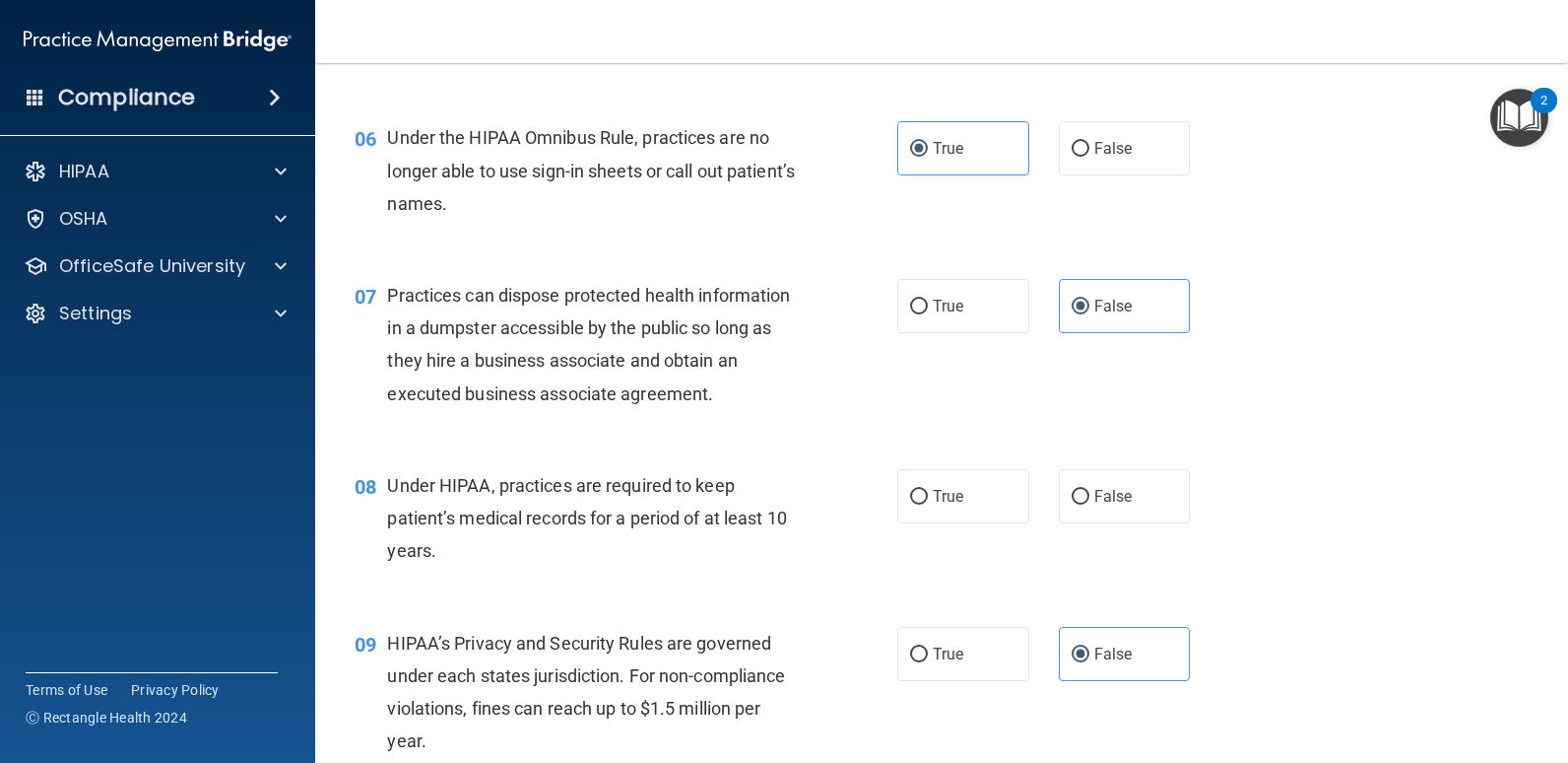
scroll to position [899, 0]
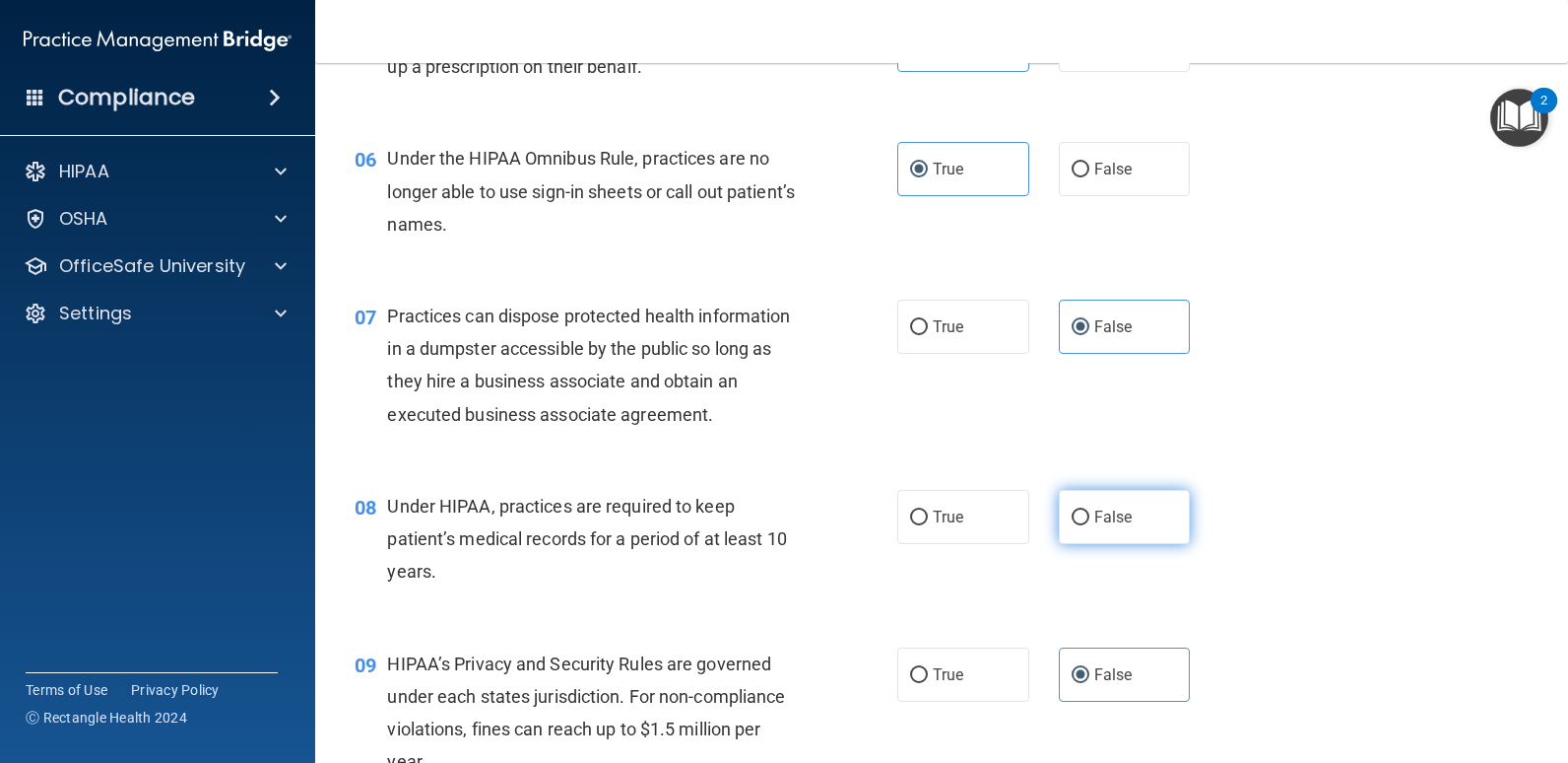
click at [1079, 511] on input "False" at bounding box center [1081, 518] width 18 height 15
radio input "true"
click at [1265, 454] on div "07 Practices can dispose protected health information in a dumpster accessible …" at bounding box center [942, 370] width 1204 height 191
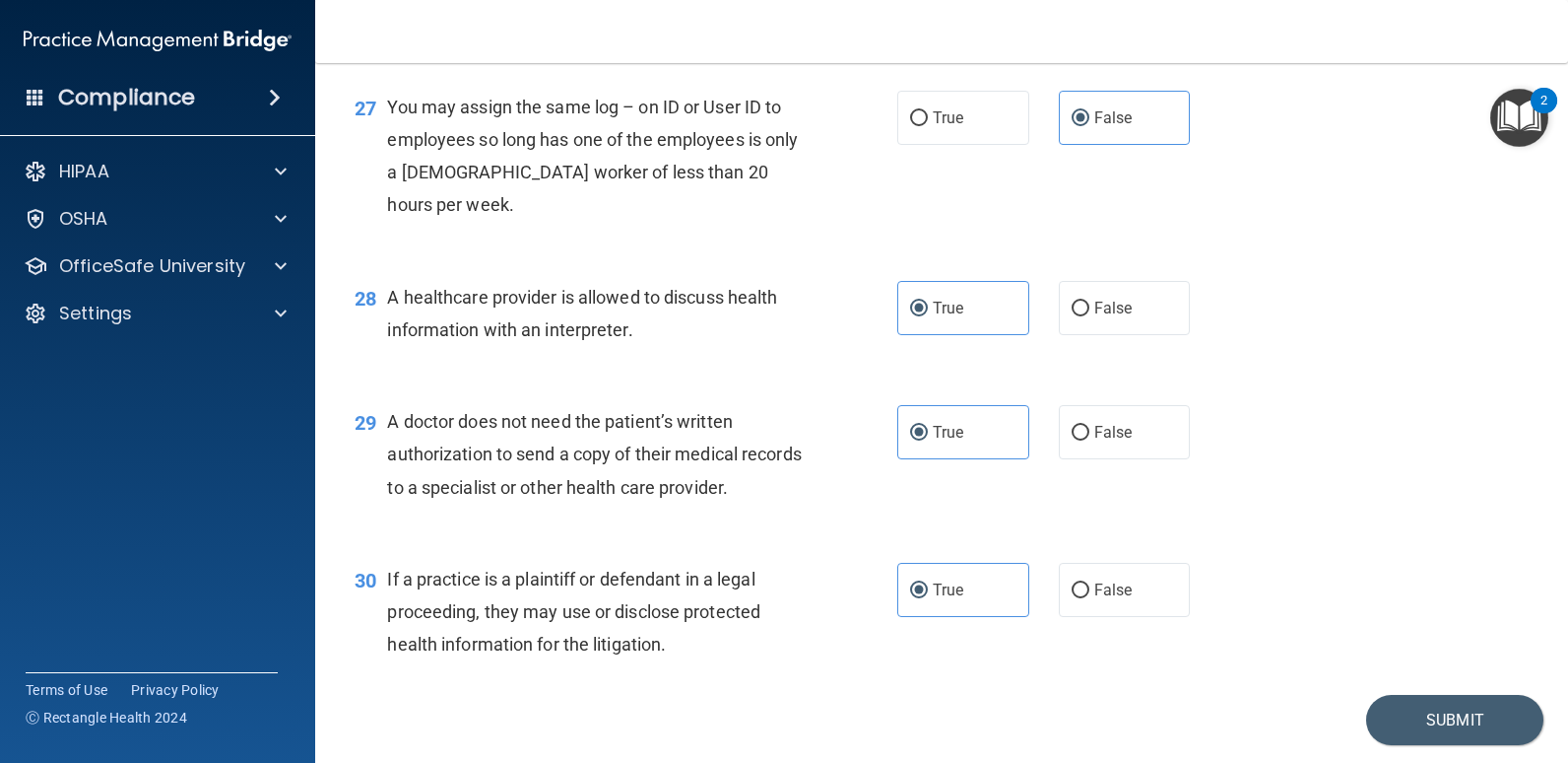
scroll to position [4545, 0]
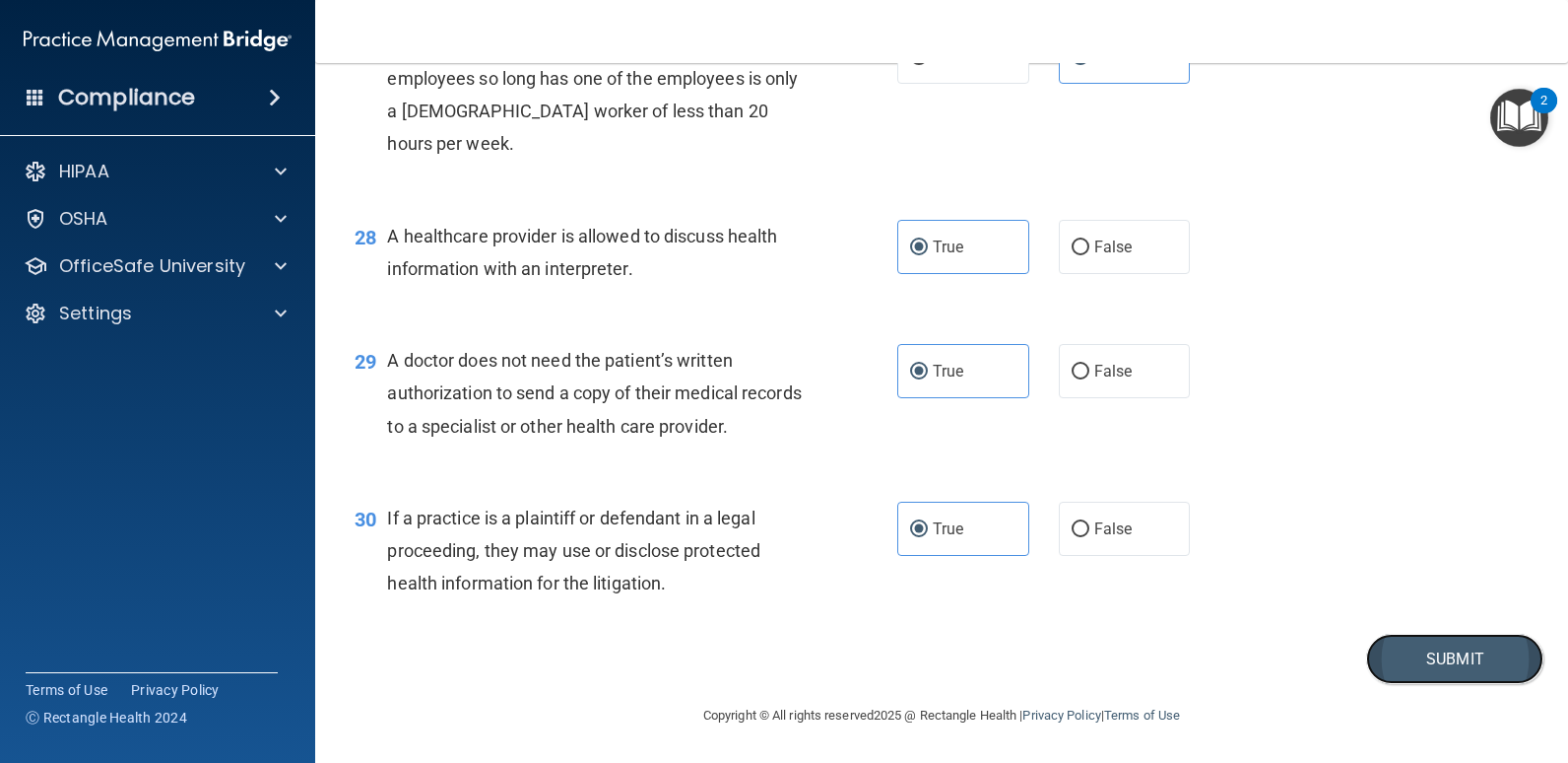
click at [1411, 659] on button "Submit" at bounding box center [1455, 659] width 178 height 51
click at [1403, 645] on button "Submit" at bounding box center [1455, 659] width 178 height 51
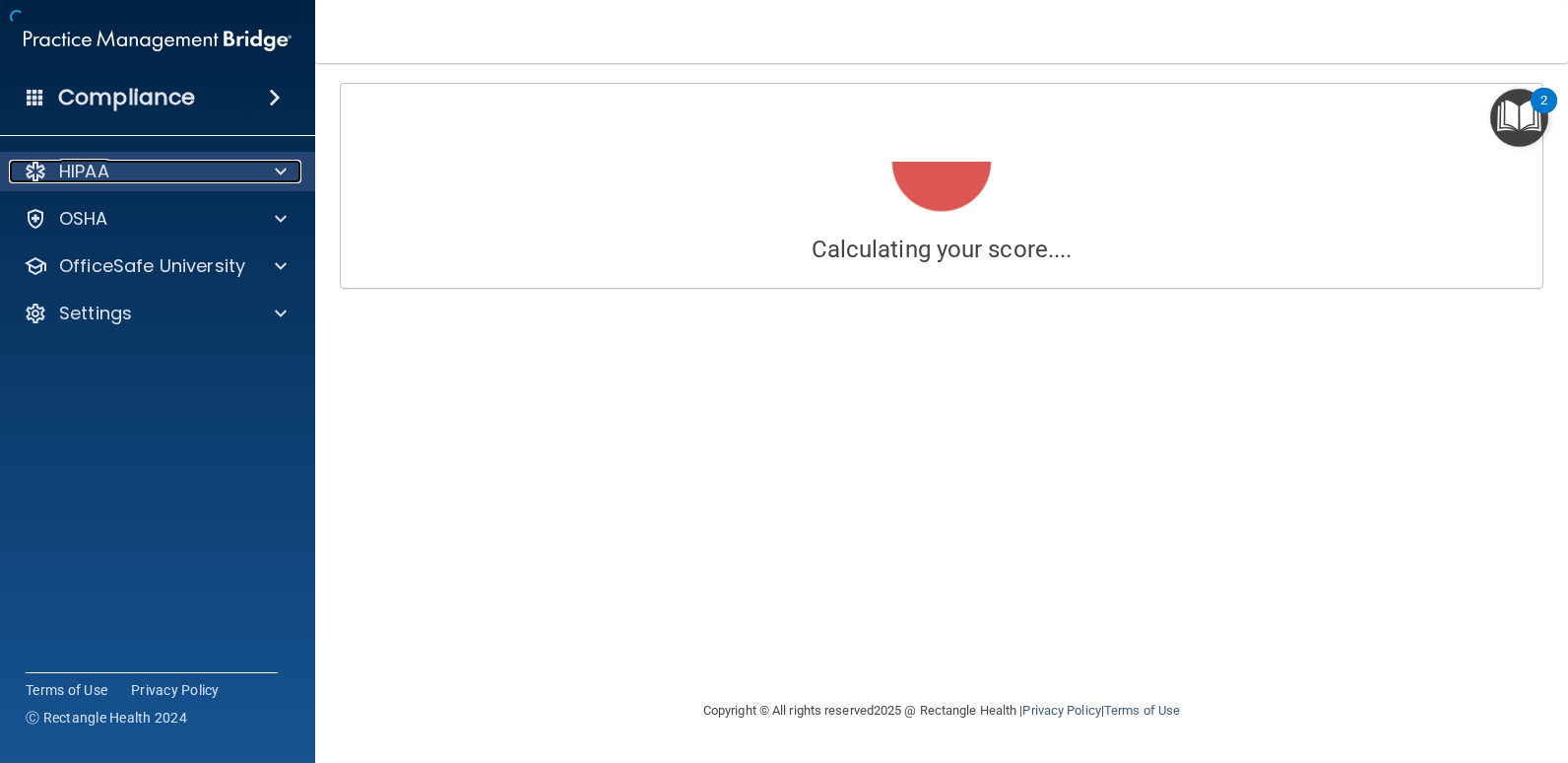
click at [120, 178] on div "HIPAA" at bounding box center [131, 172] width 244 height 24
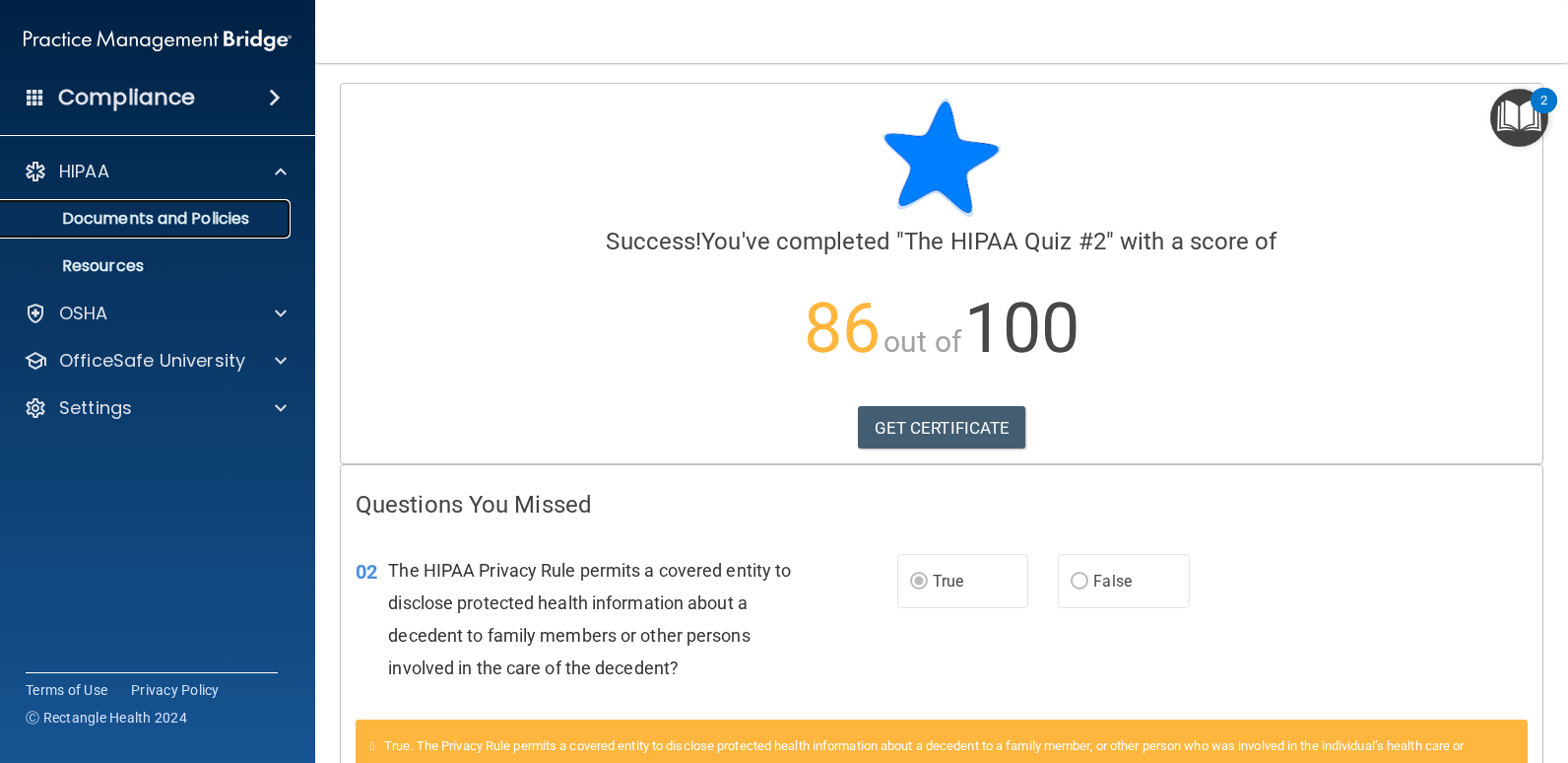
click at [131, 226] on p "Documents and Policies" at bounding box center [147, 219] width 269 height 20
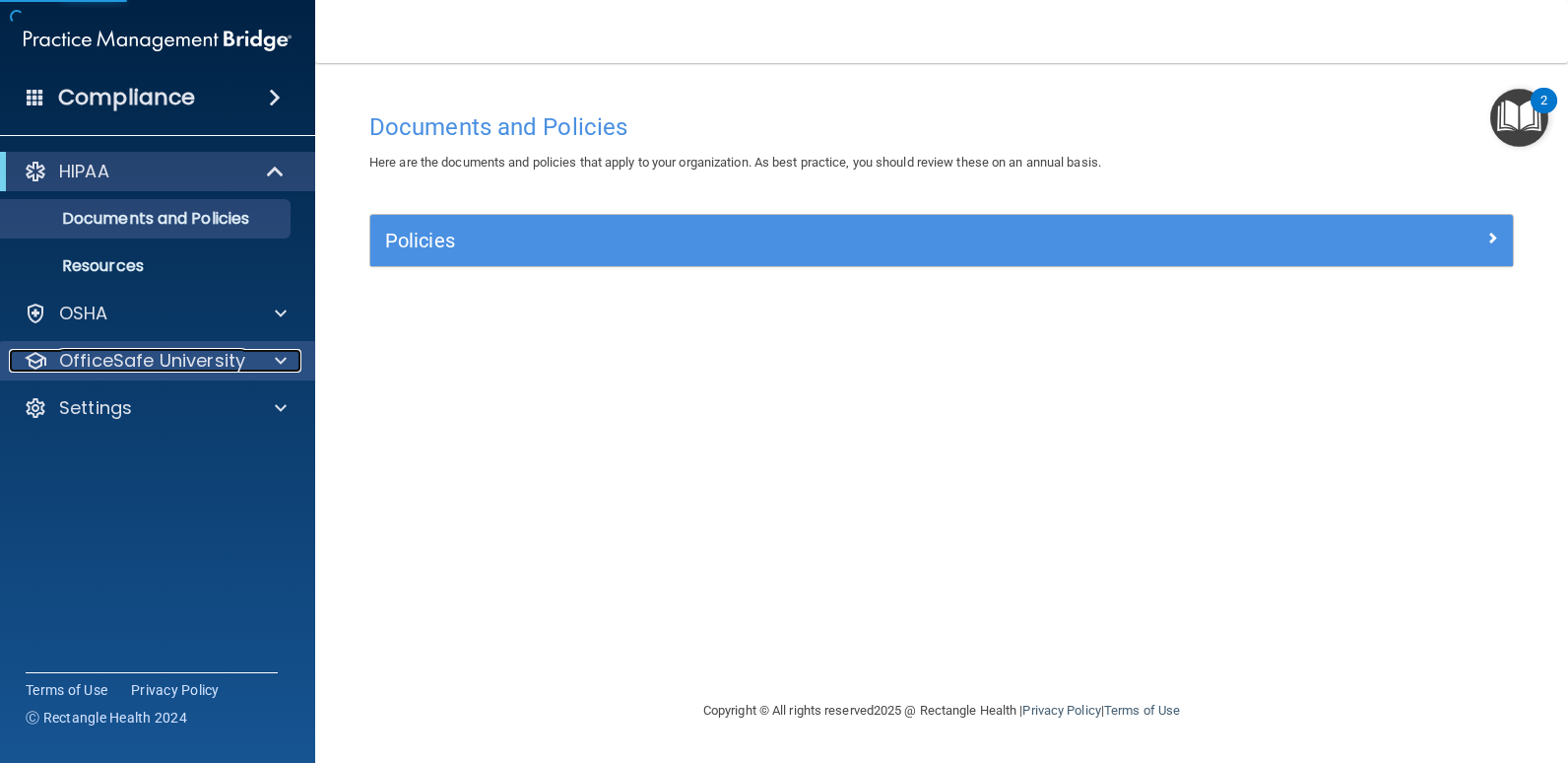
click at [89, 363] on p "OfficeSafe University" at bounding box center [153, 361] width 186 height 24
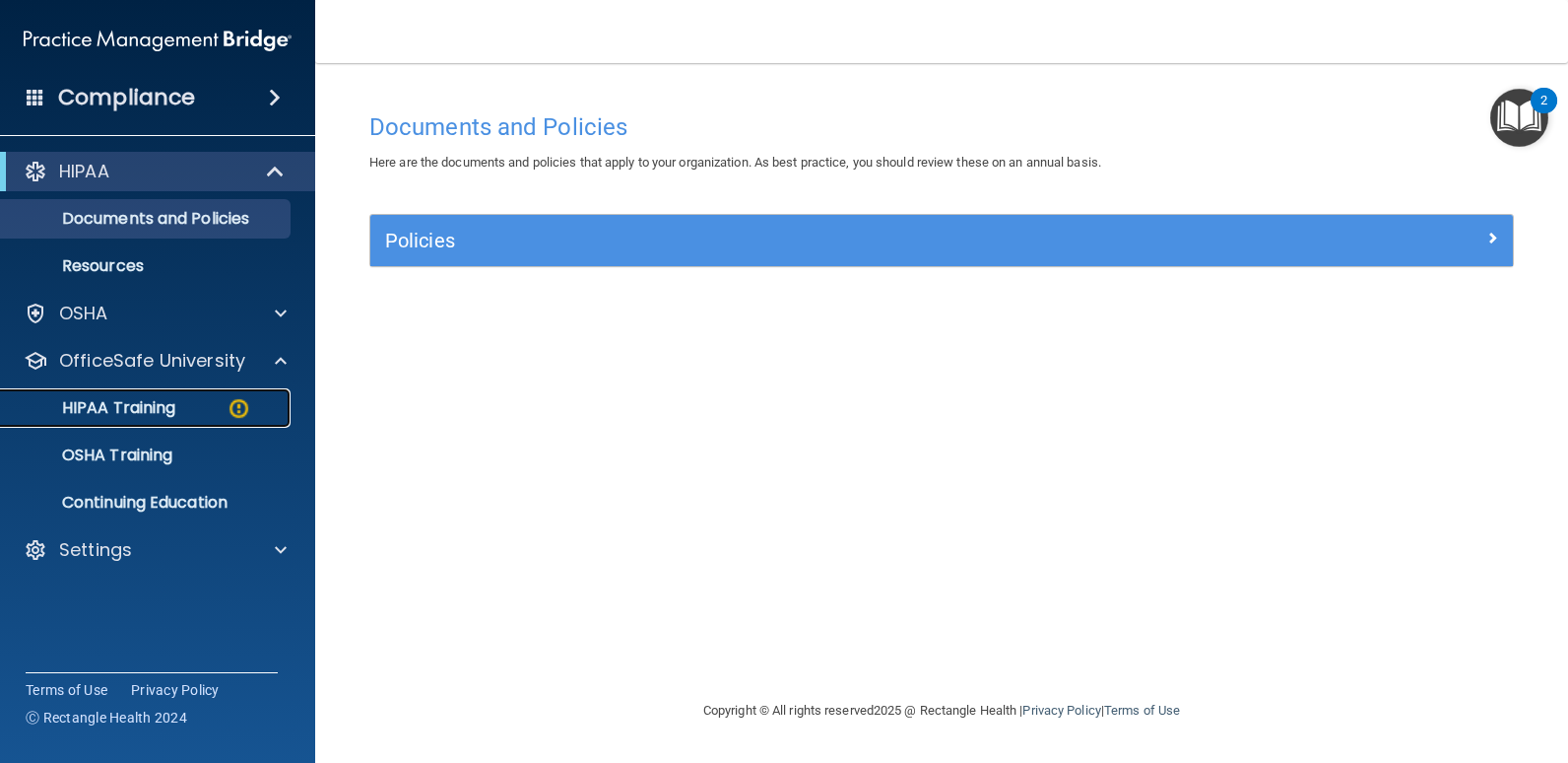
click at [121, 399] on p "HIPAA Training" at bounding box center [94, 408] width 163 height 20
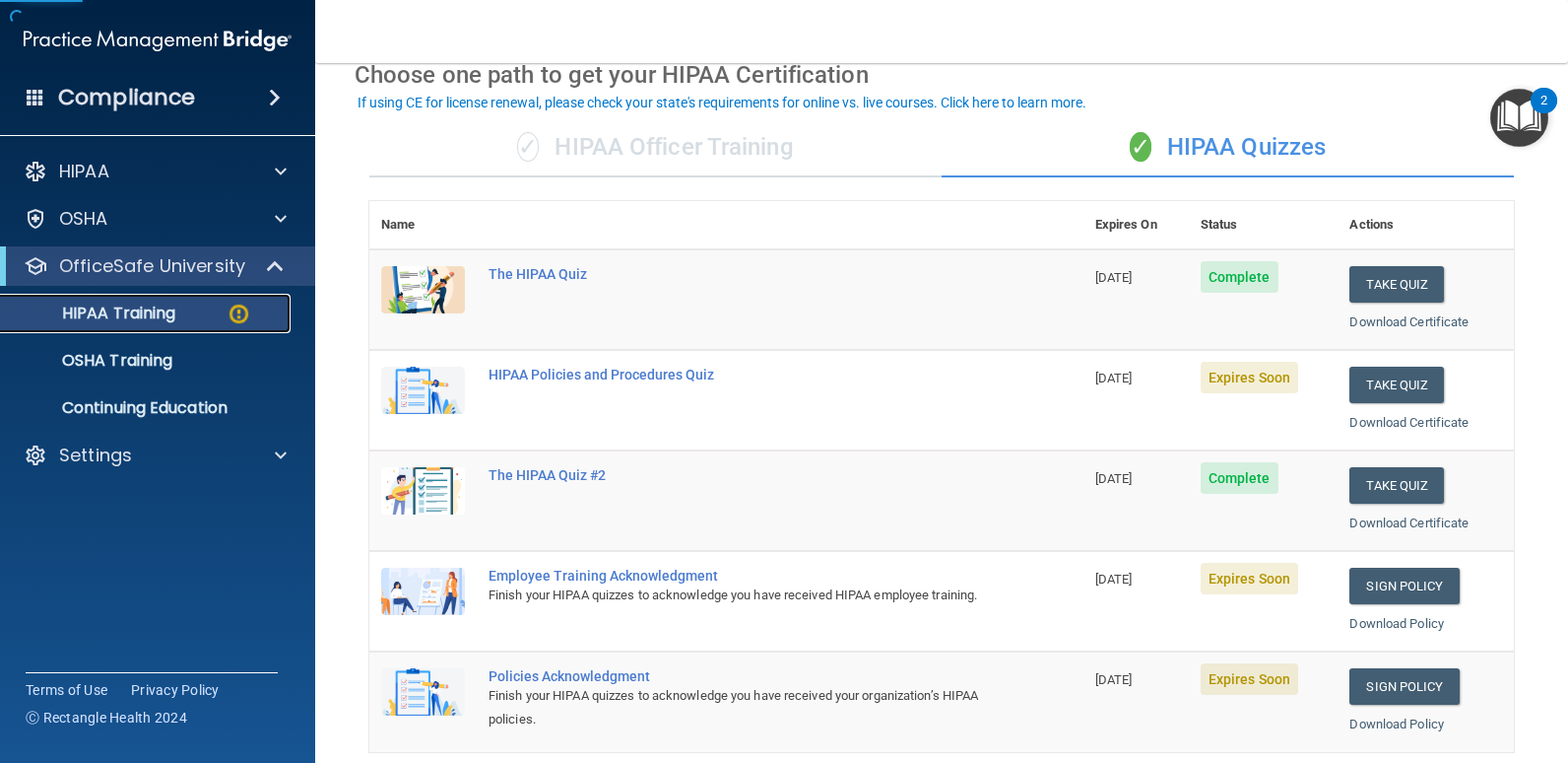
scroll to position [98, 0]
click at [1383, 377] on button "Take Quiz" at bounding box center [1396, 383] width 94 height 37
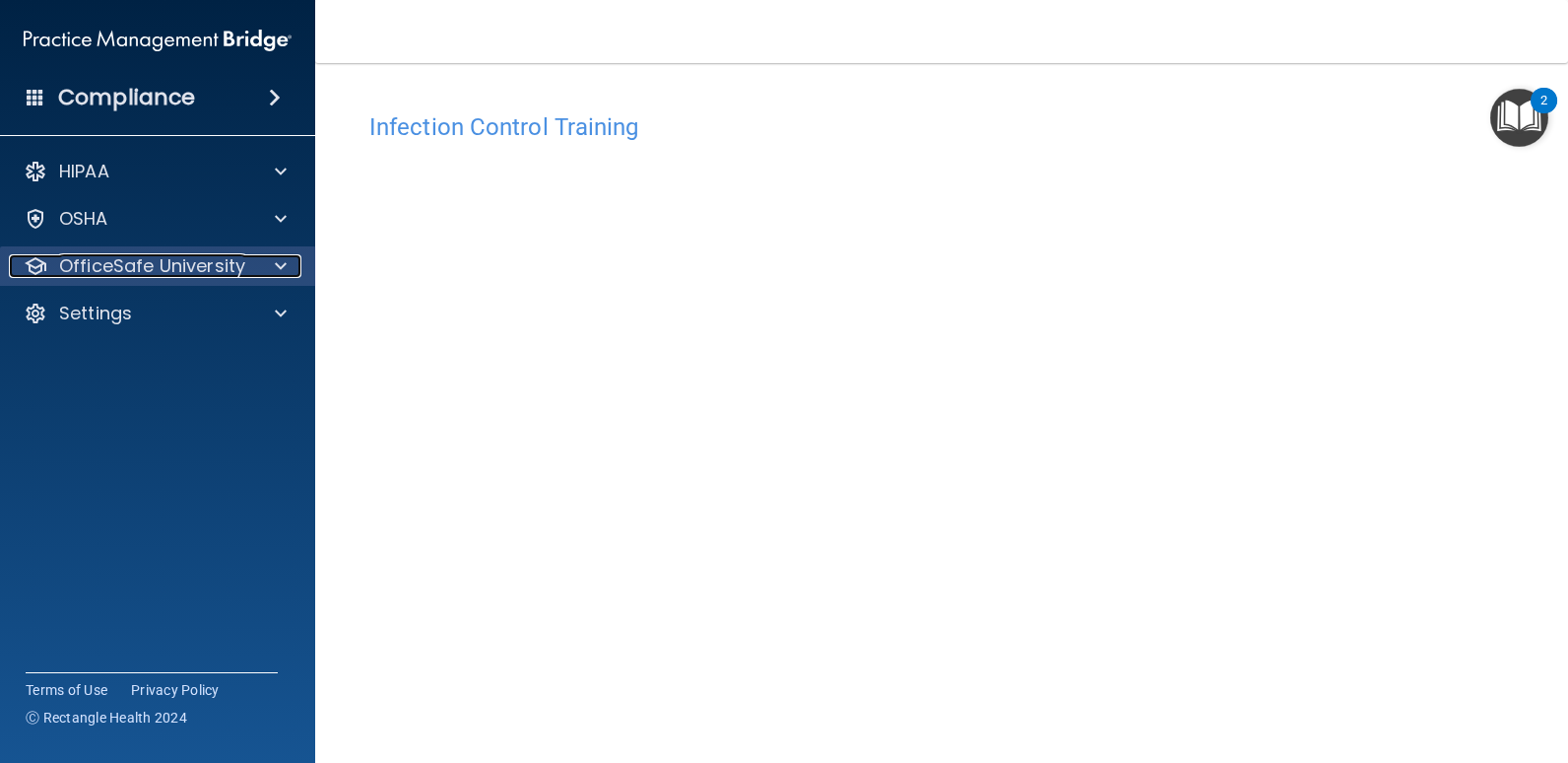
click at [163, 276] on p "OfficeSafe University" at bounding box center [153, 266] width 186 height 24
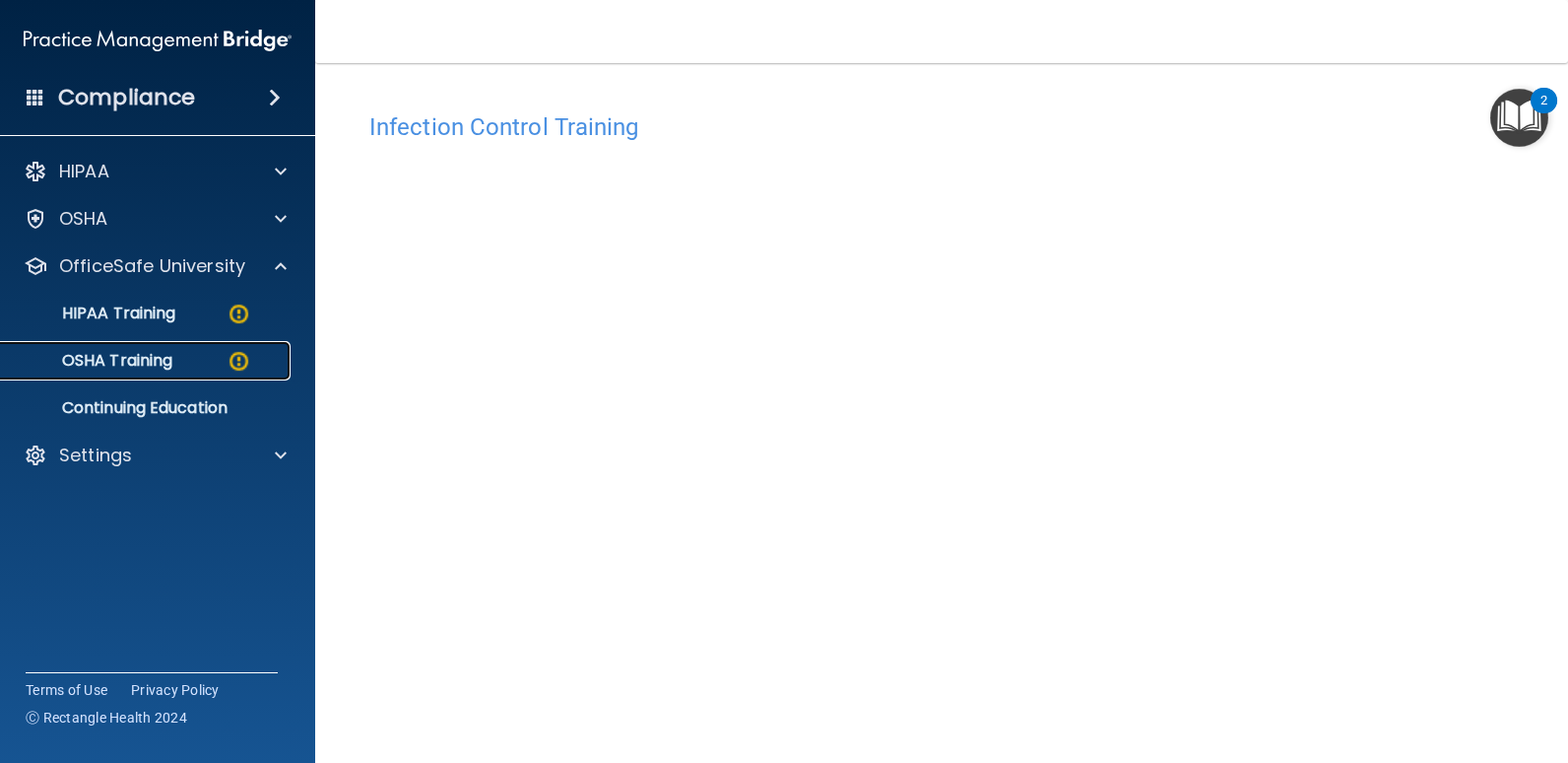
click at [148, 359] on p "OSHA Training" at bounding box center [92, 361] width 160 height 20
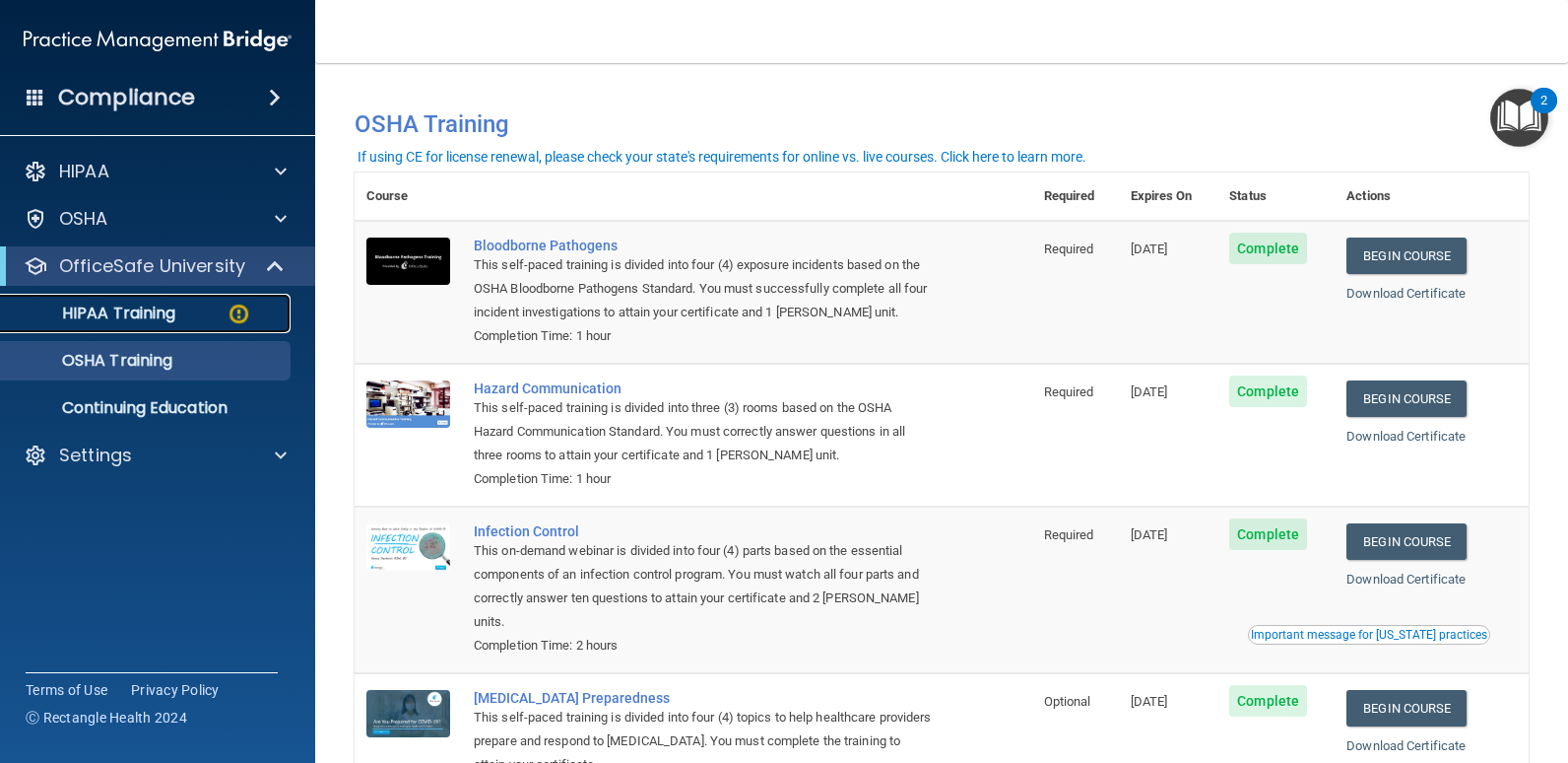
click at [149, 322] on p "HIPAA Training" at bounding box center [94, 314] width 163 height 20
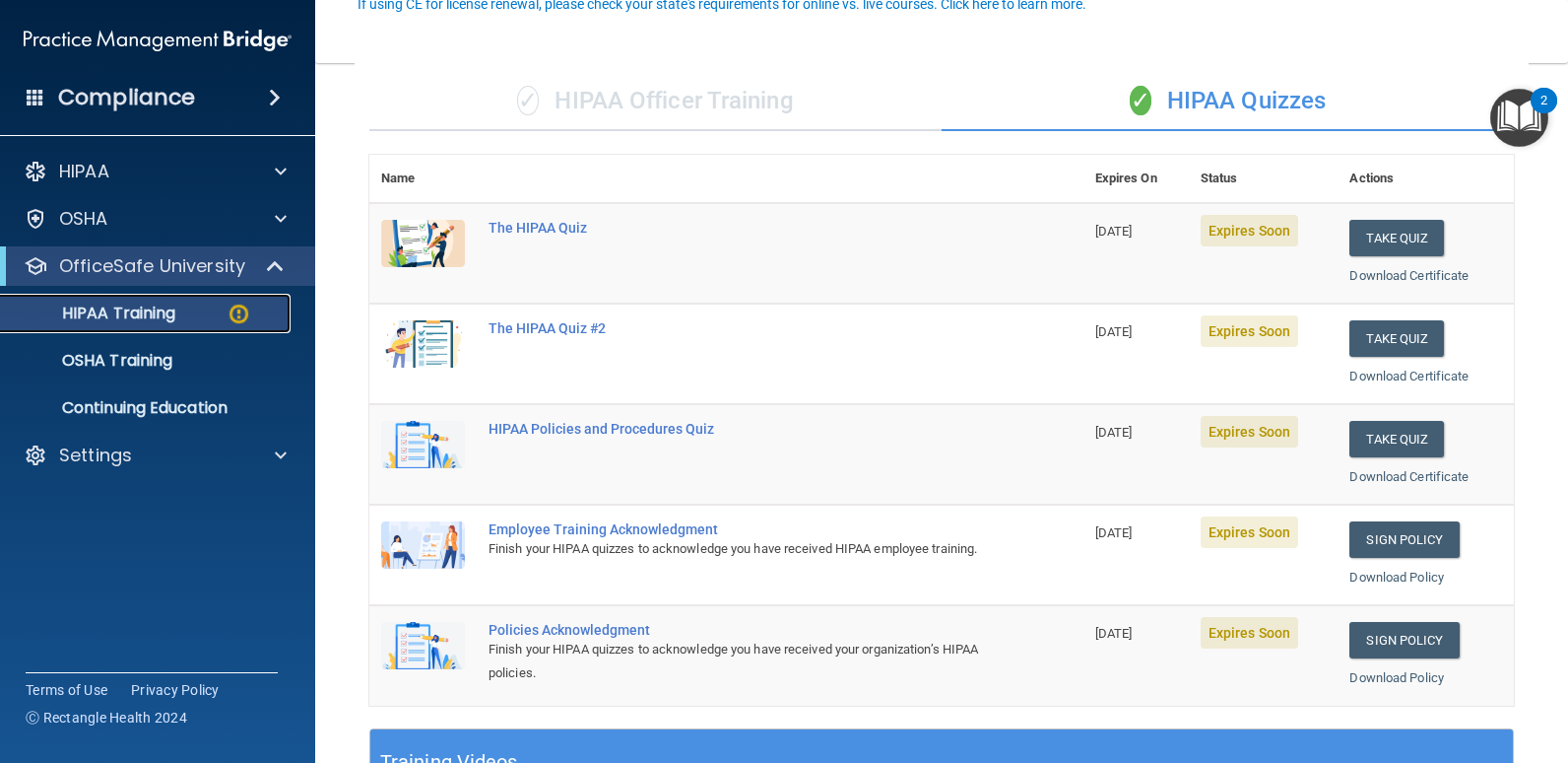
scroll to position [197, 0]
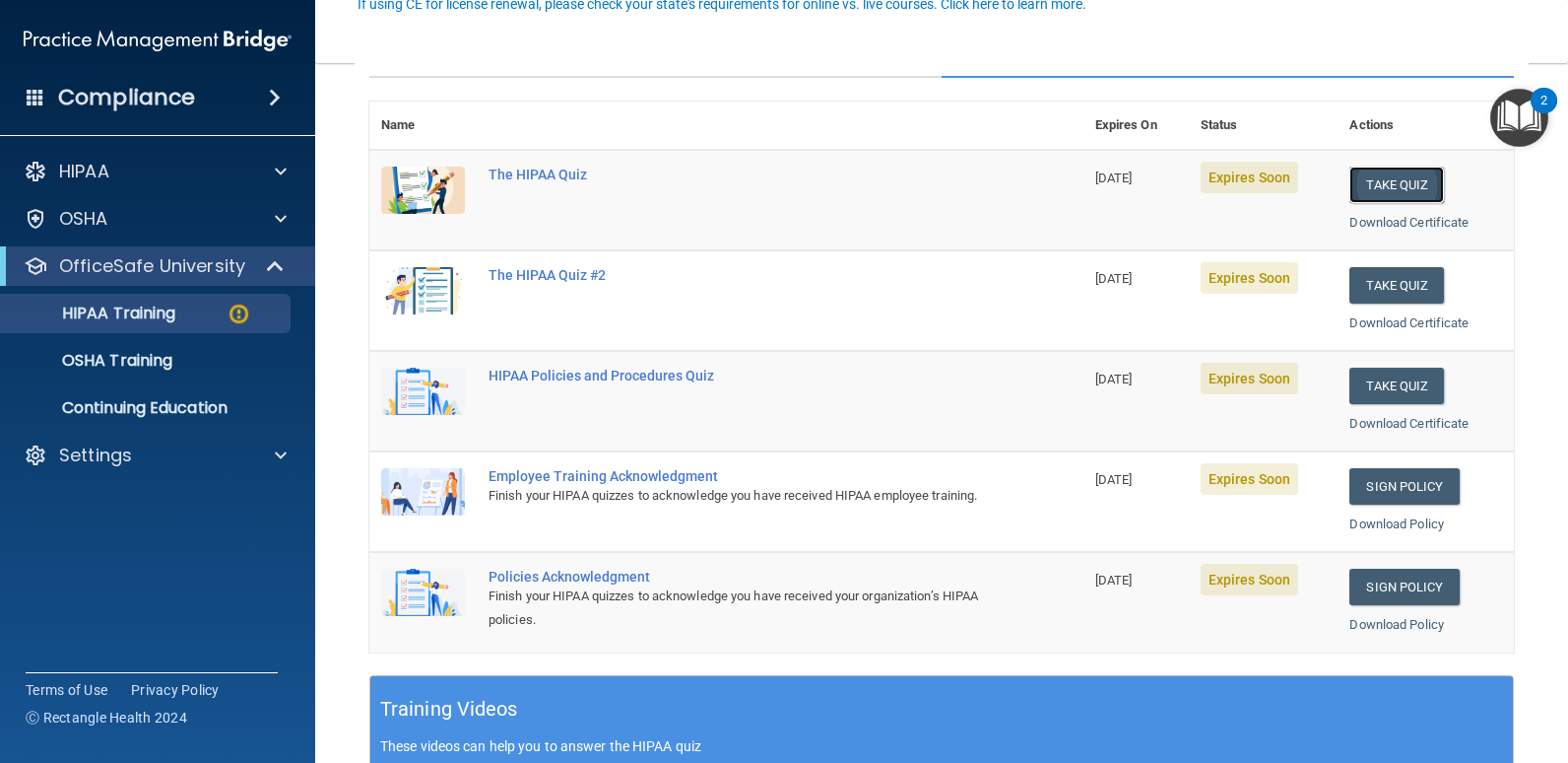
click at [1398, 190] on button "Take Quiz" at bounding box center [1396, 185] width 94 height 37
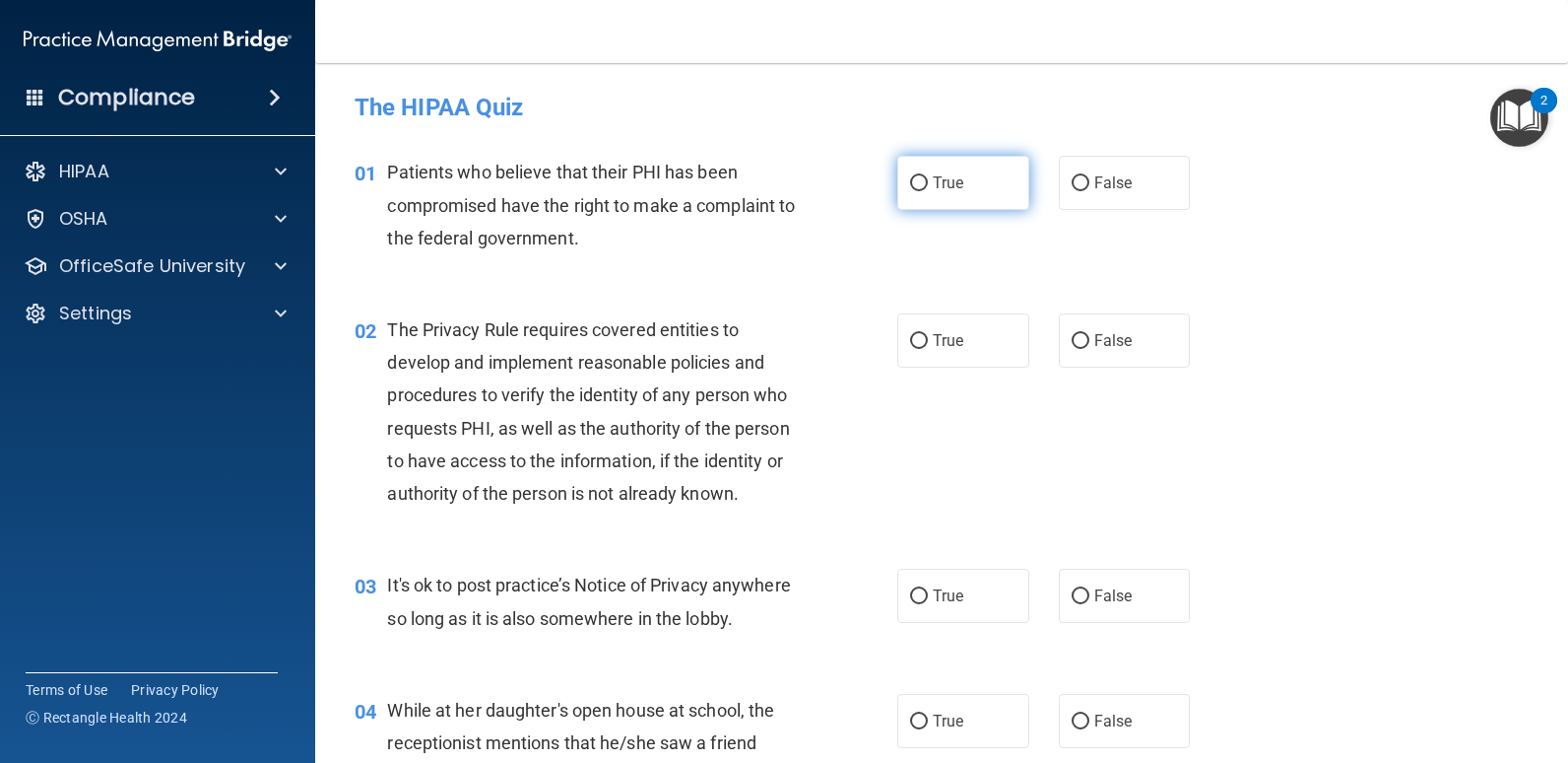
click at [951, 178] on span "True" at bounding box center [948, 183] width 31 height 19
click at [928, 178] on input "True" at bounding box center [919, 184] width 18 height 15
radio input "true"
click at [905, 246] on div "01 Patients who believe that their PHI has been compromised have the right to m…" at bounding box center [626, 209] width 602 height 108
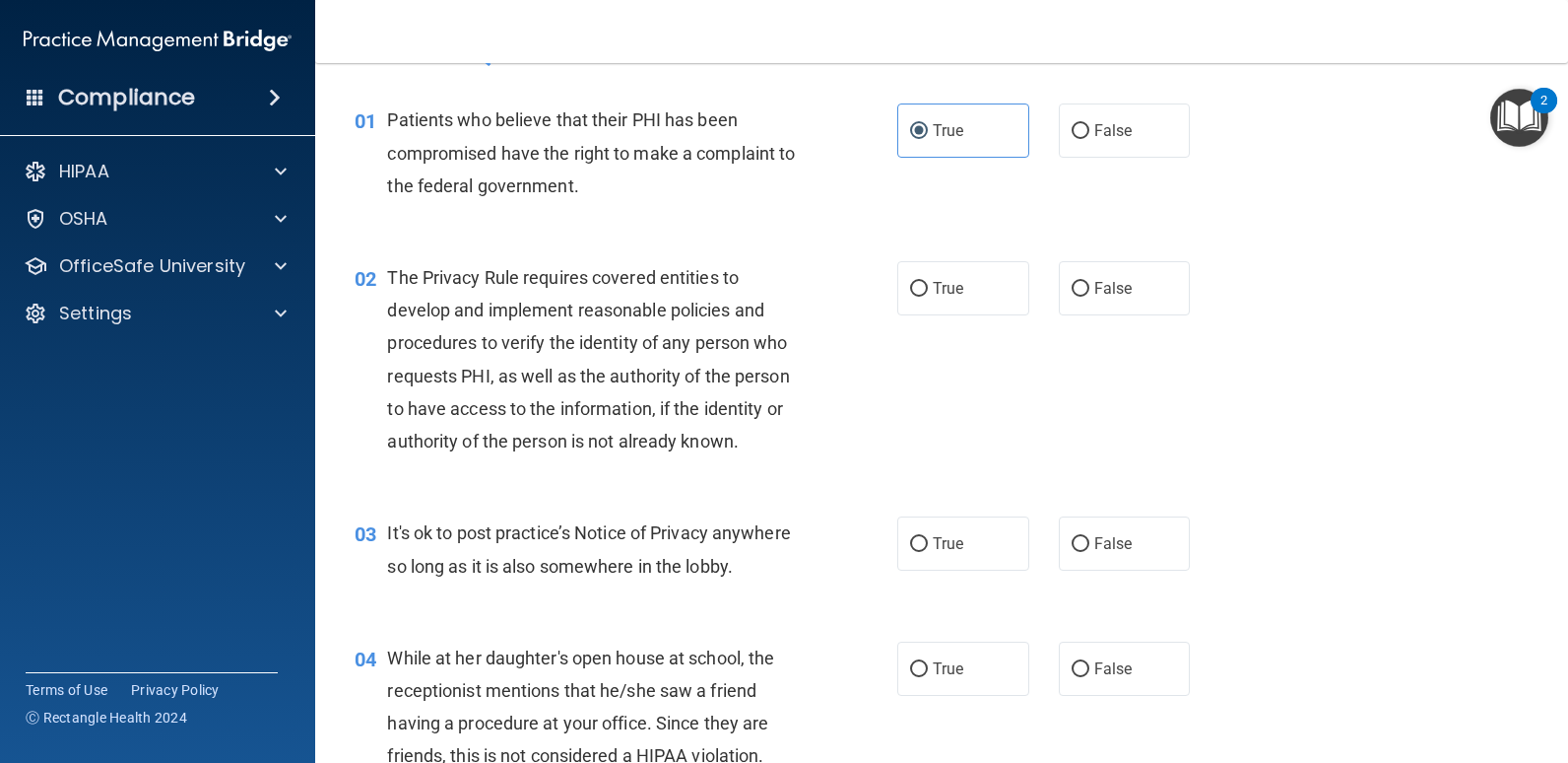
scroll to position [98, 0]
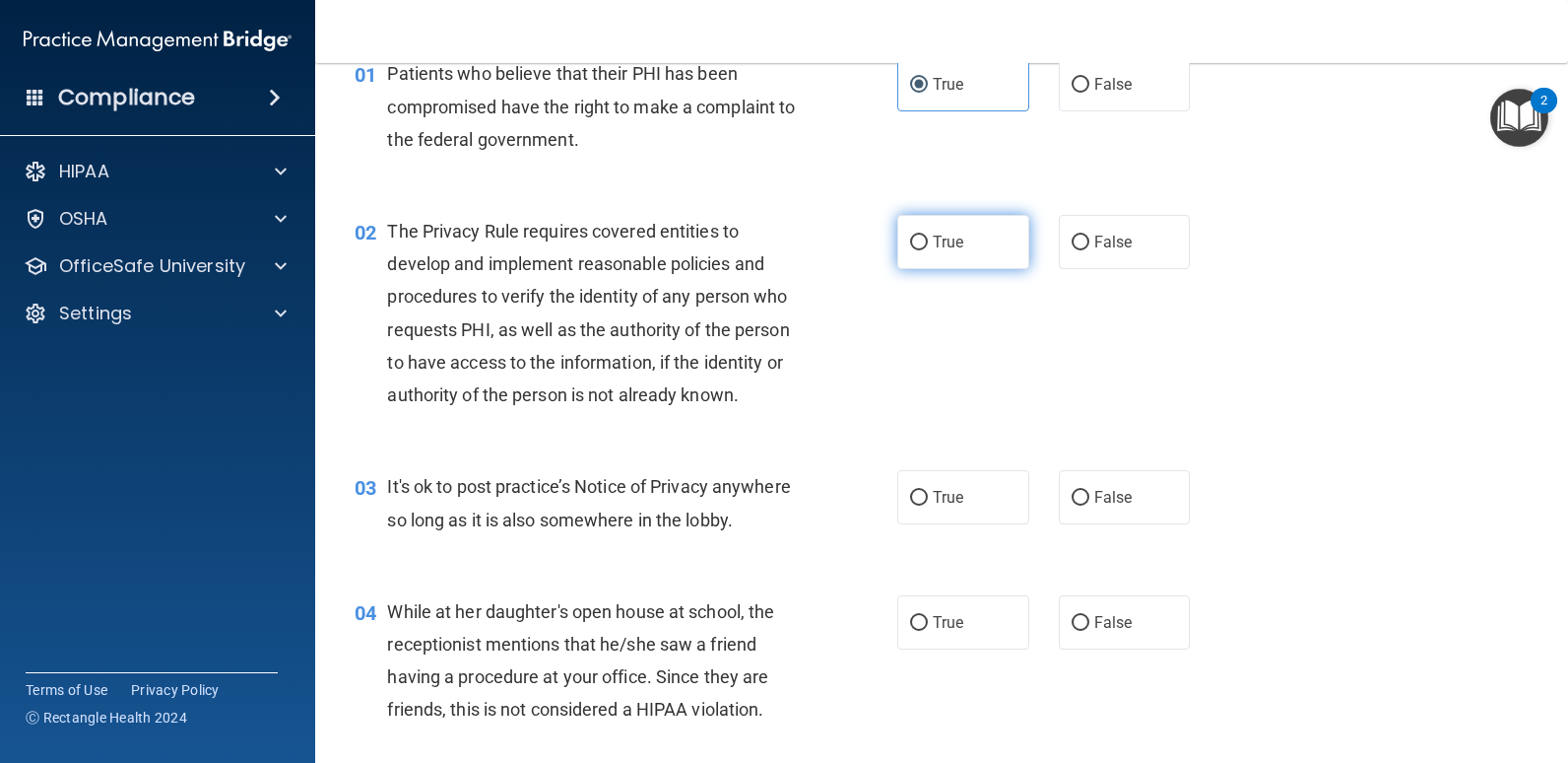
click at [924, 245] on label "True" at bounding box center [963, 242] width 132 height 55
click at [924, 245] on input "True" at bounding box center [919, 242] width 18 height 15
radio input "true"
click at [836, 354] on div "02 The Privacy Rule requires covered entities to develop and implement reasonab…" at bounding box center [626, 318] width 602 height 206
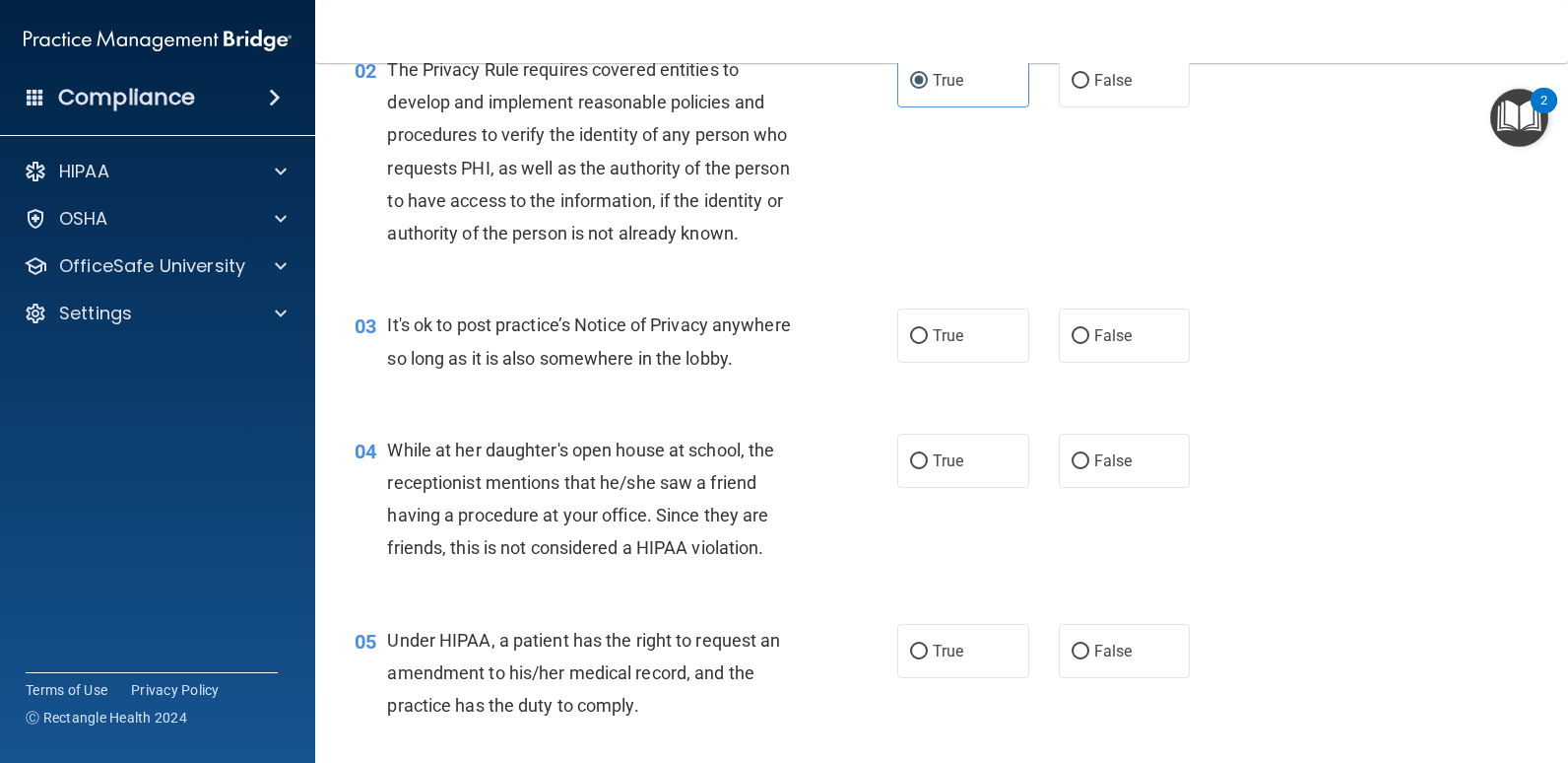
scroll to position [296, 0]
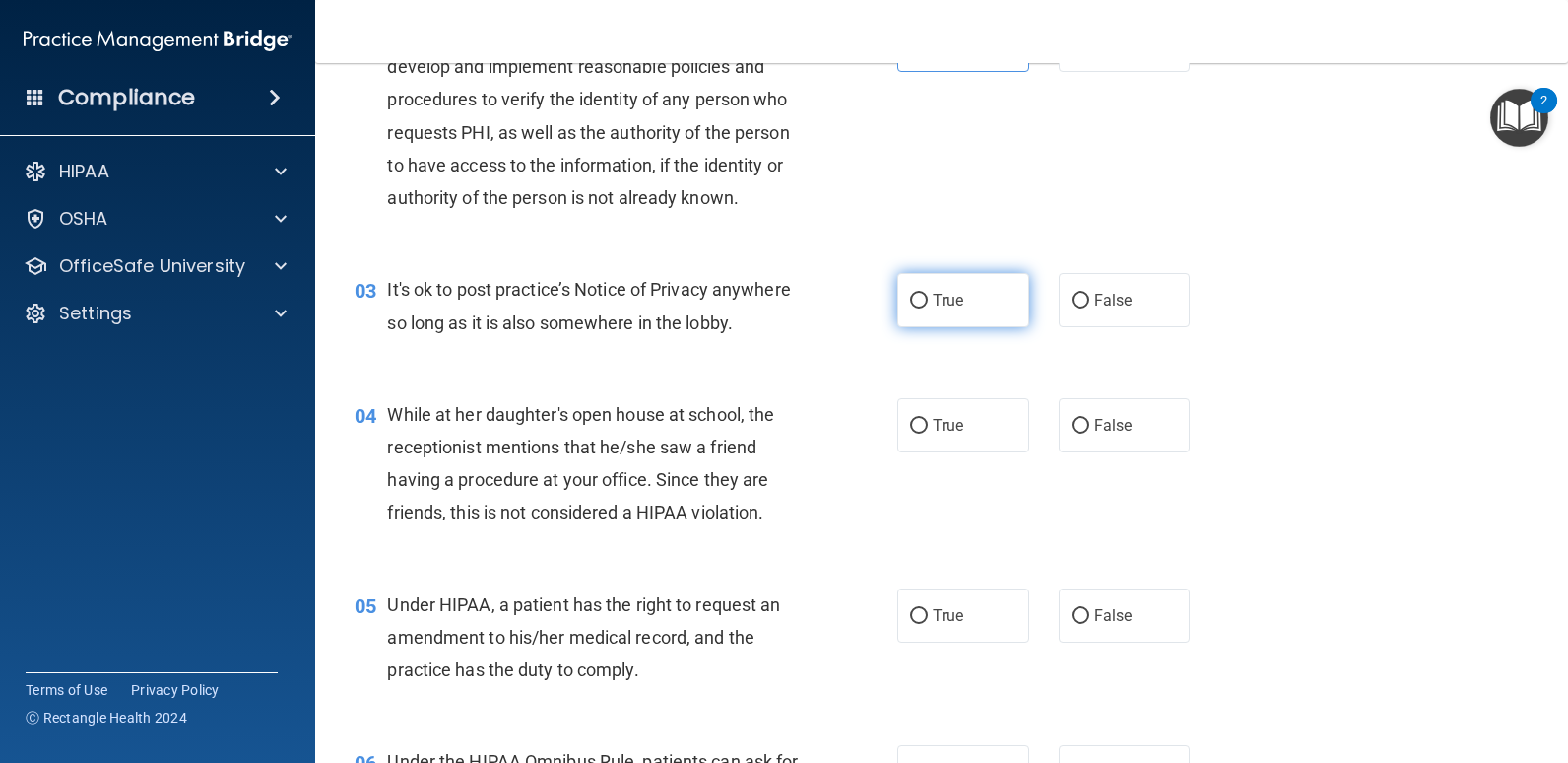
click at [920, 309] on input "True" at bounding box center [919, 301] width 18 height 15
radio input "true"
click at [812, 348] on div "03 It's ok to post practice’s Notice of Privacy anywhere so long as it is also …" at bounding box center [626, 310] width 602 height 74
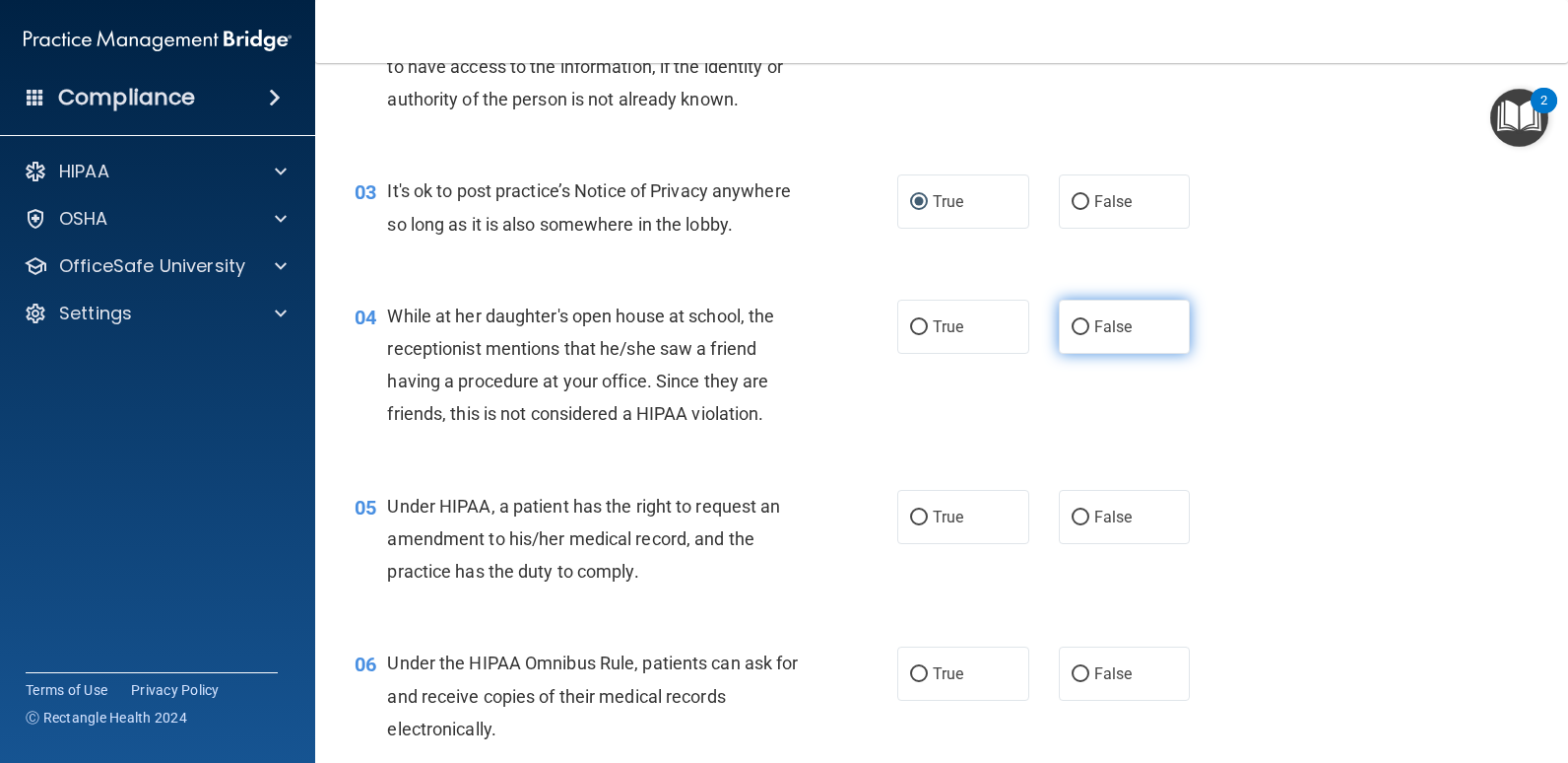
click at [1099, 343] on label "False" at bounding box center [1125, 326] width 132 height 55
click at [1090, 335] on input "False" at bounding box center [1081, 327] width 18 height 15
radio input "true"
click at [1048, 389] on div "04 While at her daughter's open house at school, the receptionist mentions that…" at bounding box center [942, 370] width 1204 height 191
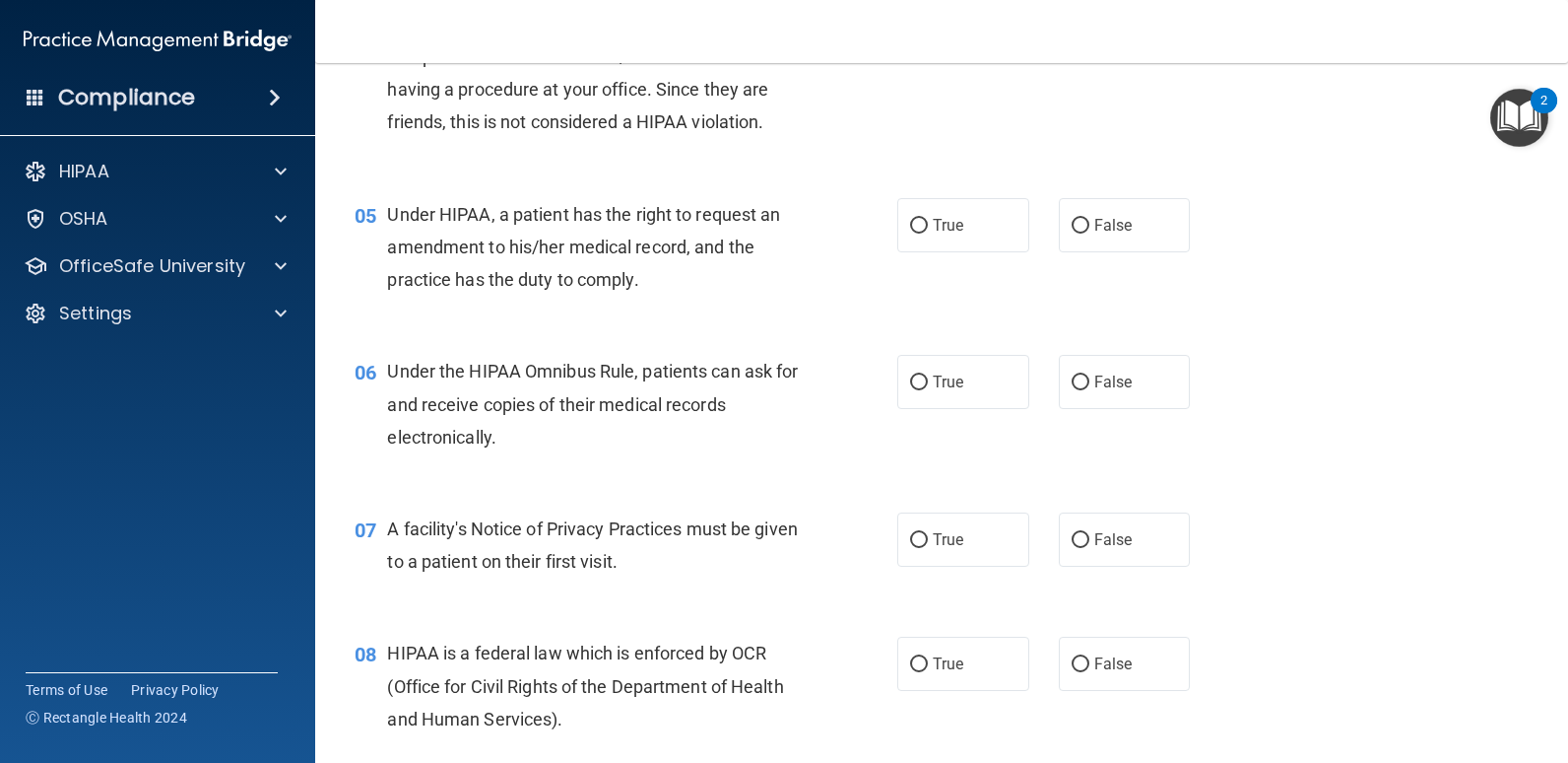
scroll to position [690, 0]
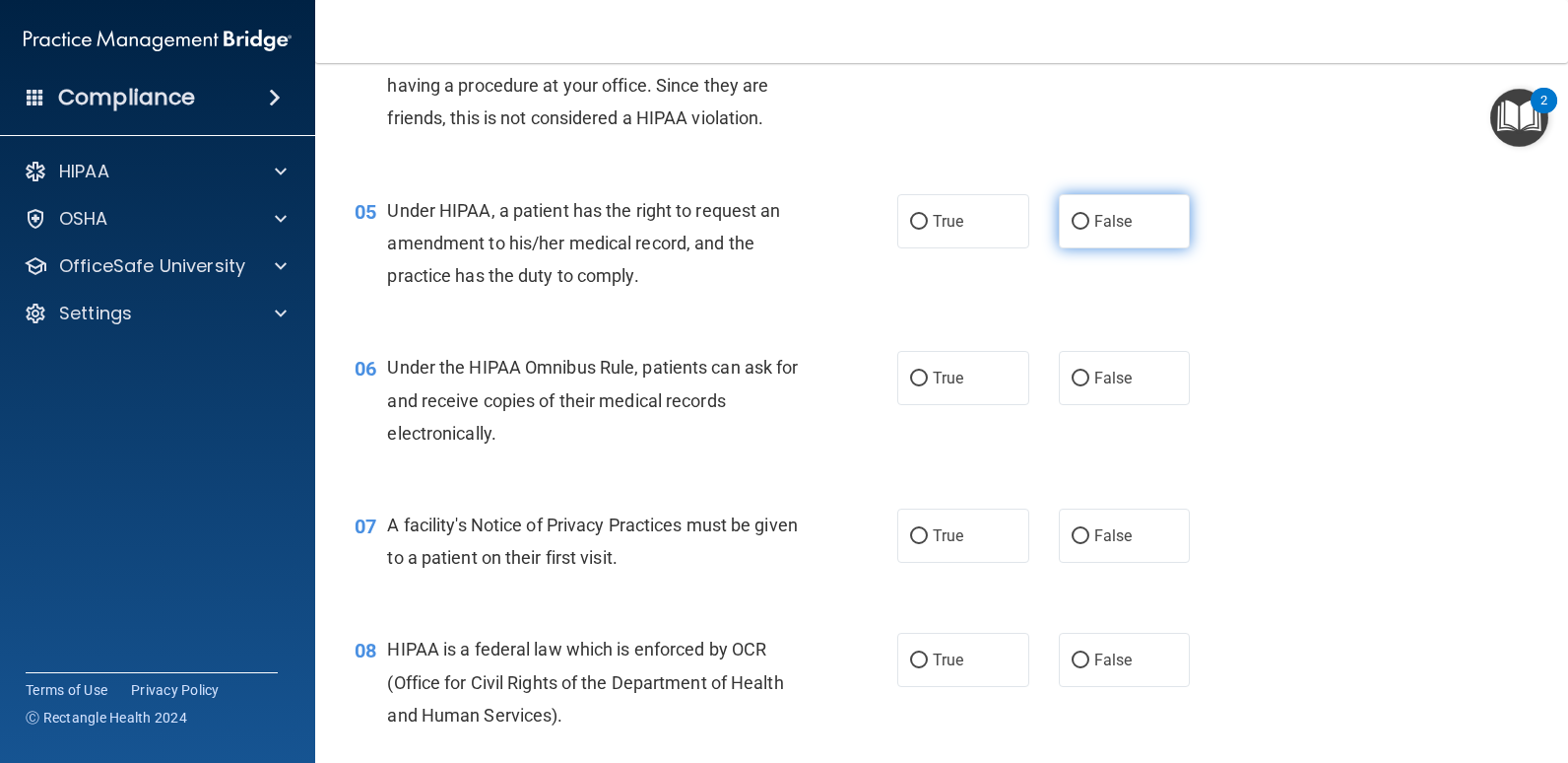
click at [1095, 233] on label "False" at bounding box center [1125, 221] width 132 height 55
click at [1090, 229] on input "False" at bounding box center [1081, 222] width 18 height 15
radio input "true"
click at [1030, 281] on div "05 Under HIPAA, a patient has the right to request an amendment to his/her medi…" at bounding box center [942, 248] width 1204 height 158
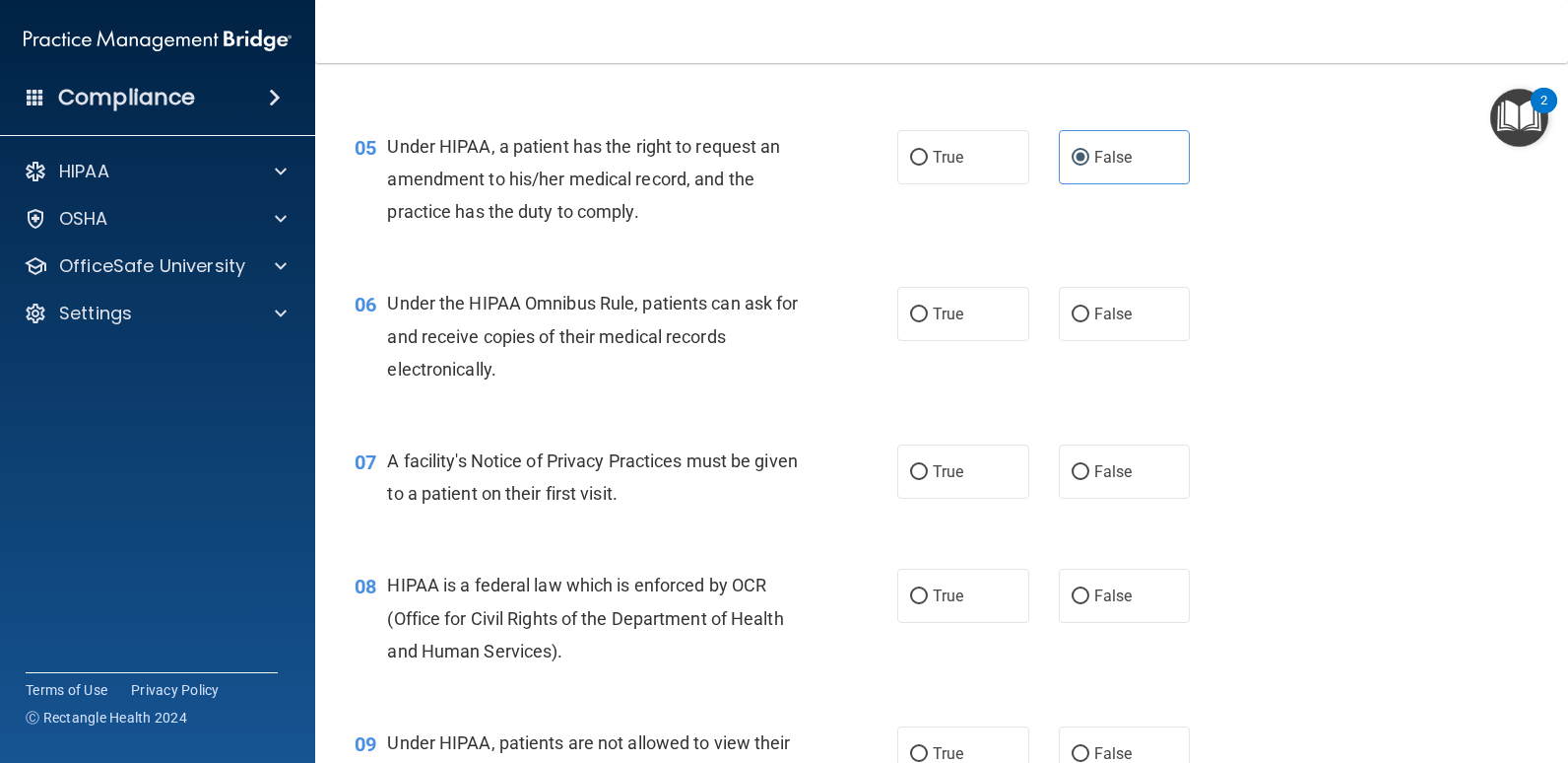
scroll to position [789, 0]
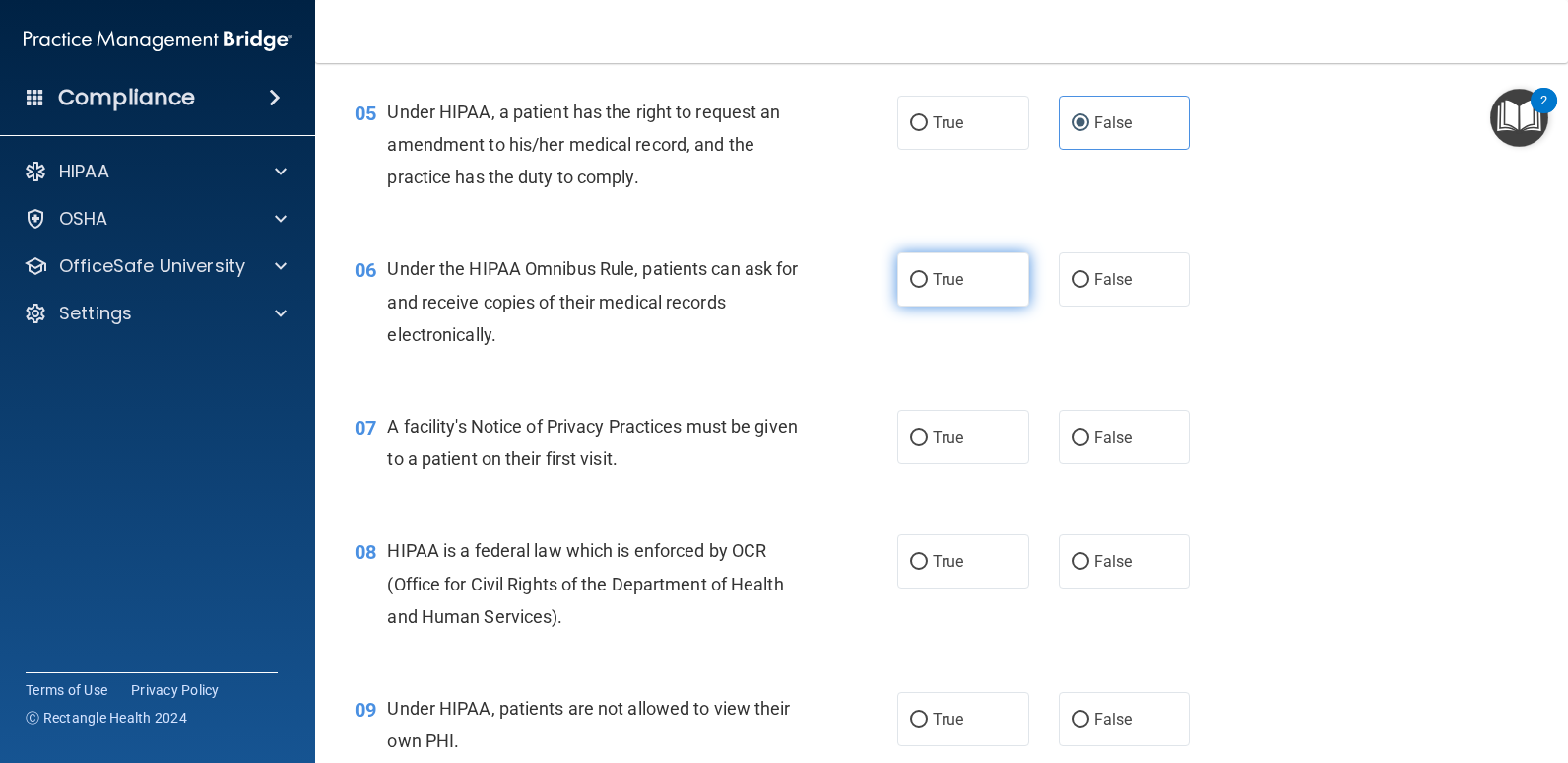
click at [946, 286] on span "True" at bounding box center [948, 279] width 31 height 19
click at [928, 286] on input "True" at bounding box center [919, 280] width 18 height 15
radio input "true"
click at [840, 349] on div "06 Under the HIPAA Omnibus Rule, patients can ask for and receive copies of the…" at bounding box center [626, 306] width 602 height 108
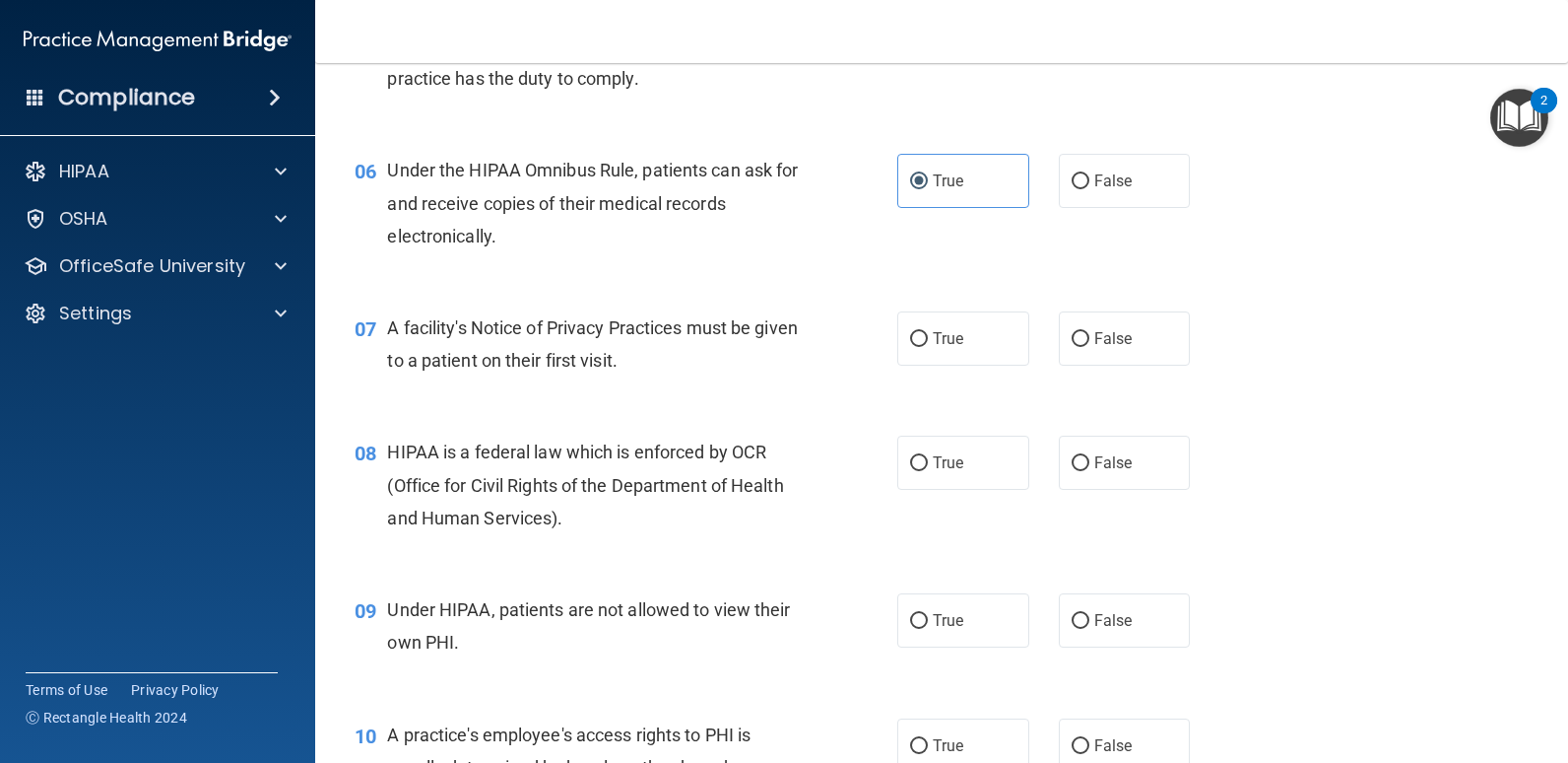
scroll to position [985, 0]
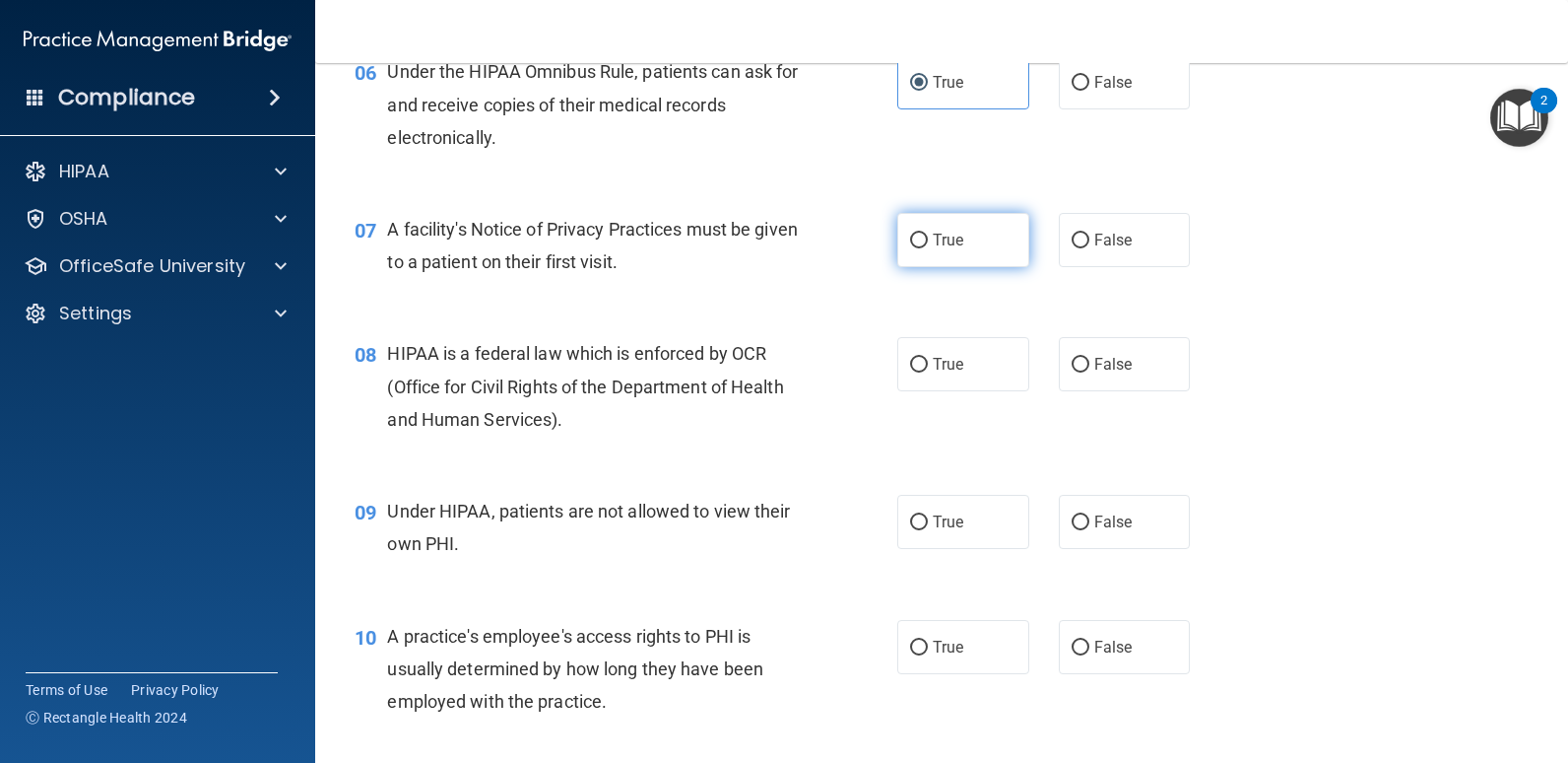
click at [922, 245] on label "True" at bounding box center [963, 240] width 132 height 55
click at [922, 245] on input "True" at bounding box center [919, 240] width 18 height 15
radio input "true"
click at [782, 249] on div "A facility's Notice of Privacy Practices must be given to a patient on their fi…" at bounding box center [601, 246] width 429 height 65
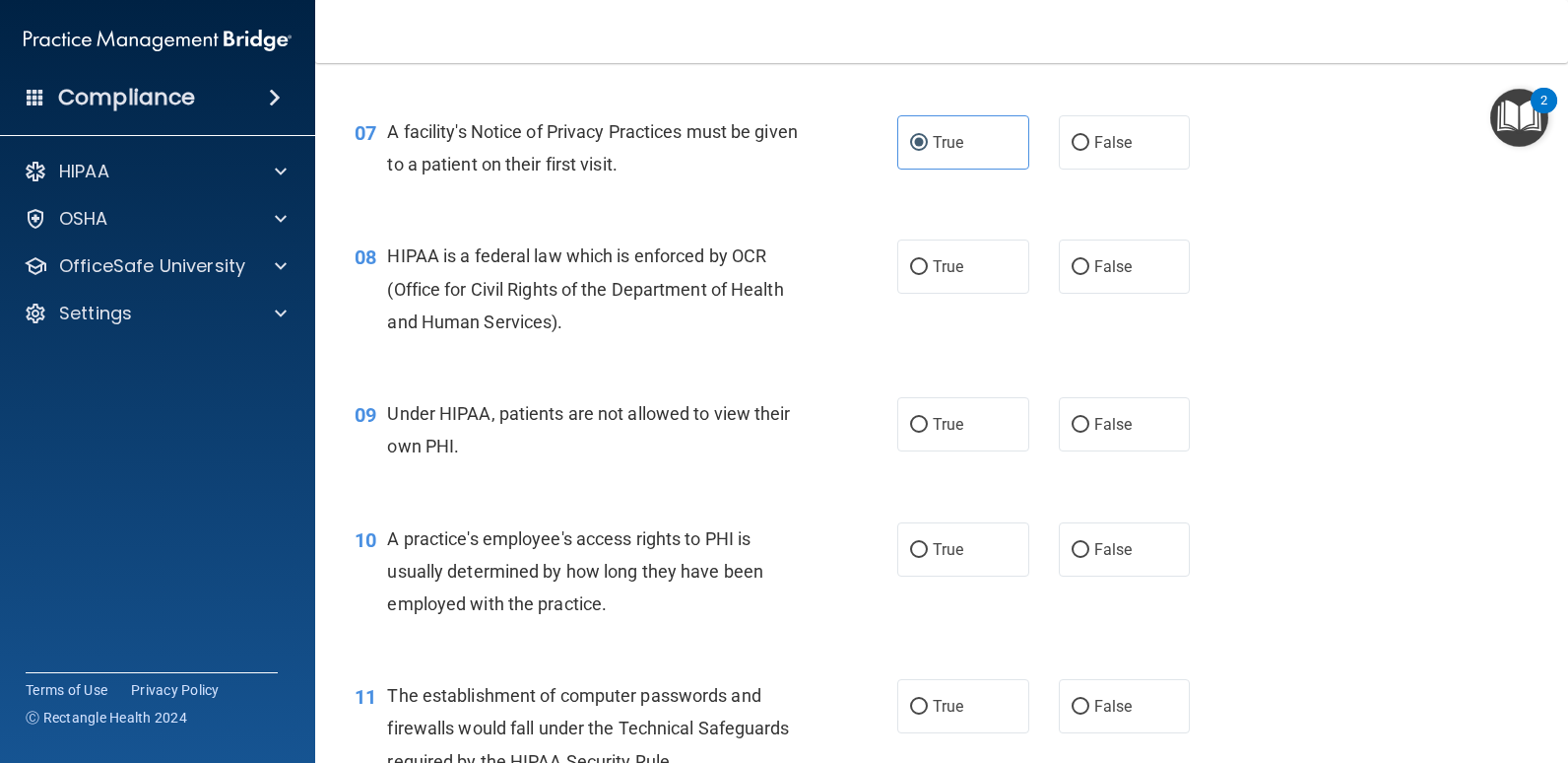
scroll to position [1084, 0]
click at [951, 287] on label "True" at bounding box center [963, 265] width 132 height 55
click at [928, 274] on input "True" at bounding box center [919, 266] width 18 height 15
radio input "true"
click at [784, 354] on div "08 HIPAA is a federal law which is enforced by OCR (Office for Civil Rights of …" at bounding box center [942, 293] width 1204 height 158
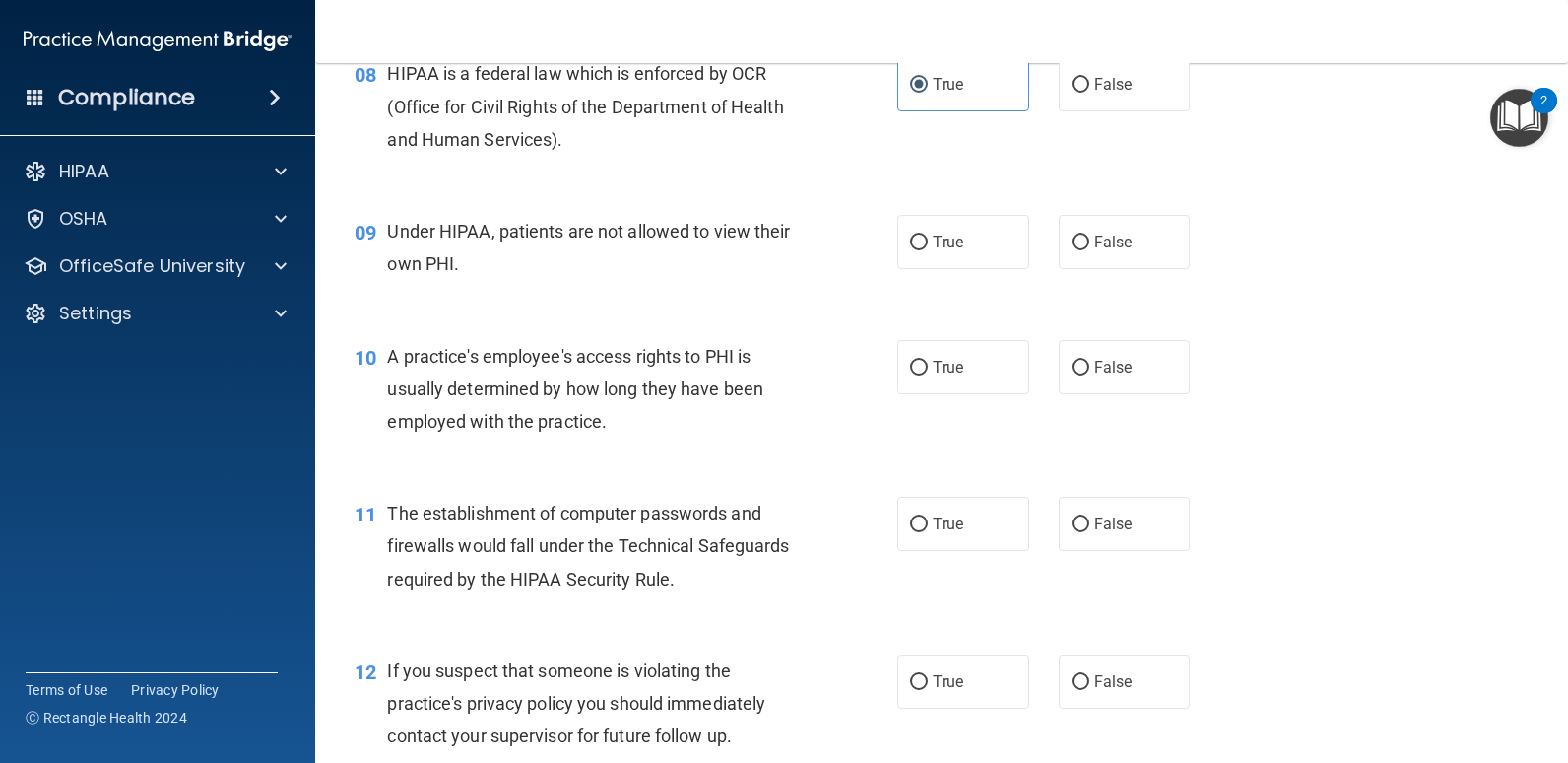
scroll to position [1281, 0]
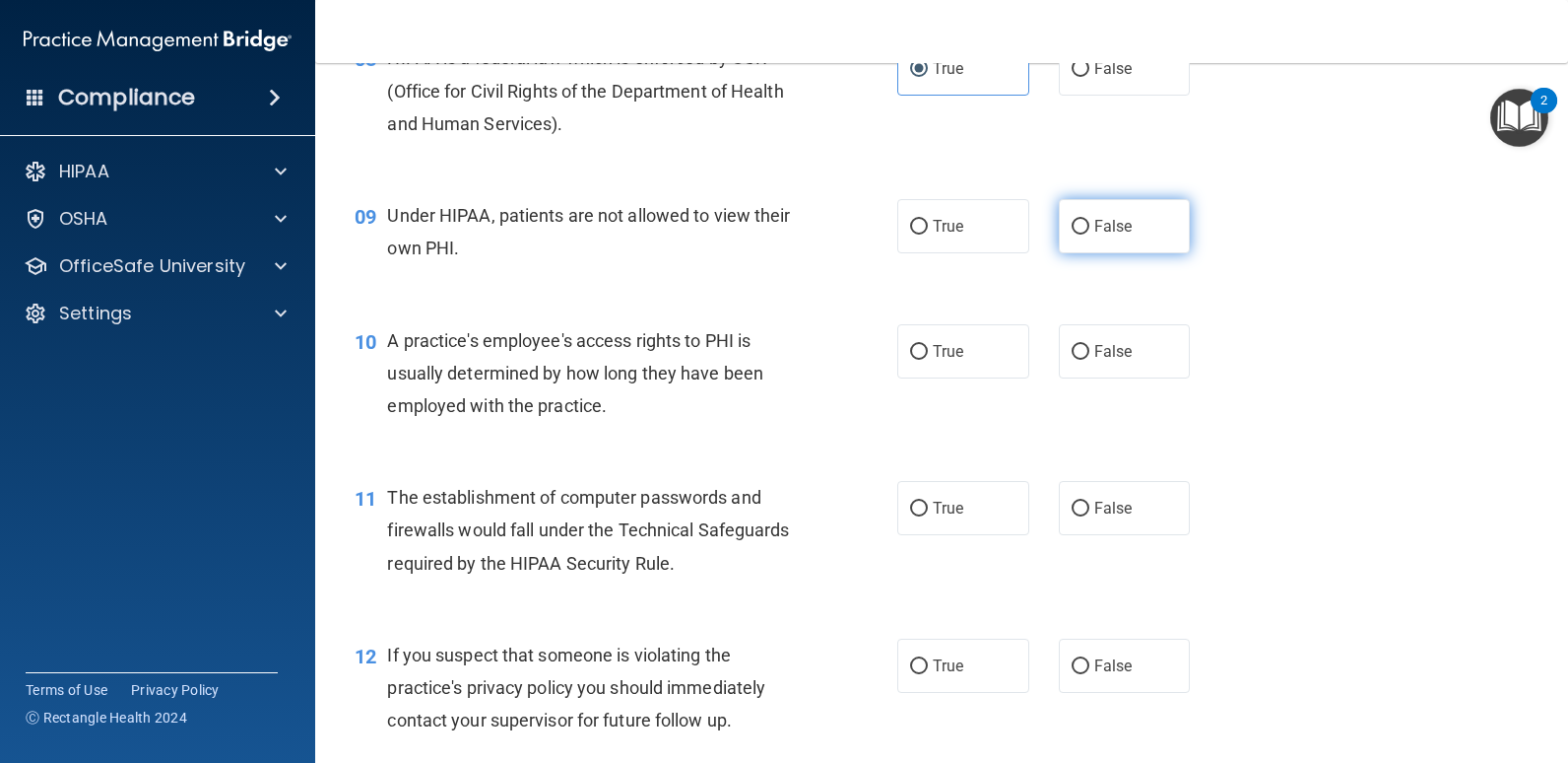
click at [1119, 234] on label "False" at bounding box center [1125, 226] width 132 height 55
click at [1090, 234] on input "False" at bounding box center [1081, 226] width 18 height 15
radio input "true"
click at [765, 283] on div "09 Under HIPAA, patients are not allowed to view their own PHI. True False" at bounding box center [942, 236] width 1204 height 124
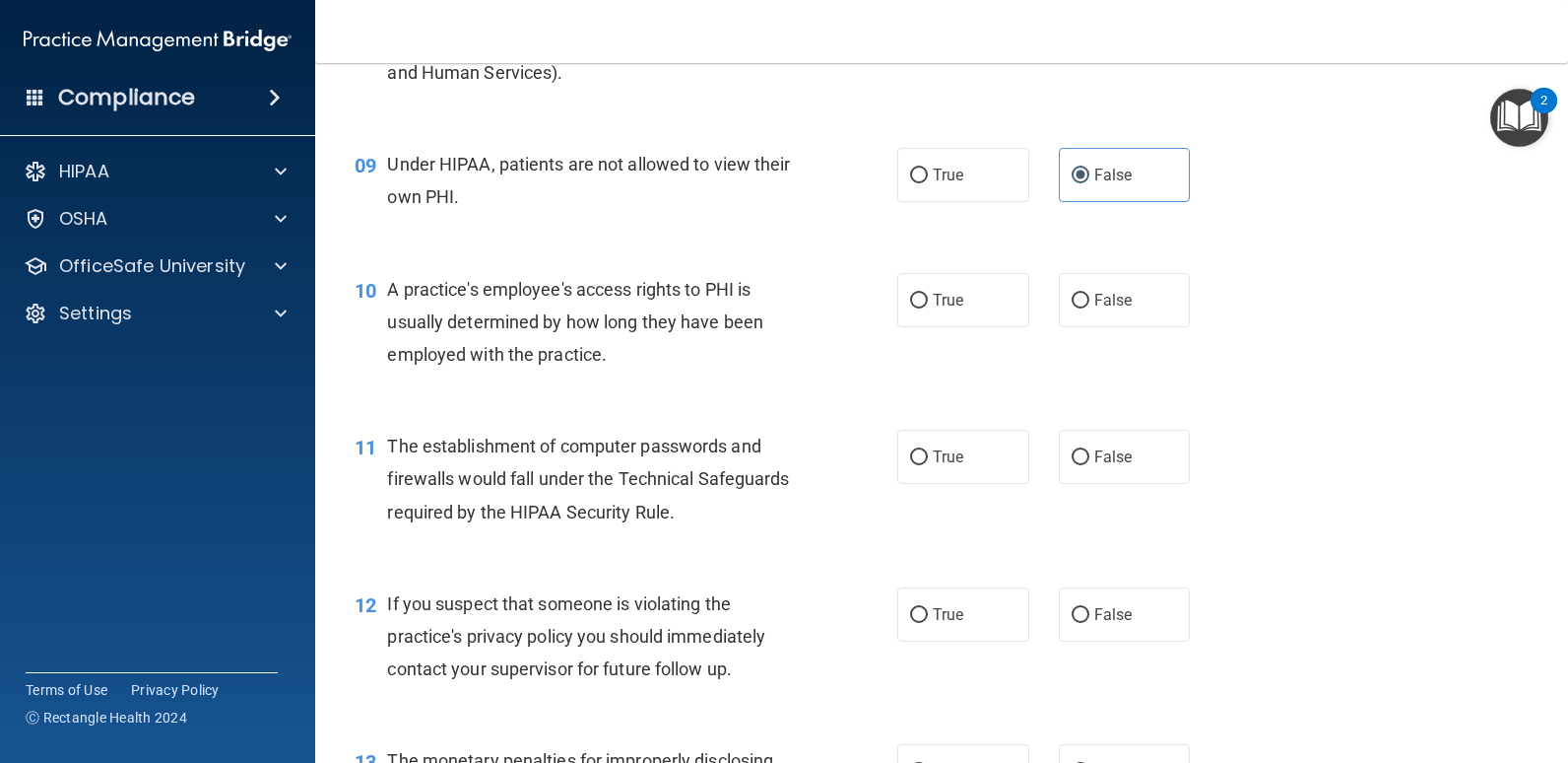
scroll to position [1380, 0]
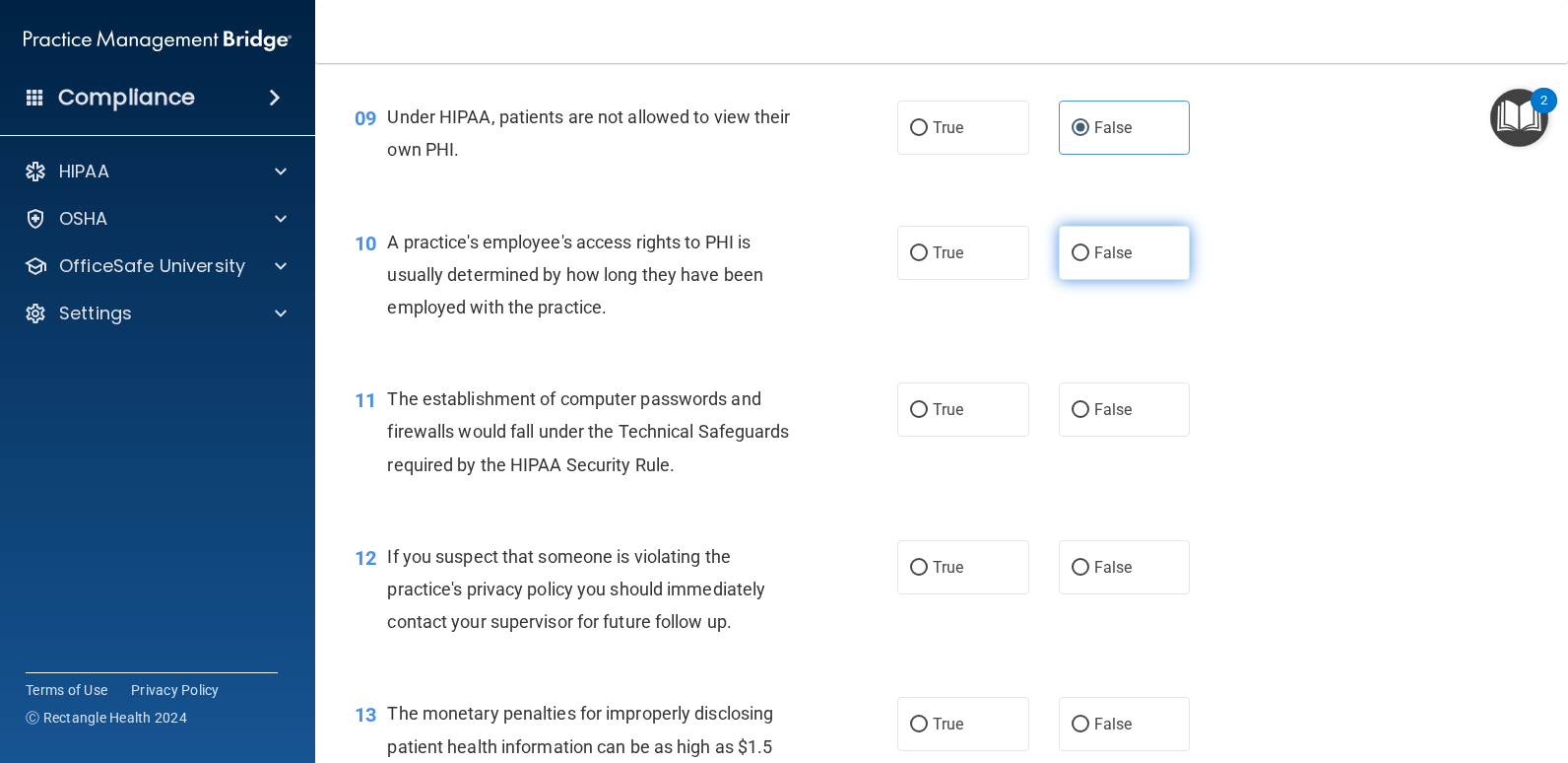
click at [1096, 270] on label "False" at bounding box center [1125, 252] width 132 height 55
click at [1090, 261] on input "False" at bounding box center [1081, 253] width 18 height 15
radio input "true"
click at [874, 318] on div "10 A practice's employee's access rights to PHI is usually determined by how lo…" at bounding box center [626, 279] width 602 height 108
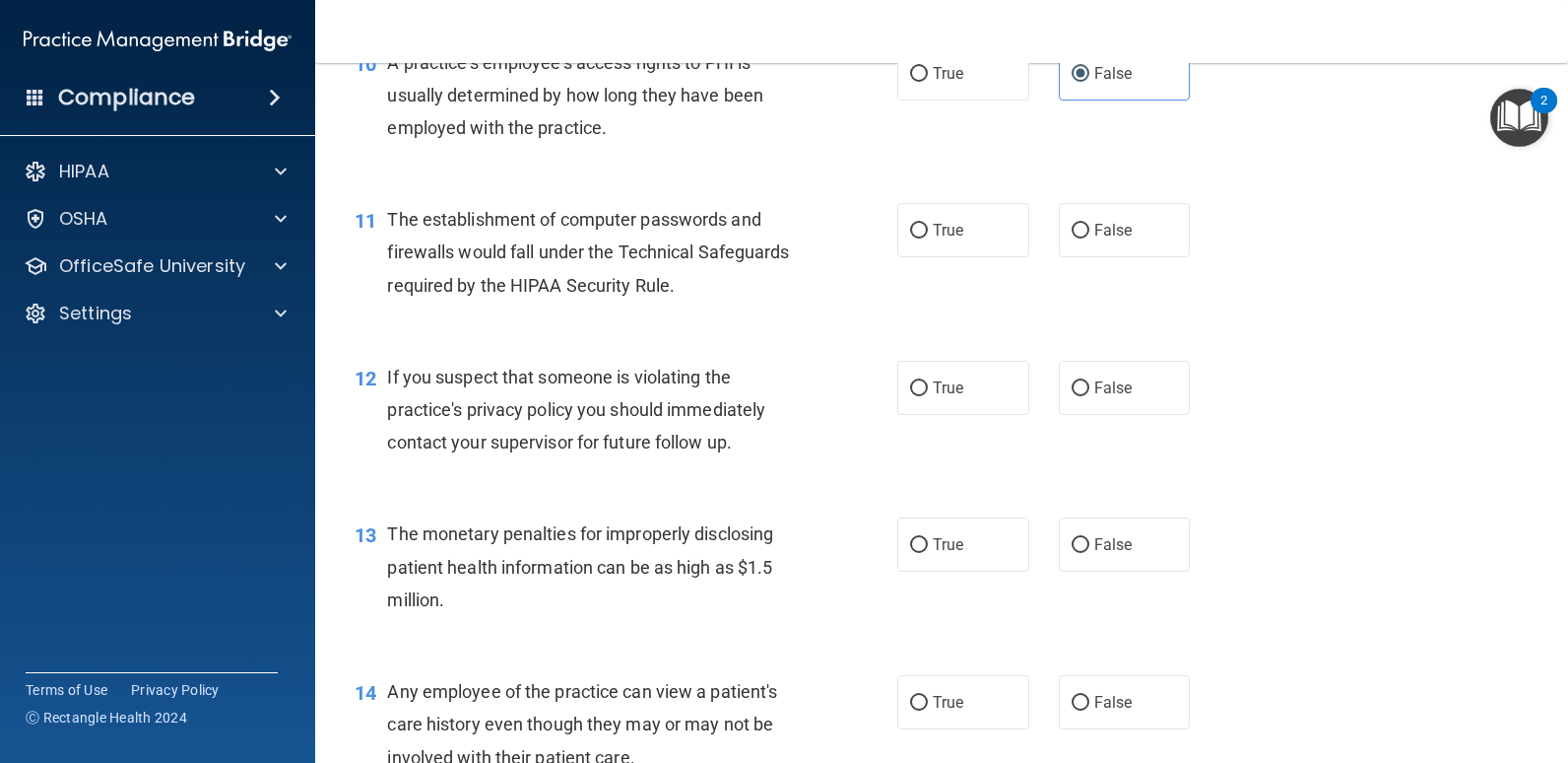
scroll to position [1577, 0]
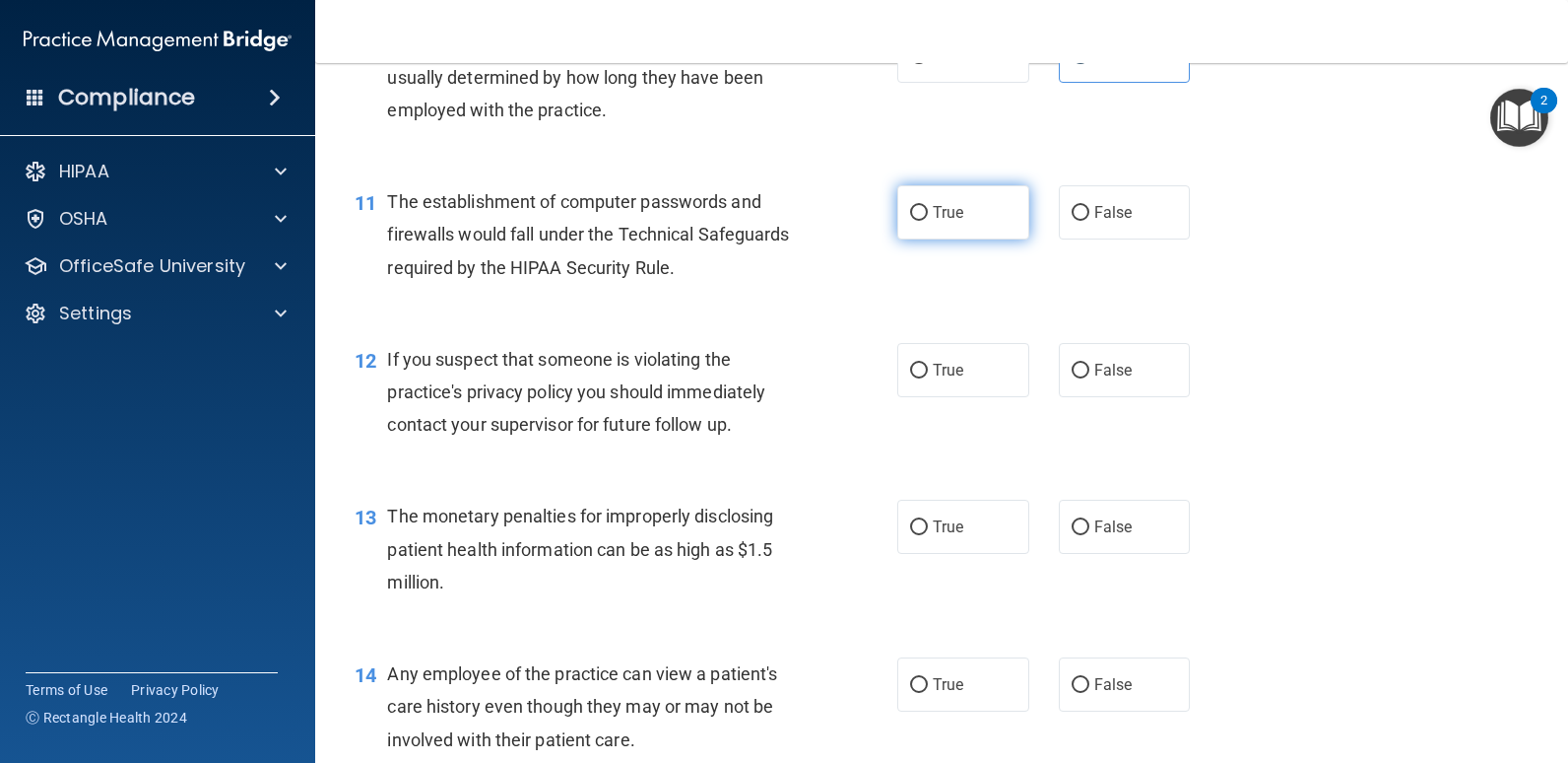
click at [923, 218] on label "True" at bounding box center [963, 212] width 132 height 55
click at [923, 218] on input "True" at bounding box center [919, 213] width 18 height 15
radio input "true"
click at [796, 259] on div "The establishment of computer passwords and firewalls would fall under the Tech…" at bounding box center [601, 234] width 429 height 98
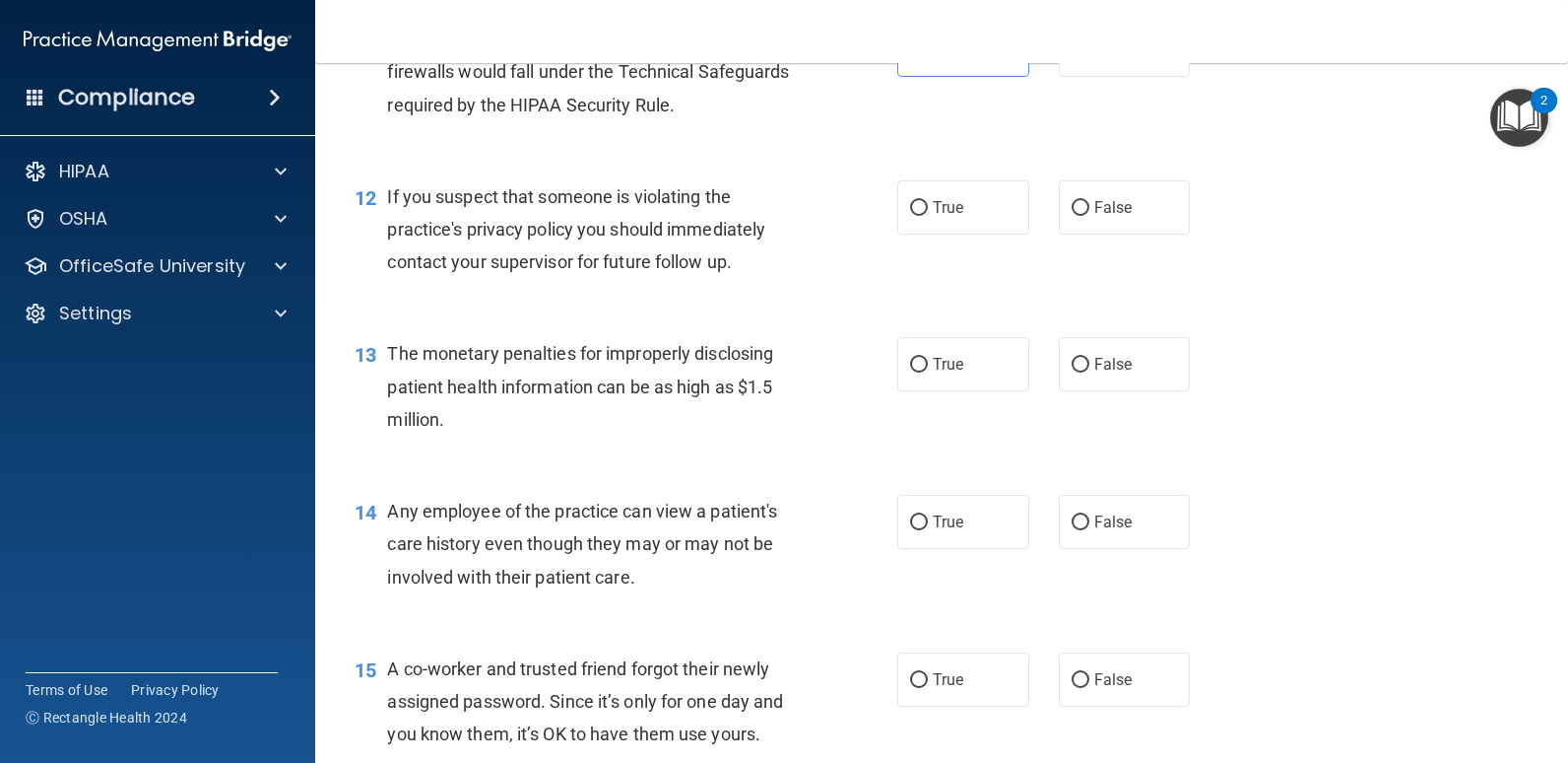
scroll to position [1774, 0]
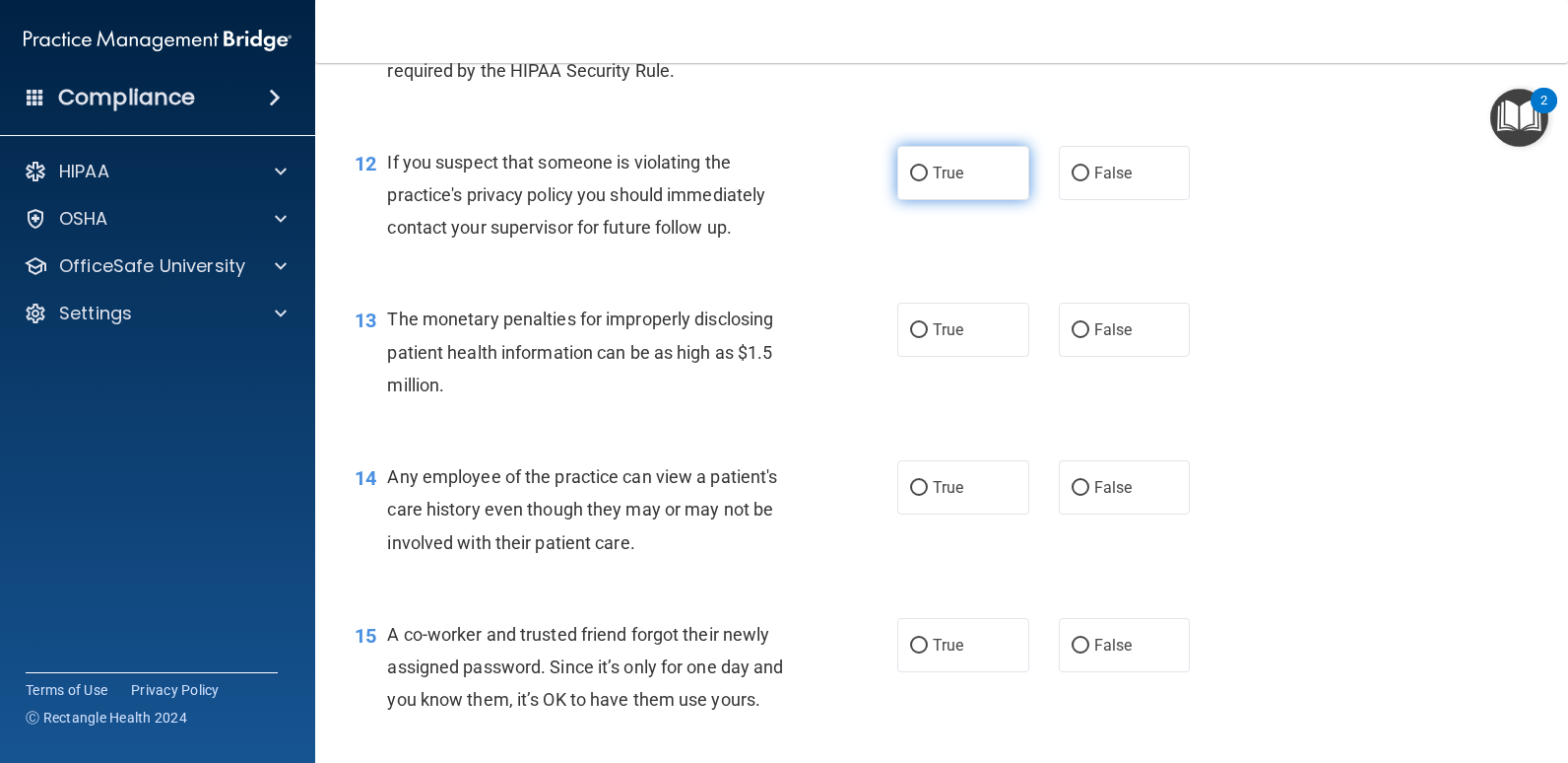
click at [921, 193] on label "True" at bounding box center [963, 173] width 132 height 55
click at [921, 182] on input "True" at bounding box center [919, 174] width 18 height 15
radio input "true"
click at [806, 238] on div "If you suspect that someone is violating the practice's privacy policy you shou…" at bounding box center [601, 194] width 429 height 98
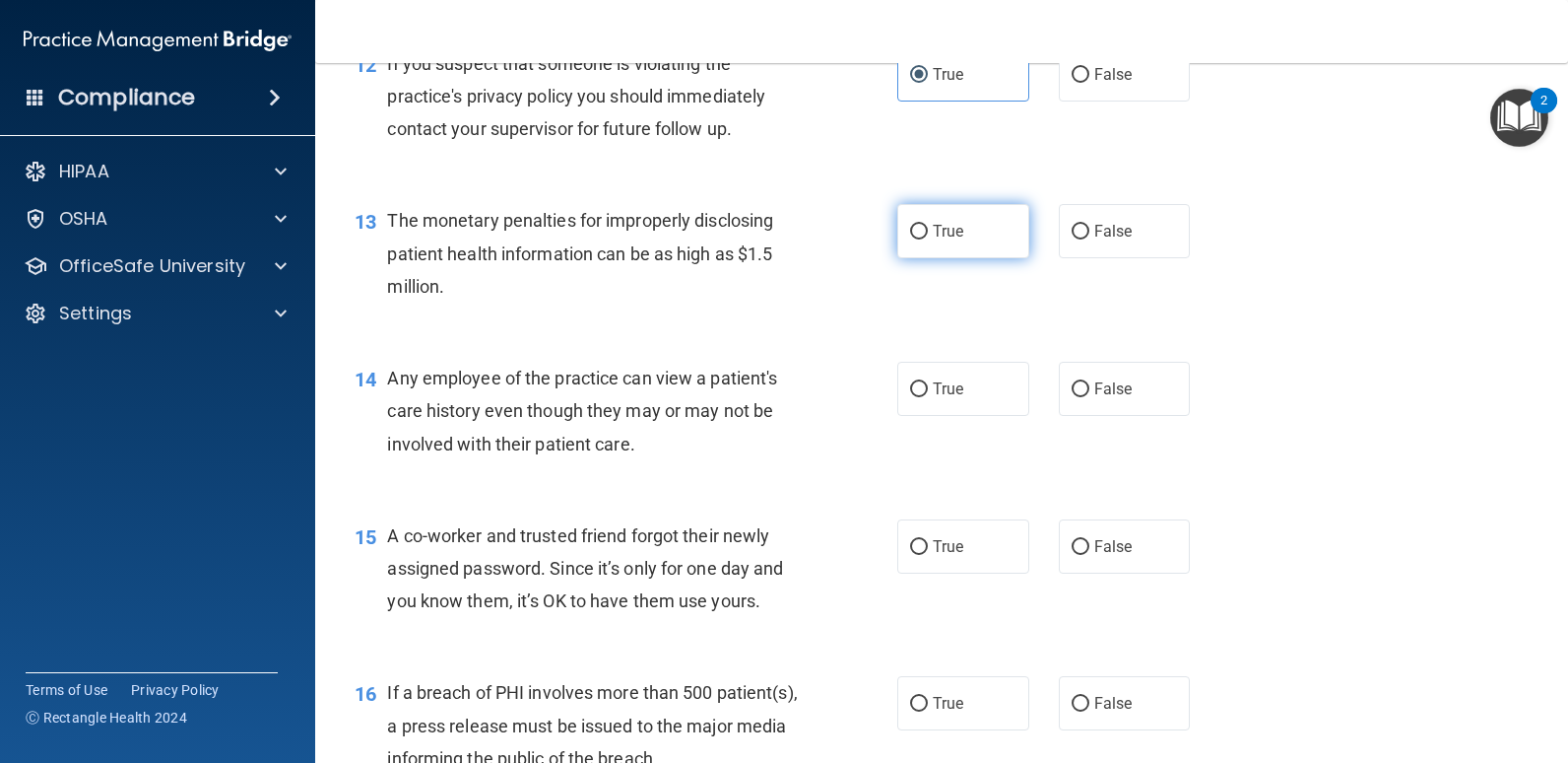
click at [957, 238] on label "True" at bounding box center [963, 231] width 132 height 55
click at [928, 238] on input "True" at bounding box center [919, 231] width 18 height 15
radio input "true"
click at [836, 284] on div "13 The monetary penalties for improperly disclosing patient health information …" at bounding box center [626, 258] width 602 height 108
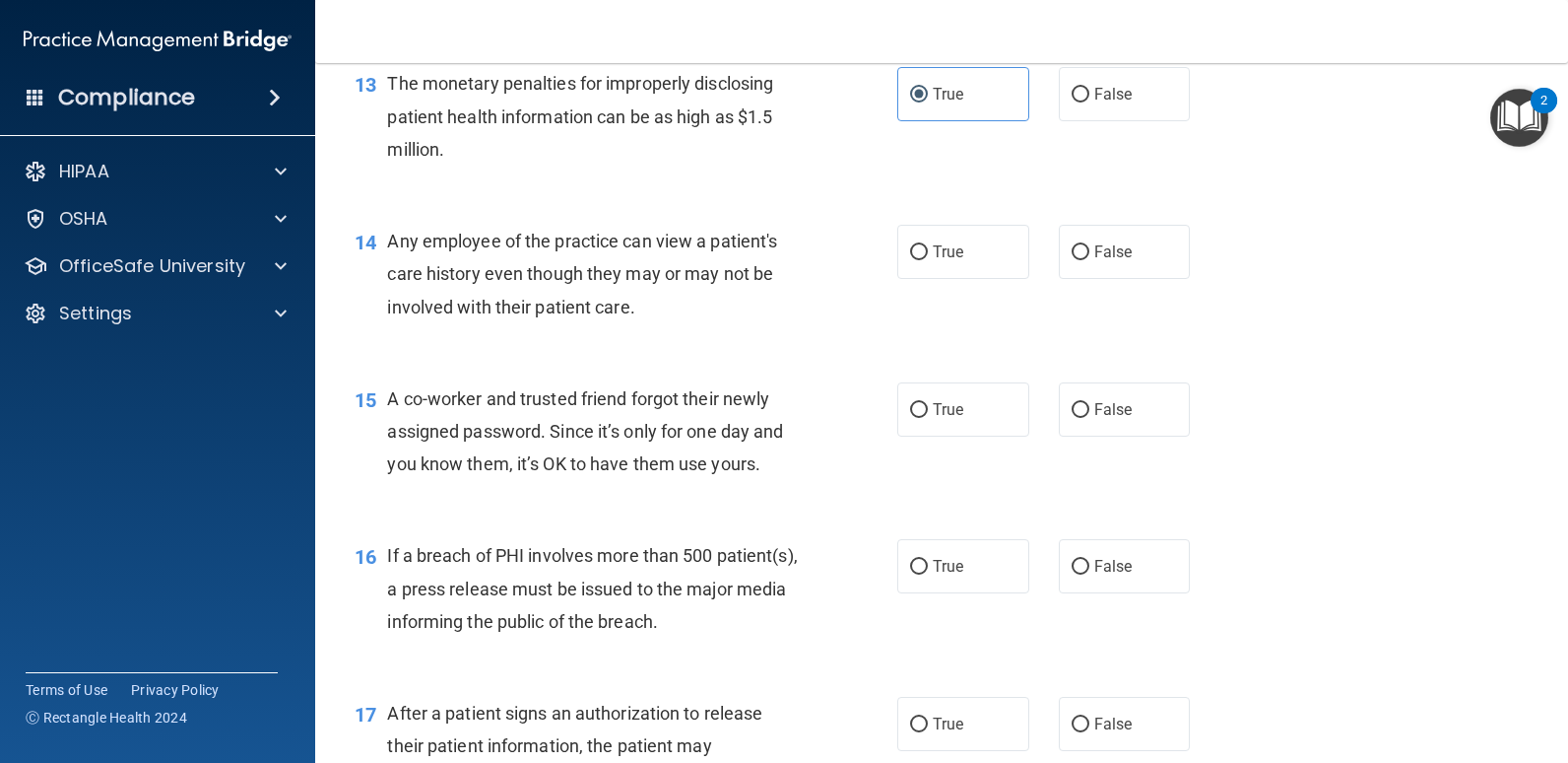
scroll to position [2070, 0]
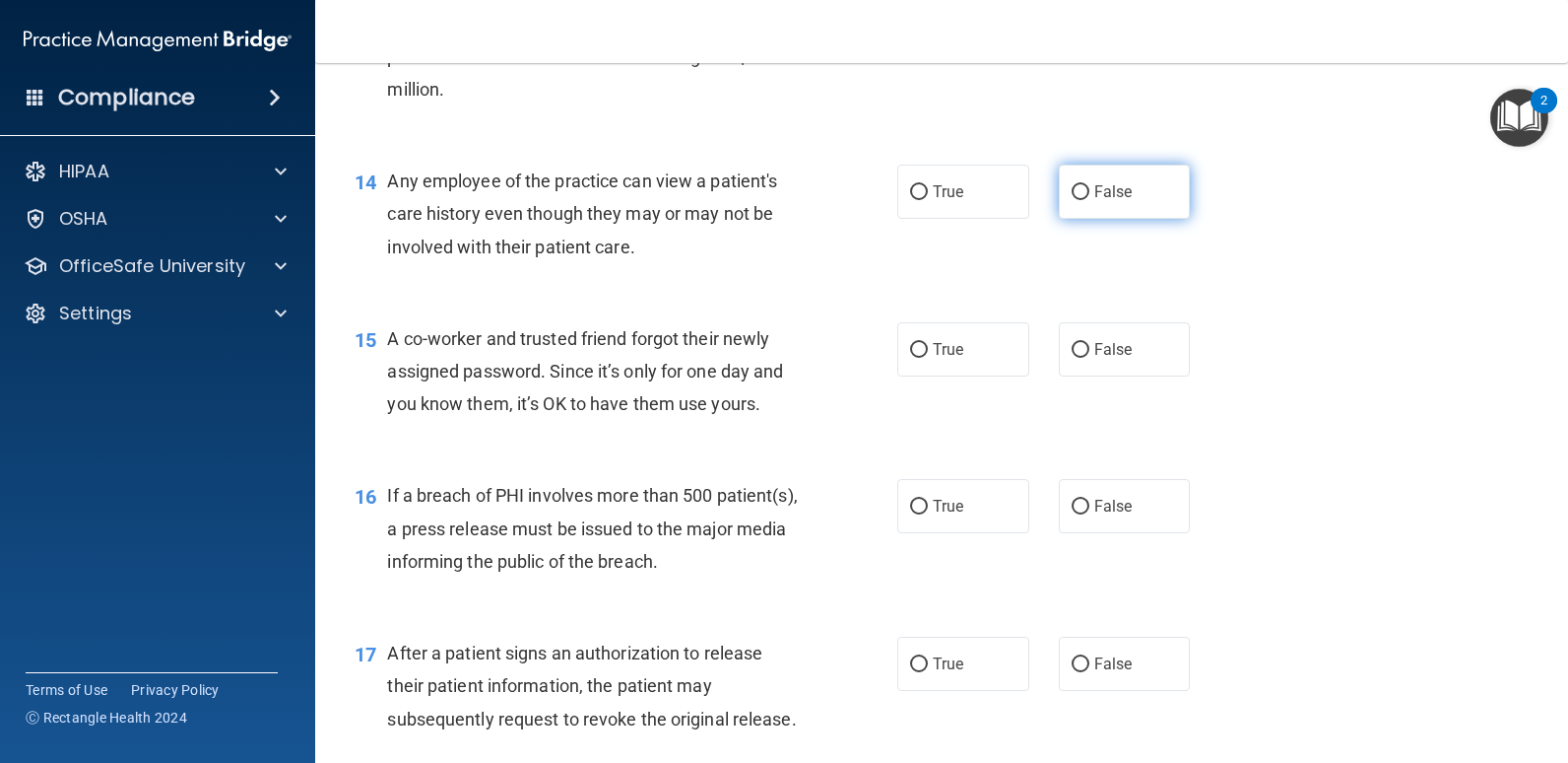
click at [1082, 183] on label "False" at bounding box center [1125, 191] width 132 height 55
click at [1082, 186] on input "False" at bounding box center [1081, 192] width 18 height 15
radio input "true"
click at [703, 272] on div "14 Any employee of the practice can view a patient's care history even though t…" at bounding box center [626, 218] width 602 height 108
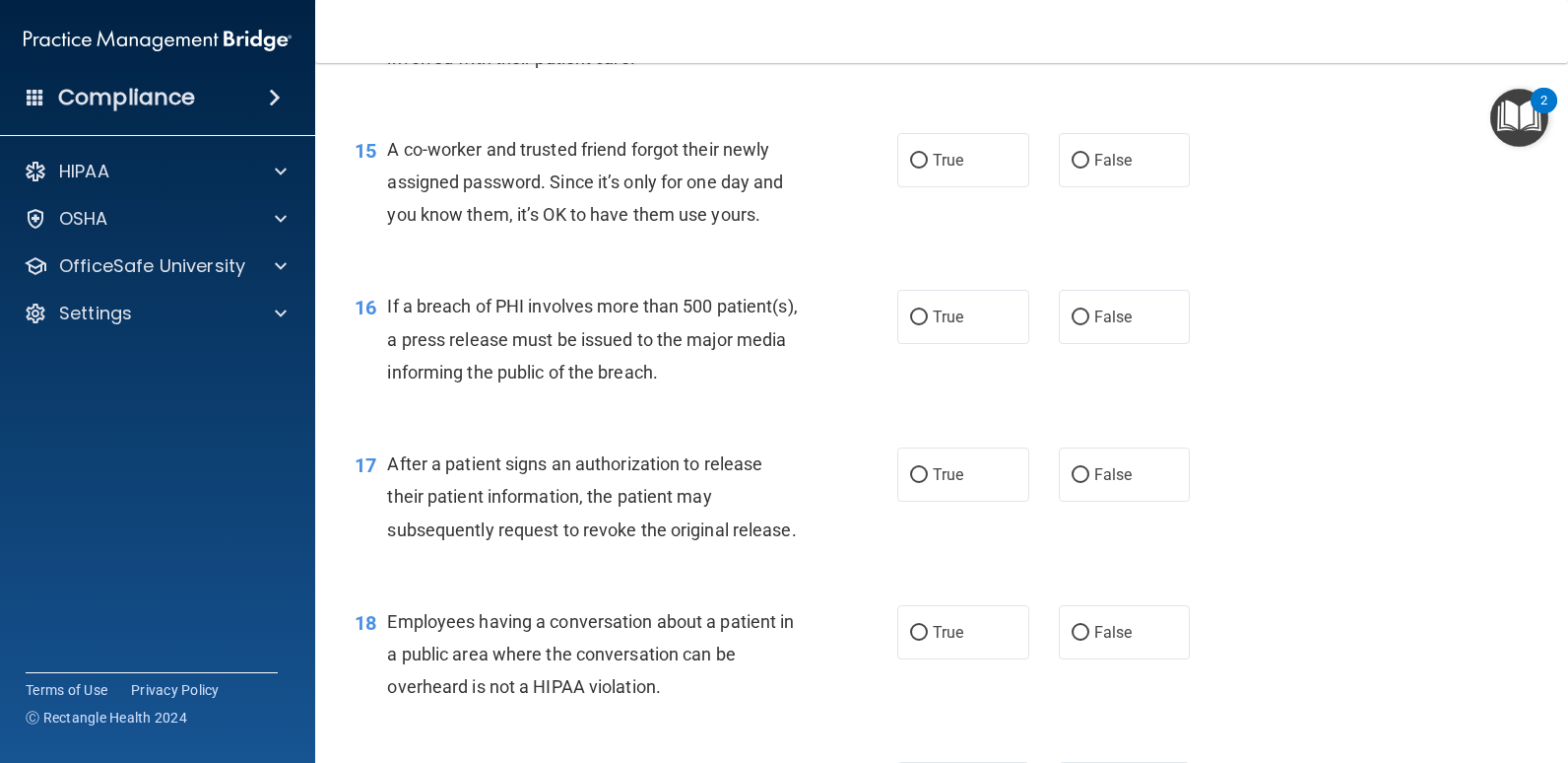
scroll to position [2266, 0]
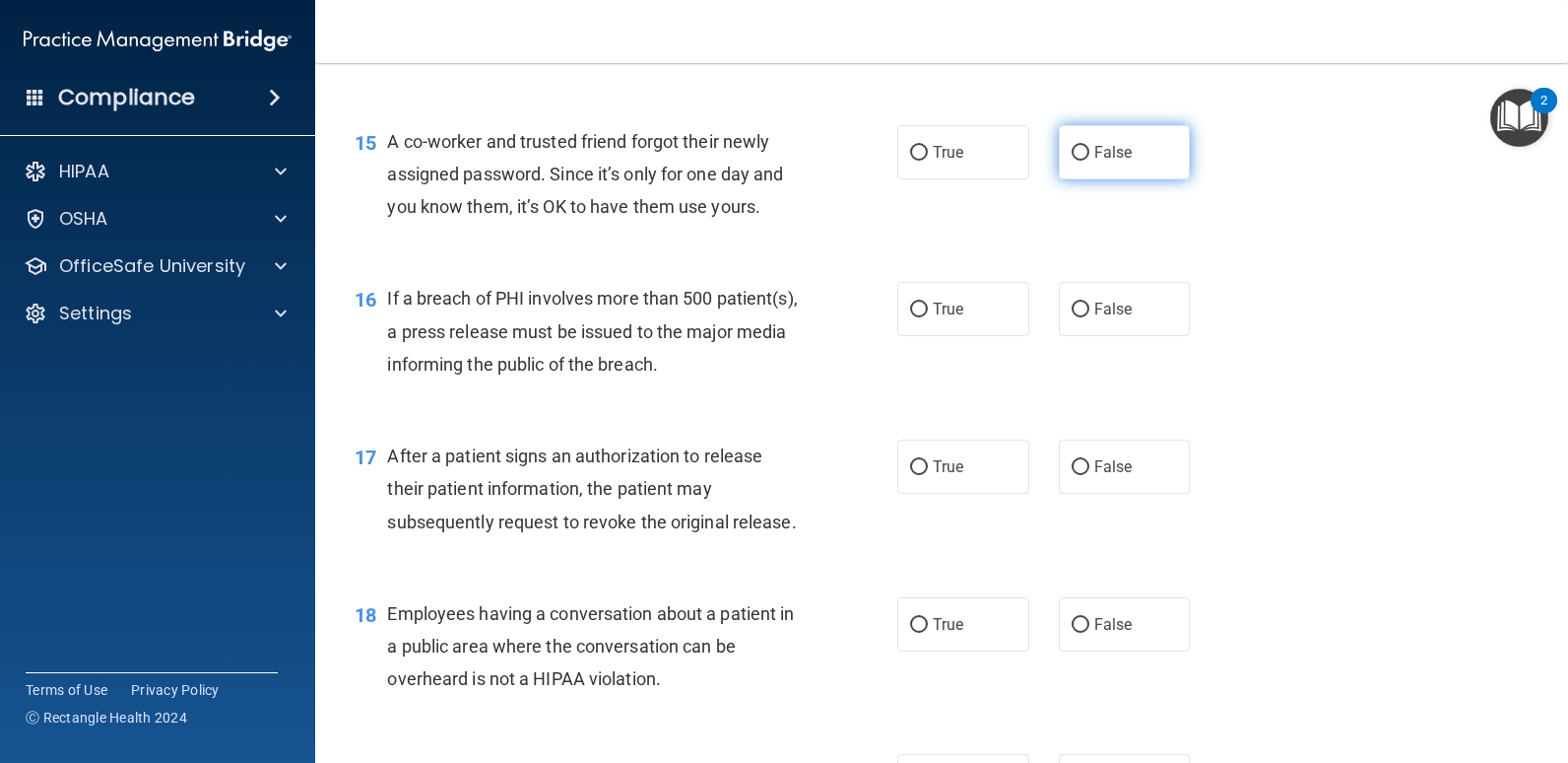
click at [1061, 161] on label "False" at bounding box center [1125, 152] width 132 height 55
click at [1072, 161] on input "False" at bounding box center [1081, 153] width 18 height 15
radio input "true"
click at [821, 224] on div "15 A co-worker and trusted friend forgot their newly assigned password. Since i…" at bounding box center [626, 179] width 602 height 108
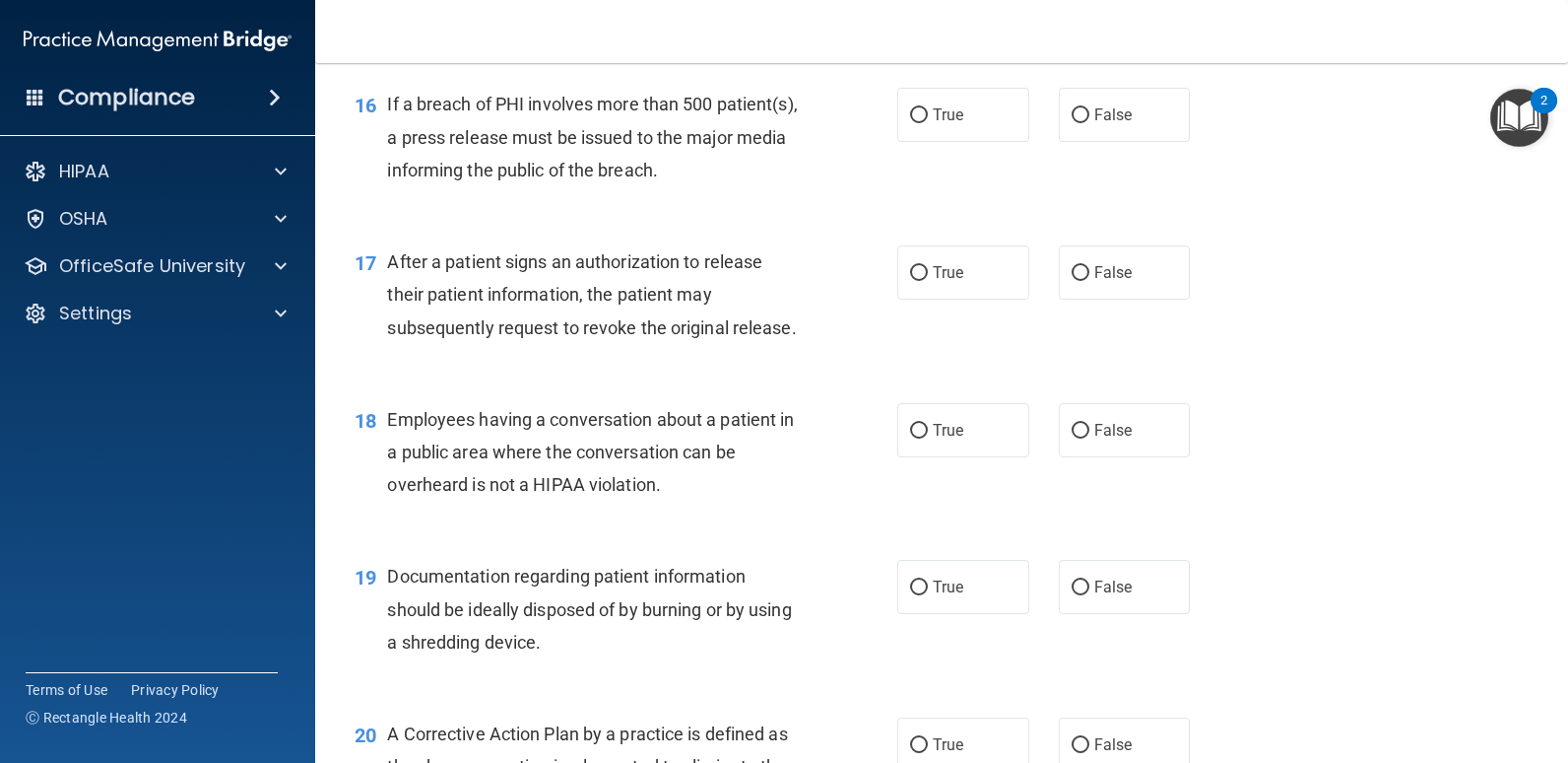
scroll to position [2464, 0]
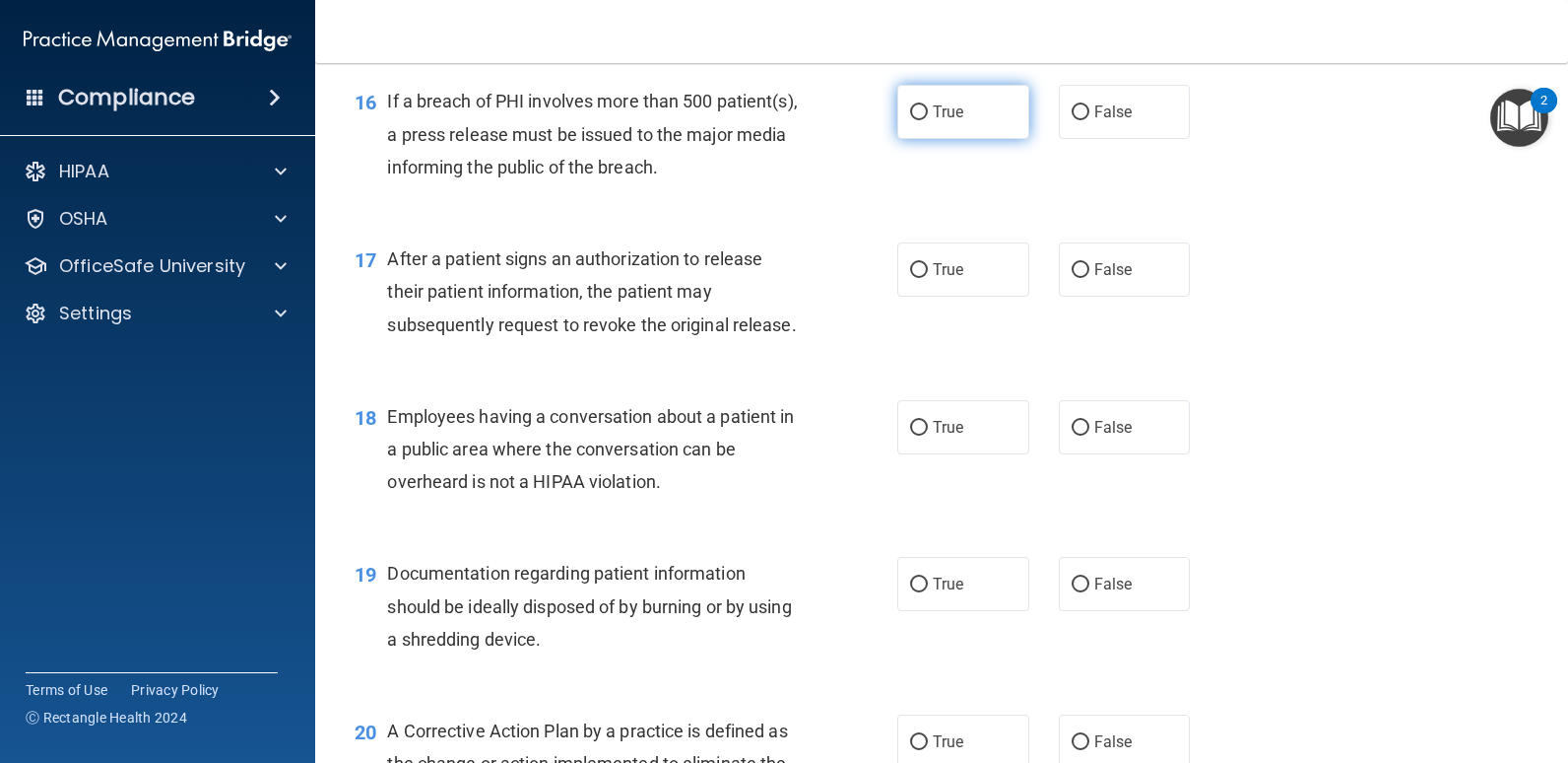
click at [898, 112] on label "True" at bounding box center [963, 111] width 132 height 55
click at [910, 112] on input "True" at bounding box center [919, 112] width 18 height 15
radio input "true"
click at [823, 152] on div "16 If a breach of PHI involves more than 500 patient(s), a press release must b…" at bounding box center [626, 138] width 602 height 108
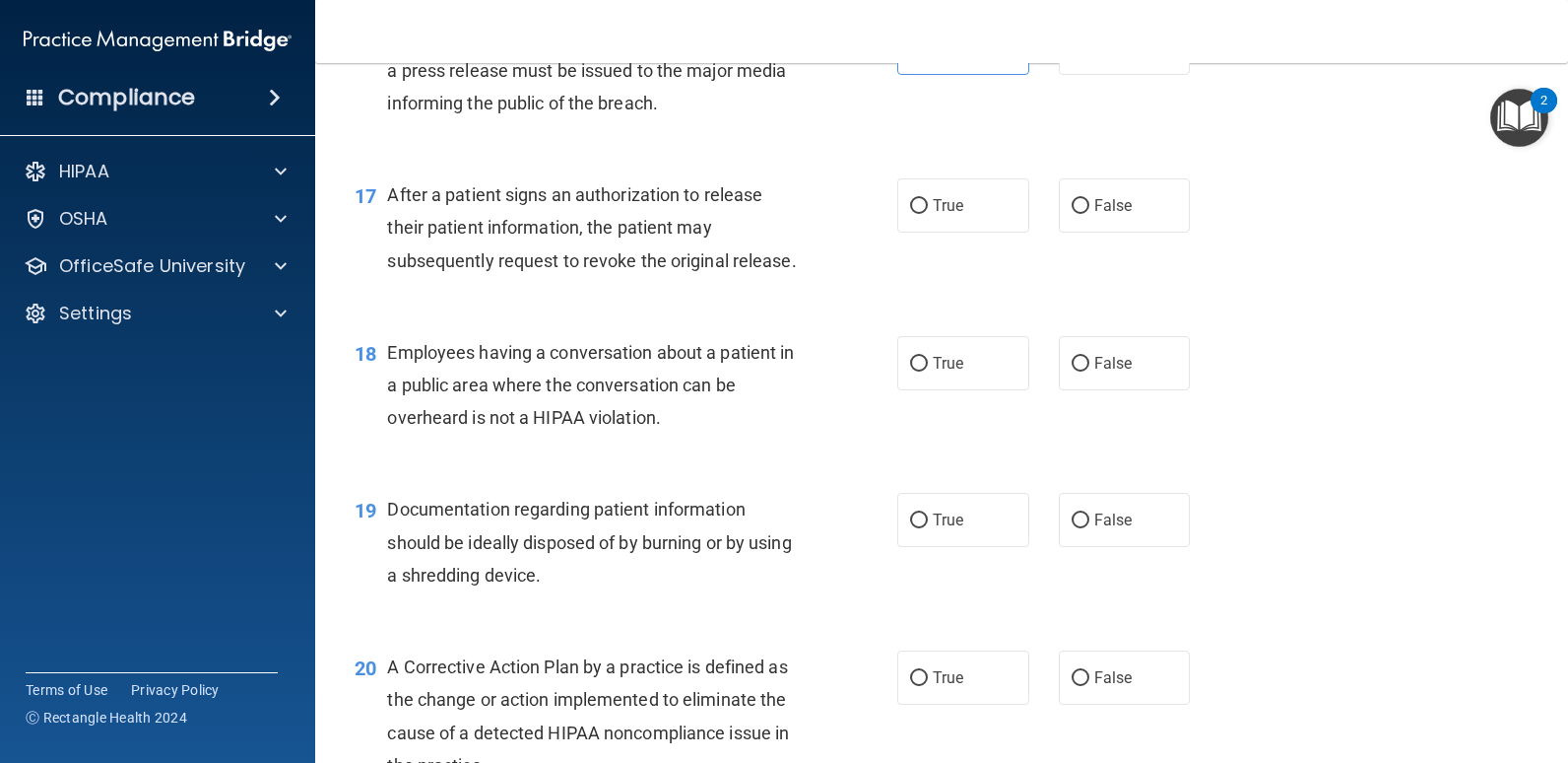
scroll to position [2562, 0]
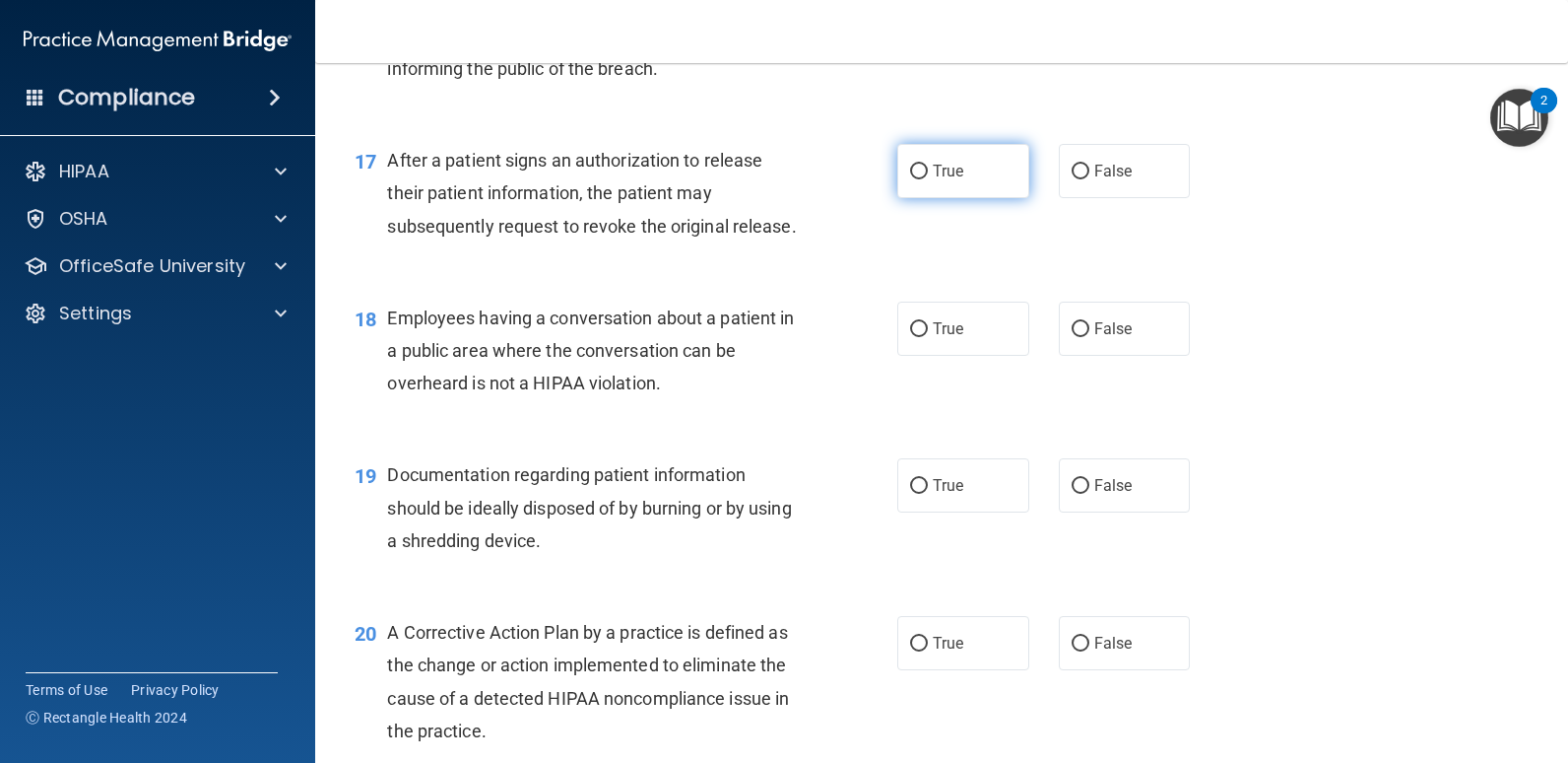
click at [922, 181] on label "True" at bounding box center [963, 171] width 132 height 55
click at [922, 180] on input "True" at bounding box center [919, 172] width 18 height 15
radio input "true"
click at [826, 241] on div "17 After a patient signs an authorization to release their patient information,…" at bounding box center [626, 197] width 602 height 108
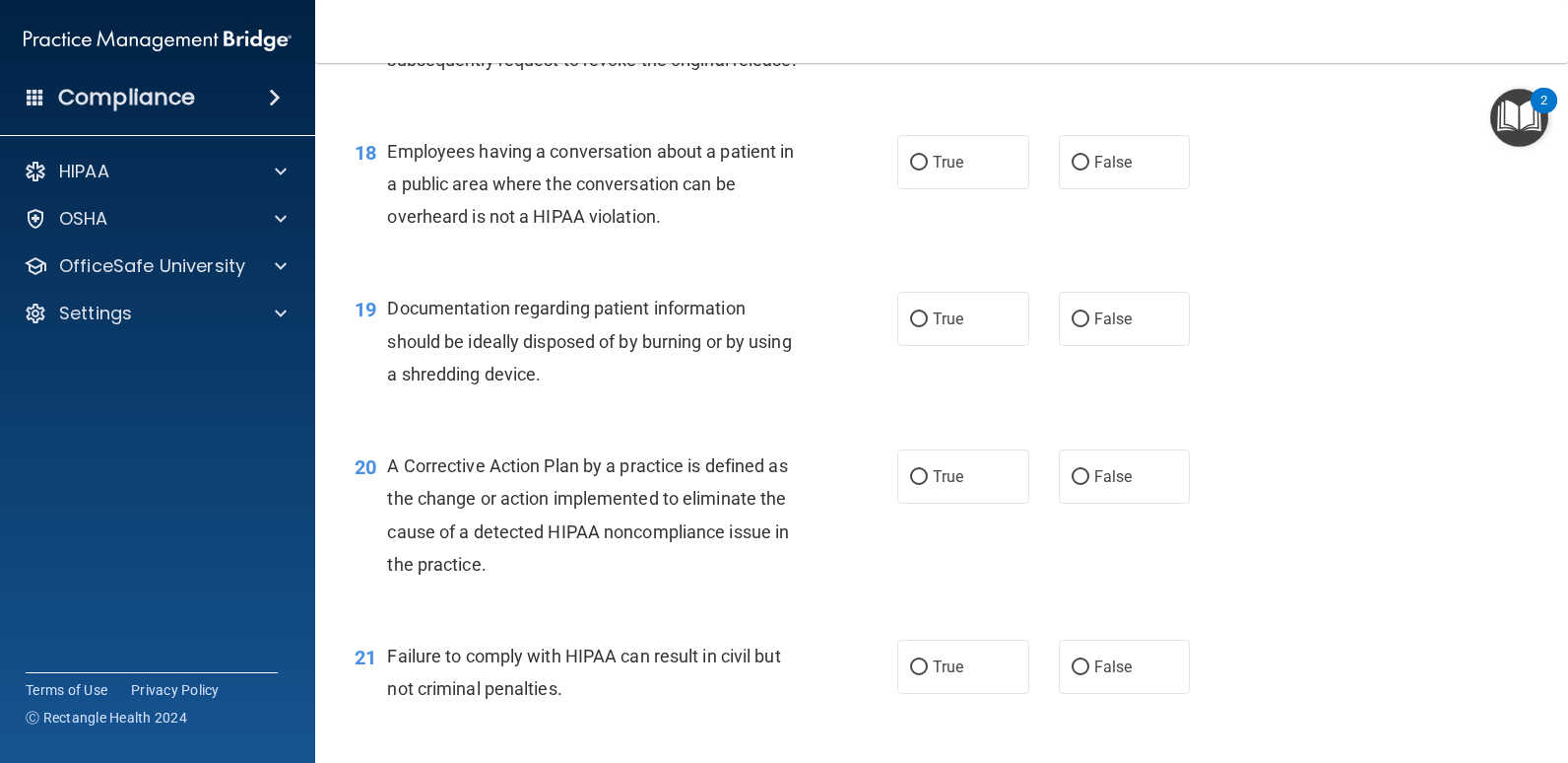
scroll to position [2759, 0]
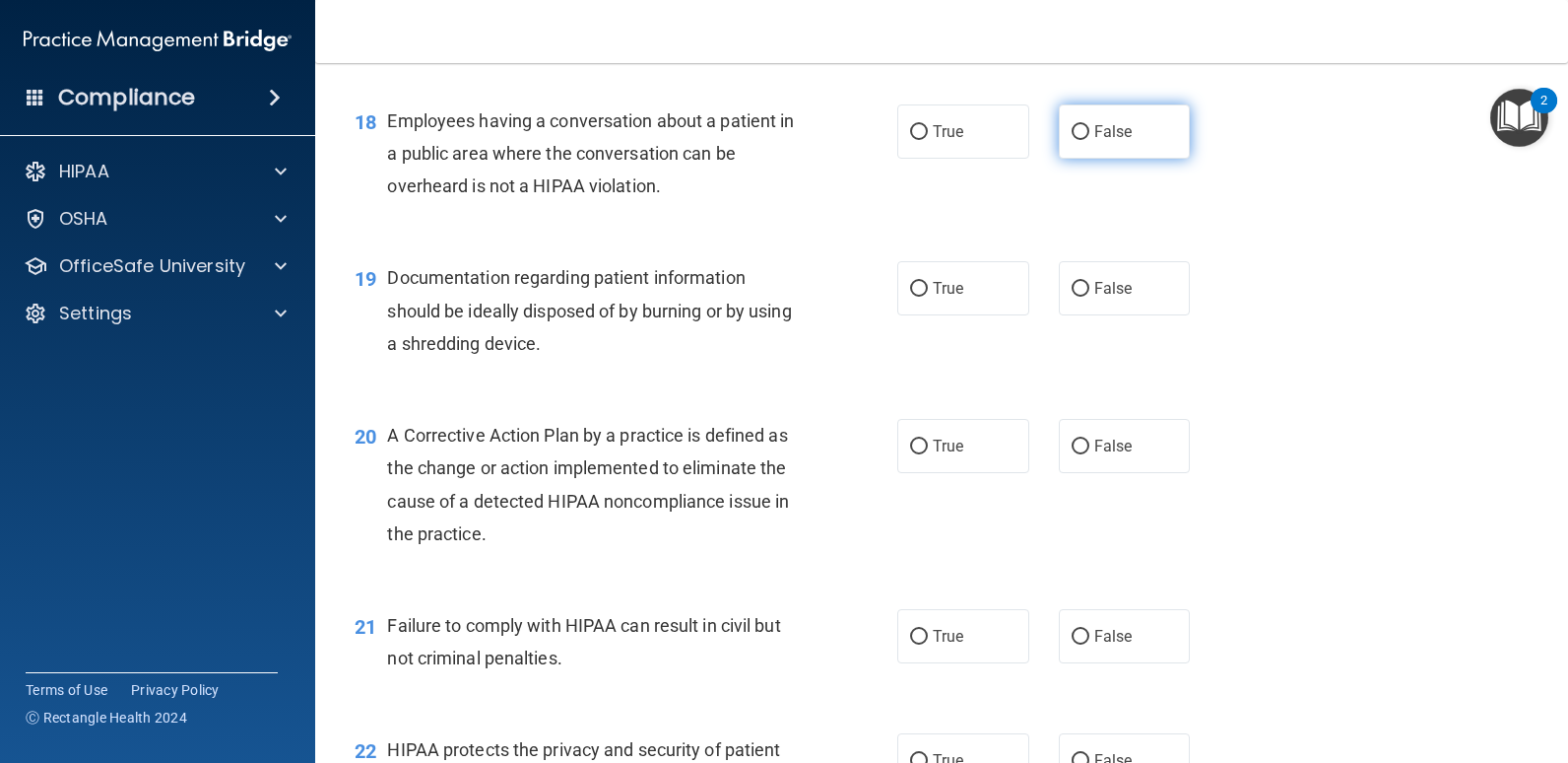
click at [1064, 148] on label "False" at bounding box center [1125, 131] width 132 height 55
click at [1072, 140] on input "False" at bounding box center [1081, 132] width 18 height 15
radio input "true"
click at [807, 227] on div "18 Employees having a conversation about a patient in a public area where the c…" at bounding box center [942, 158] width 1204 height 158
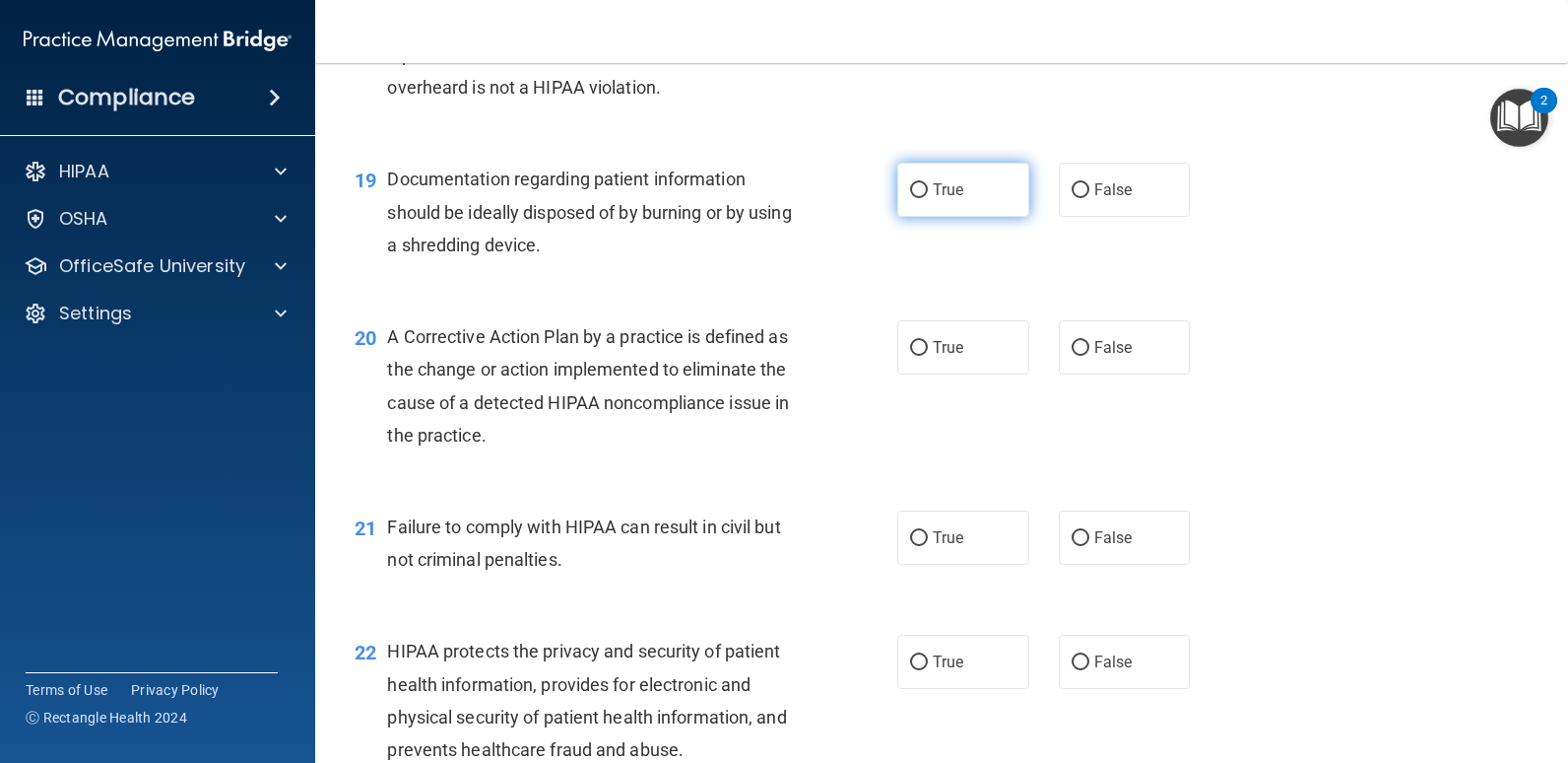
click at [899, 197] on label "True" at bounding box center [963, 190] width 132 height 55
click at [910, 197] on input "True" at bounding box center [919, 191] width 18 height 15
radio input "true"
click at [808, 238] on div "Documentation regarding patient information should be ideally disposed of by bu…" at bounding box center [601, 211] width 429 height 98
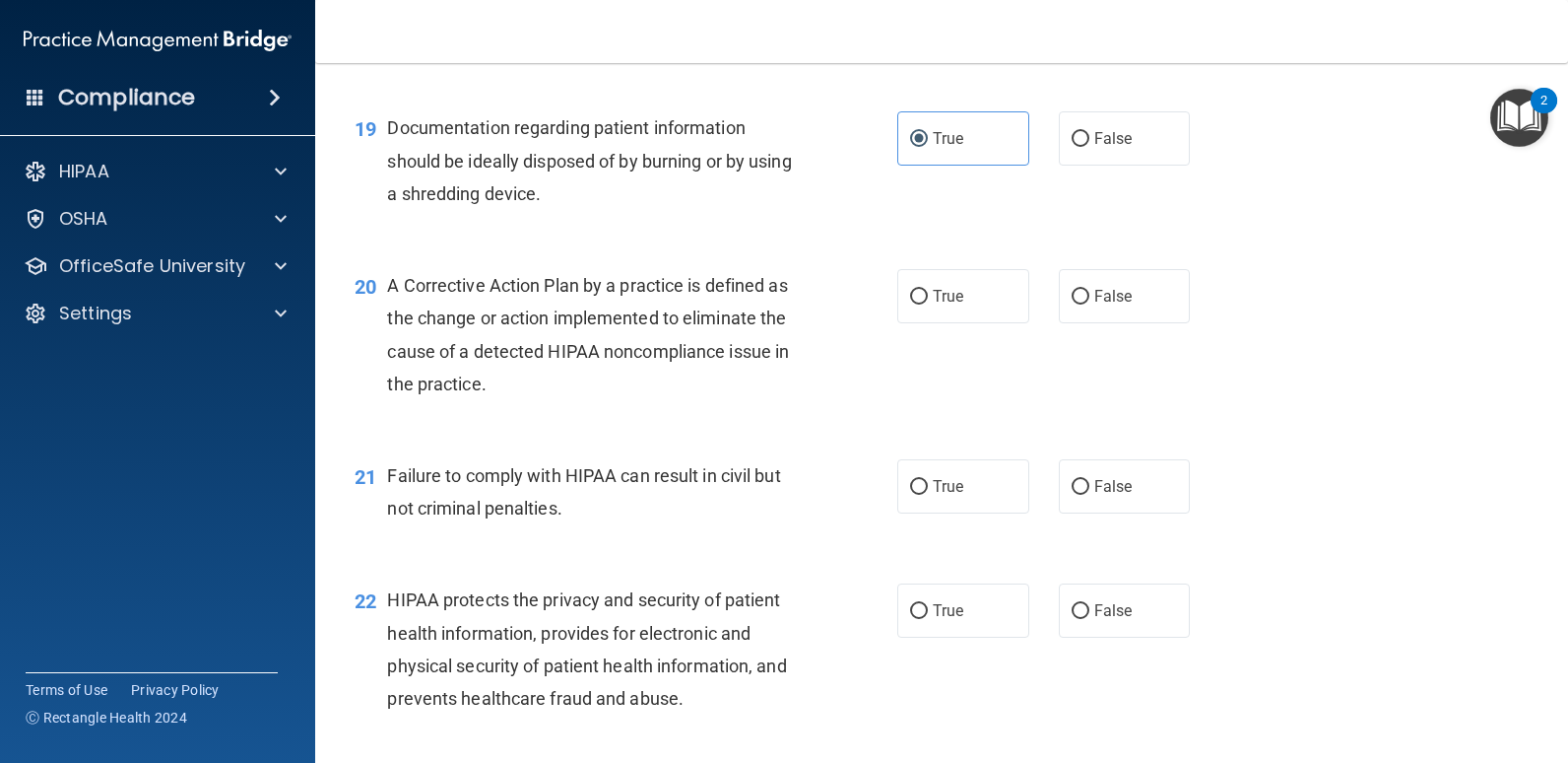
scroll to position [2957, 0]
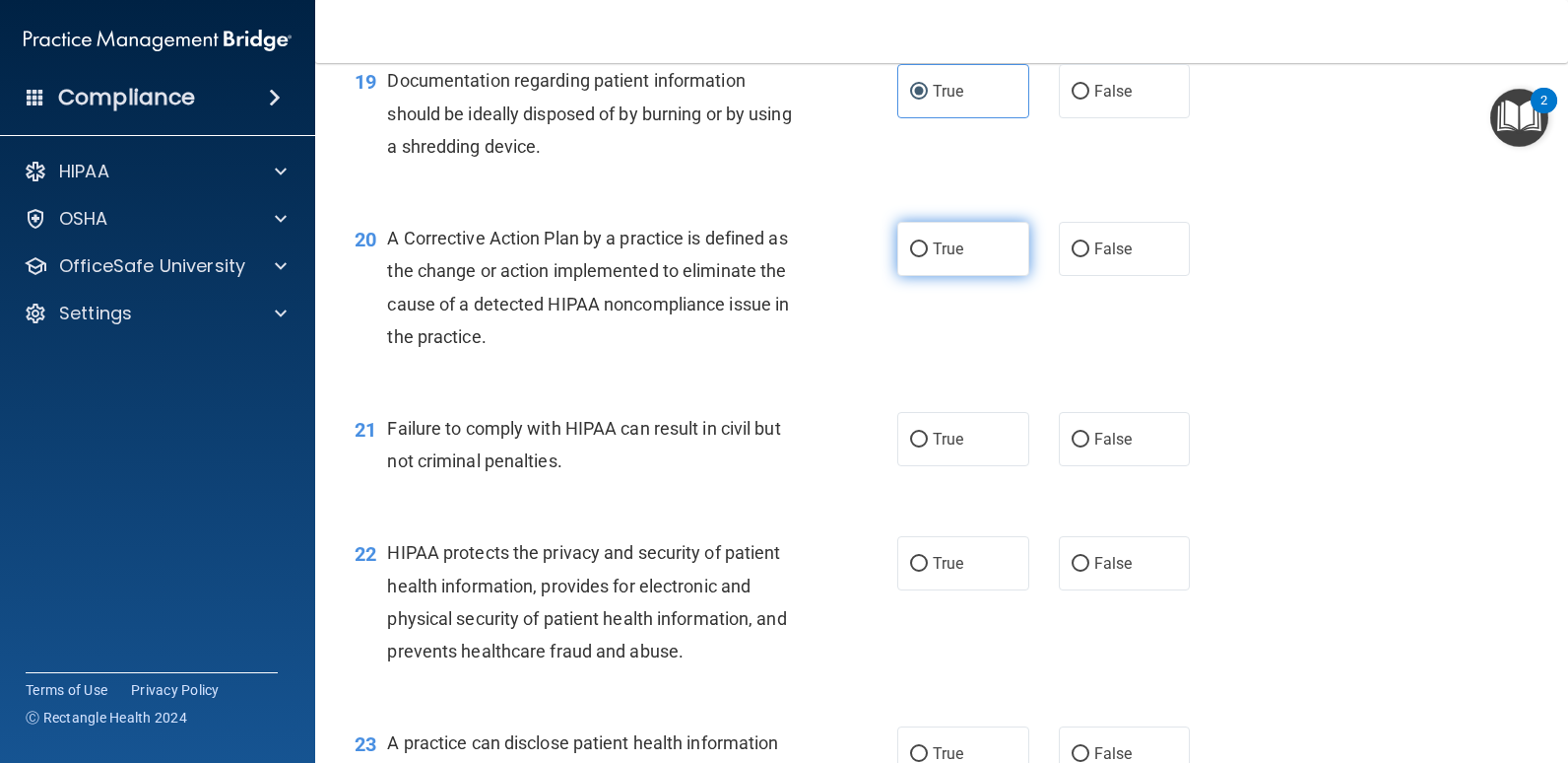
click at [941, 256] on span "True" at bounding box center [948, 248] width 31 height 19
click at [928, 256] on input "True" at bounding box center [919, 249] width 18 height 15
radio input "true"
click at [848, 330] on div "20 A Corrective Action Plan by a practice is defined as the change or action im…" at bounding box center [626, 292] width 602 height 141
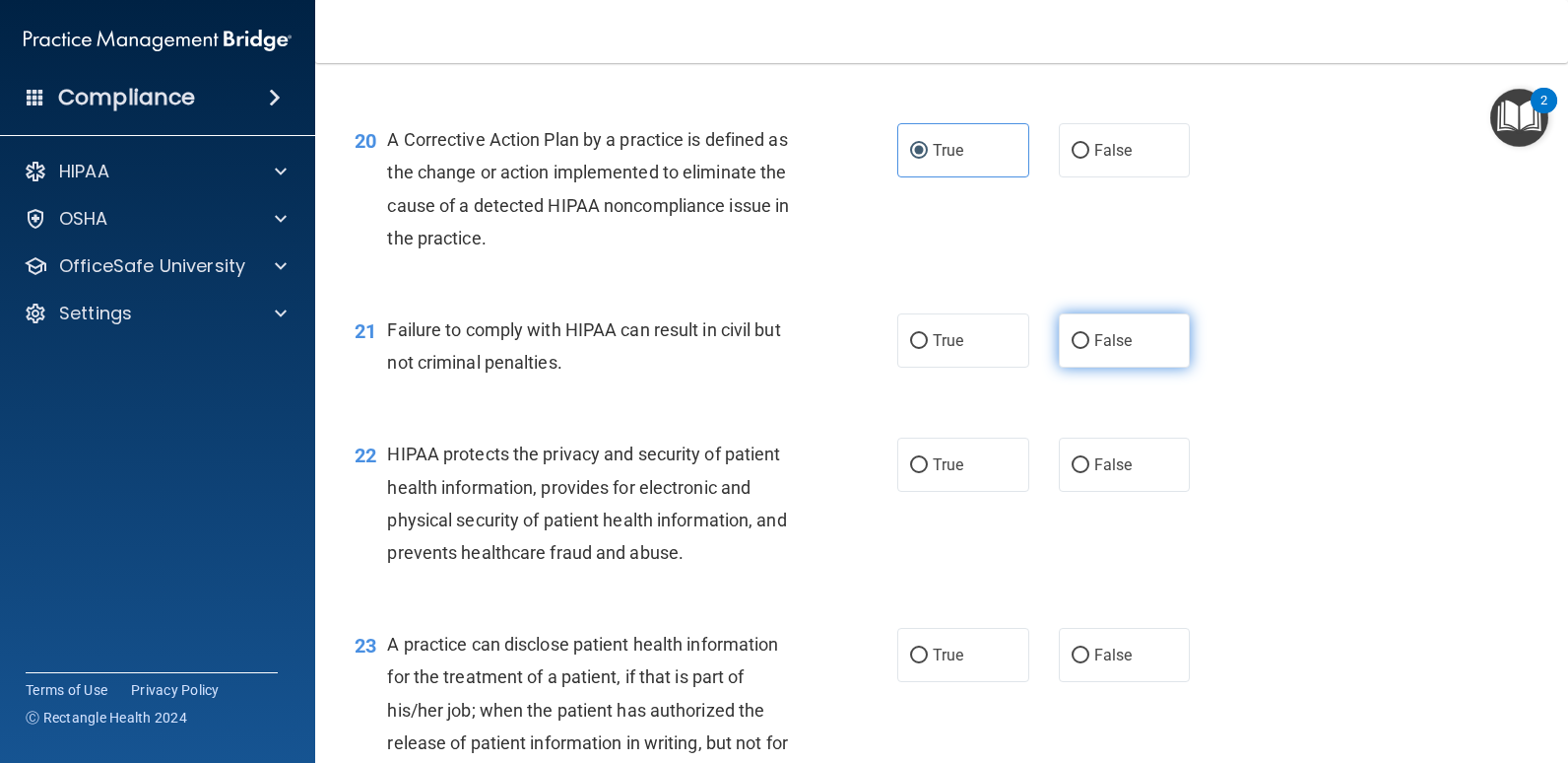
click at [1080, 352] on label "False" at bounding box center [1125, 340] width 132 height 55
click at [1080, 349] on input "False" at bounding box center [1081, 341] width 18 height 15
radio input "true"
click at [804, 387] on div "21 Failure to comply with HIPAA can result in civil but not criminal penalties." at bounding box center [626, 350] width 602 height 74
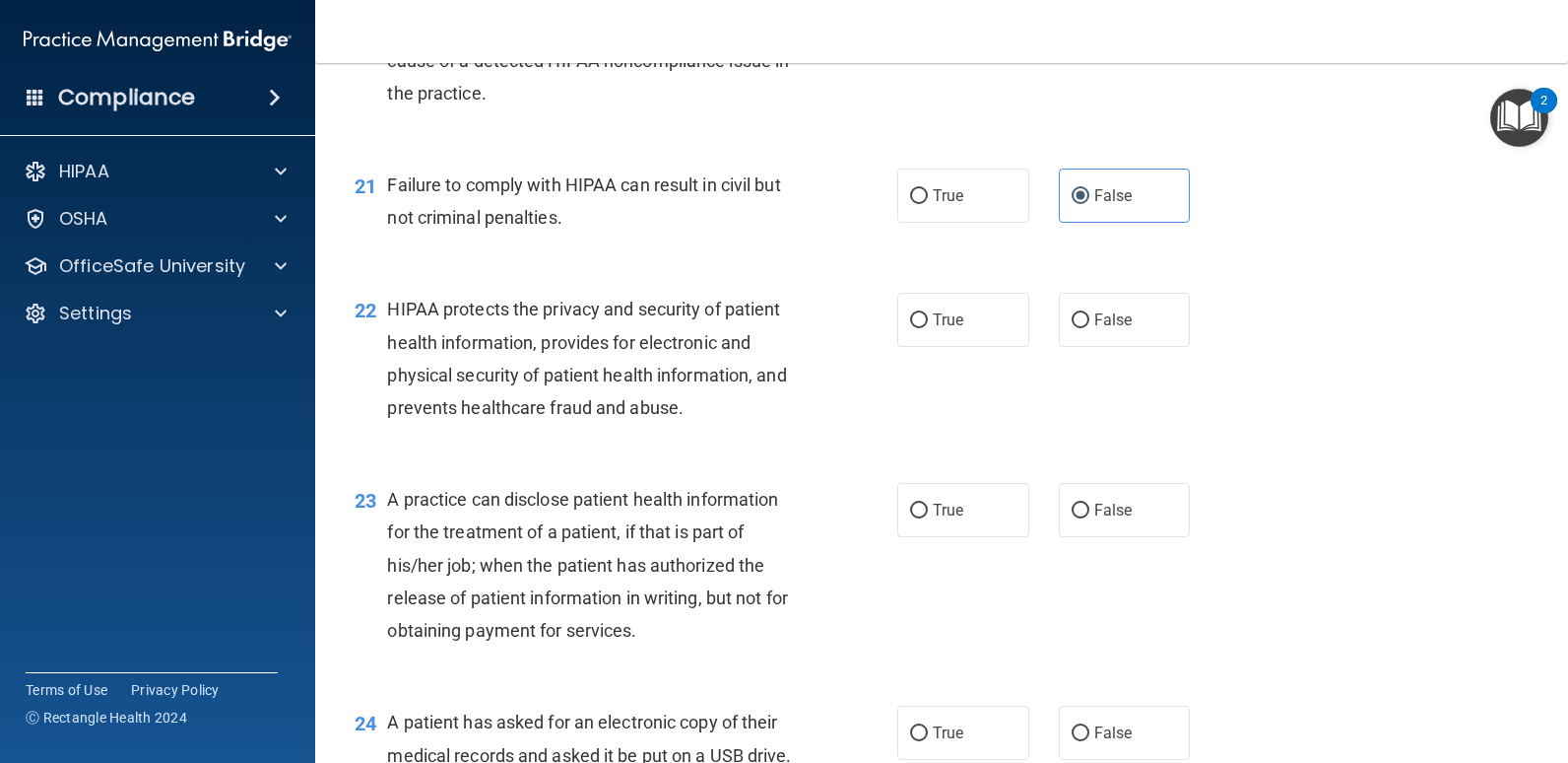
scroll to position [3252, 0]
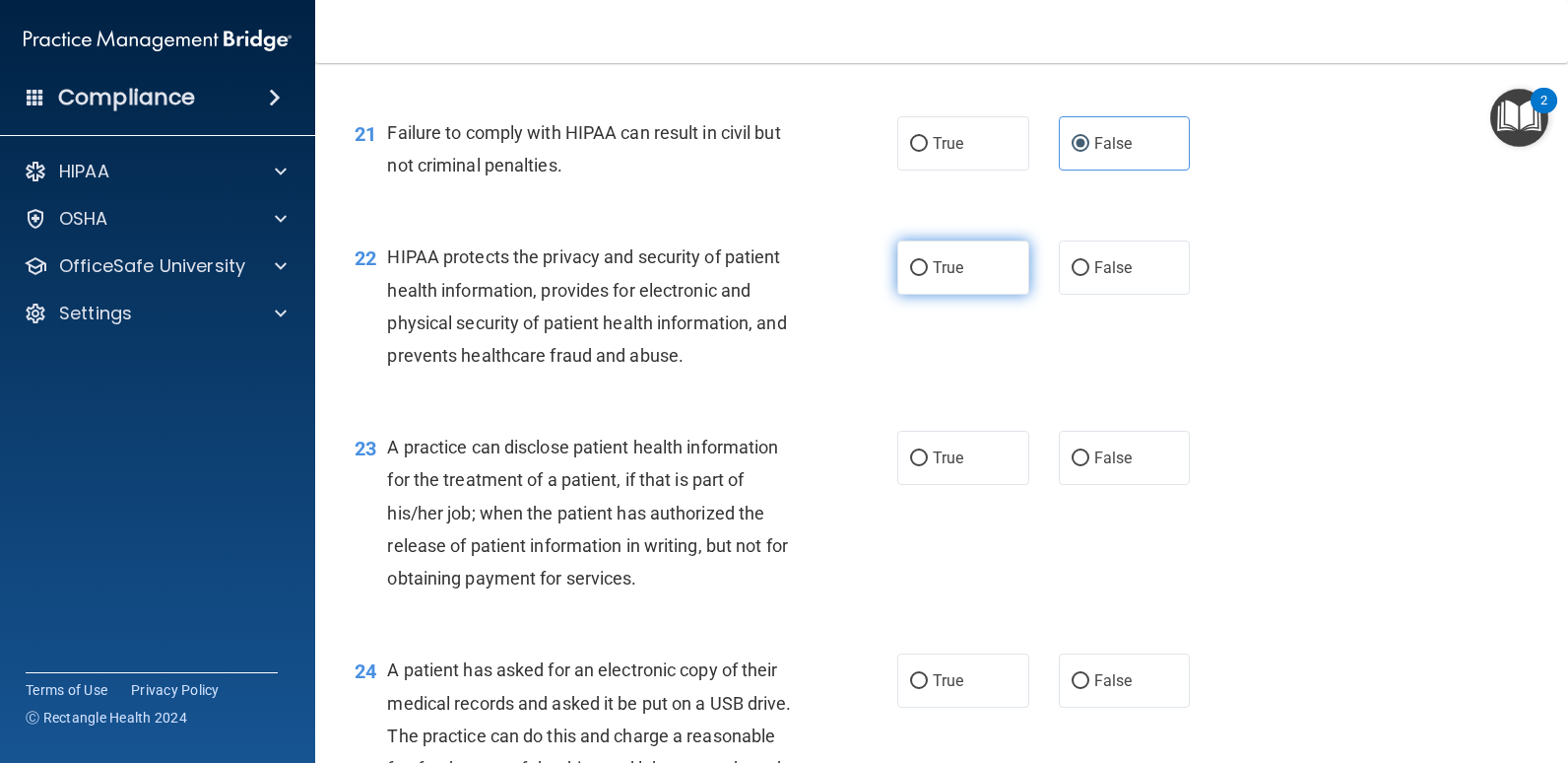
click at [960, 283] on label "True" at bounding box center [963, 267] width 132 height 55
click at [928, 276] on input "True" at bounding box center [919, 268] width 18 height 15
radio input "true"
click at [849, 365] on div "22 HIPAA protects the privacy and security of patient health information, provi…" at bounding box center [626, 311] width 602 height 141
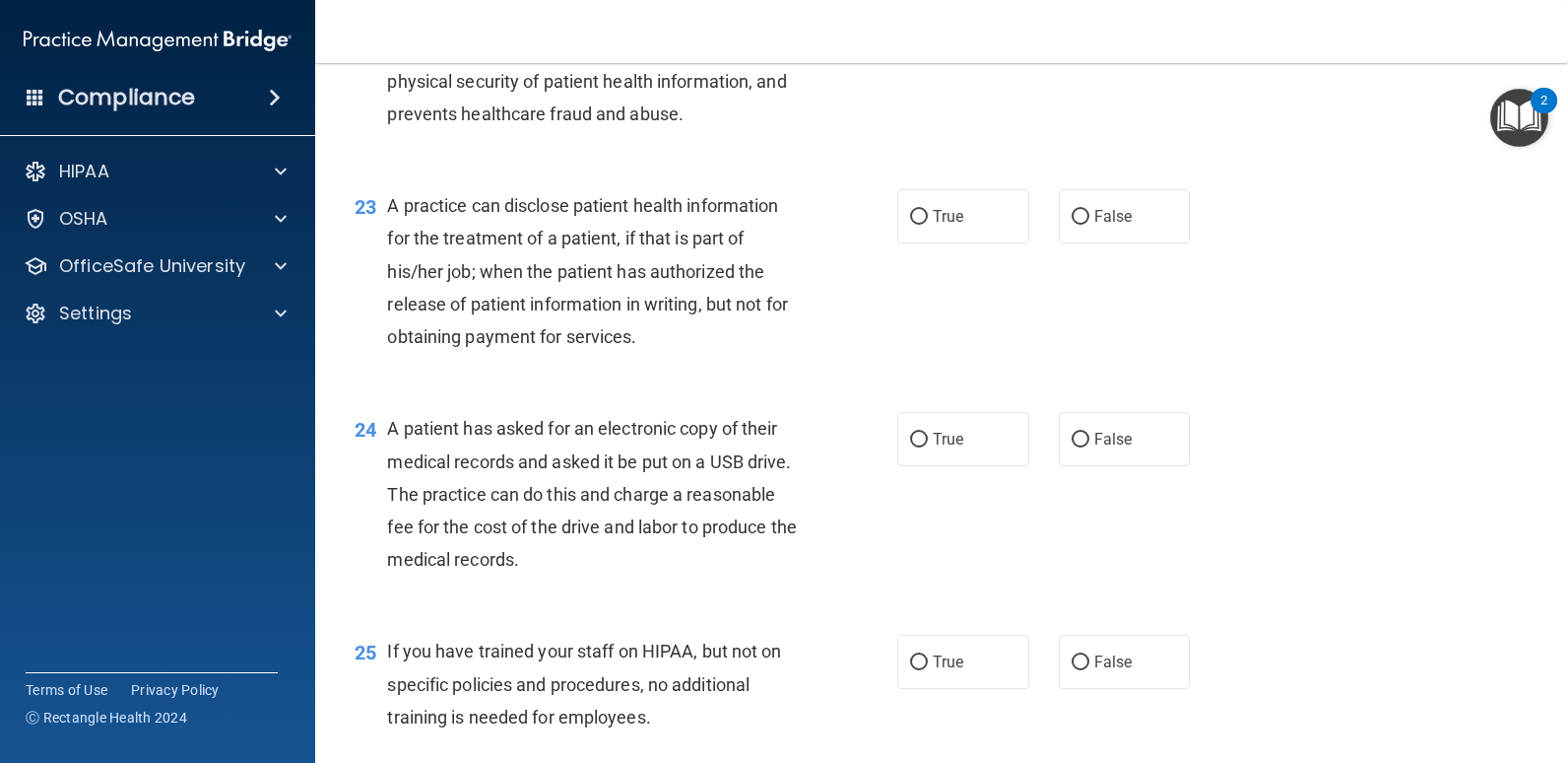
scroll to position [3449, 0]
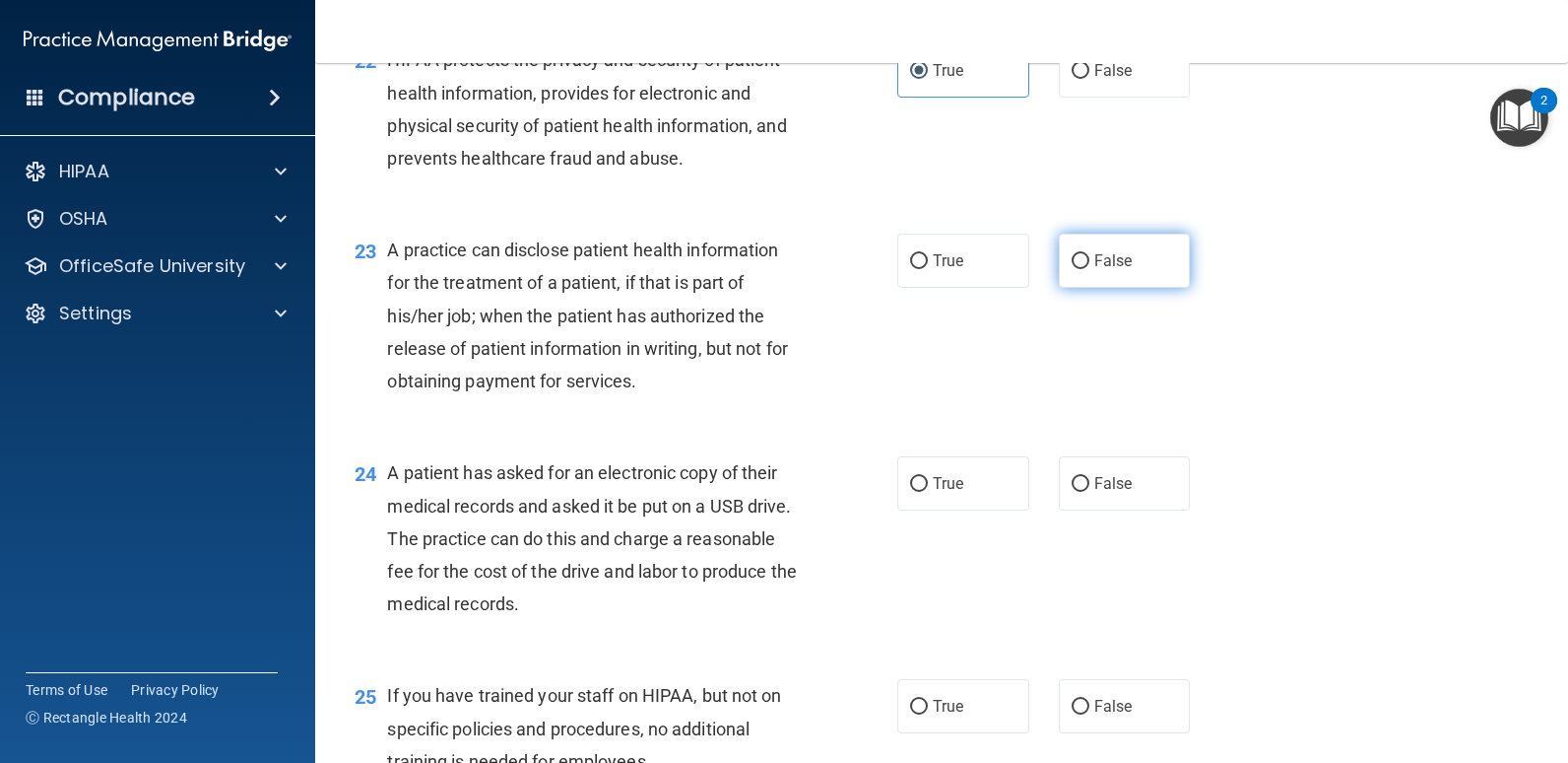
click at [1062, 274] on label "False" at bounding box center [1125, 260] width 132 height 55
click at [1072, 269] on input "False" at bounding box center [1081, 261] width 18 height 15
radio input "true"
click at [885, 361] on div "23 A practice can disclose patient health information for the treatment of a pa…" at bounding box center [626, 319] width 602 height 174
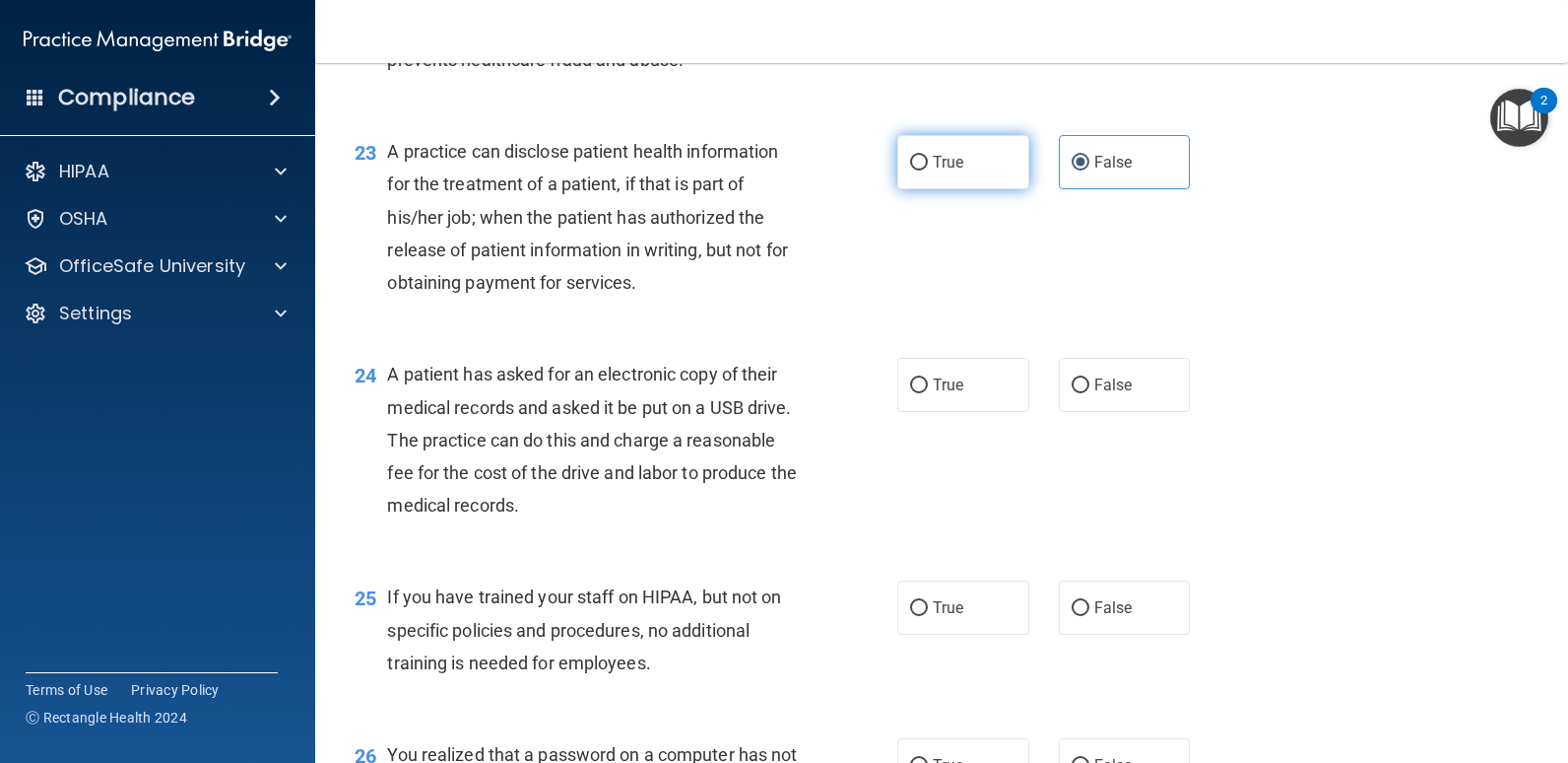
click at [923, 179] on label "True" at bounding box center [963, 162] width 132 height 55
click at [923, 171] on input "True" at bounding box center [919, 163] width 18 height 15
radio input "true"
radio input "false"
click at [855, 241] on div "23 A practice can disclose patient health information for the treatment of a pa…" at bounding box center [626, 221] width 602 height 174
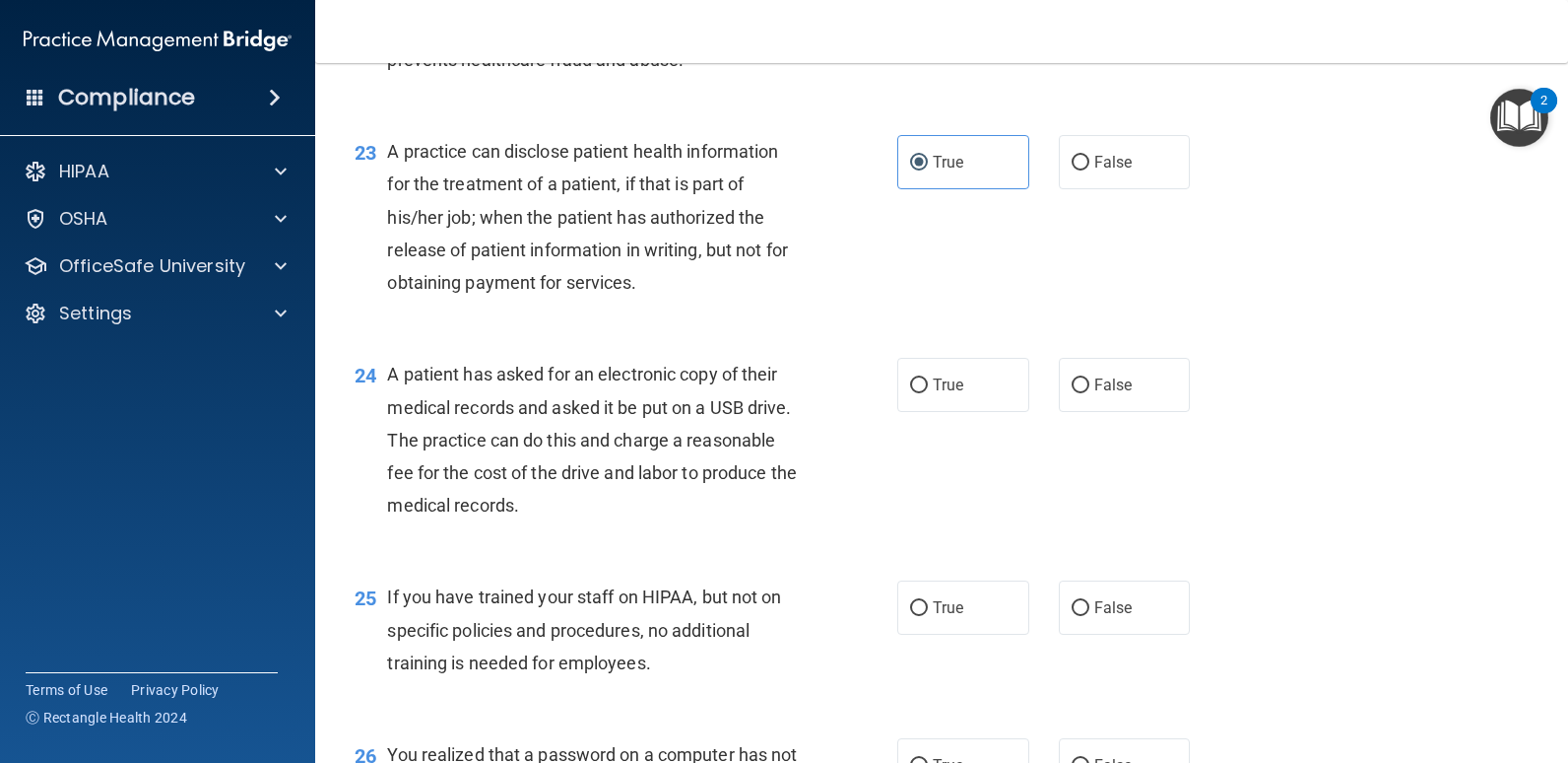
click at [782, 446] on div "A patient has asked for an electronic copy of their medical records and asked i…" at bounding box center [601, 440] width 429 height 164
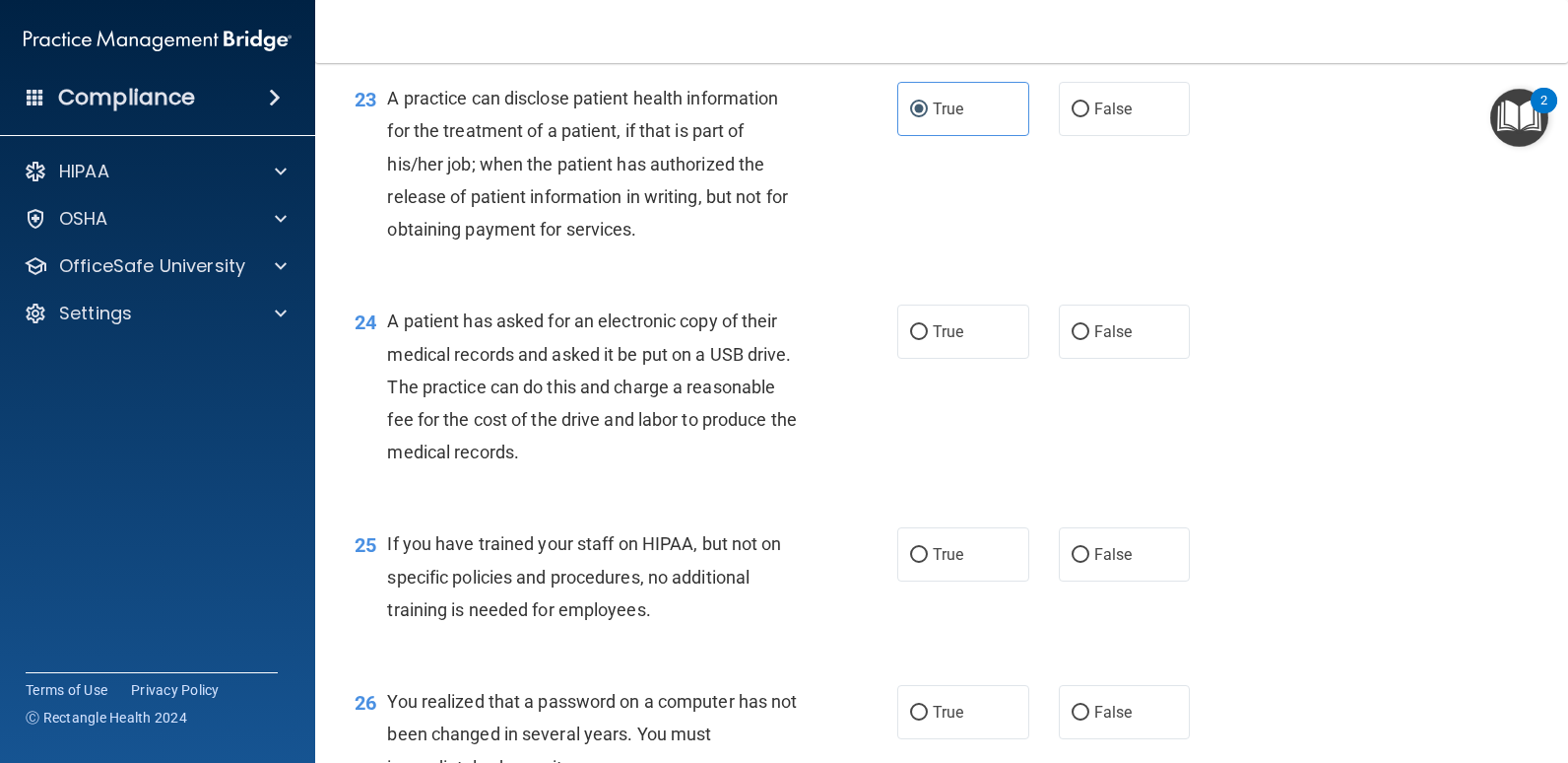
scroll to position [3646, 0]
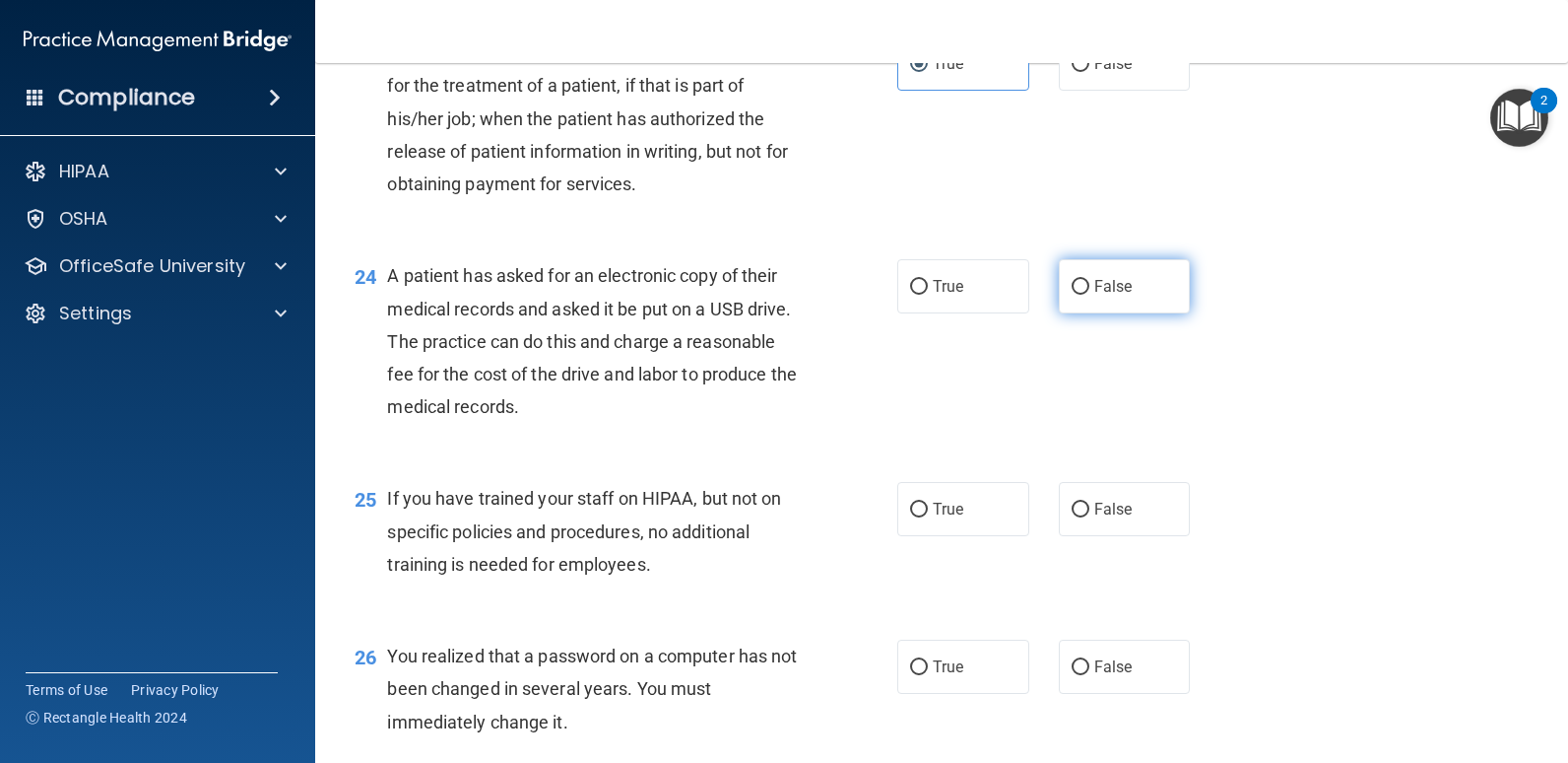
click at [1079, 297] on label "False" at bounding box center [1125, 286] width 132 height 55
click at [1079, 295] on input "False" at bounding box center [1081, 287] width 18 height 15
radio input "true"
click at [1026, 350] on div "24 A patient has asked for an electronic copy of their medical records and aske…" at bounding box center [942, 345] width 1204 height 222
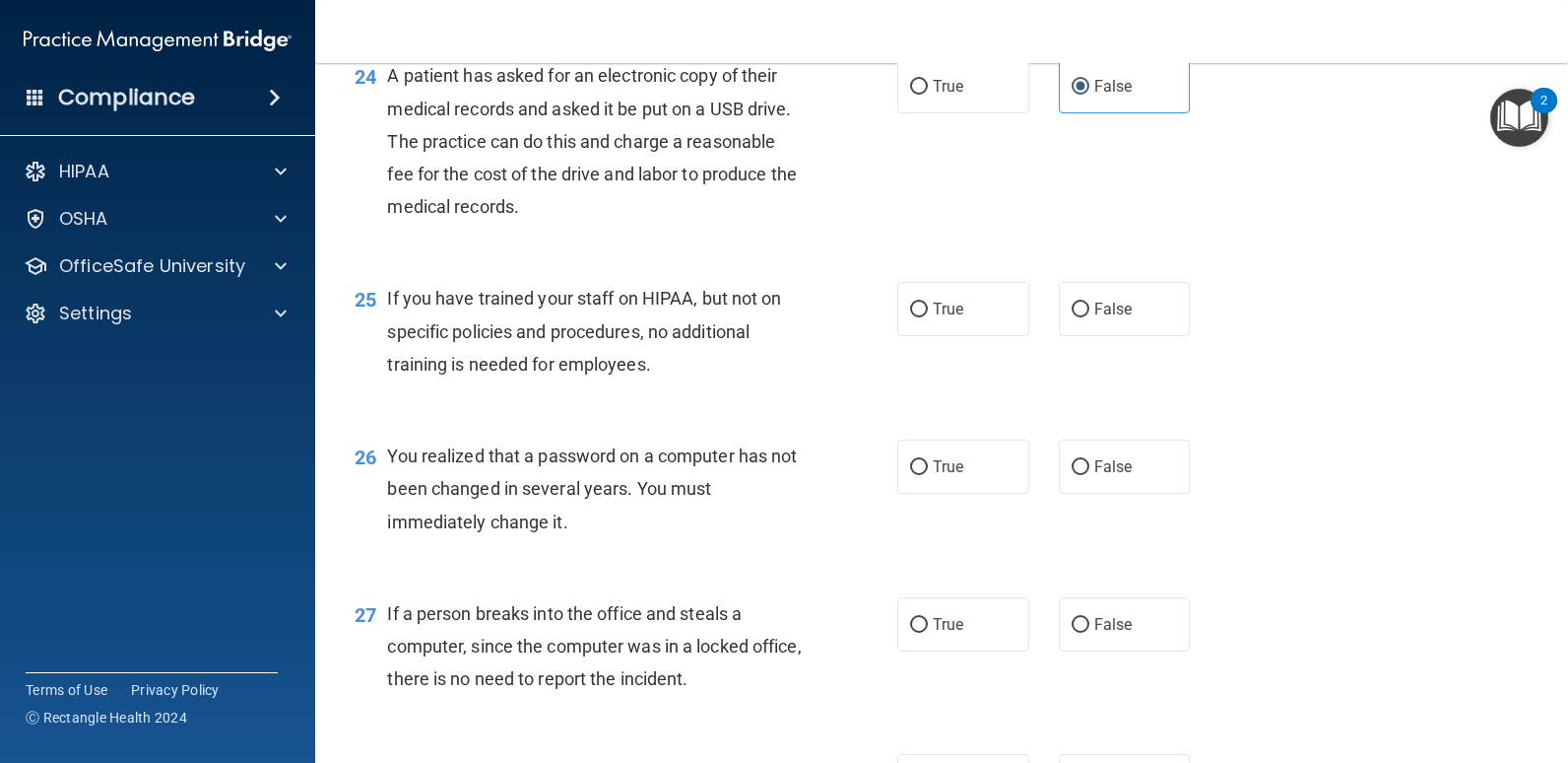
scroll to position [3942, 0]
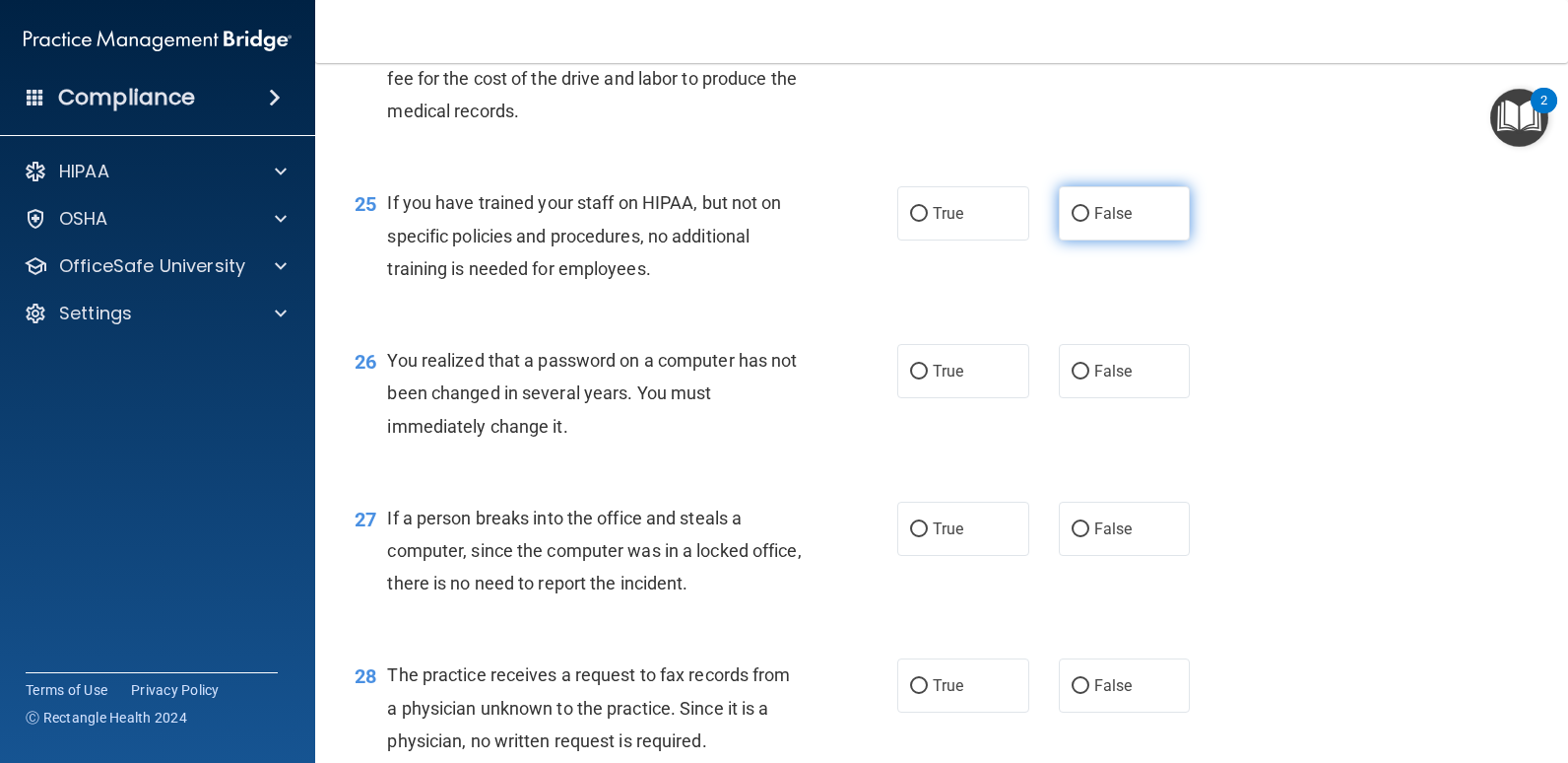
click at [1136, 220] on label "False" at bounding box center [1125, 213] width 132 height 55
click at [1090, 220] on input "False" at bounding box center [1081, 214] width 18 height 15
radio input "true"
click at [790, 297] on div "25 If you have trained your staff on HIPAA, but not on specific policies and pr…" at bounding box center [942, 240] width 1204 height 158
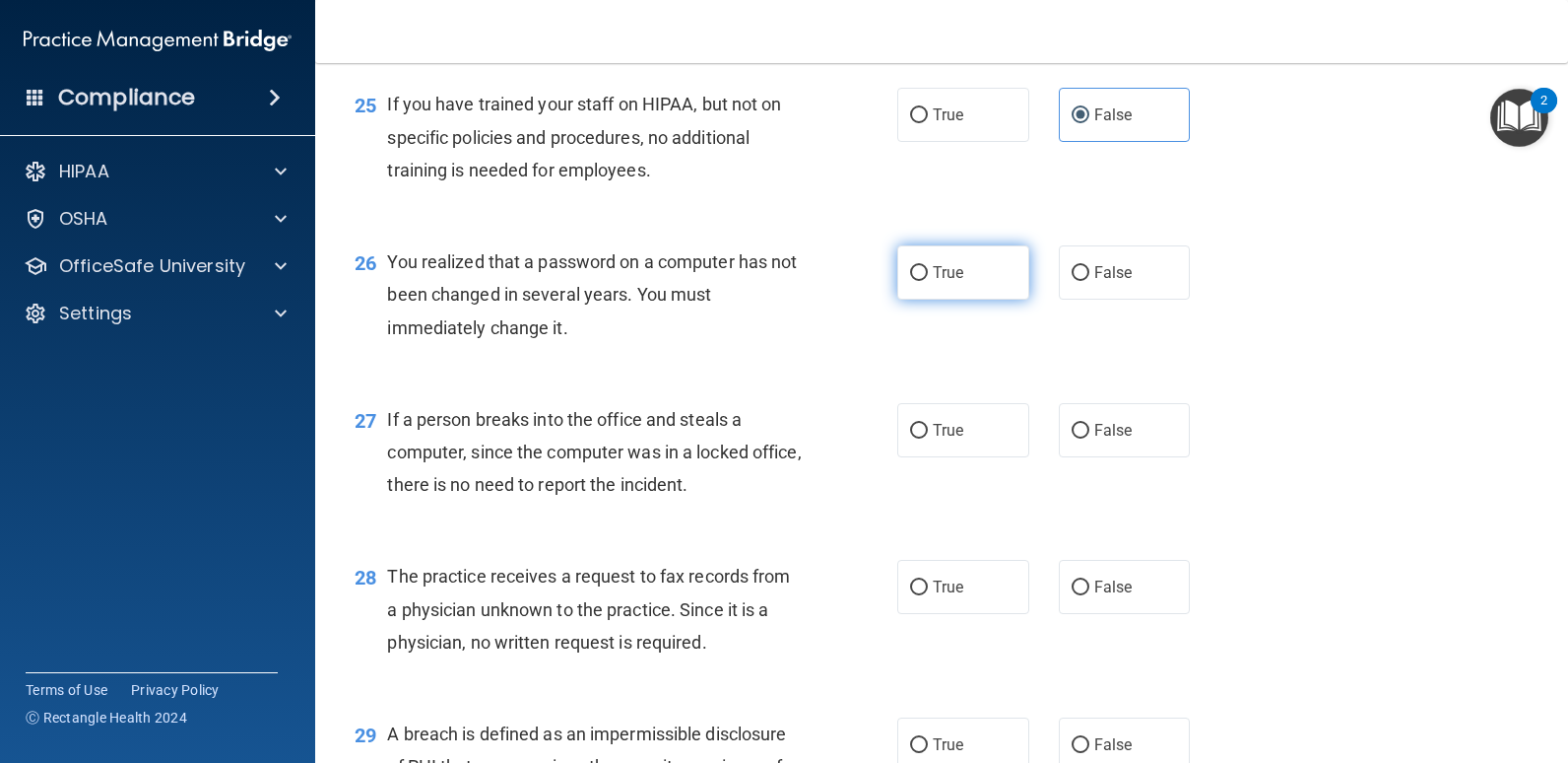
click at [975, 276] on label "True" at bounding box center [963, 272] width 132 height 55
click at [928, 276] on input "True" at bounding box center [919, 273] width 18 height 15
radio input "true"
click at [814, 336] on div "26 You realized that a password on a computer has not been changed in several y…" at bounding box center [626, 299] width 602 height 108
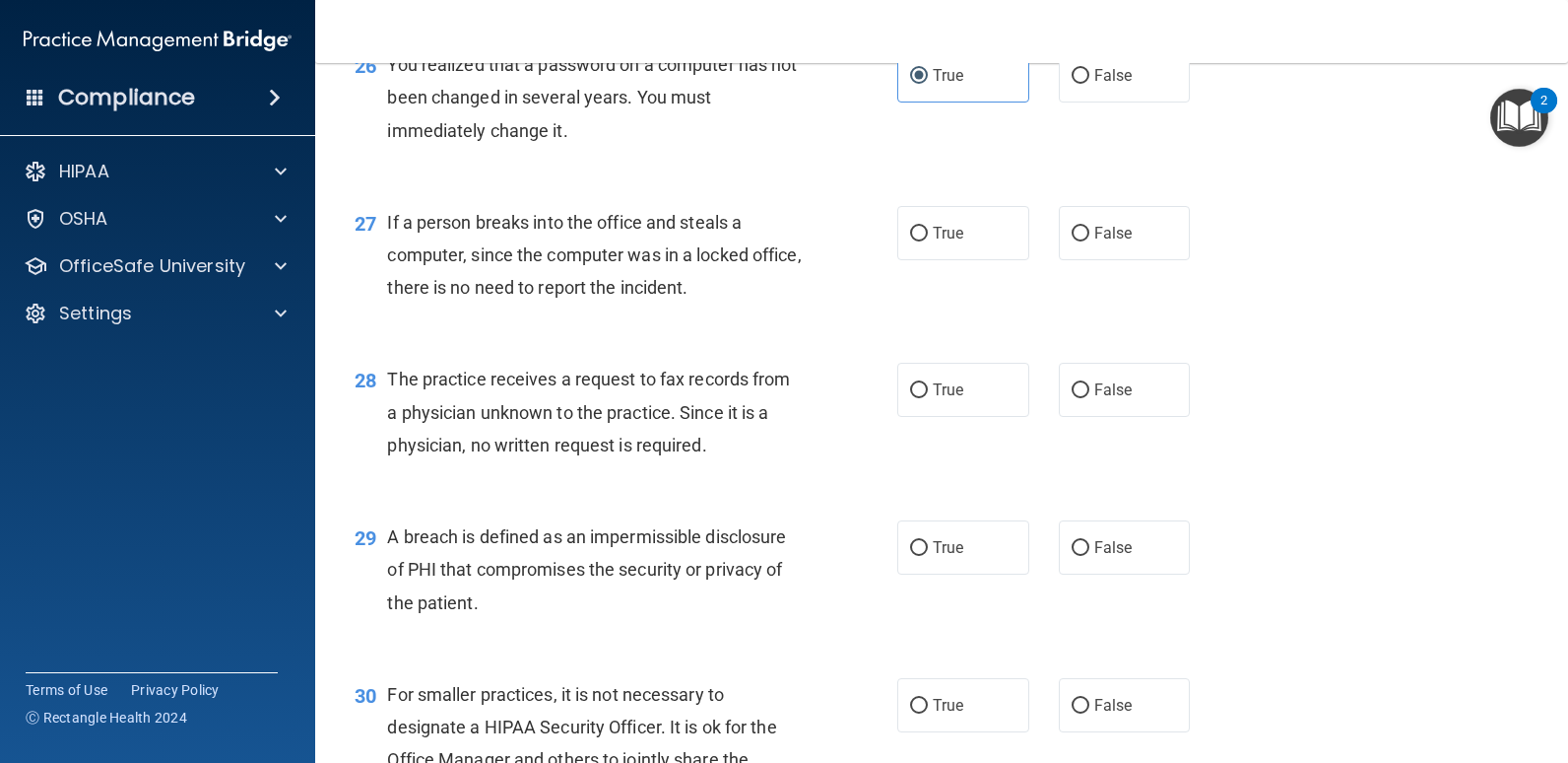
scroll to position [4336, 0]
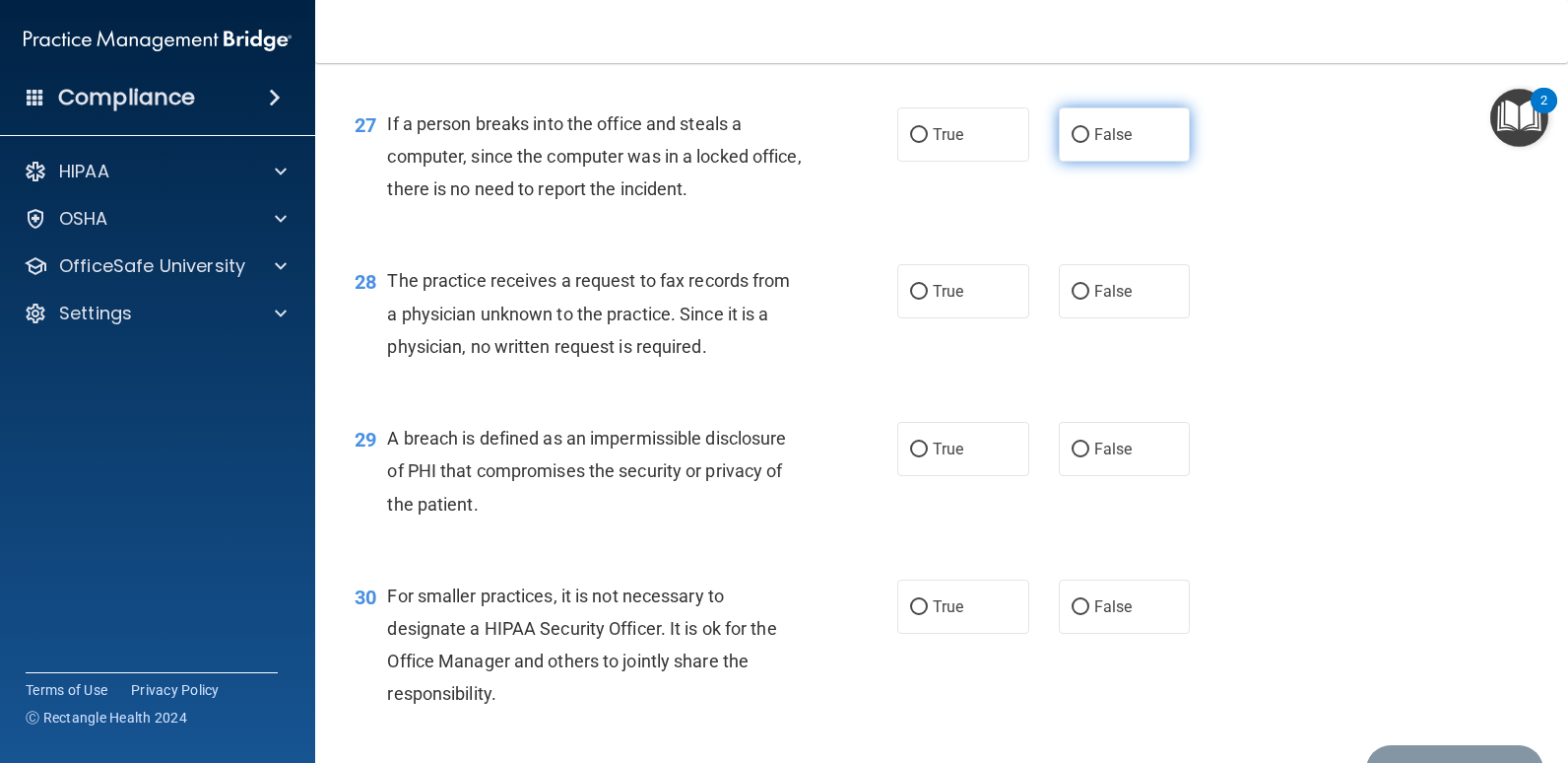
click at [1077, 142] on label "False" at bounding box center [1125, 134] width 132 height 55
drag, startPoint x: 861, startPoint y: 214, endPoint x: 852, endPoint y: 219, distance: 10.3
click at [861, 214] on div "27 If a person breaks into the office and steals a computer, since the computer…" at bounding box center [626, 161] width 602 height 108
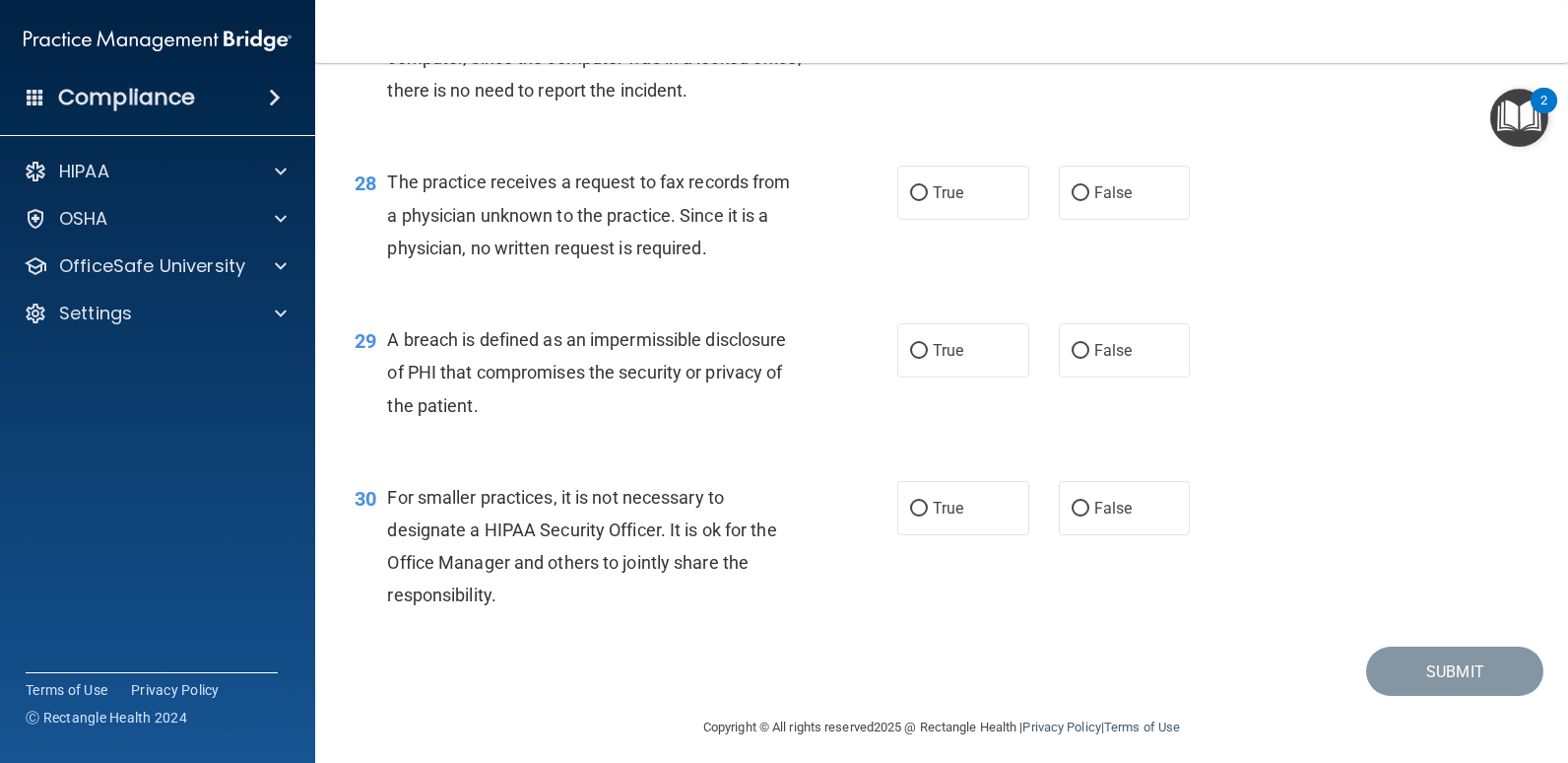
click at [1184, 207] on div "True False" at bounding box center [1055, 192] width 316 height 55
click at [1040, 227] on div "28 The practice receives a request to fax records from a physician unknown to t…" at bounding box center [942, 219] width 1204 height 158
click at [1095, 202] on label "False" at bounding box center [1125, 192] width 132 height 55
click at [1090, 201] on input "False" at bounding box center [1081, 193] width 18 height 15
radio input "true"
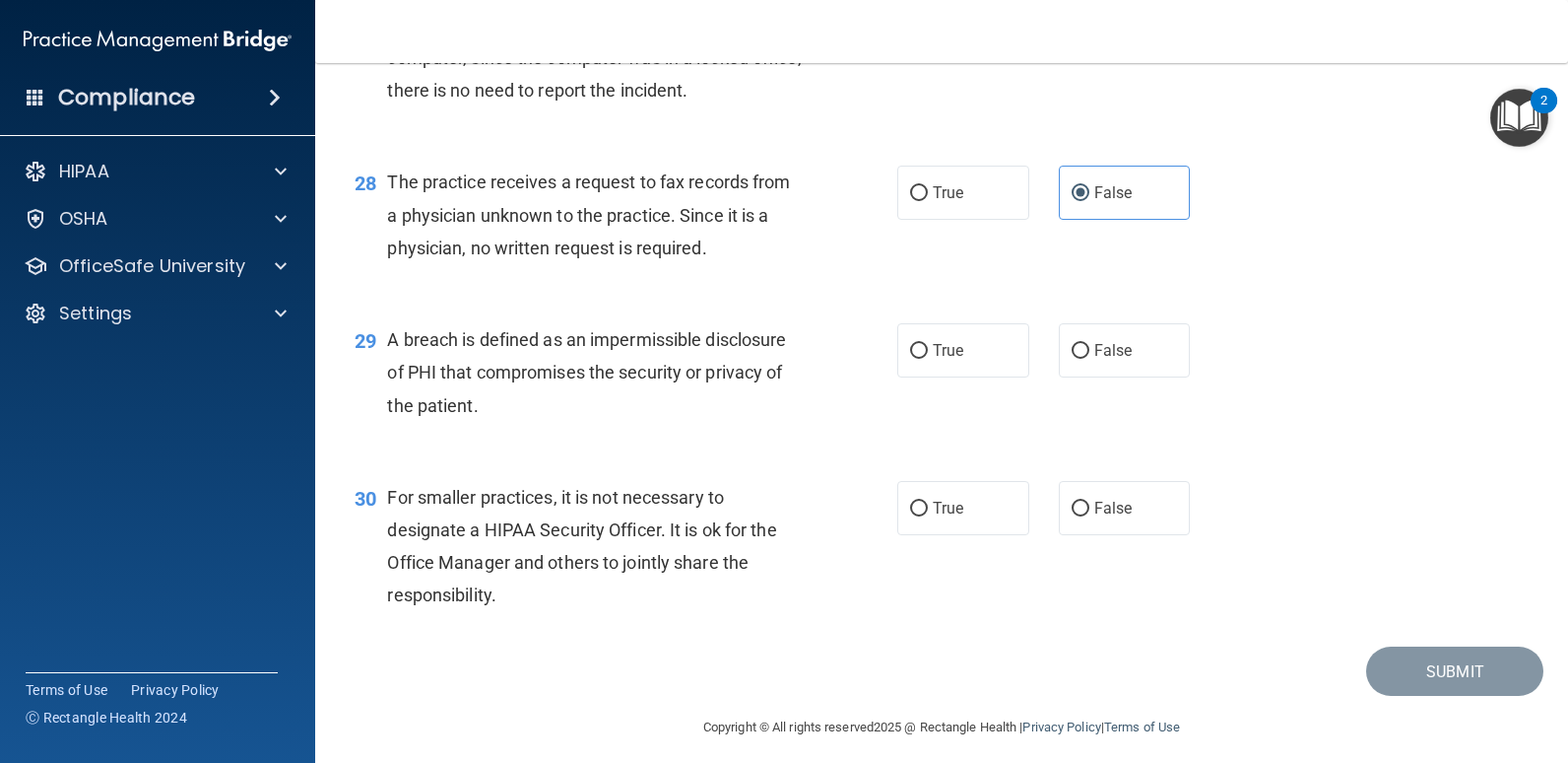
click at [795, 282] on div "28 The practice receives a request to fax records from a physician unknown to t…" at bounding box center [942, 219] width 1204 height 158
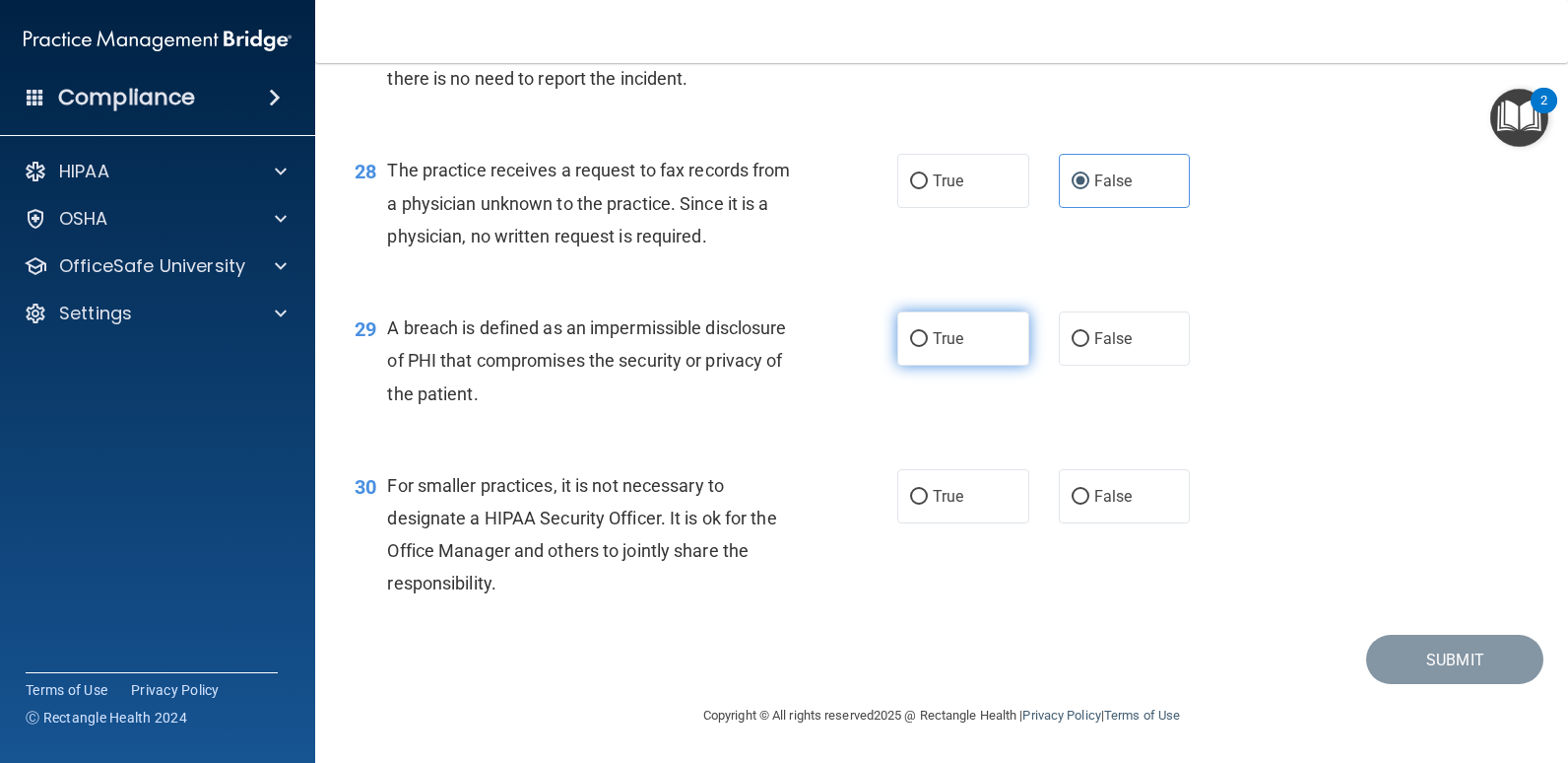
drag, startPoint x: 949, startPoint y: 341, endPoint x: 913, endPoint y: 365, distance: 43.3
click at [949, 341] on span "True" at bounding box center [948, 338] width 31 height 19
click at [928, 341] on input "True" at bounding box center [919, 339] width 18 height 15
radio input "true"
click at [866, 392] on div "29 A breach is defined as an impermissible disclosure of PHI that compromises t…" at bounding box center [626, 365] width 602 height 108
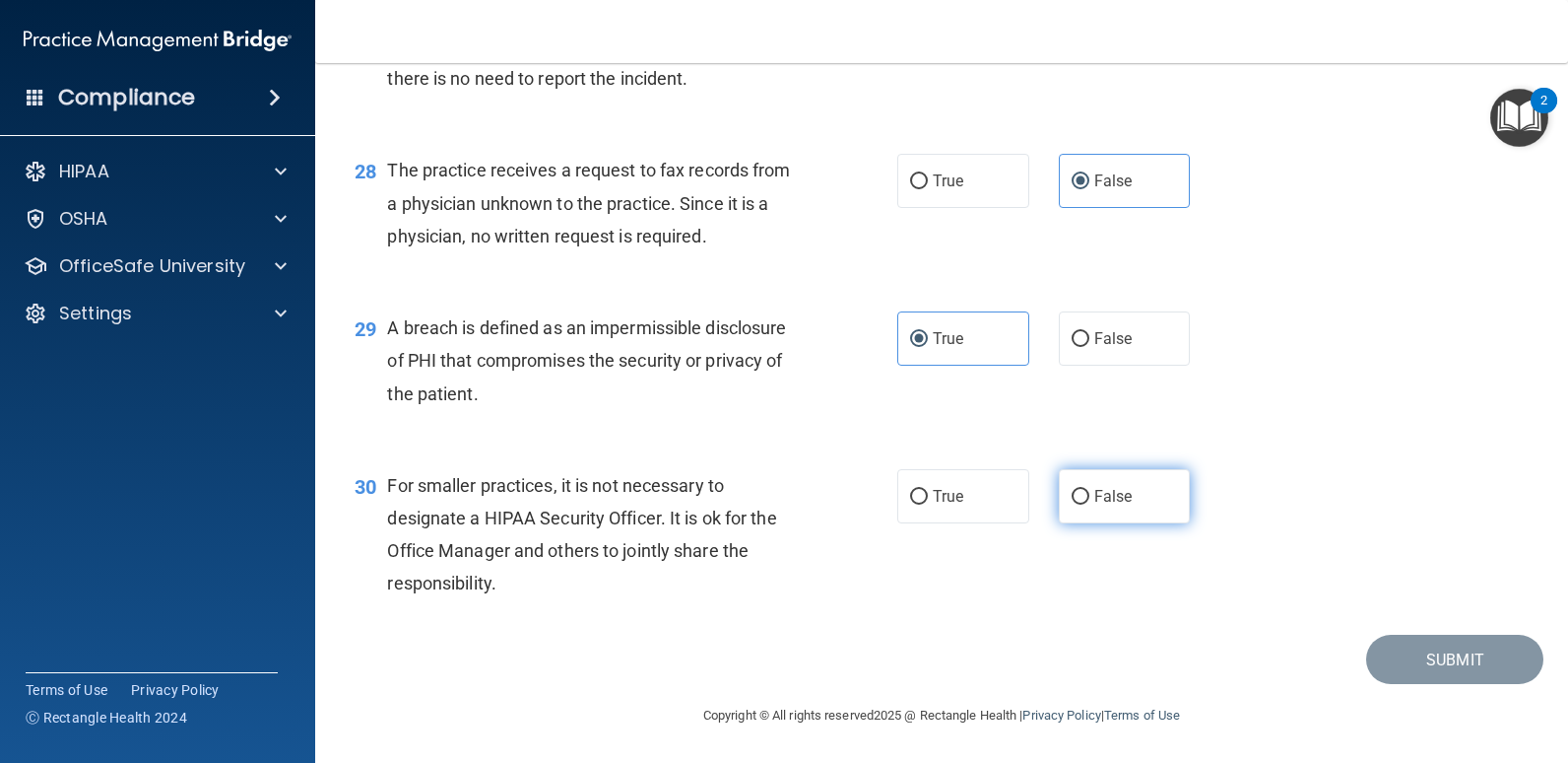
click at [1115, 502] on span "False" at bounding box center [1114, 496] width 39 height 19
click at [1090, 502] on input "False" at bounding box center [1081, 497] width 18 height 15
radio input "true"
click at [1087, 580] on div "30 For smaller practices, it is not necessary to designate a HIPAA Security Off…" at bounding box center [942, 540] width 1204 height 191
click at [1266, 579] on div "30 For smaller practices, it is not necessary to designate a HIPAA Security Off…" at bounding box center [942, 540] width 1204 height 191
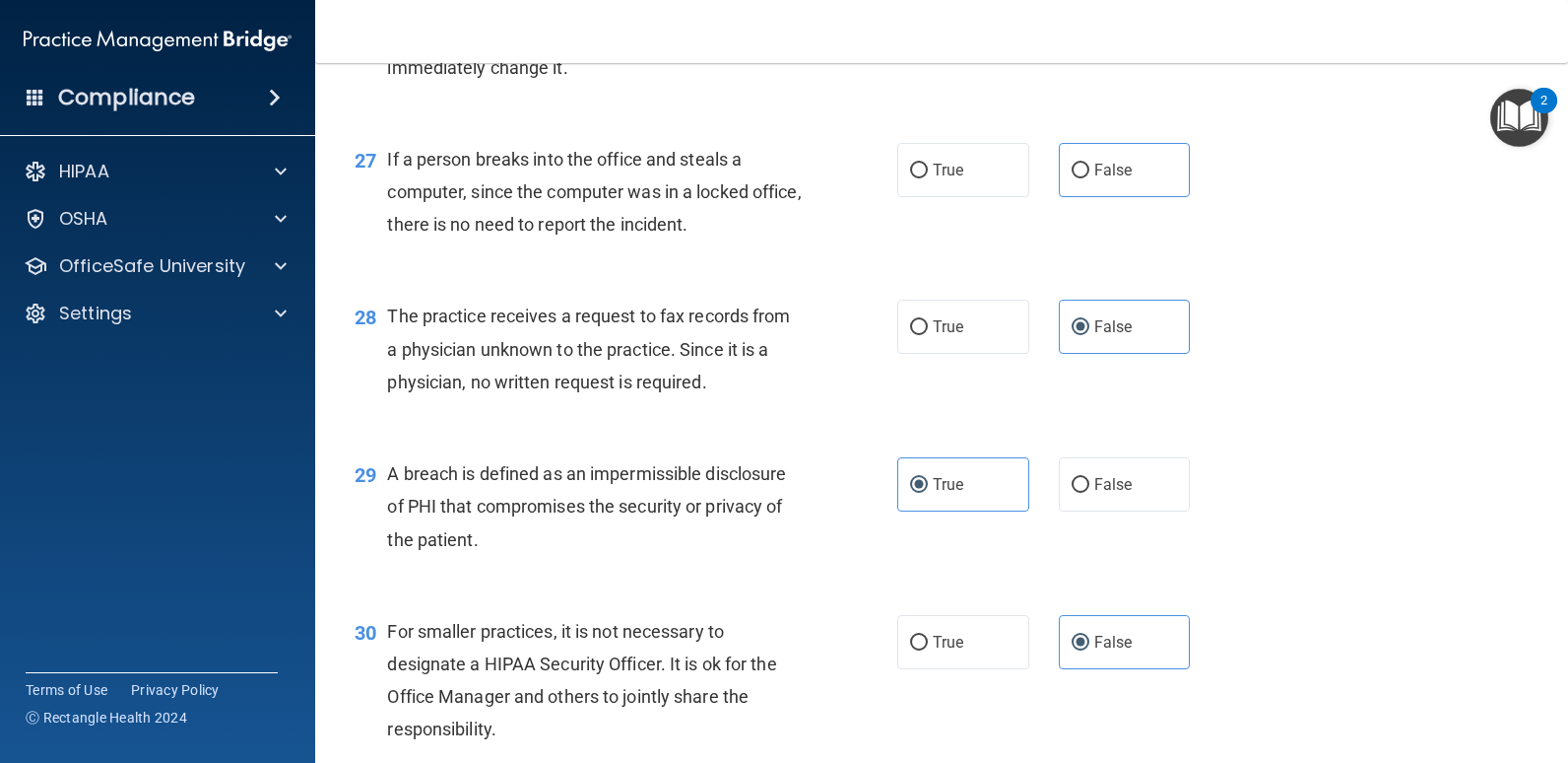
scroll to position [4348, 0]
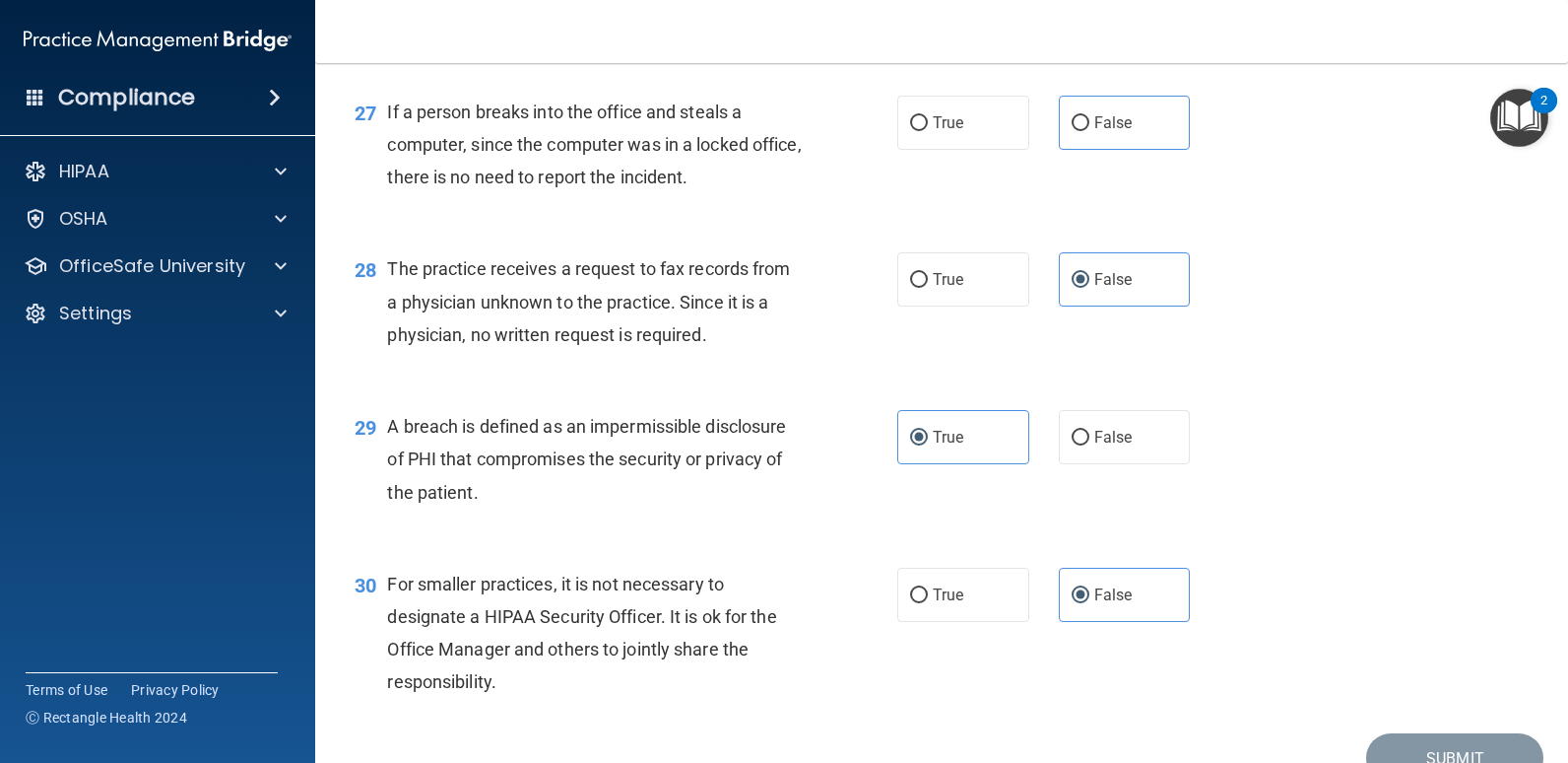
click at [1088, 742] on div "Submit" at bounding box center [942, 758] width 1204 height 51
click at [1293, 751] on div "Submit" at bounding box center [942, 758] width 1204 height 51
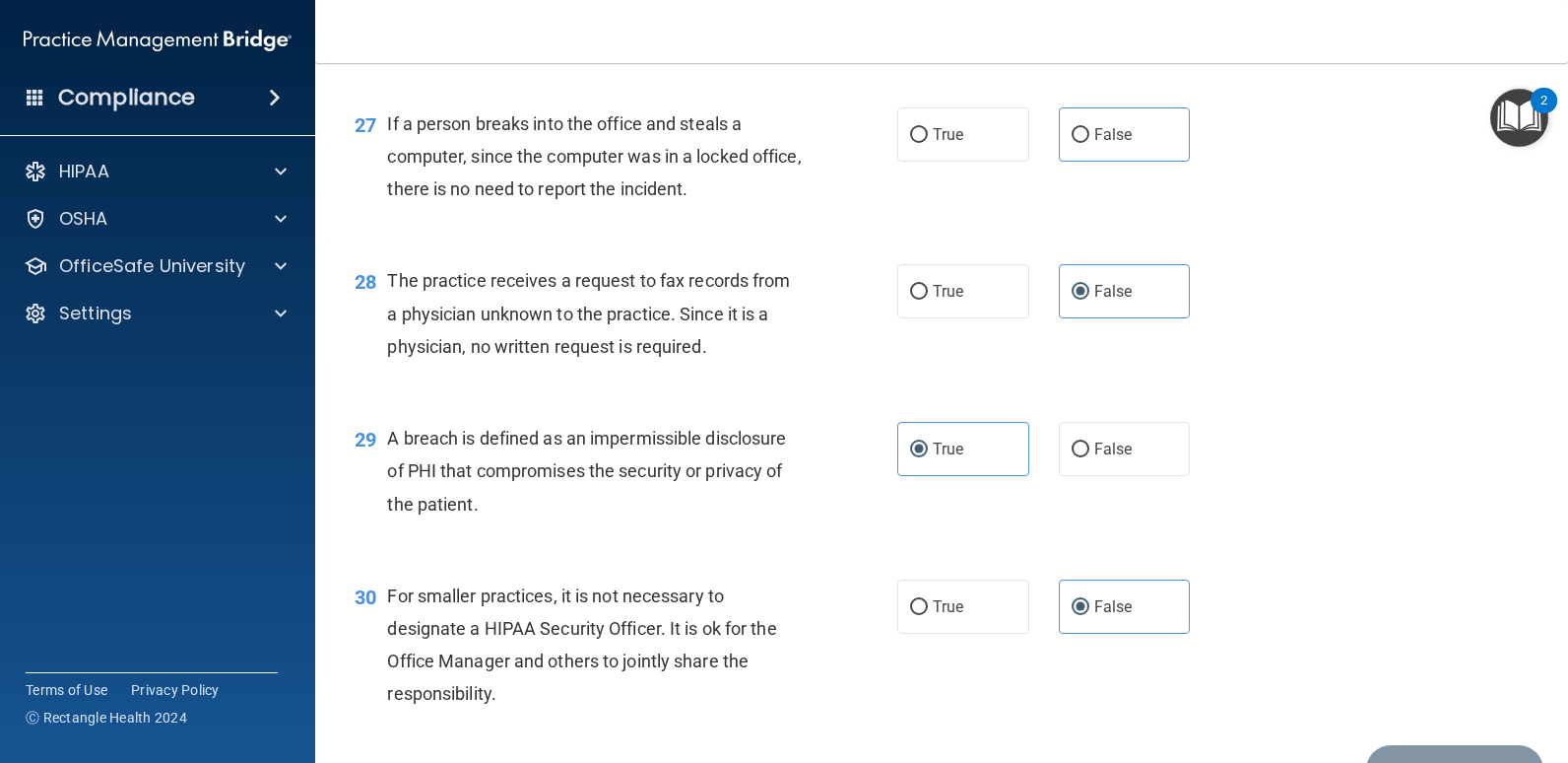
scroll to position [4447, 0]
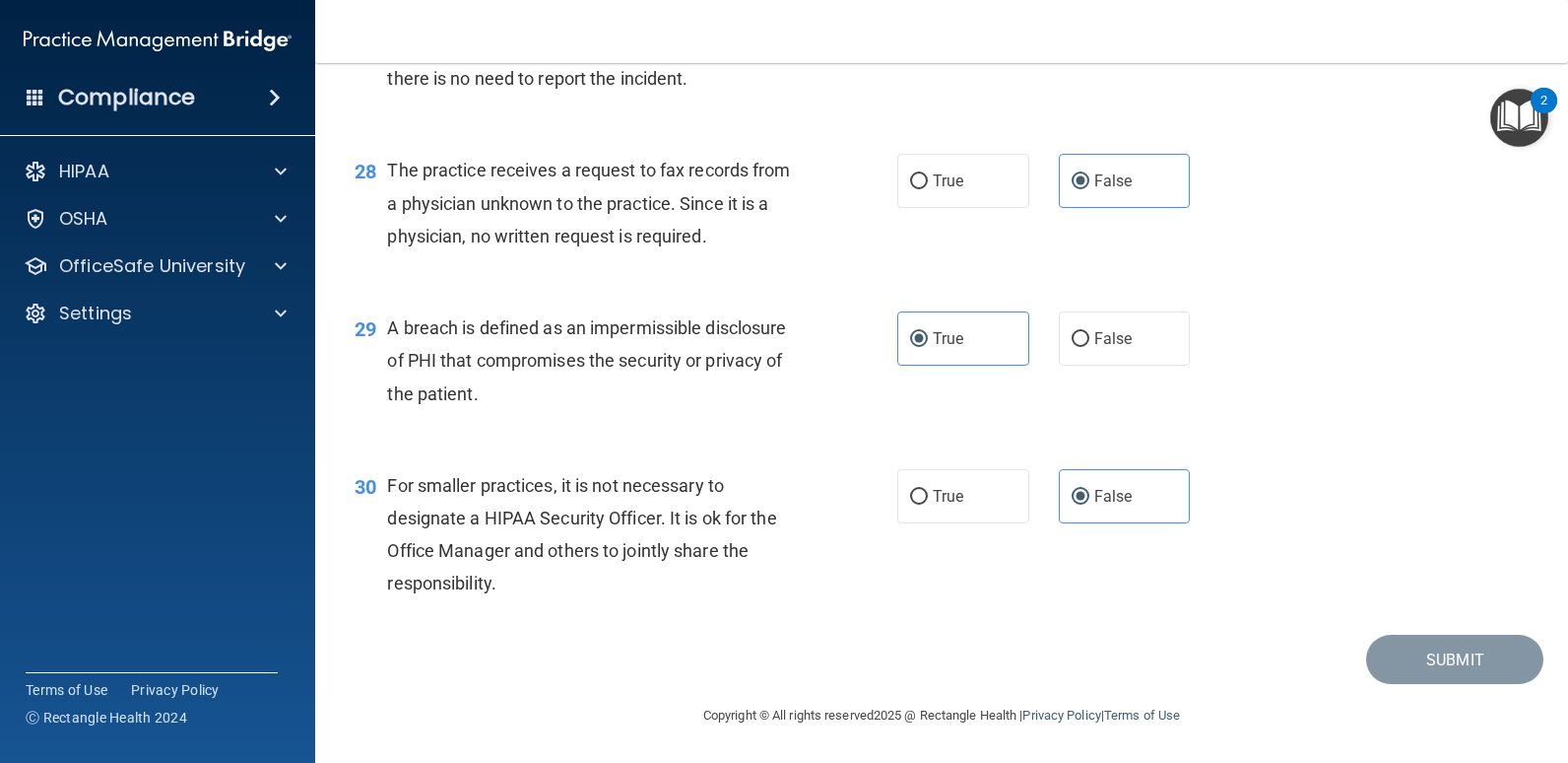
click at [1049, 645] on div "Submit" at bounding box center [942, 660] width 1204 height 51
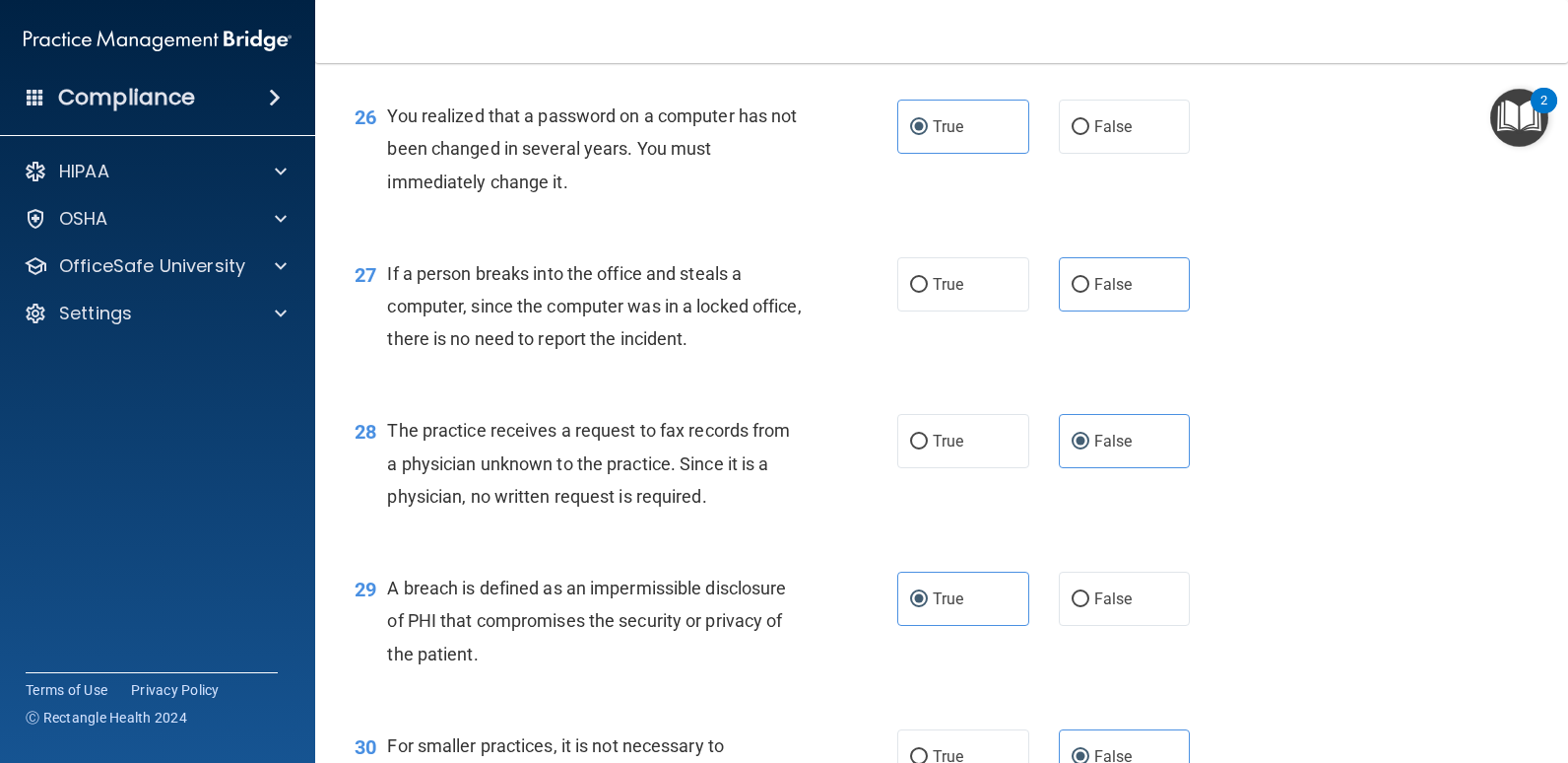
scroll to position [4151, 0]
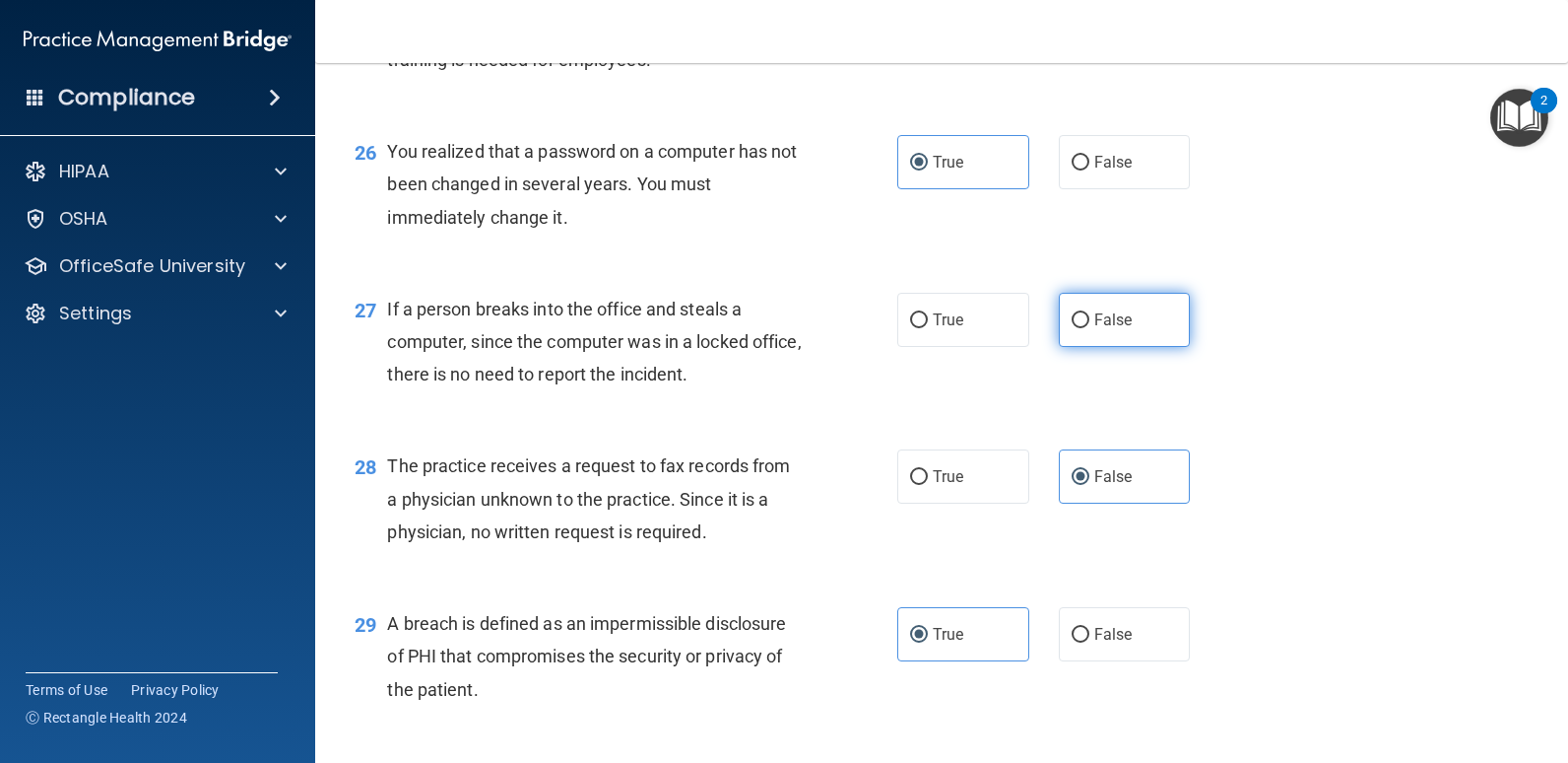
click at [1099, 318] on span "False" at bounding box center [1114, 319] width 39 height 19
click at [1090, 318] on input "False" at bounding box center [1081, 320] width 18 height 15
radio input "true"
click at [1368, 365] on div "27 If a person breaks into the office and steals a computer, since the computer…" at bounding box center [942, 346] width 1204 height 158
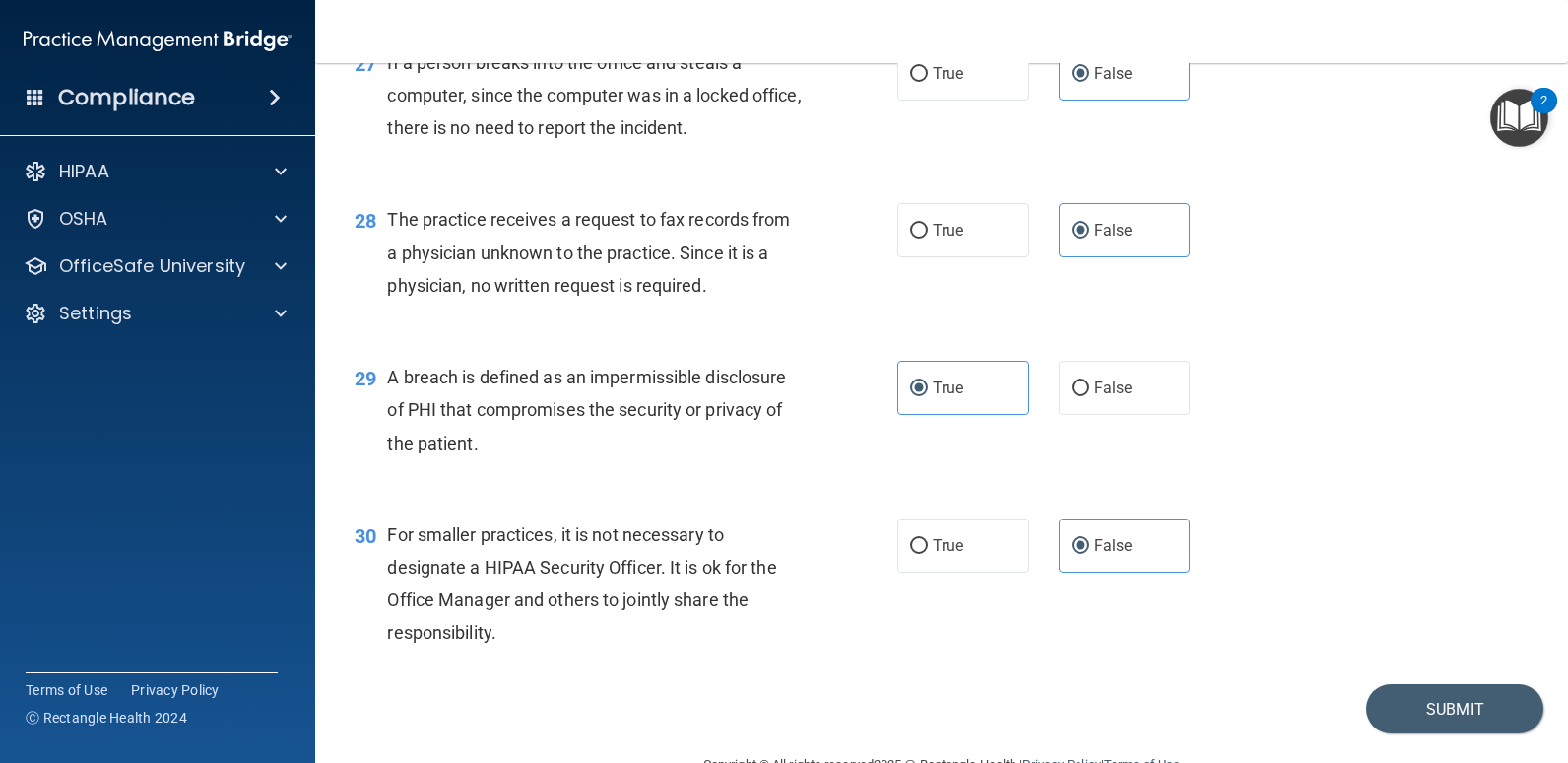
scroll to position [4447, 0]
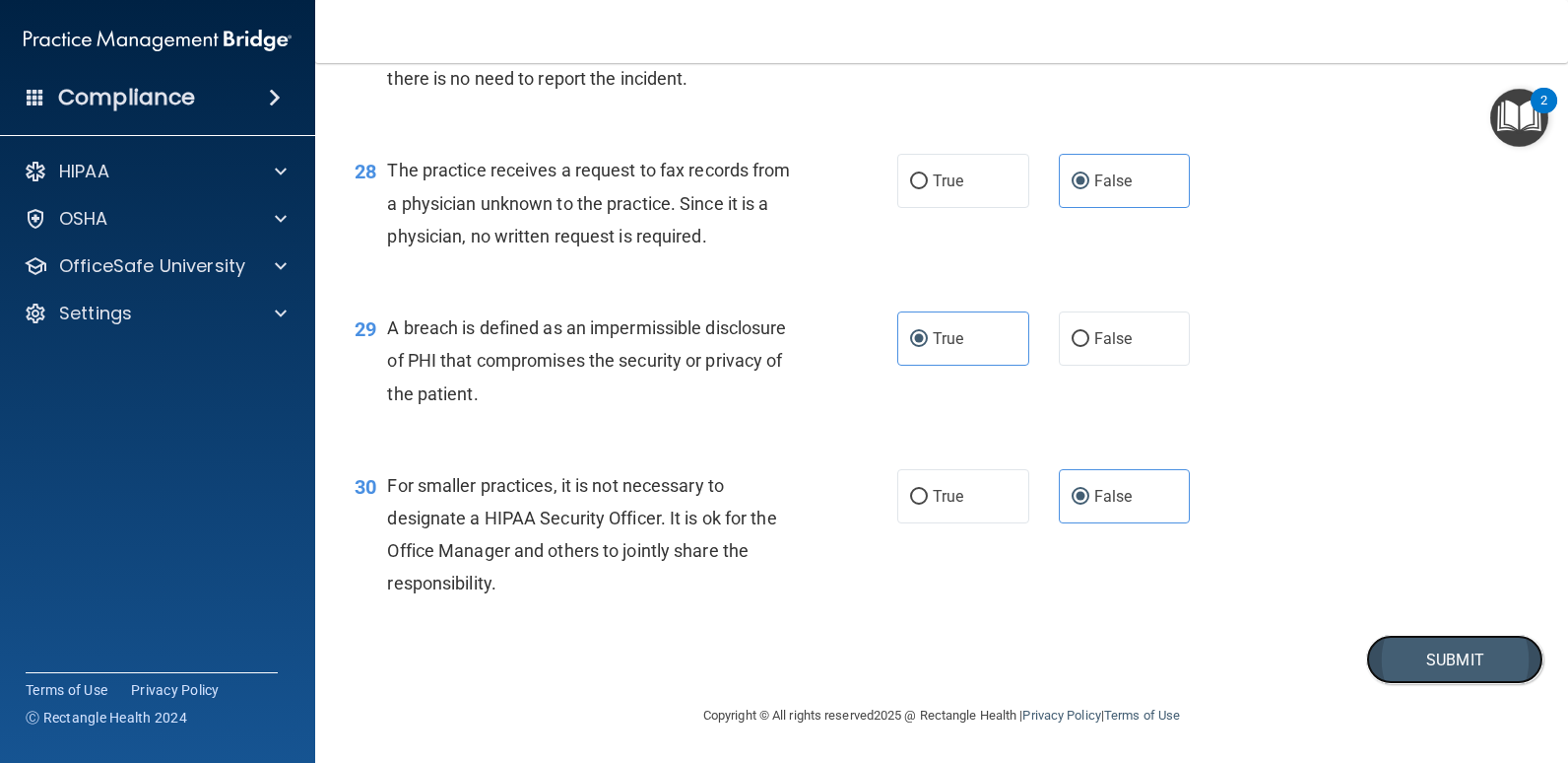
click at [1372, 649] on button "Submit" at bounding box center [1455, 660] width 178 height 51
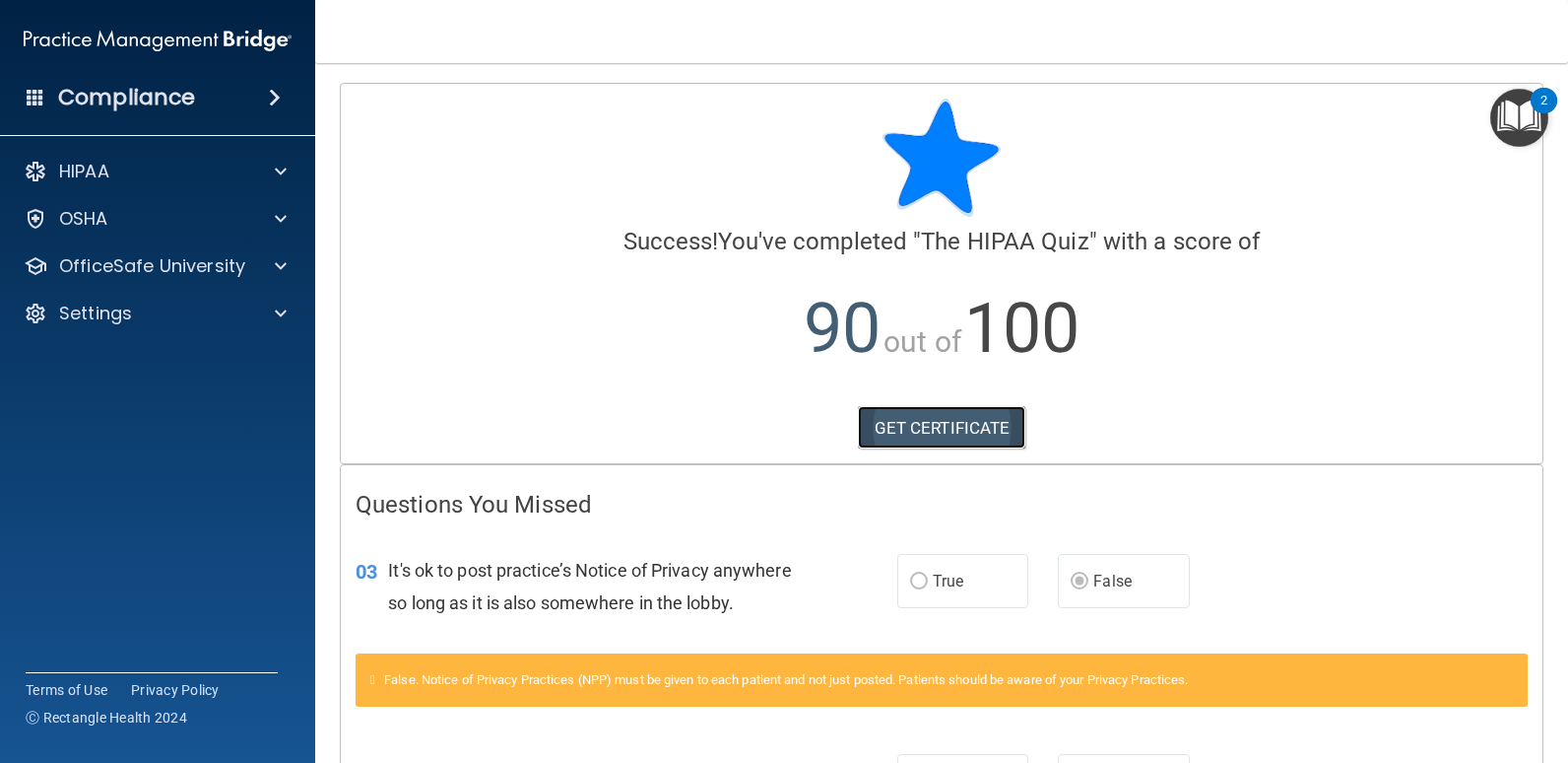
click at [944, 422] on link "GET CERTIFICATE" at bounding box center [942, 428] width 169 height 44
click at [151, 175] on div "HIPAA" at bounding box center [131, 172] width 244 height 24
